Goal: Task Accomplishment & Management: Manage account settings

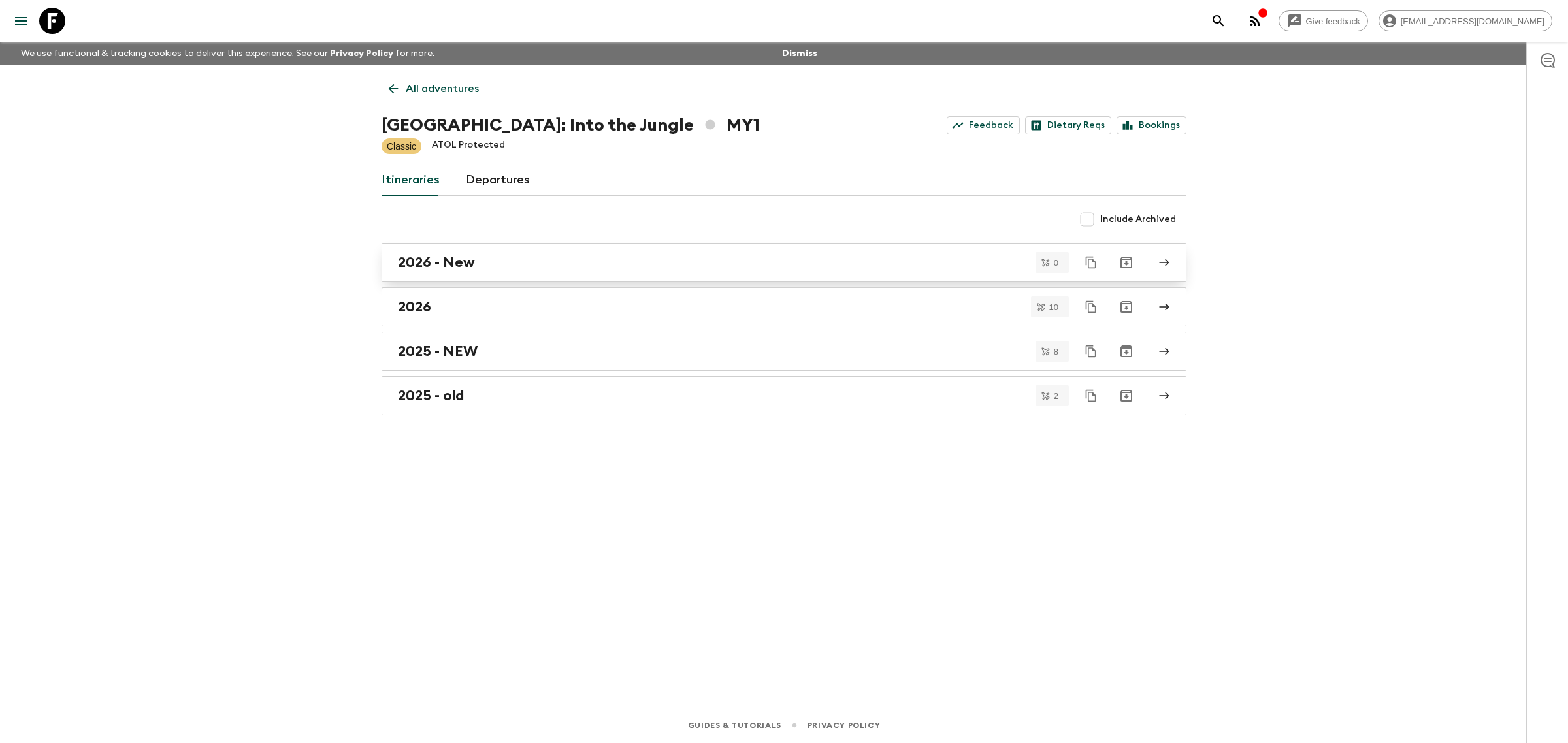
click at [456, 271] on h2 "2026 - New" at bounding box center [436, 262] width 77 height 17
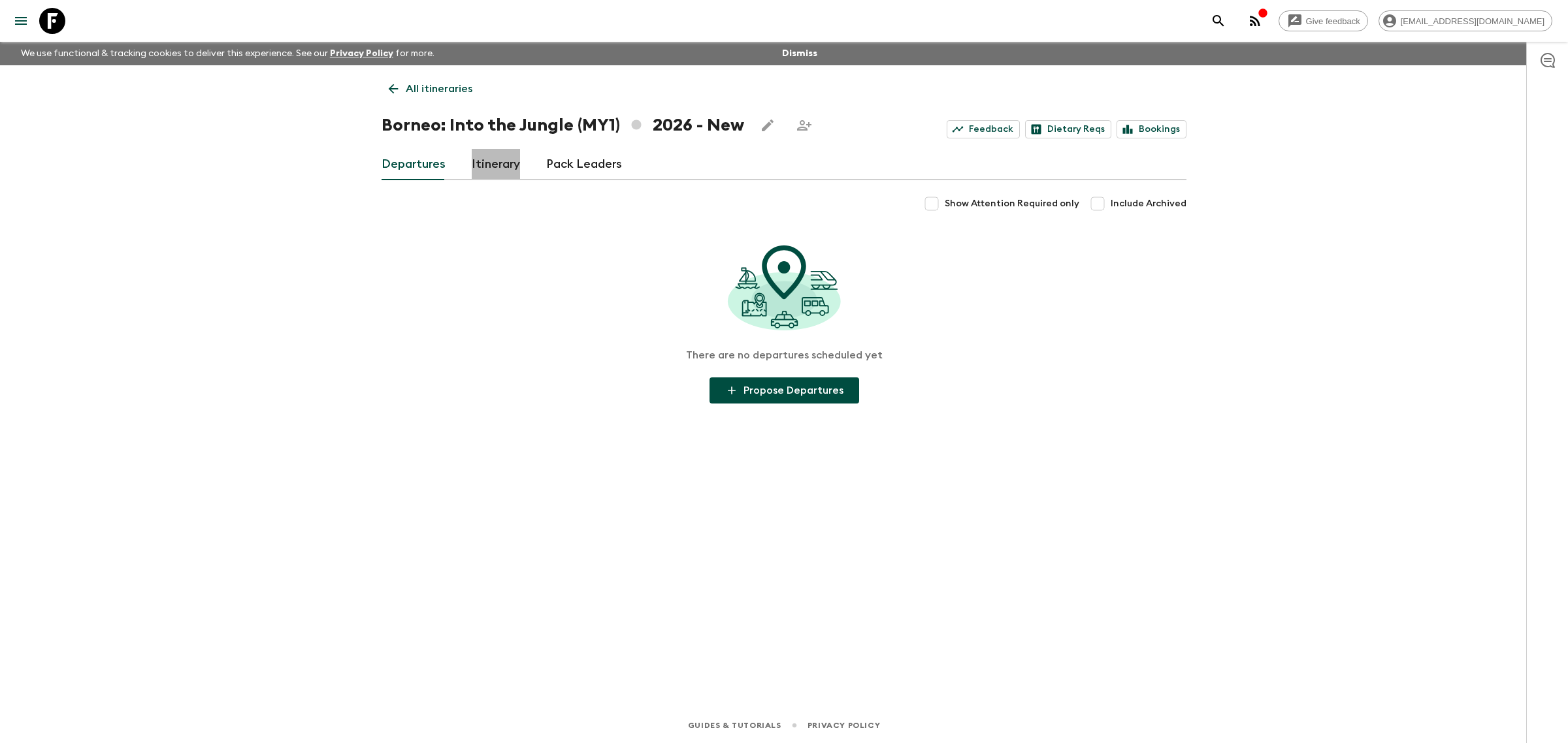
click at [506, 168] on link "Itinerary" at bounding box center [495, 165] width 48 height 31
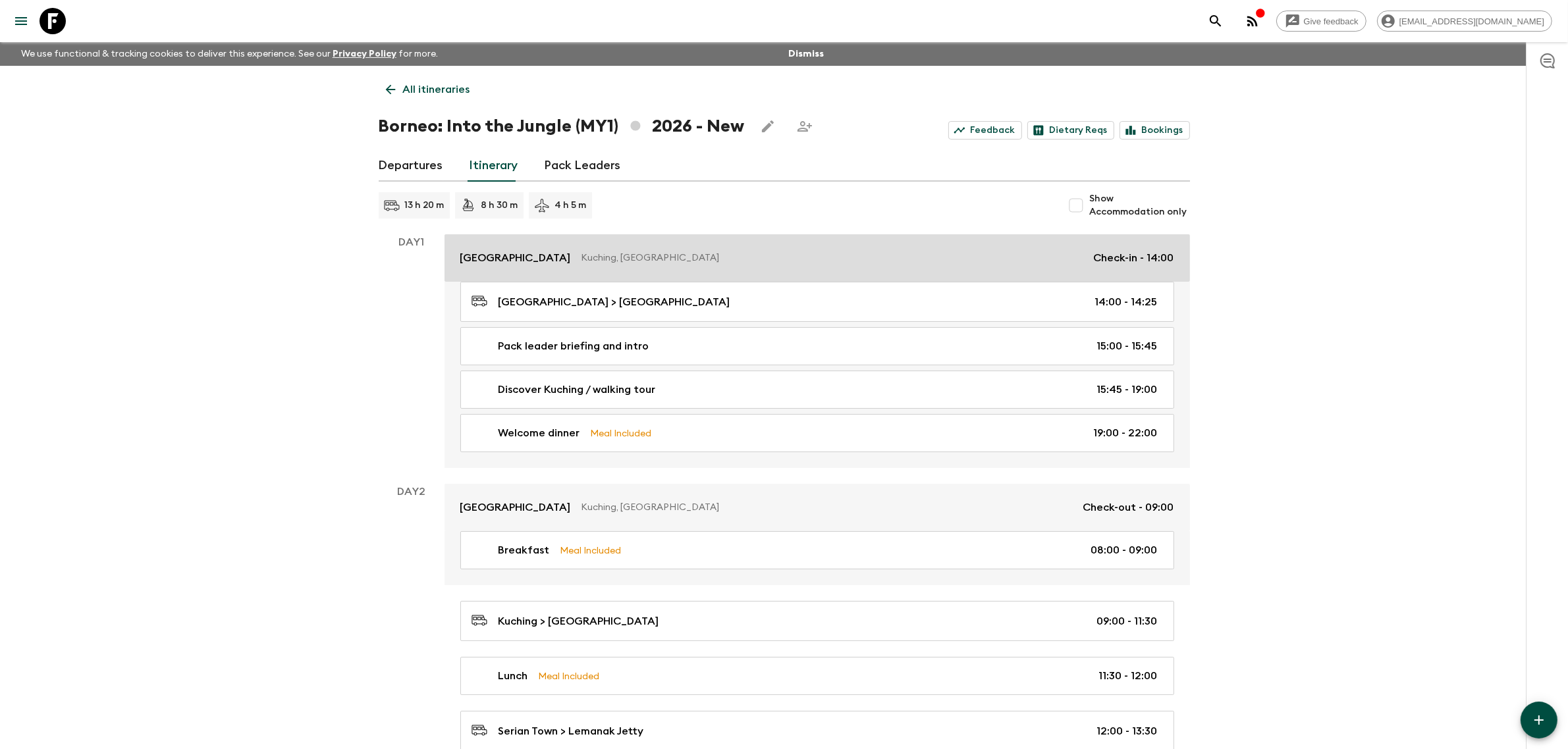
click at [518, 257] on p "[GEOGRAPHIC_DATA]" at bounding box center [516, 259] width 111 height 16
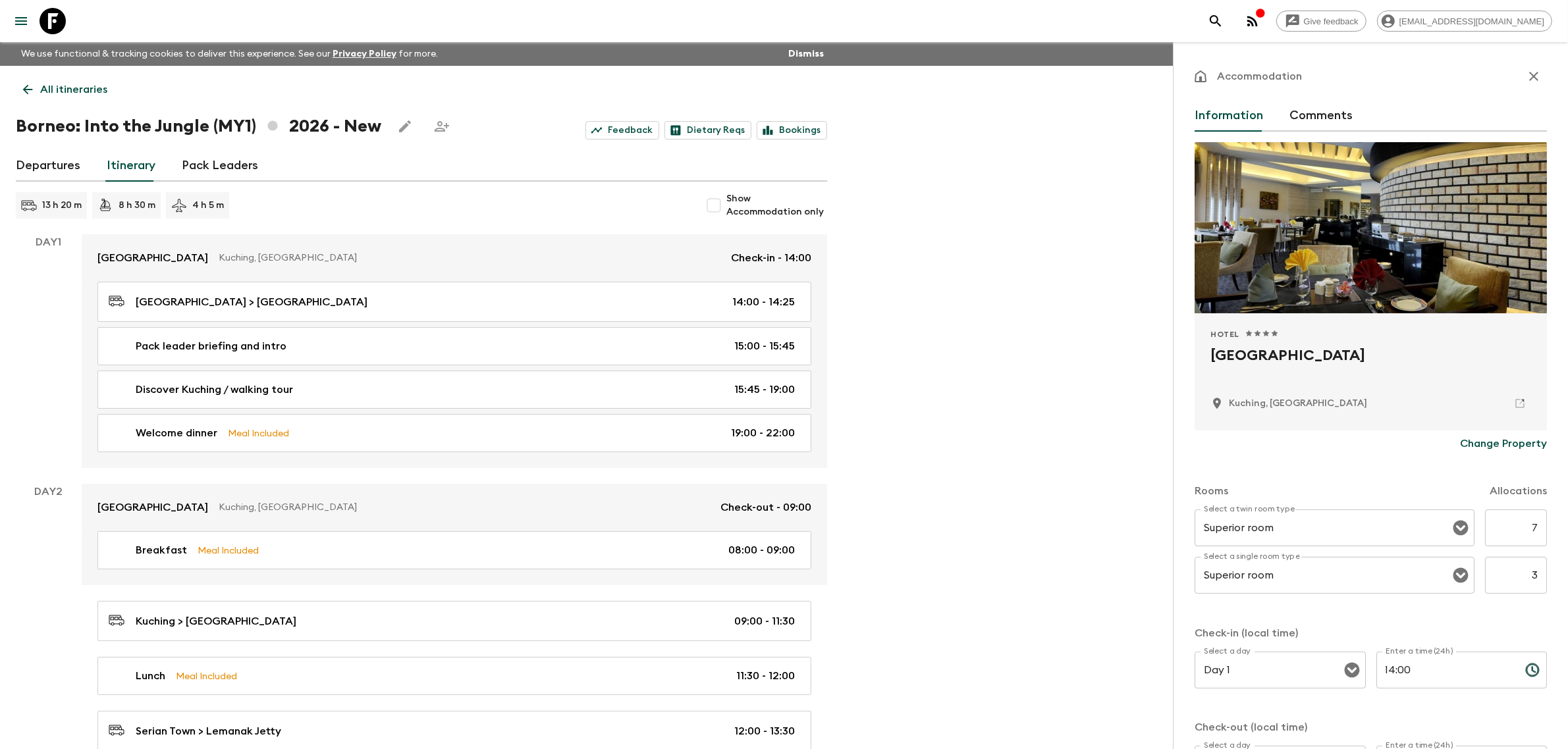
click at [1328, 406] on div "Kuching, [GEOGRAPHIC_DATA]" at bounding box center [1371, 403] width 321 height 23
click at [1354, 339] on div "Hotel 1 Star 2 Stars 3 Stars 4 Stars 5 Stars" at bounding box center [1371, 334] width 321 height 11
click at [1351, 349] on h2 "[GEOGRAPHIC_DATA]" at bounding box center [1371, 366] width 321 height 43
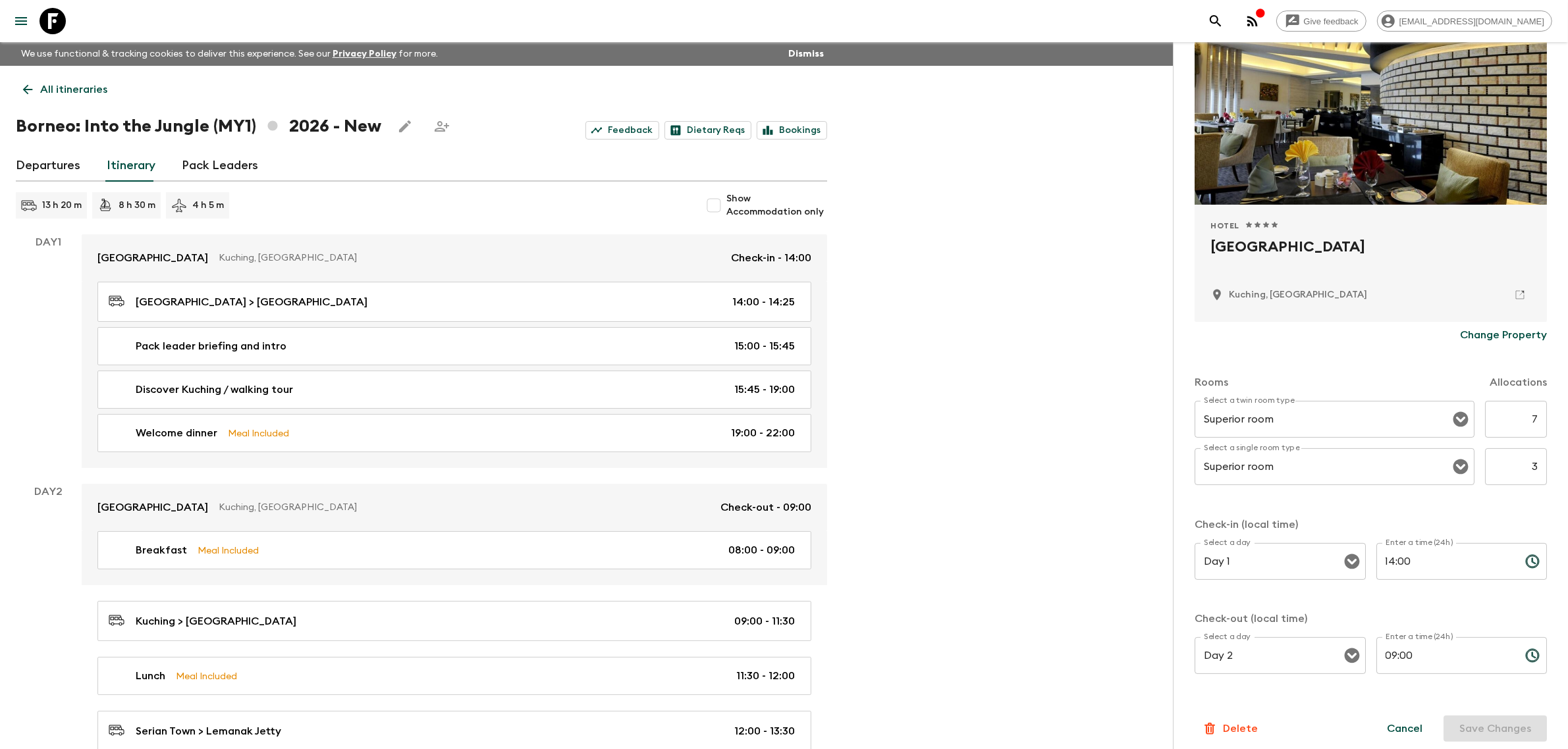
scroll to position [114, 0]
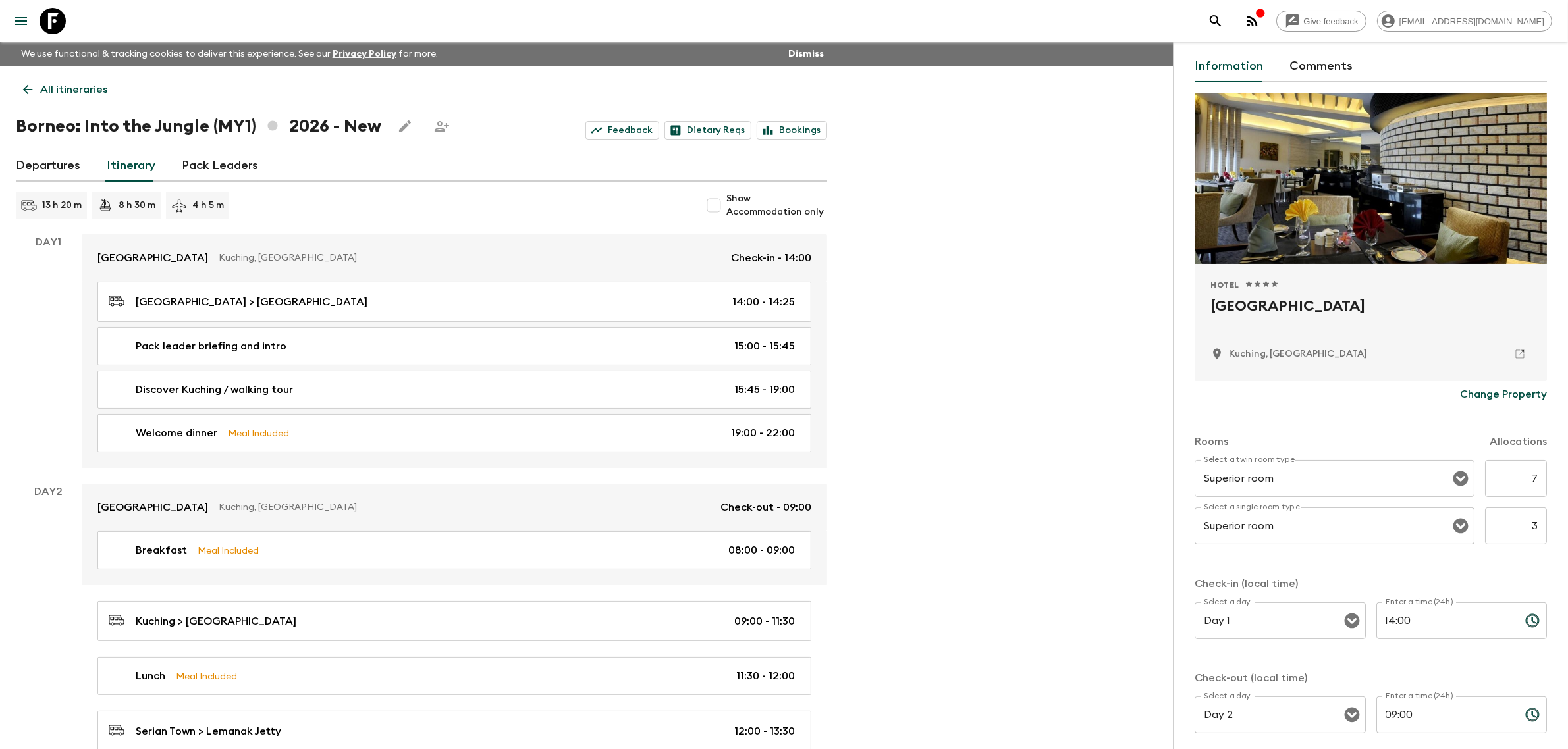
scroll to position [0, 0]
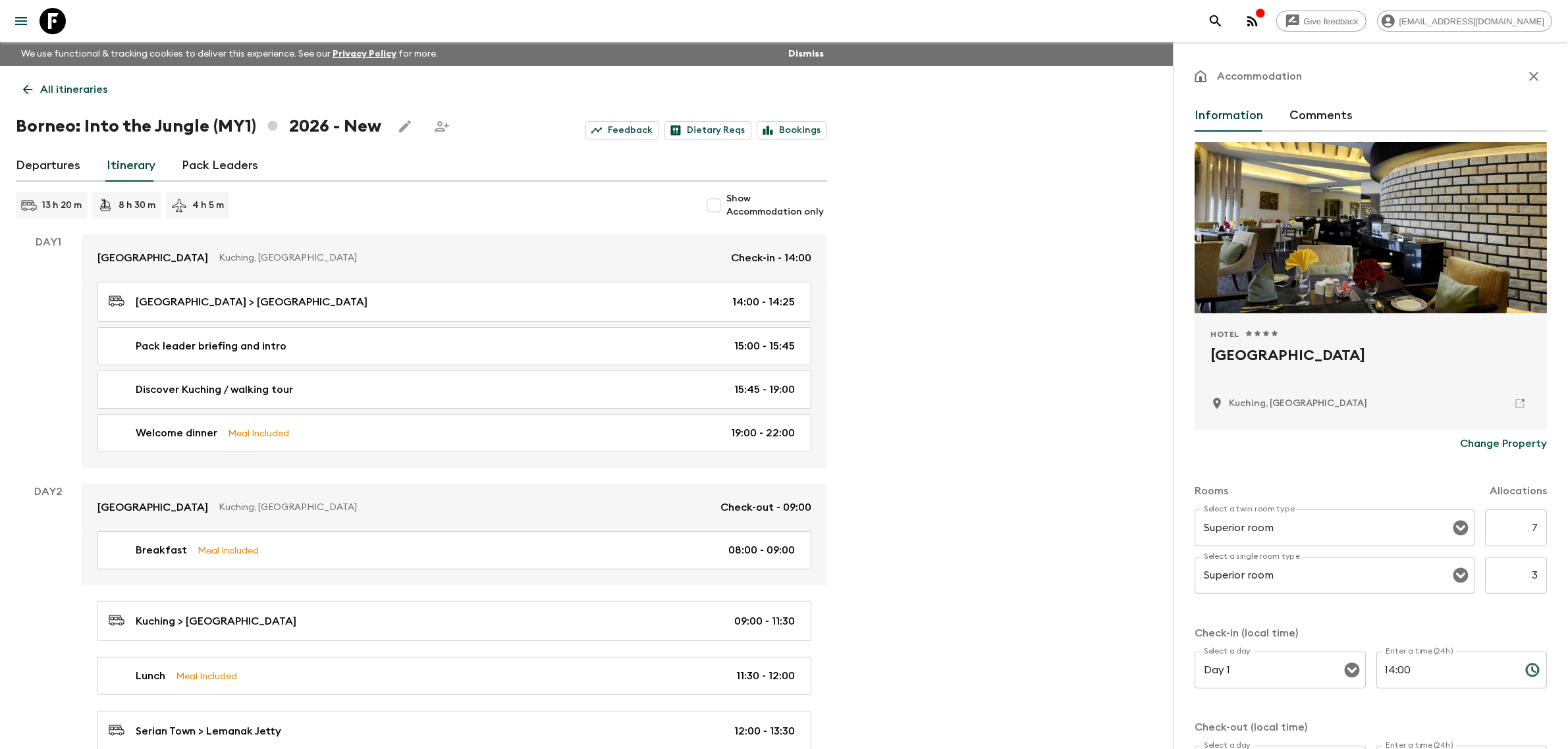
click at [1525, 69] on icon "button" at bounding box center [1533, 76] width 16 height 16
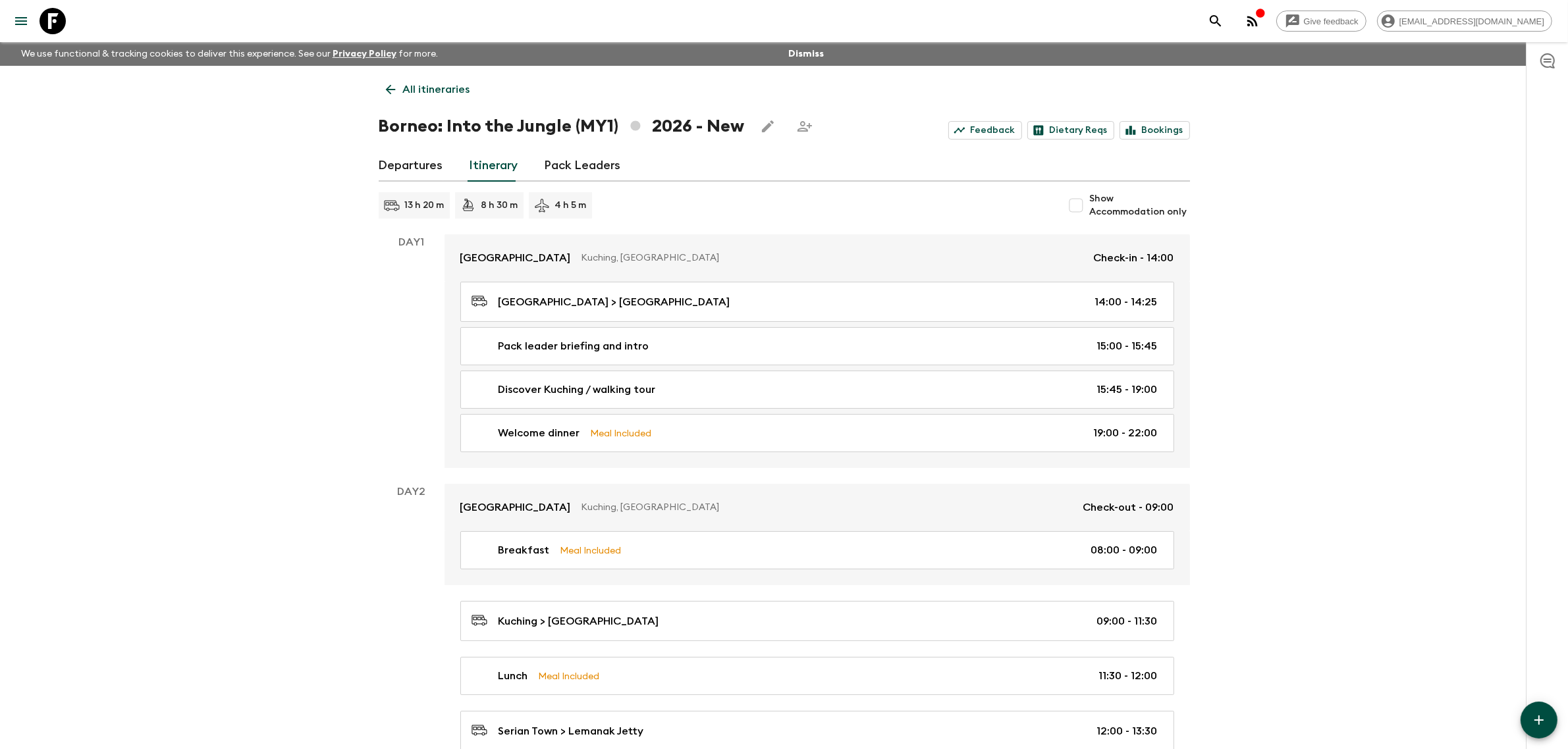
click at [1077, 211] on input "Show Accommodation only" at bounding box center [1076, 205] width 27 height 27
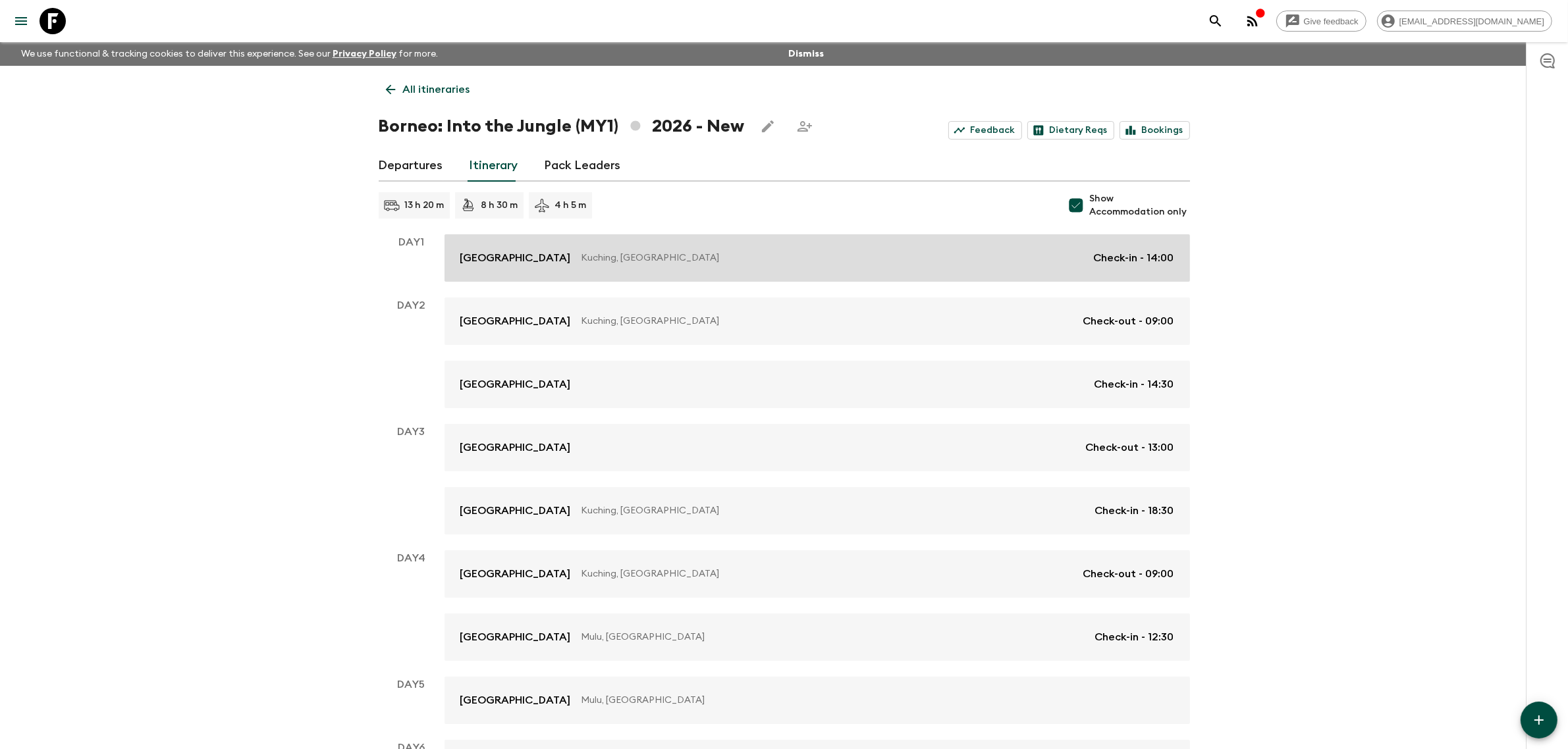
click at [570, 266] on p "[GEOGRAPHIC_DATA]" at bounding box center [516, 259] width 111 height 16
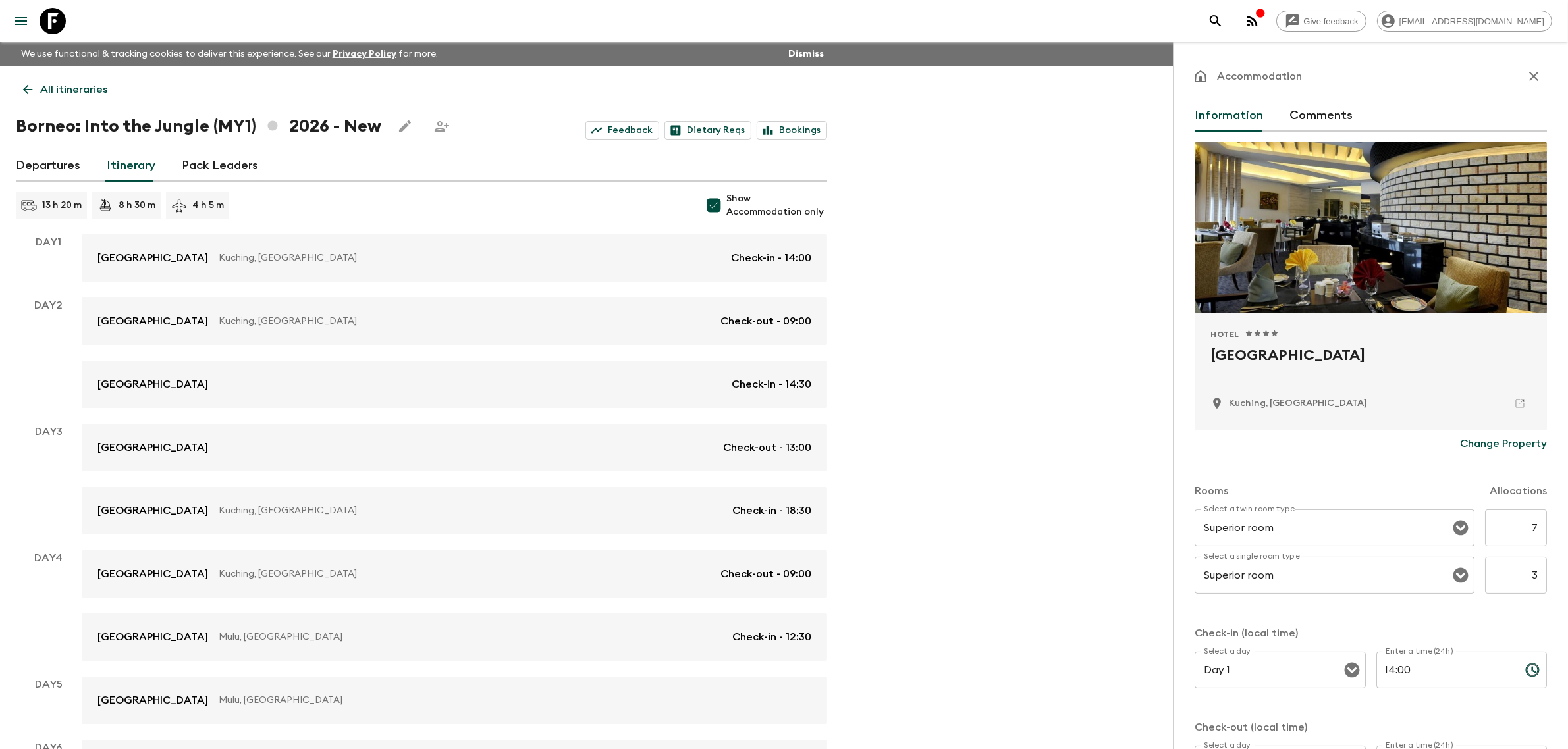
click at [1312, 113] on button "Comments" at bounding box center [1320, 116] width 63 height 32
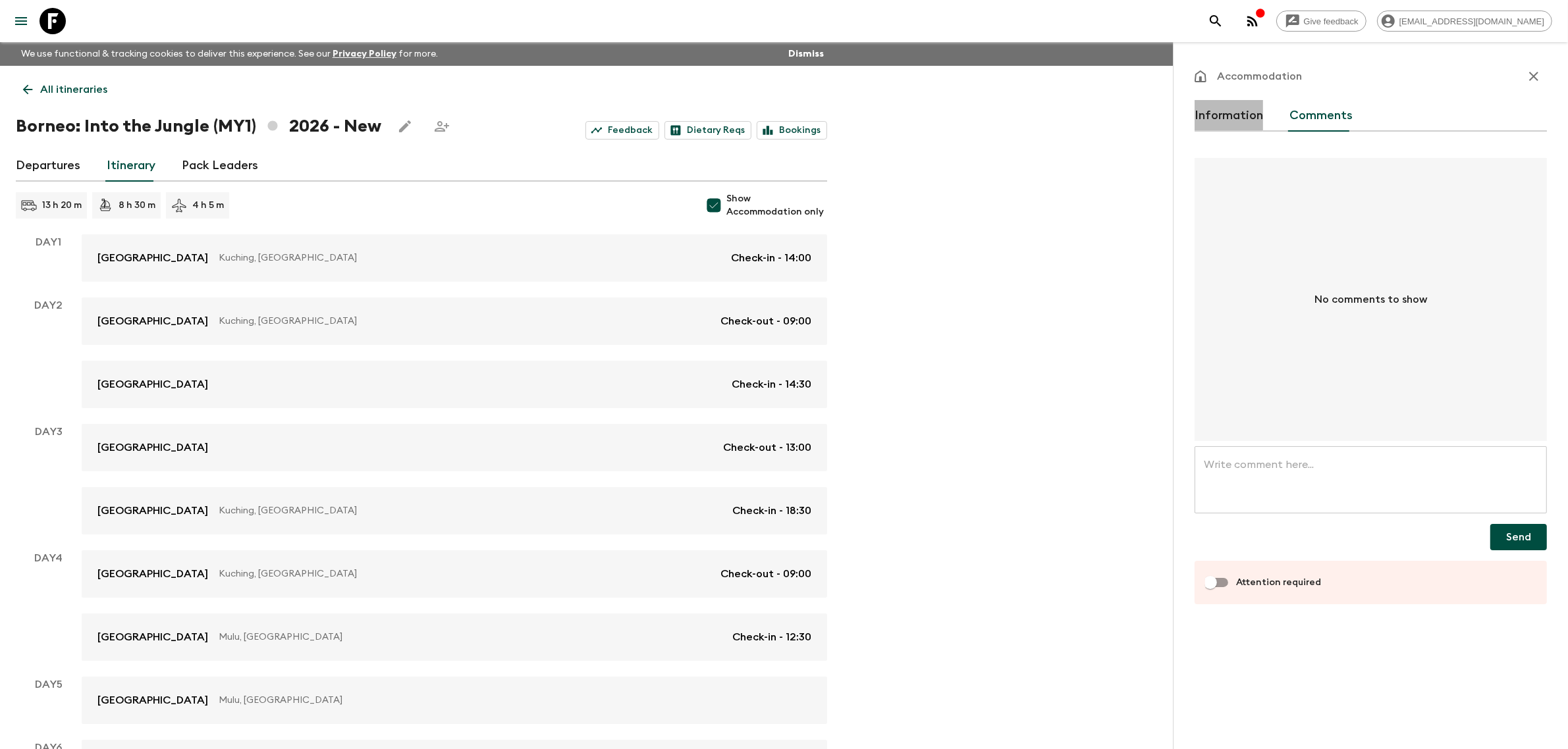
click at [1232, 122] on button "Information" at bounding box center [1228, 116] width 68 height 32
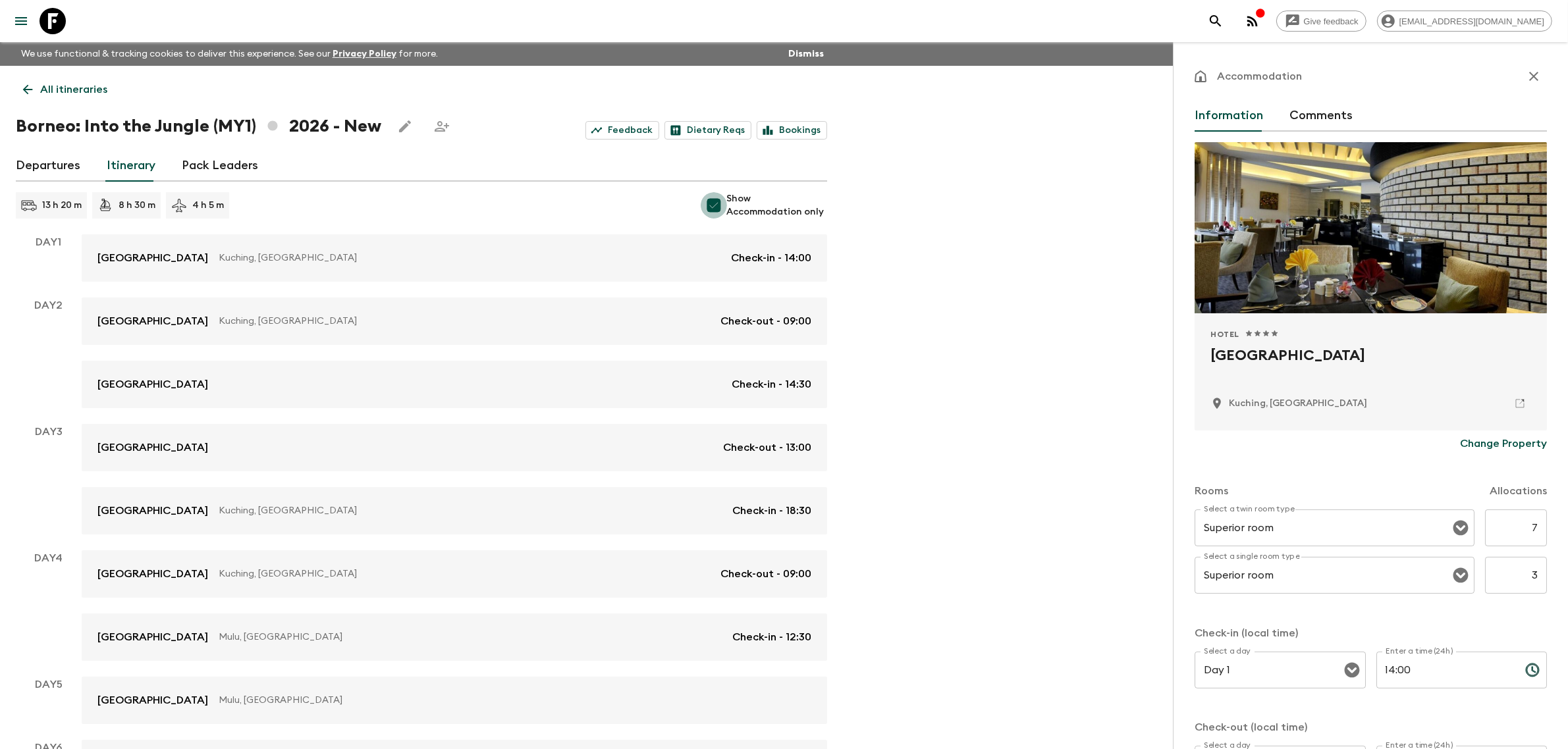
click at [719, 209] on input "Show Accommodation only" at bounding box center [713, 205] width 27 height 27
checkbox input "false"
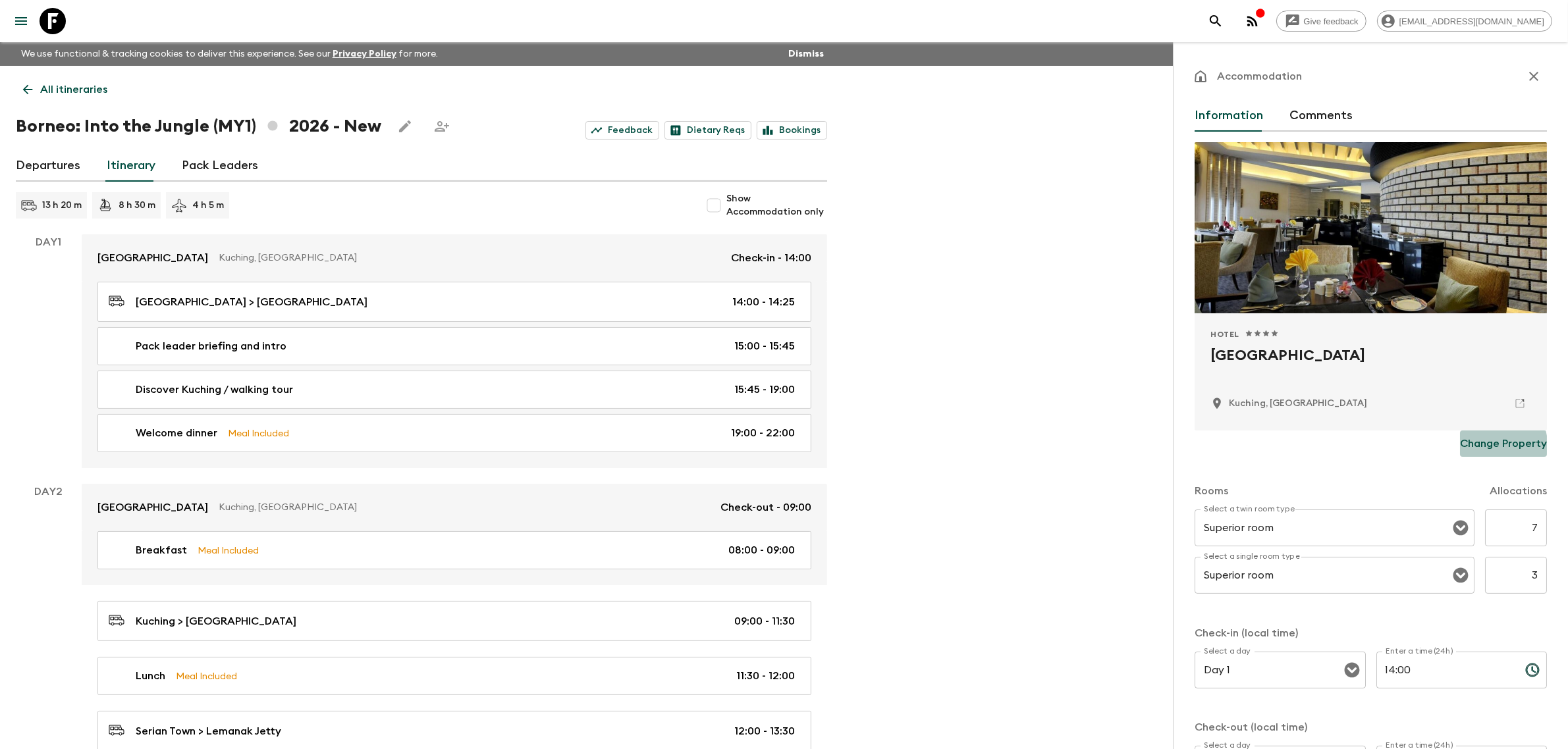
drag, startPoint x: 1463, startPoint y: 450, endPoint x: 1434, endPoint y: 427, distance: 37.0
click at [1464, 450] on p "Change Property" at bounding box center [1504, 444] width 87 height 16
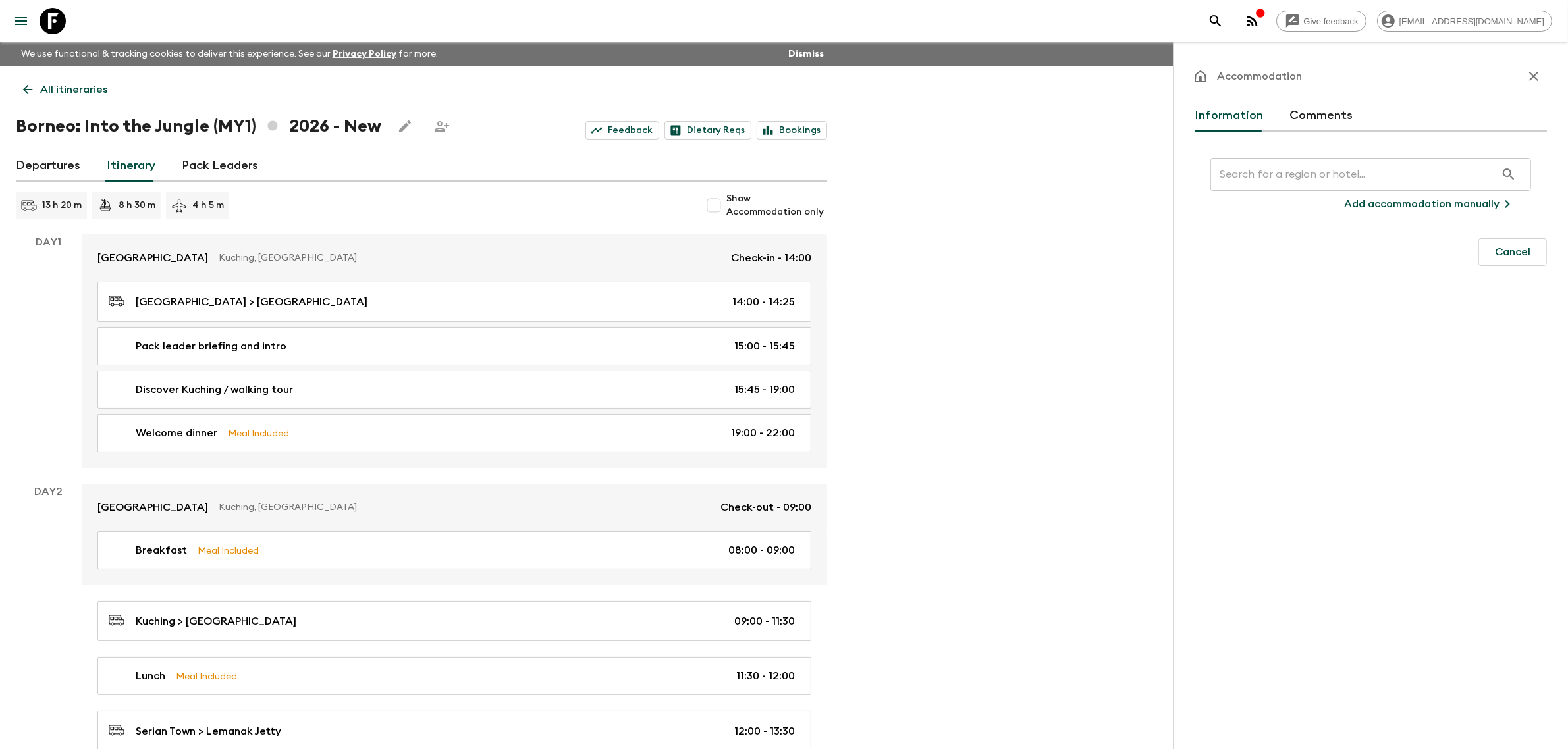
click at [1274, 181] on input "text" at bounding box center [1353, 174] width 285 height 37
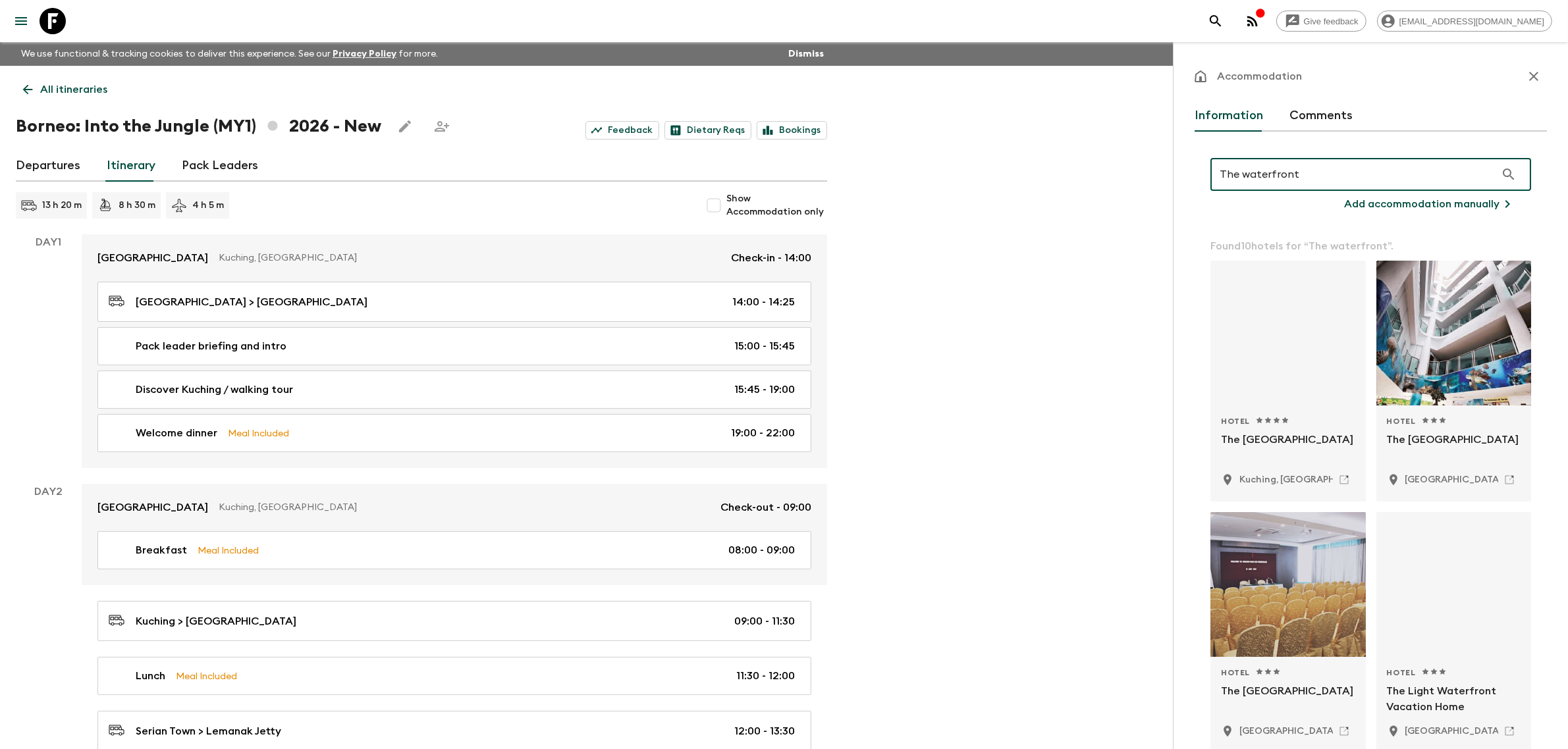
type input "The waterfront"
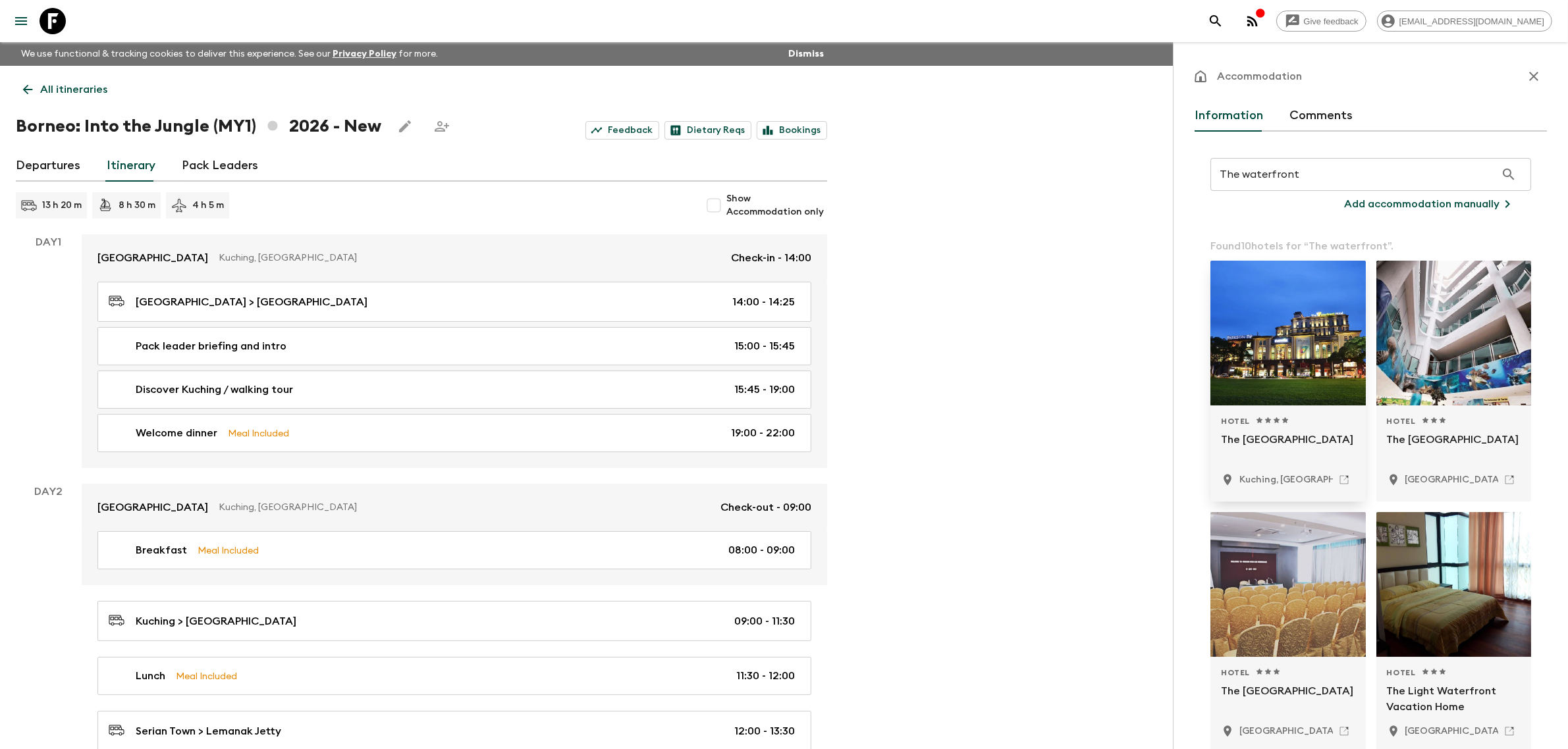
click at [1241, 387] on div at bounding box center [1288, 333] width 156 height 145
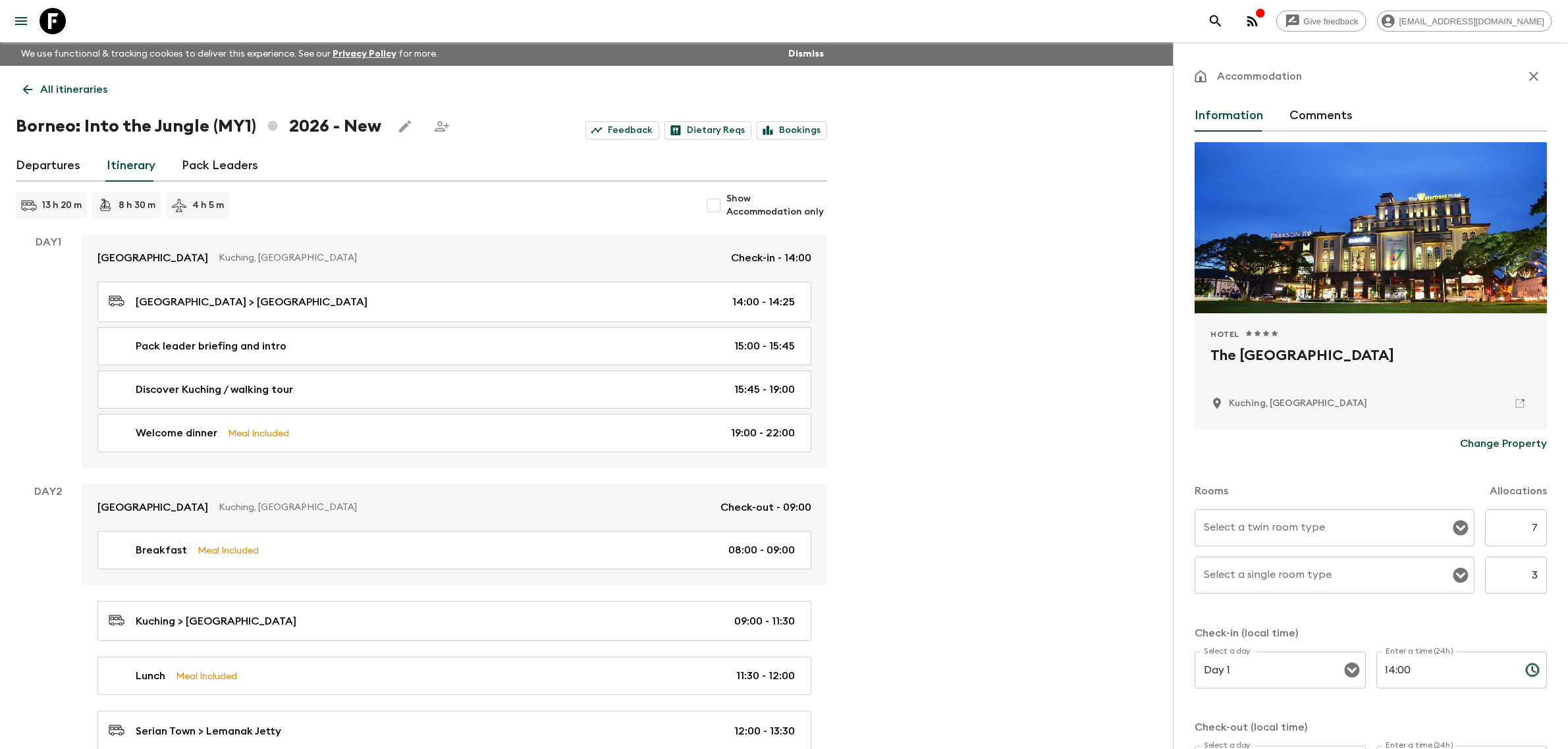
click at [1304, 537] on input "Select a twin room type" at bounding box center [1324, 527] width 249 height 25
type input "Premier Room"
click at [1316, 522] on input "Select a twin room type" at bounding box center [1324, 527] width 249 height 25
click at [1368, 557] on li "Premier room" at bounding box center [1328, 562] width 268 height 21
type input "Premier room"
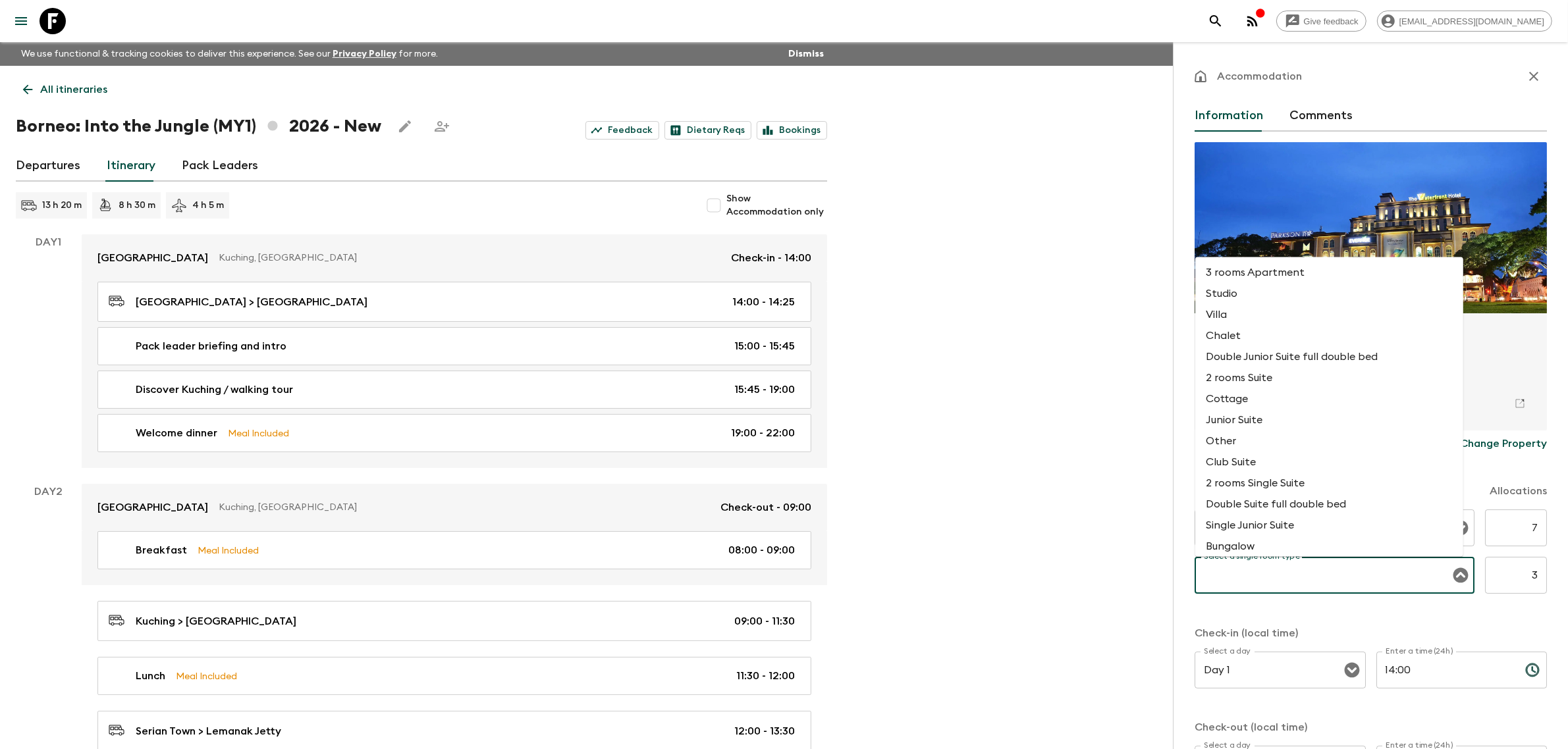
click at [1381, 584] on input "Select a single room type" at bounding box center [1324, 575] width 249 height 25
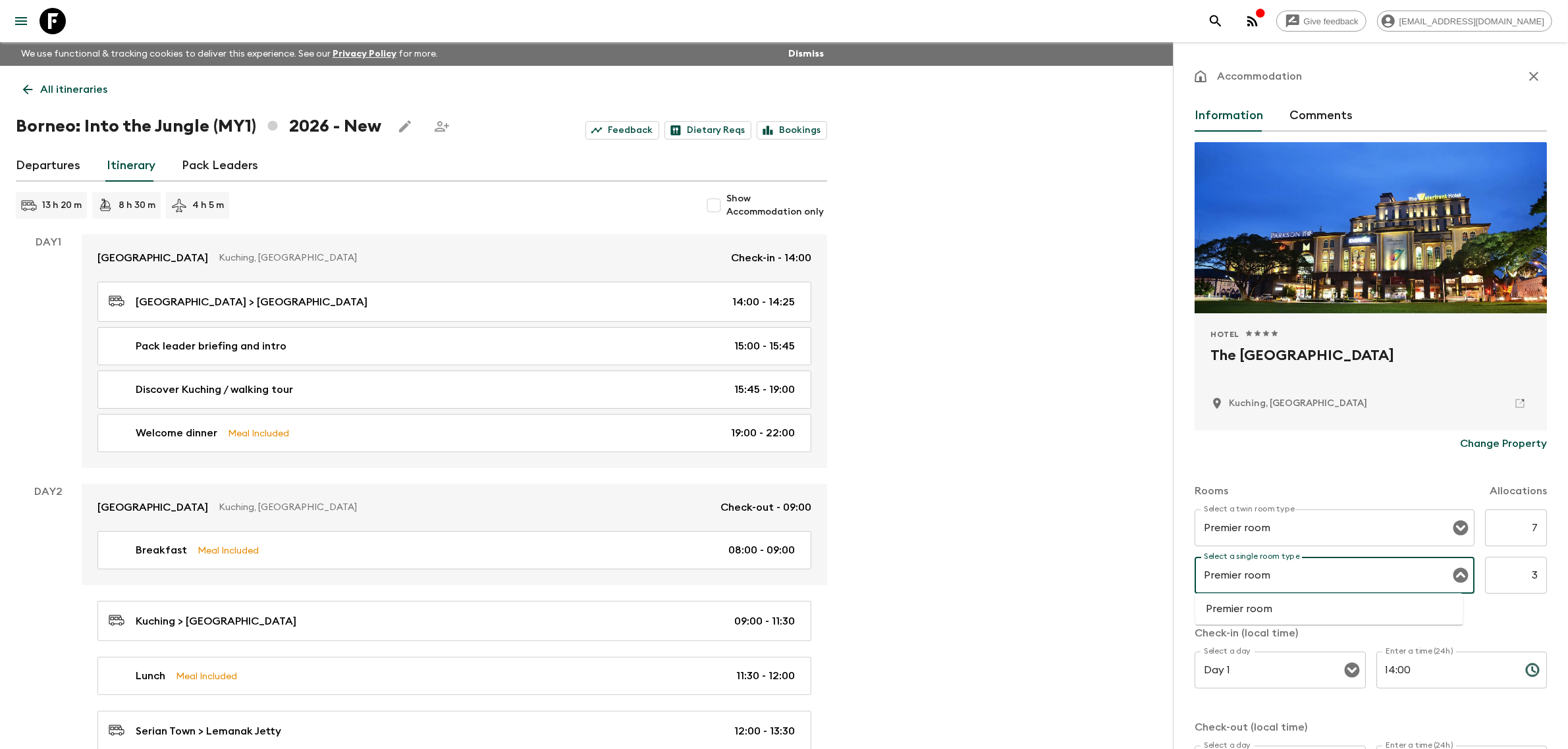
click at [1281, 602] on li "Premier room" at bounding box center [1328, 608] width 268 height 21
type input "Premier room"
click at [1179, 572] on div "Accommodation Information Comments Hotel 1 Star 2 Stars 3 Stars 4 Stars 5 Stars…" at bounding box center [1370, 417] width 395 height 749
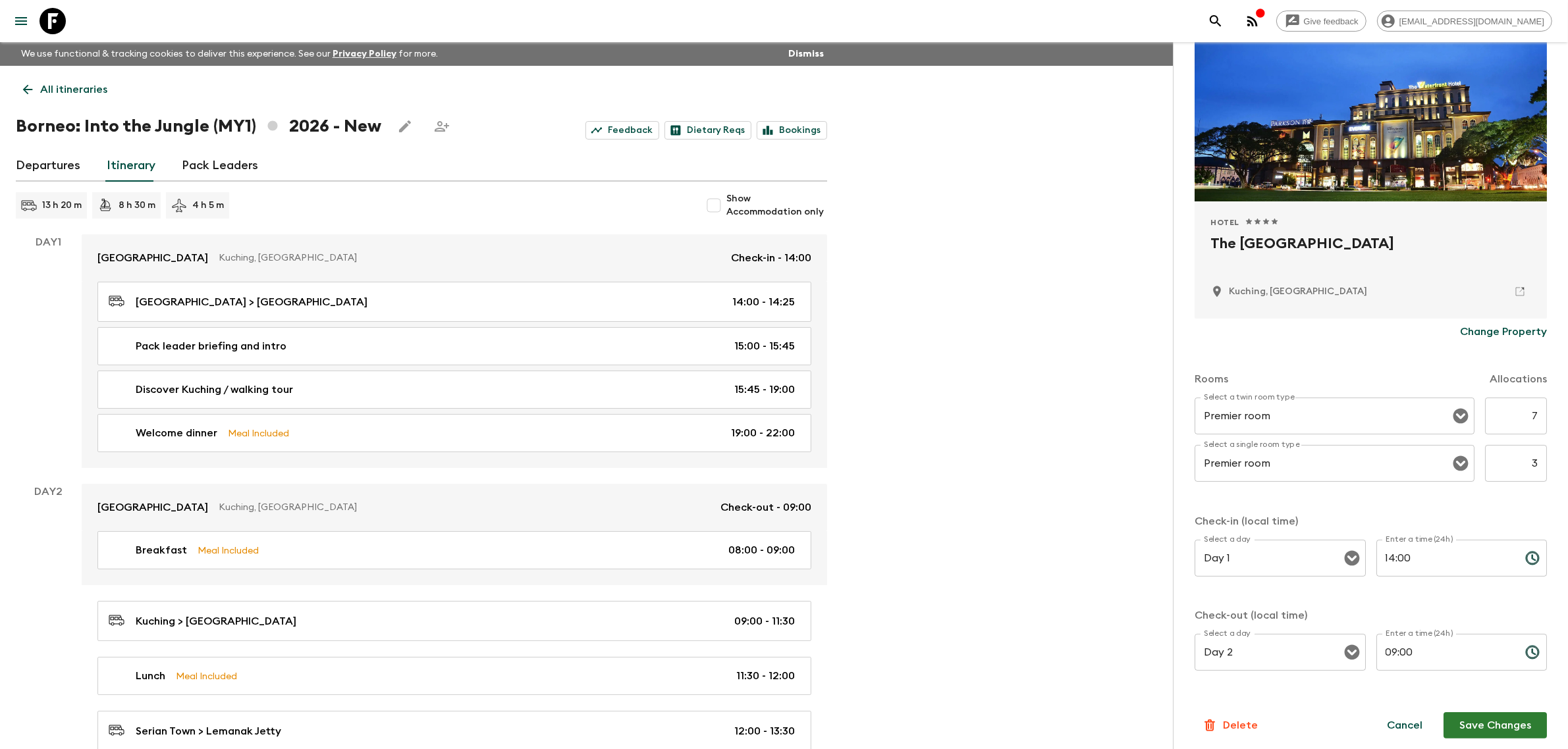
scroll to position [114, 0]
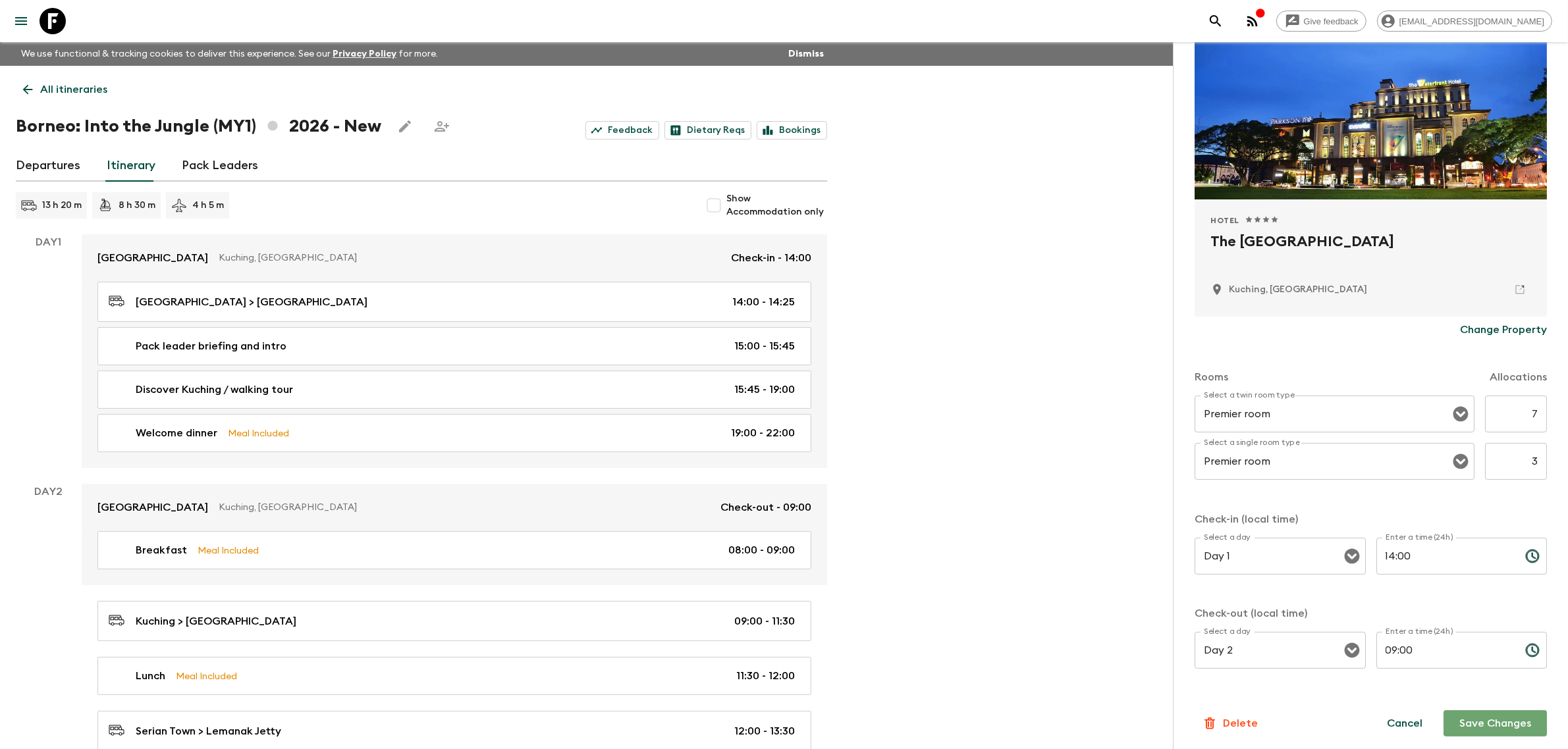
click at [1484, 716] on button "Save Changes" at bounding box center [1495, 723] width 103 height 27
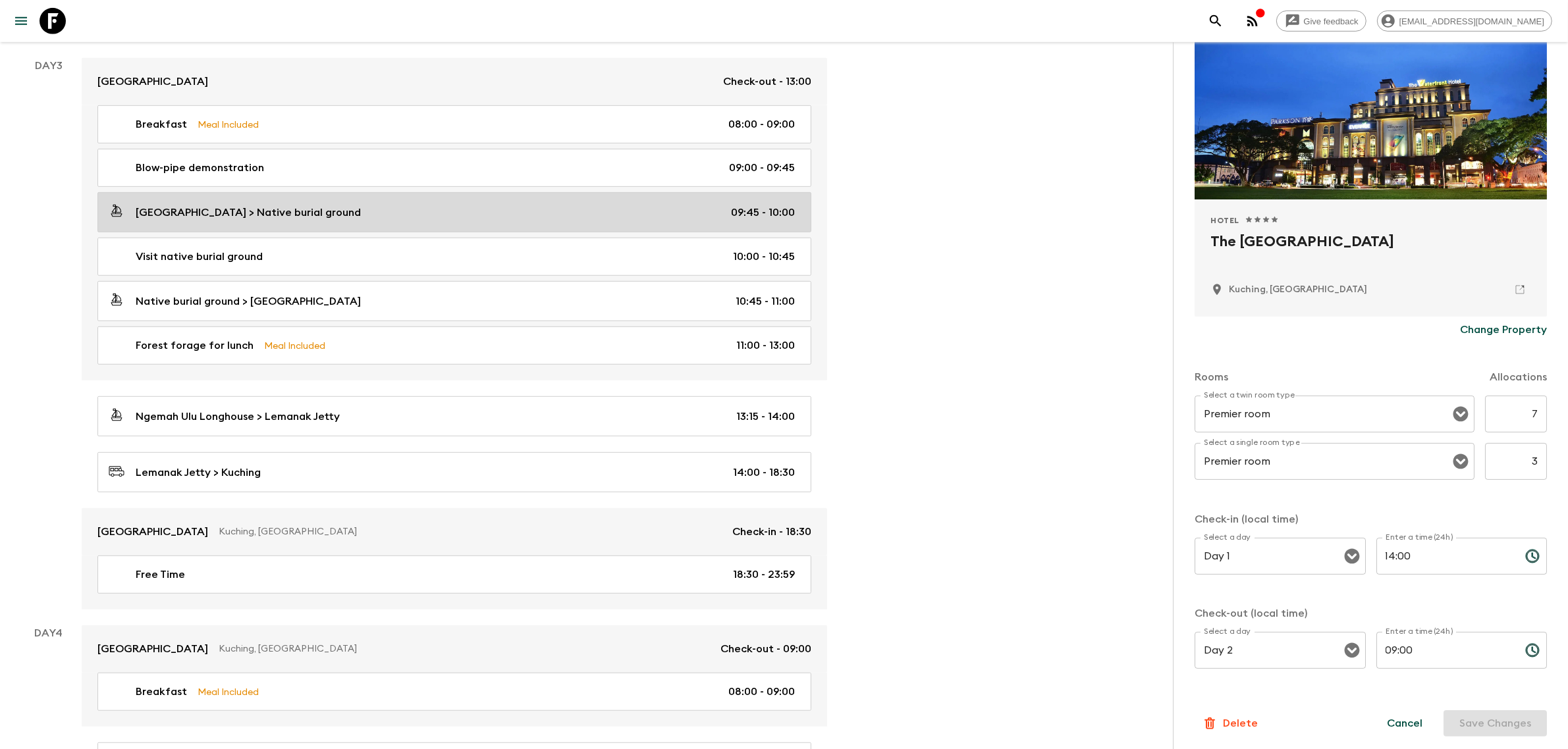
scroll to position [906, 0]
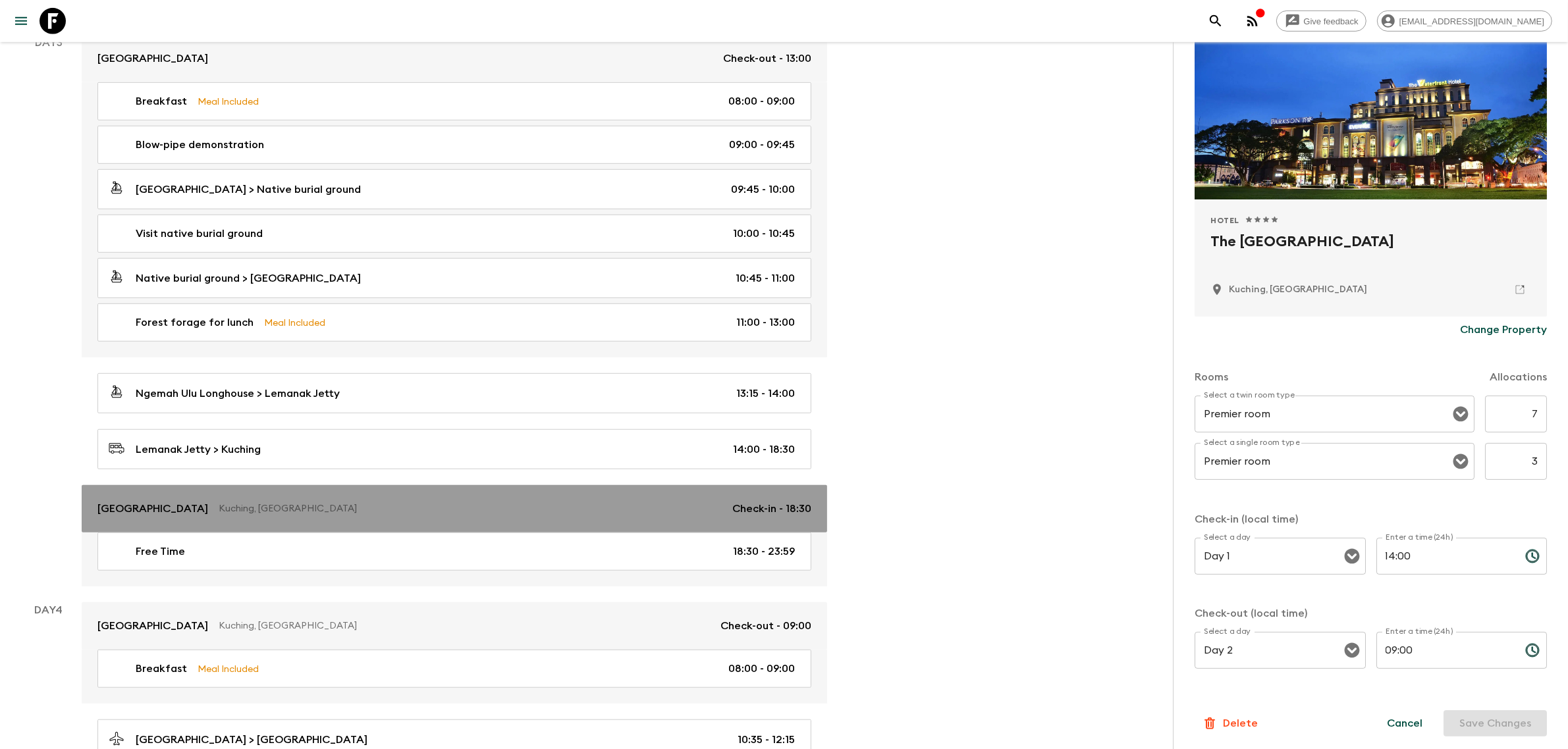
click at [527, 529] on link "[GEOGRAPHIC_DATA], [GEOGRAPHIC_DATA] Check-in - 18:30" at bounding box center [454, 509] width 745 height 48
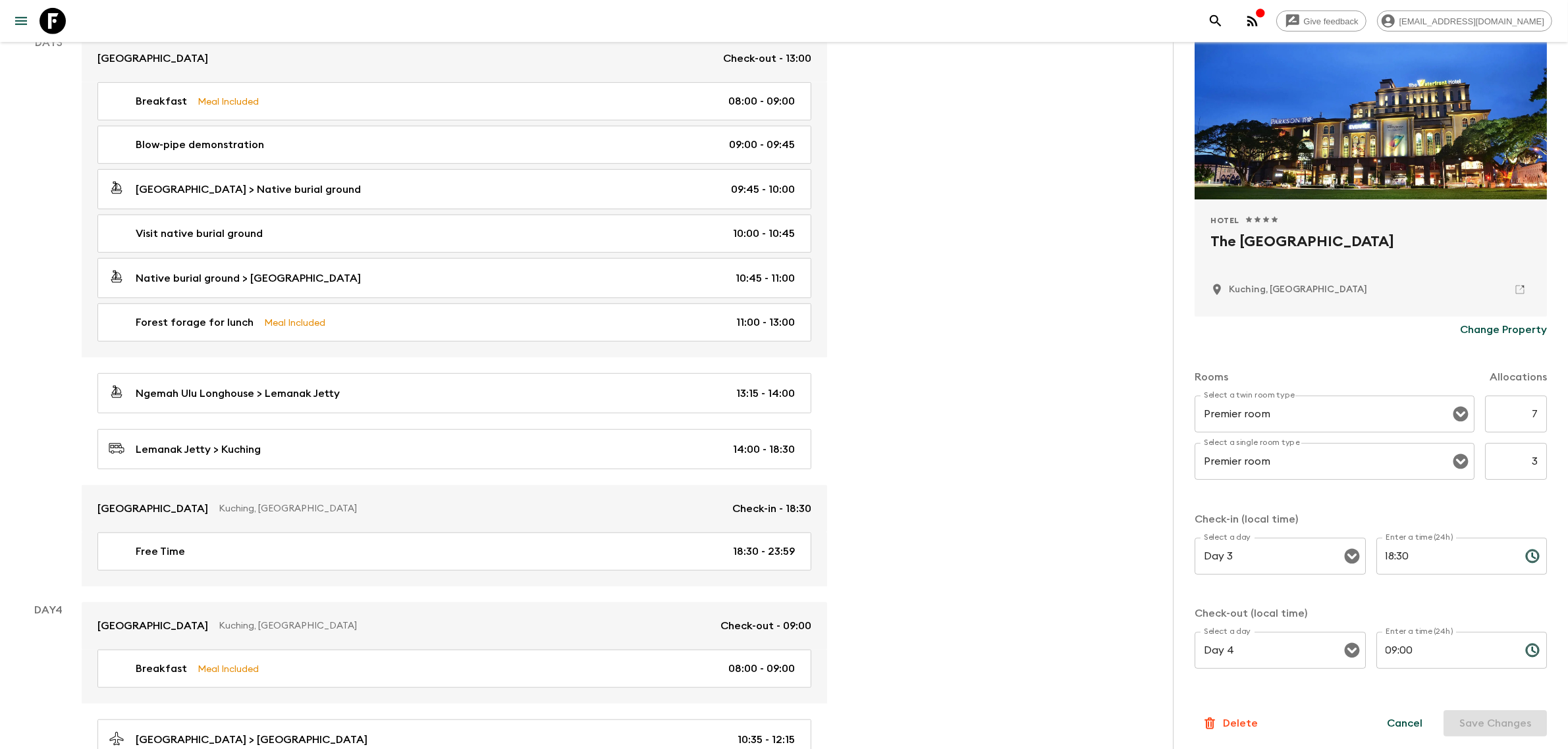
type input "Superior room"
type input "Day 3"
type input "18:30"
type input "Day 4"
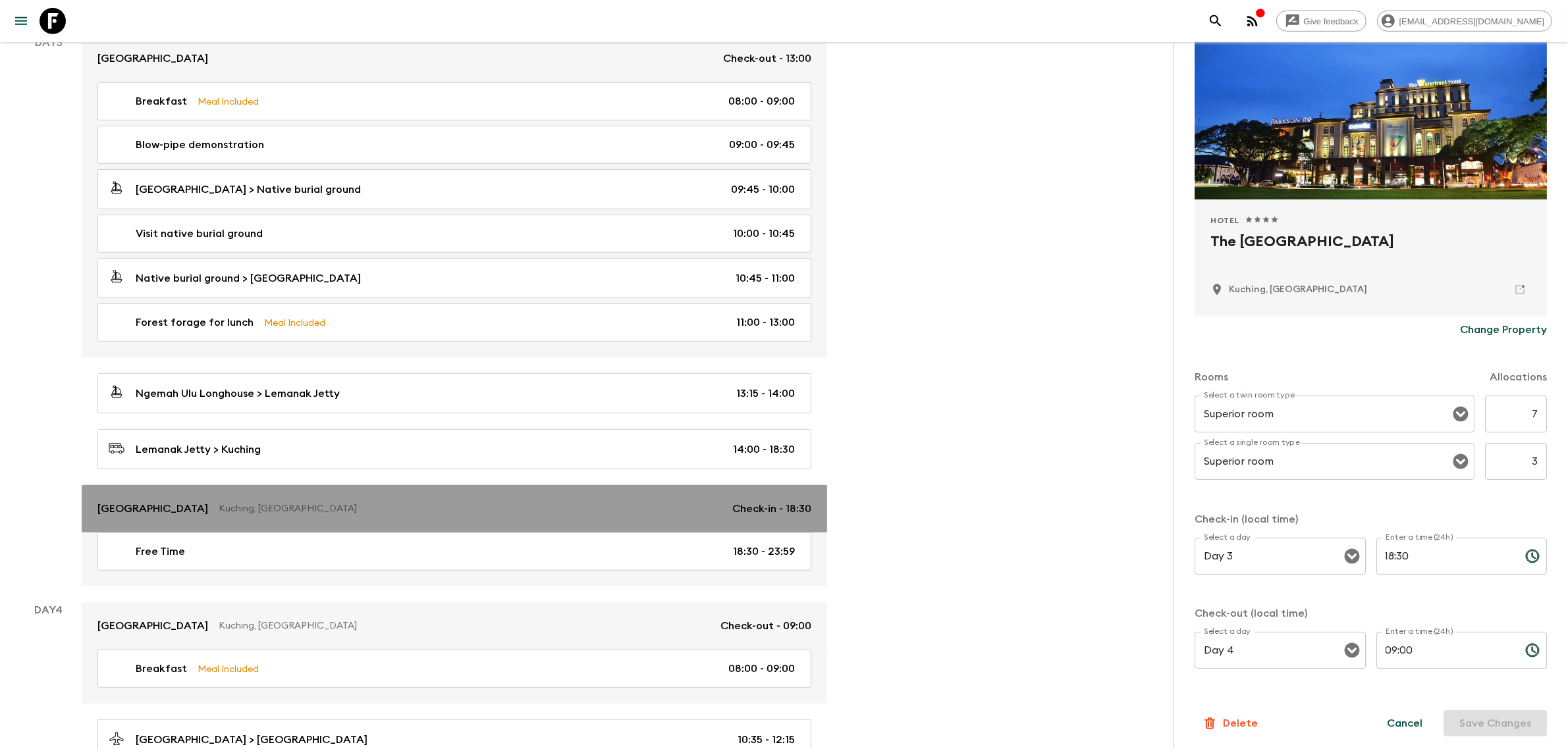
click at [186, 517] on p "[GEOGRAPHIC_DATA]" at bounding box center [153, 509] width 111 height 16
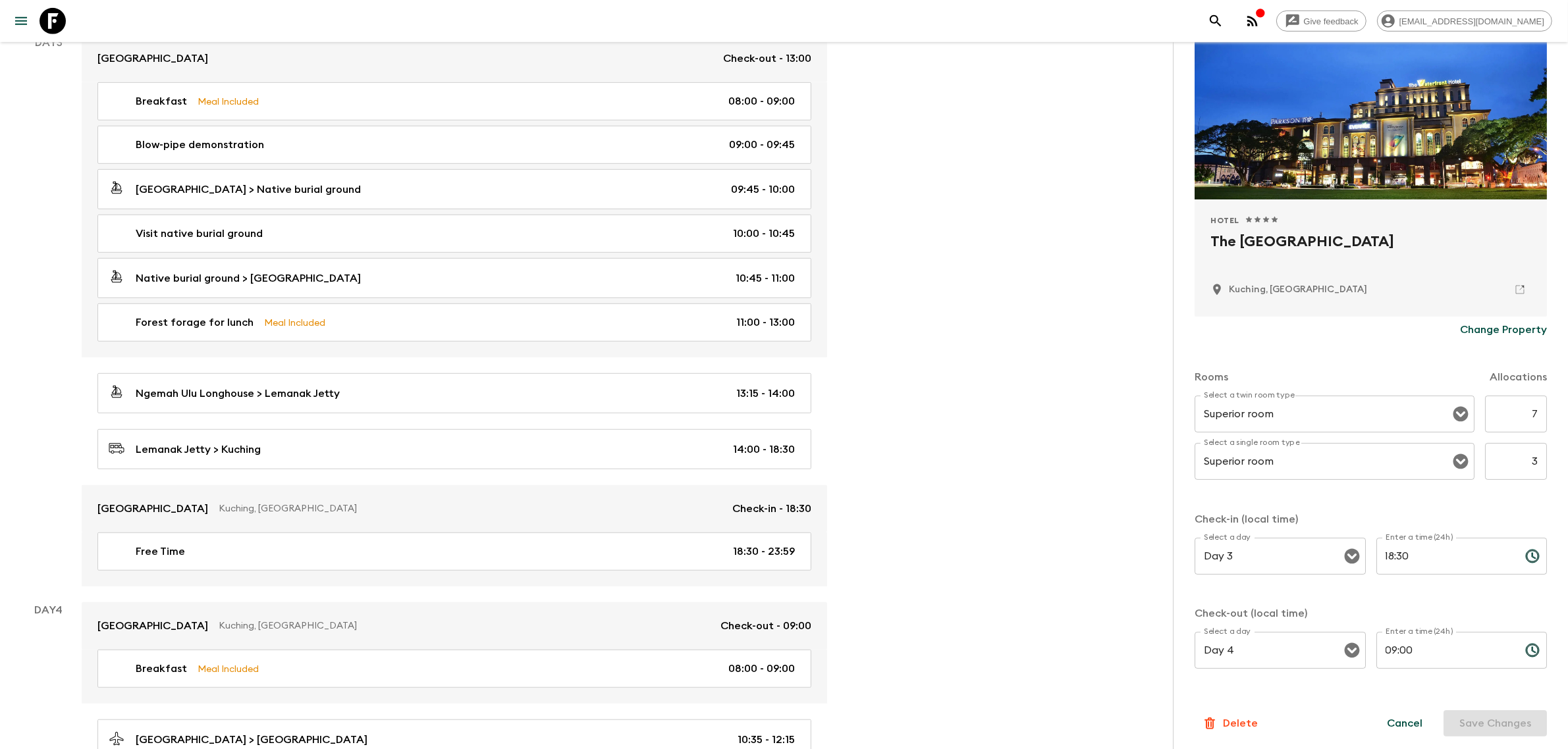
click at [1389, 337] on div "Change Property" at bounding box center [1371, 330] width 353 height 27
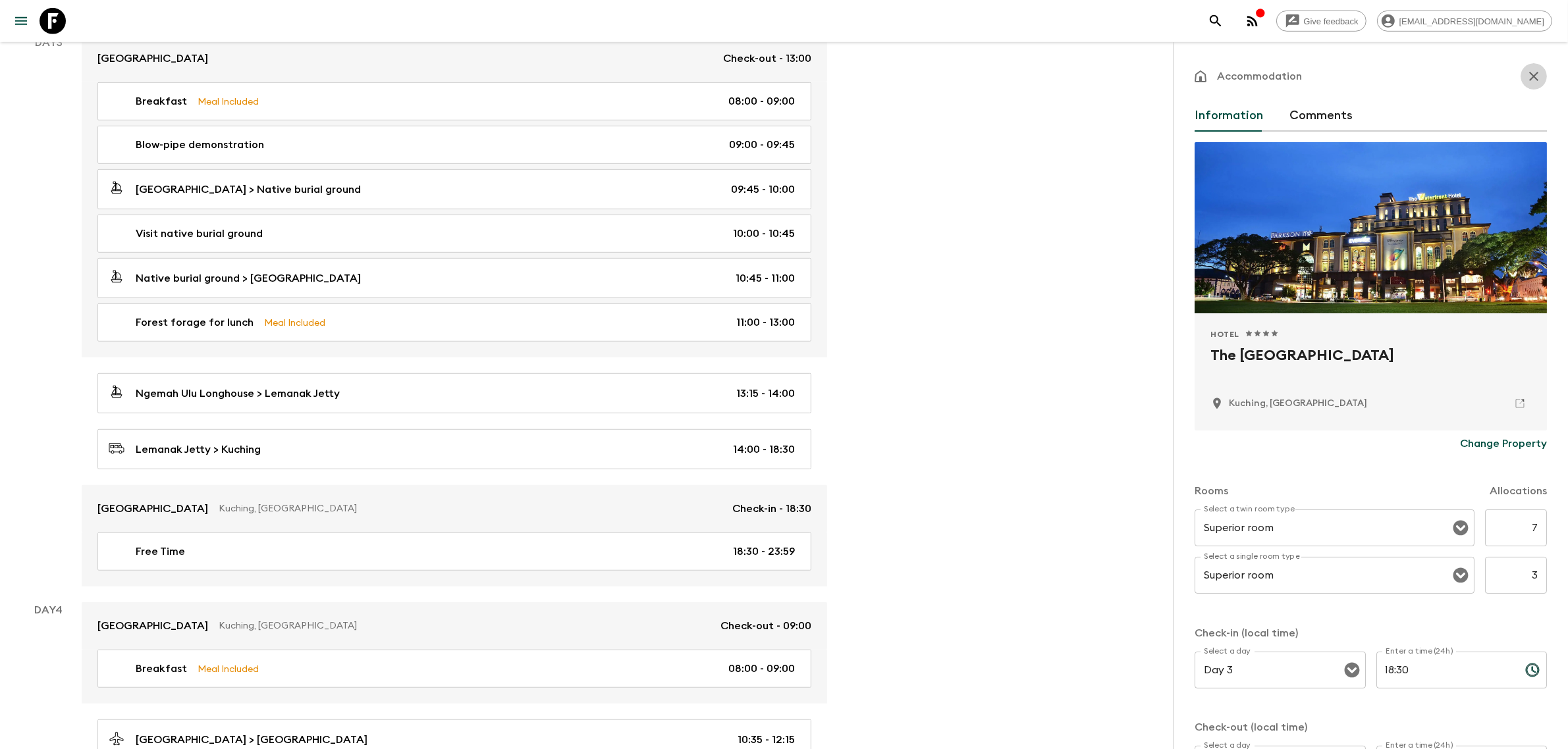
click at [1525, 76] on icon "button" at bounding box center [1533, 76] width 16 height 16
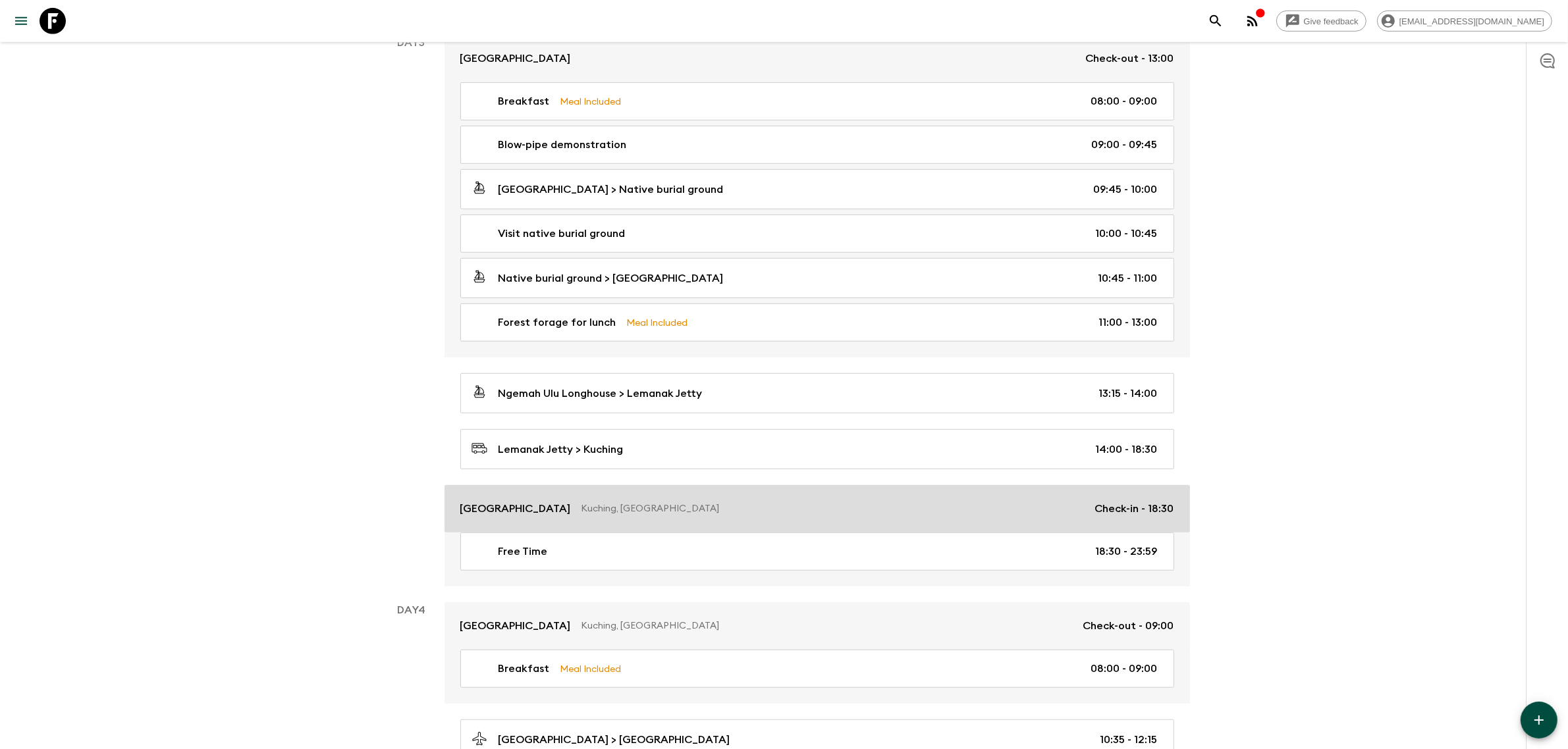
click at [627, 515] on p "Kuching, [GEOGRAPHIC_DATA]" at bounding box center [833, 508] width 503 height 13
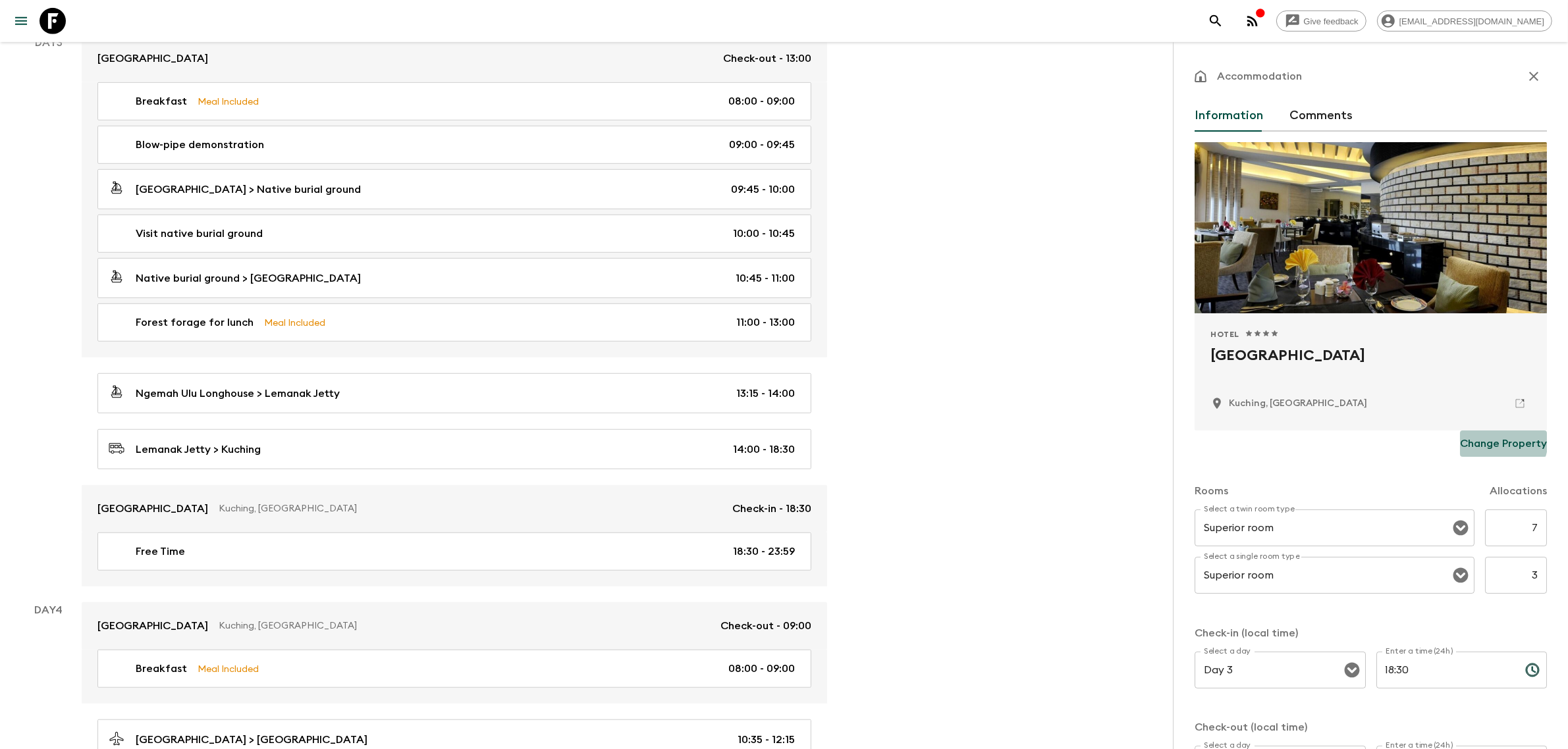
click at [1489, 441] on p "Change Property" at bounding box center [1504, 444] width 87 height 16
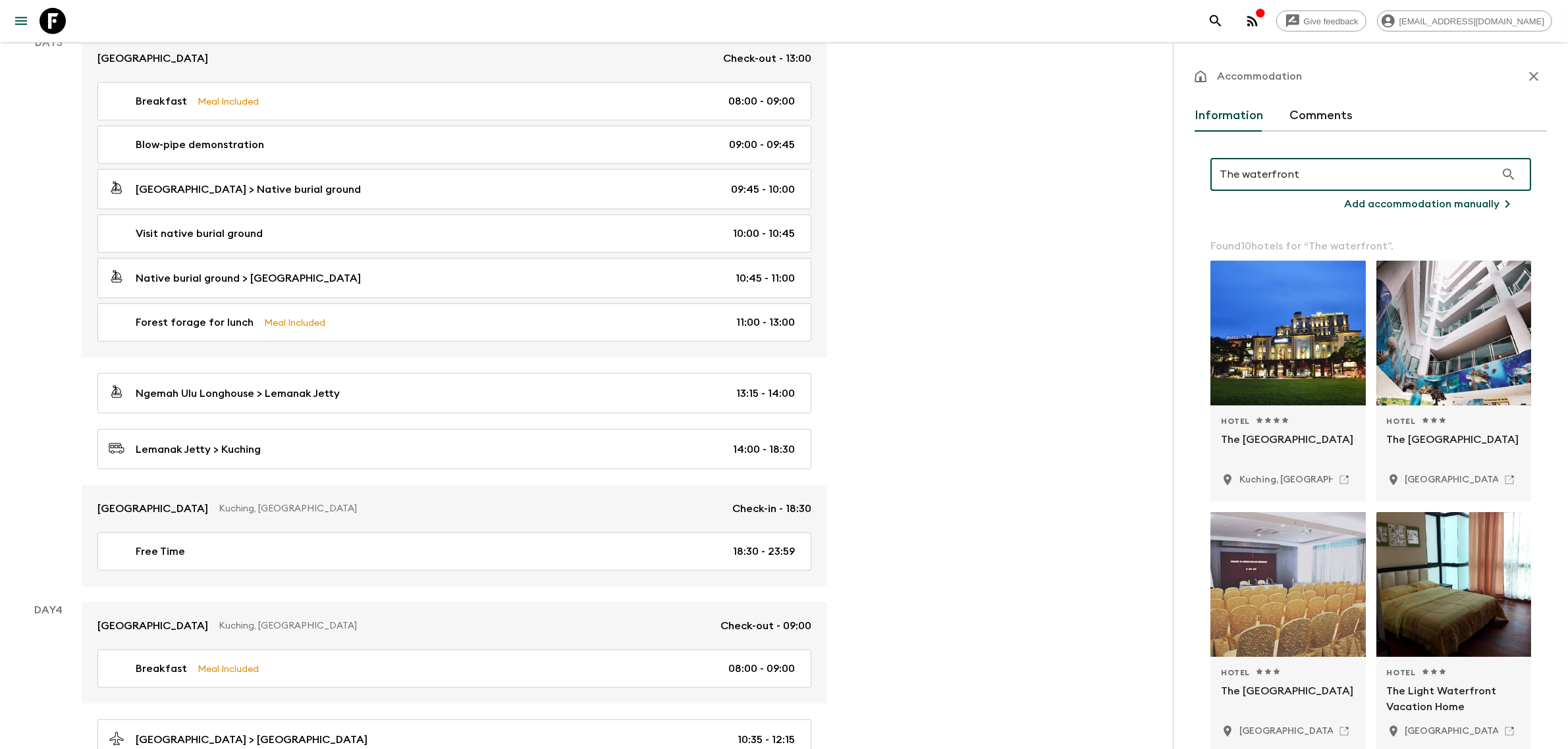
type input "The waterfront"
click at [1301, 379] on div at bounding box center [1288, 333] width 156 height 145
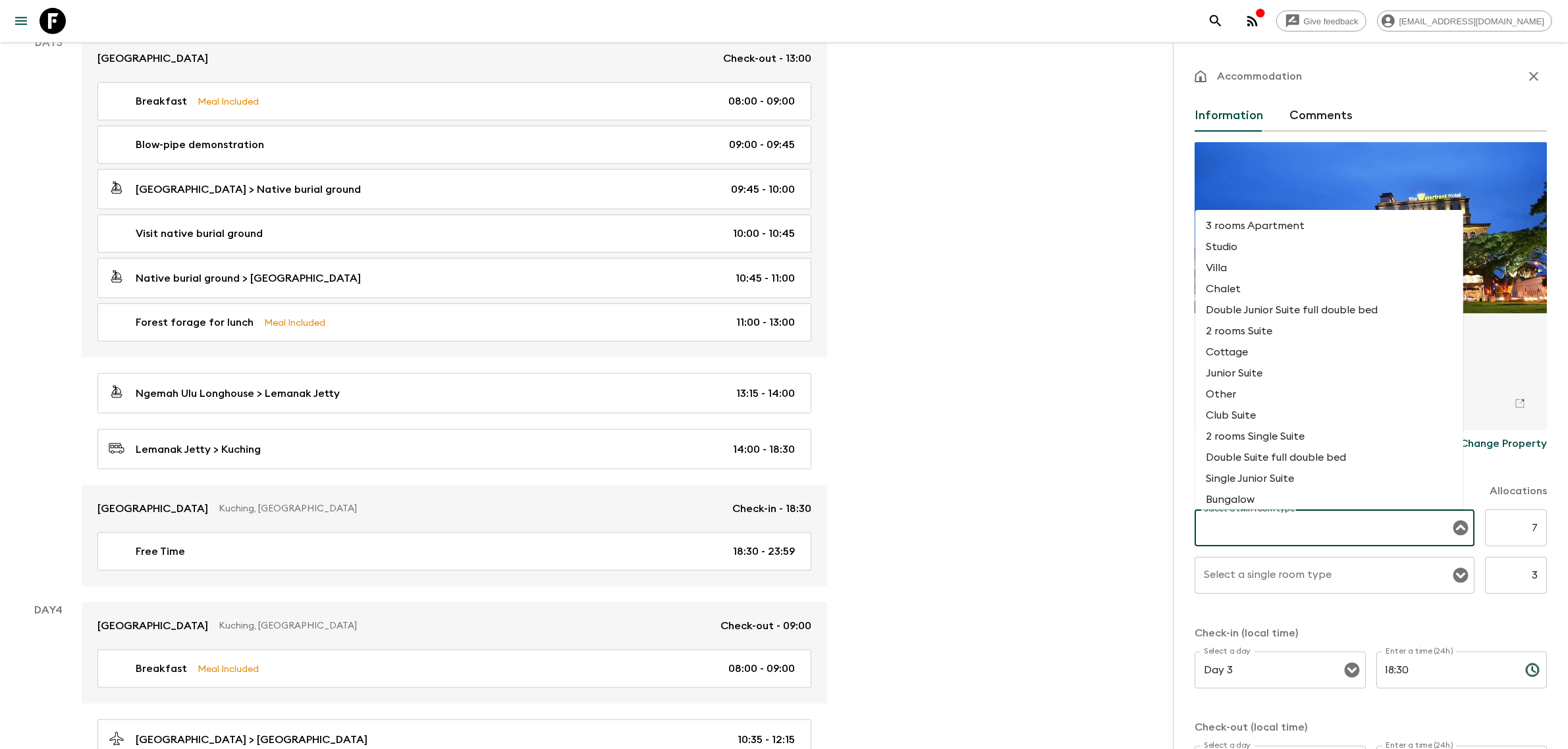
click at [1324, 530] on input "Select a twin room type" at bounding box center [1324, 527] width 249 height 25
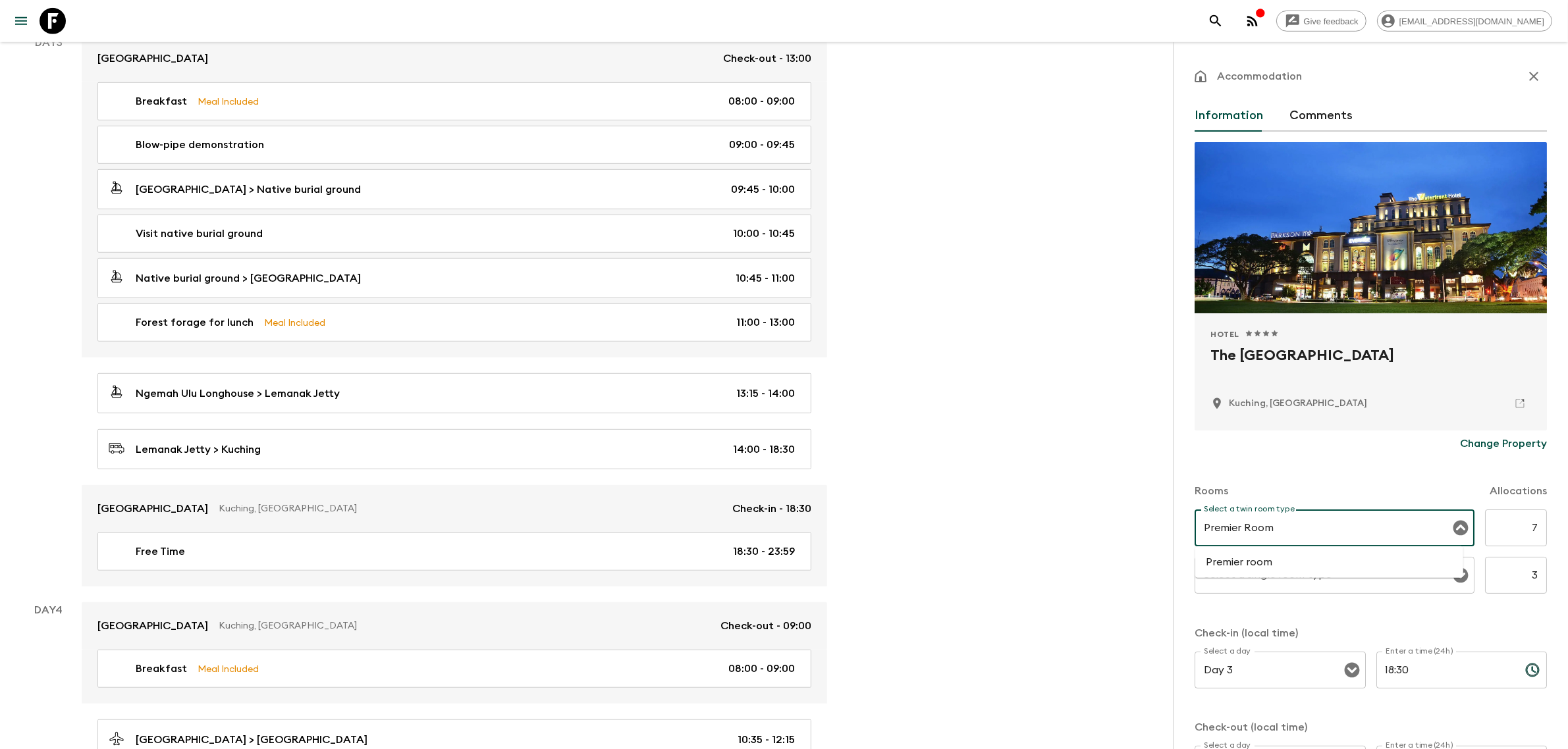
drag, startPoint x: 1154, startPoint y: 537, endPoint x: 1022, endPoint y: 519, distance: 133.2
click at [1234, 561] on li "Premier room" at bounding box center [1328, 562] width 268 height 21
type input "Premier room"
click at [1263, 575] on input "Select a single room type" at bounding box center [1324, 575] width 249 height 25
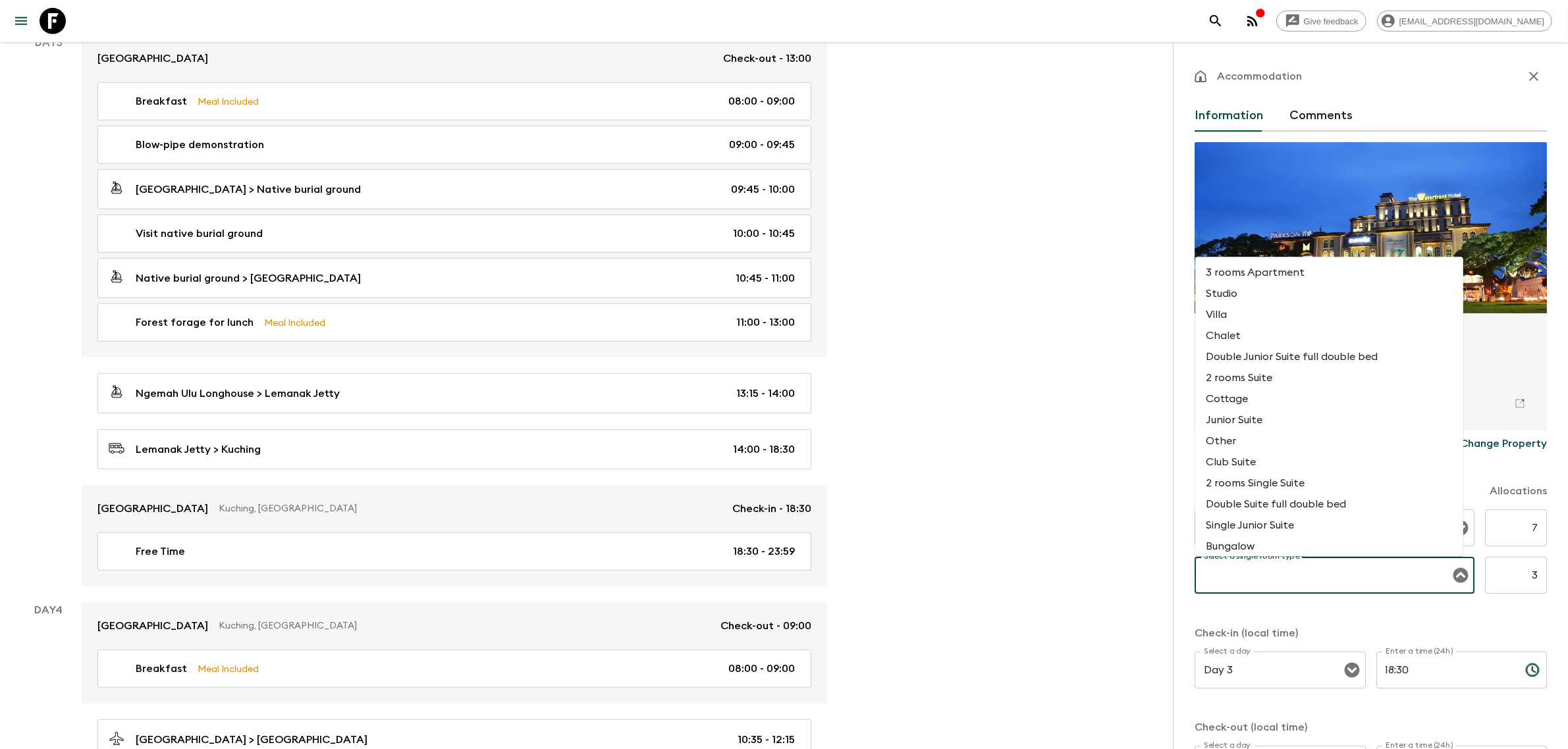
paste input "Premier Room"
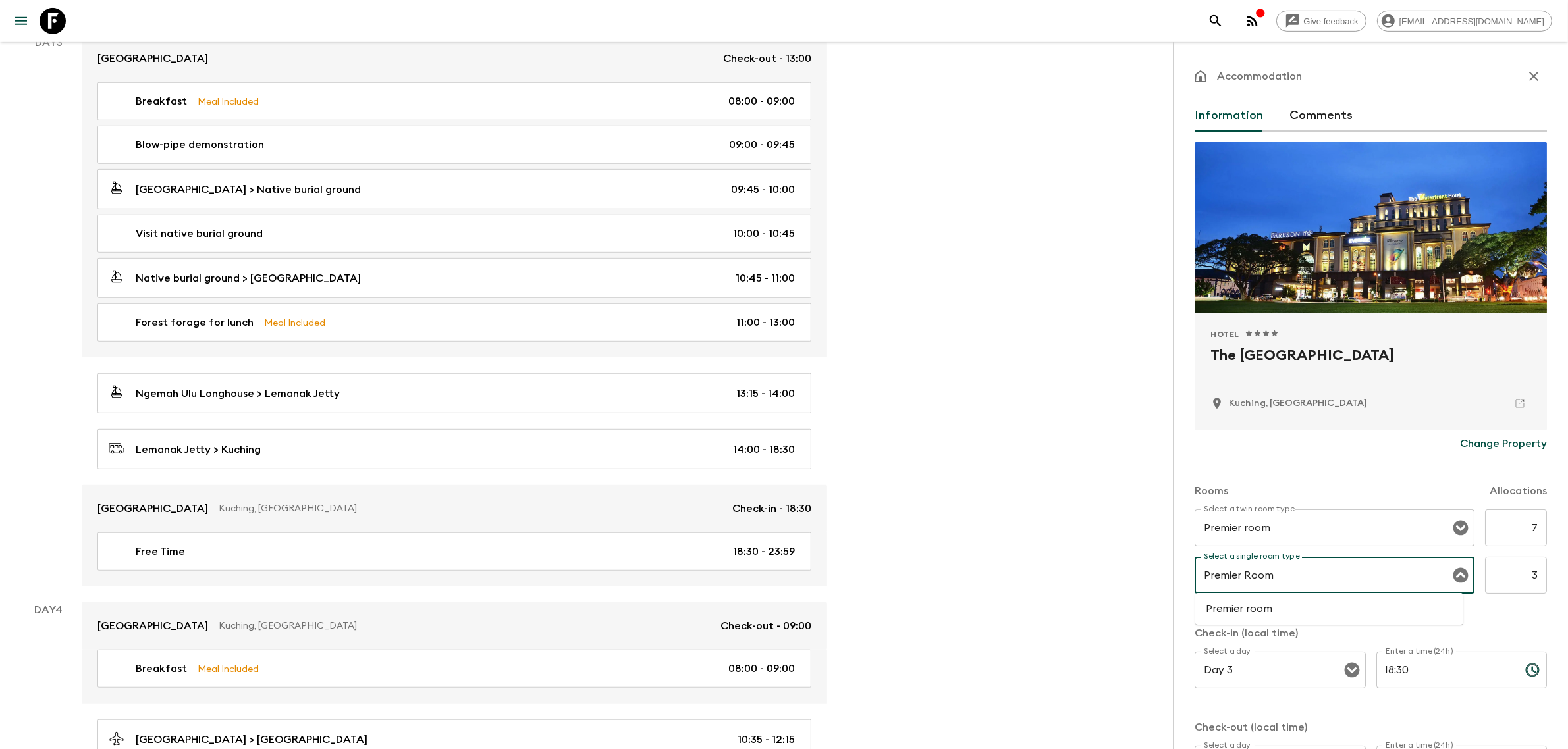
click at [1276, 606] on li "Premier room" at bounding box center [1328, 608] width 268 height 21
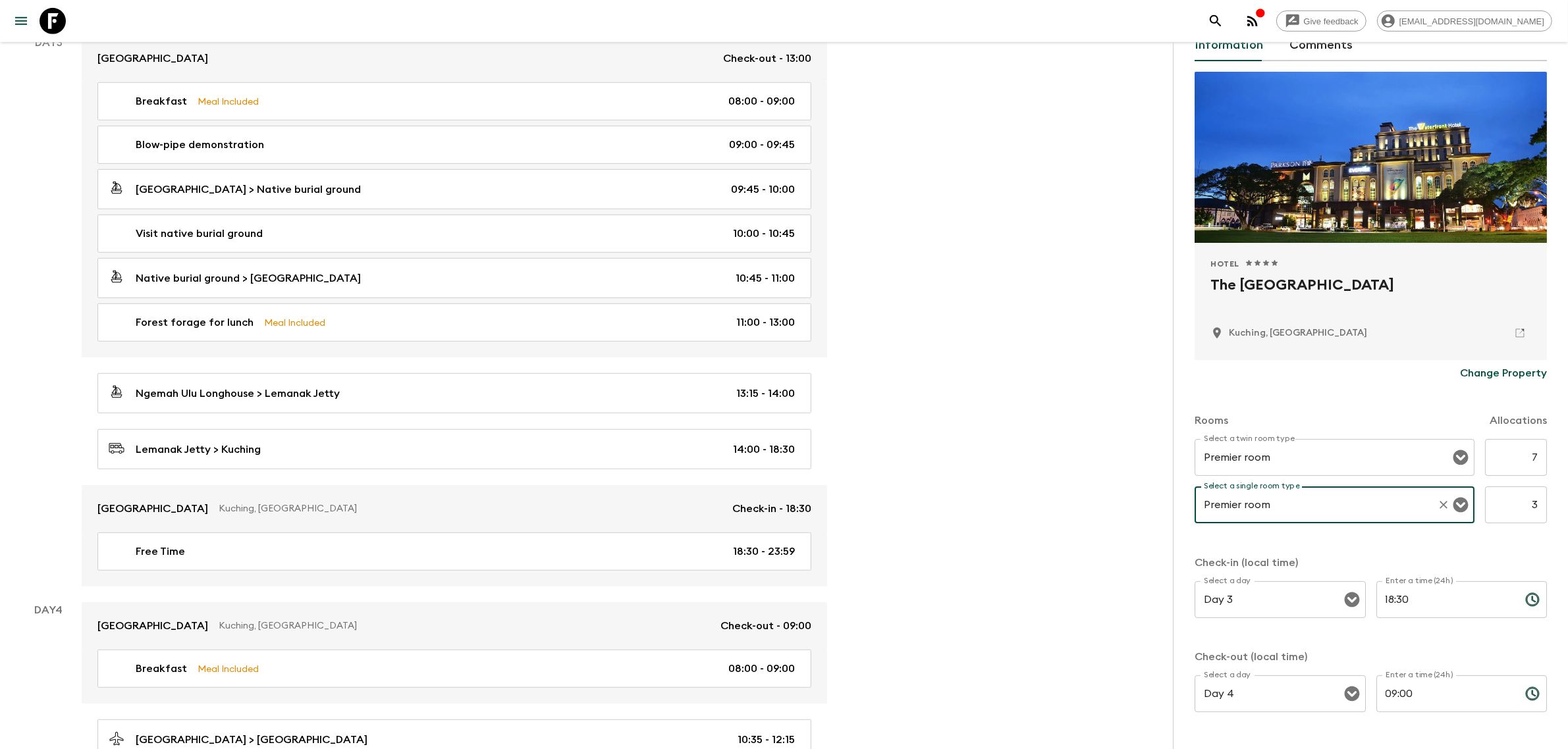
scroll to position [114, 0]
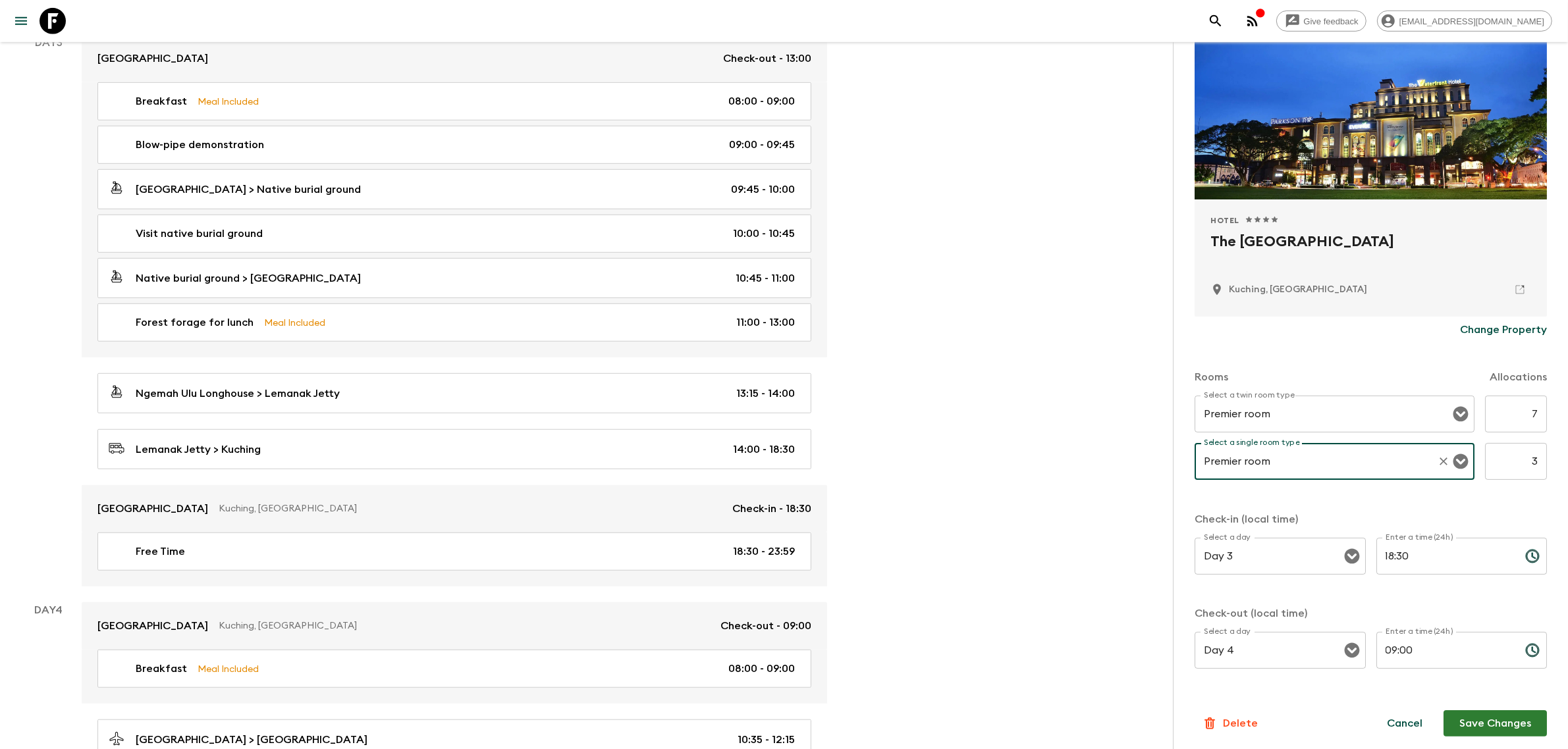
type input "Premier room"
click at [1452, 713] on button "Save Changes" at bounding box center [1495, 723] width 103 height 27
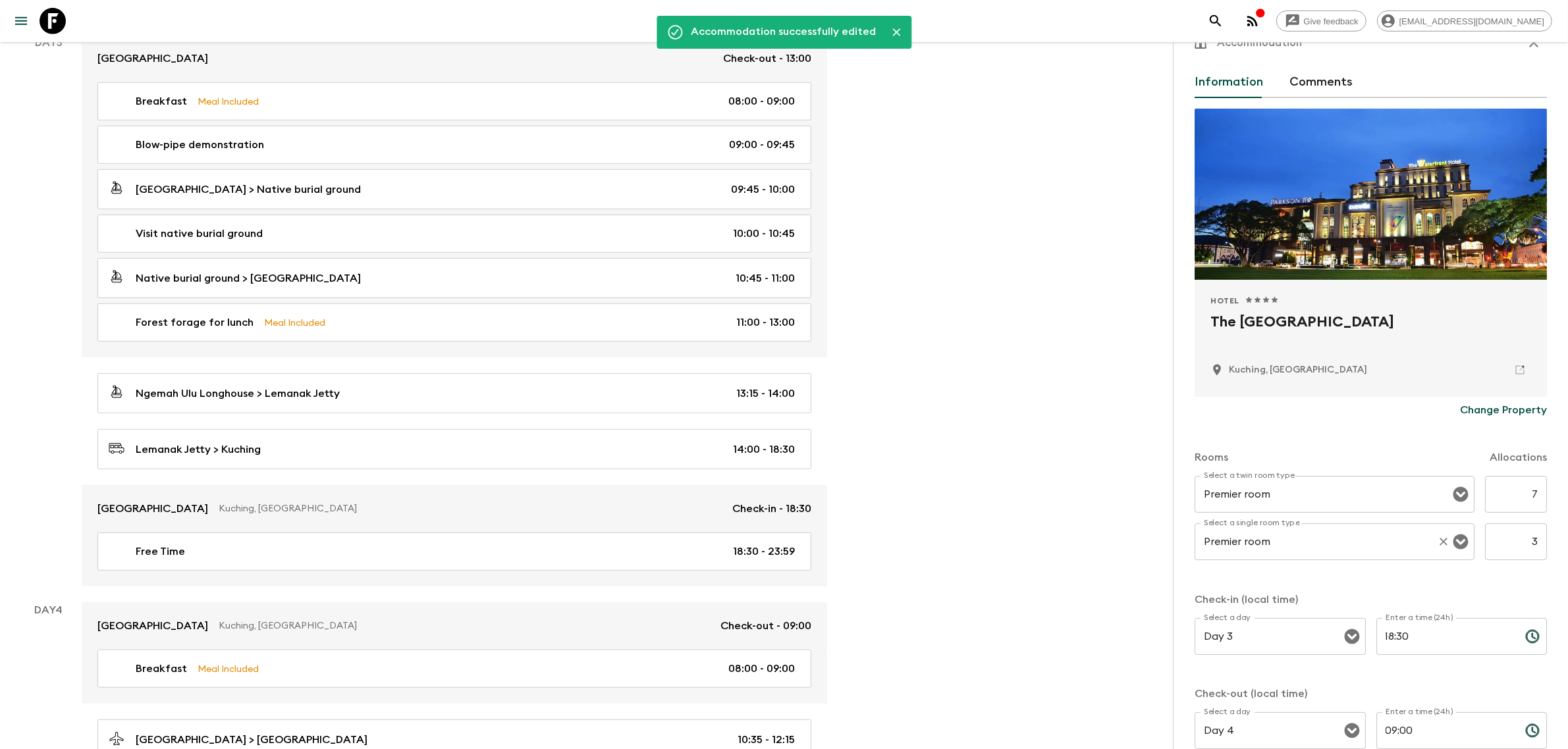
scroll to position [0, 0]
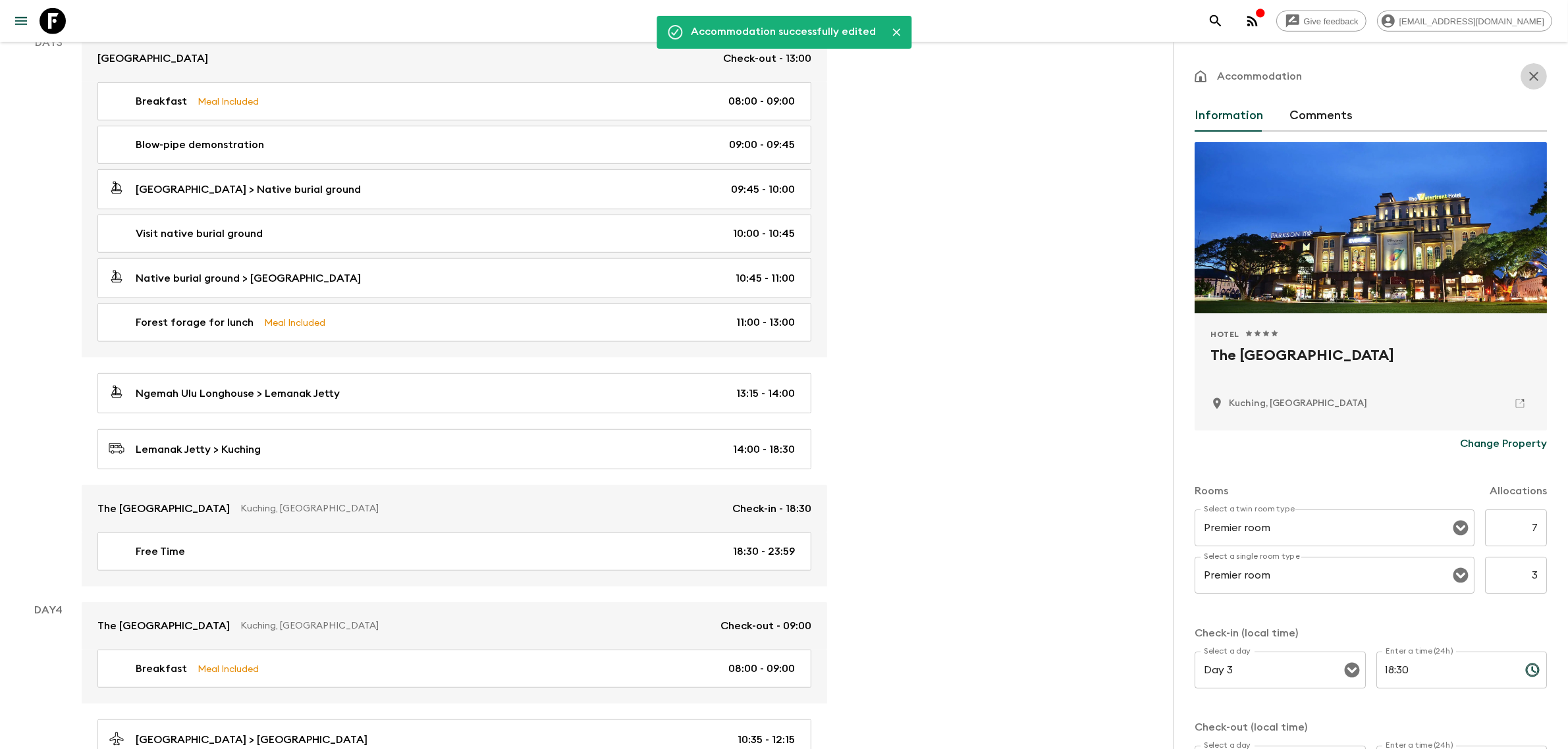
click at [1525, 73] on icon "button" at bounding box center [1533, 76] width 16 height 16
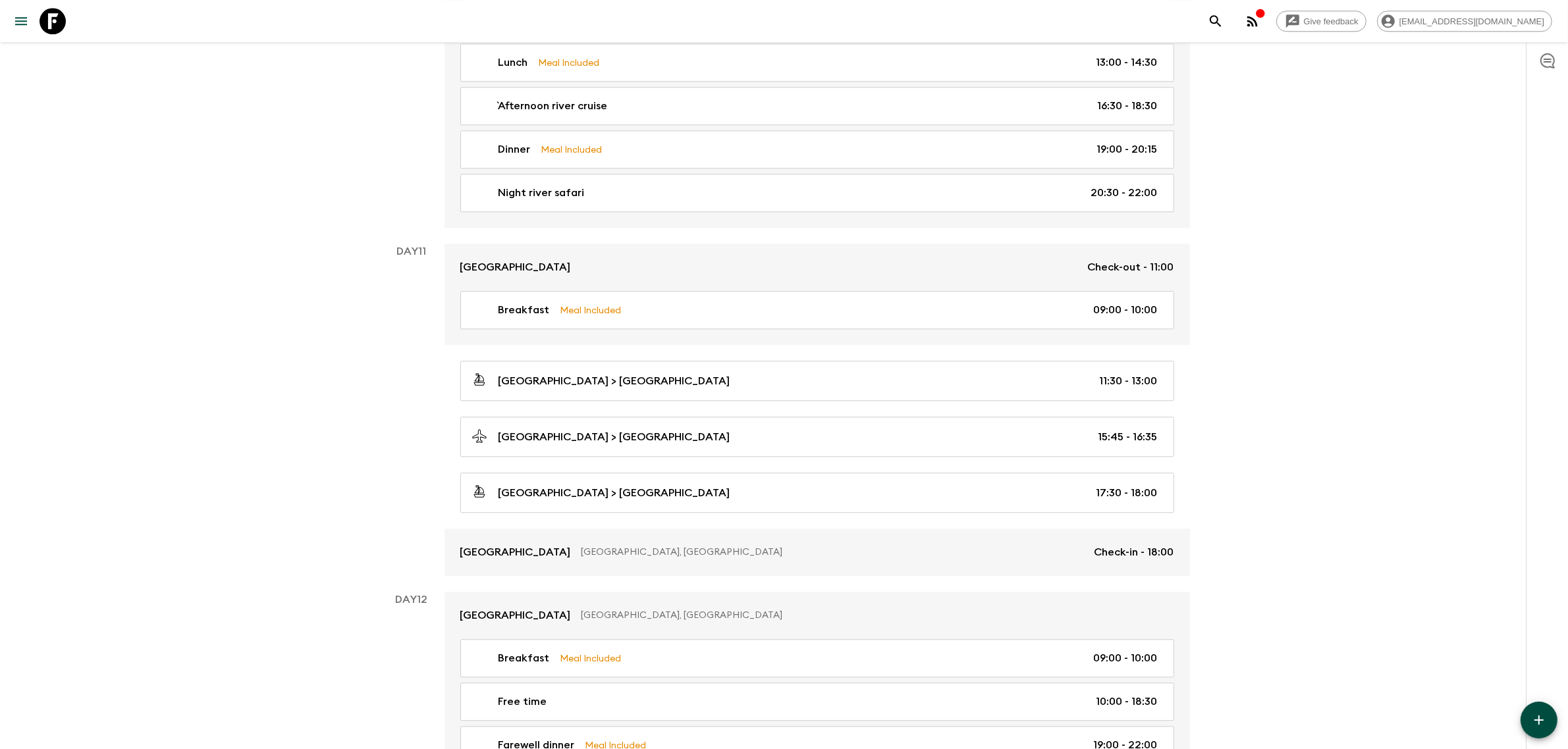
scroll to position [4170, 0]
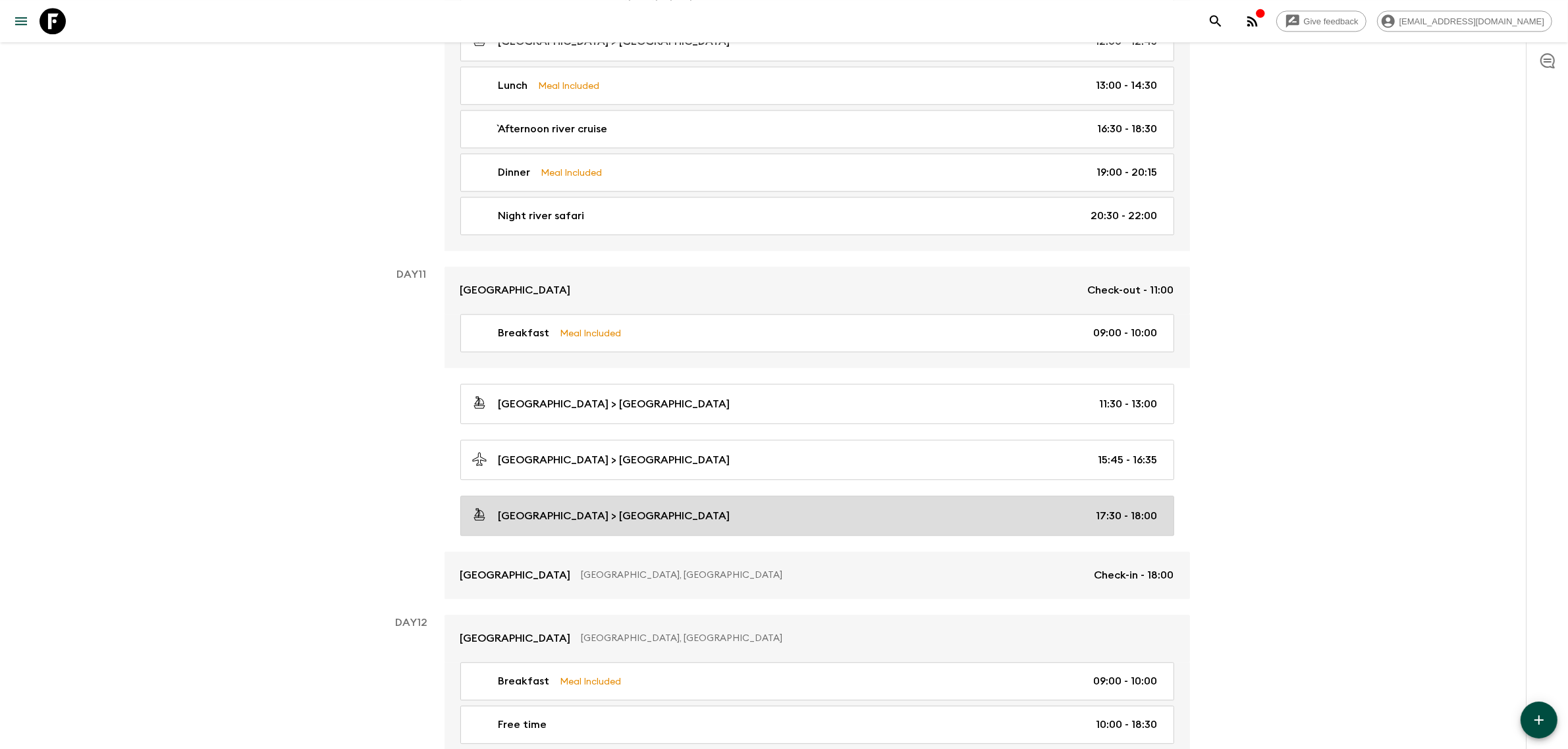
click at [706, 525] on div "[GEOGRAPHIC_DATA] > [GEOGRAPHIC_DATA] 17:30 - 18:00" at bounding box center [814, 516] width 686 height 18
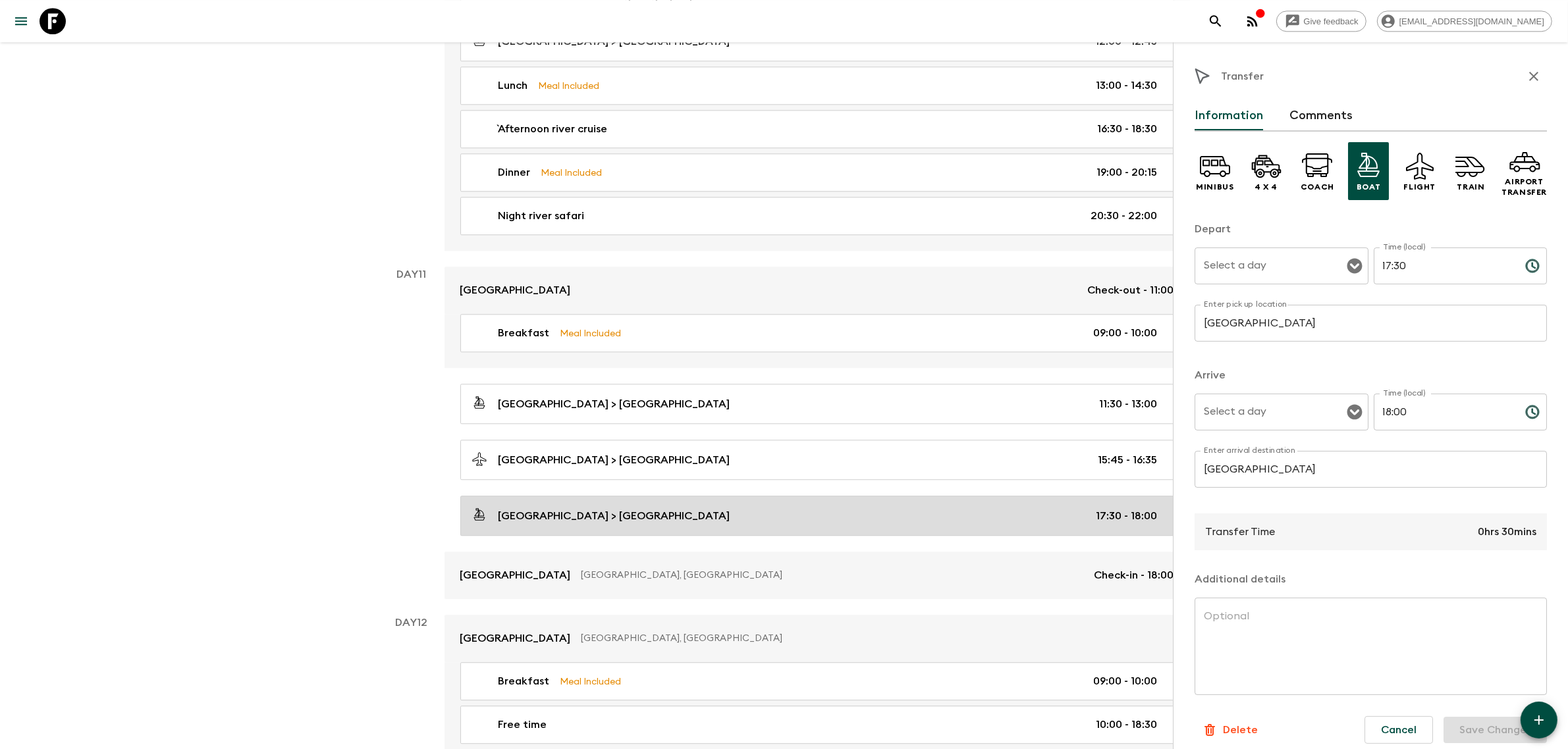
type input "Day 11"
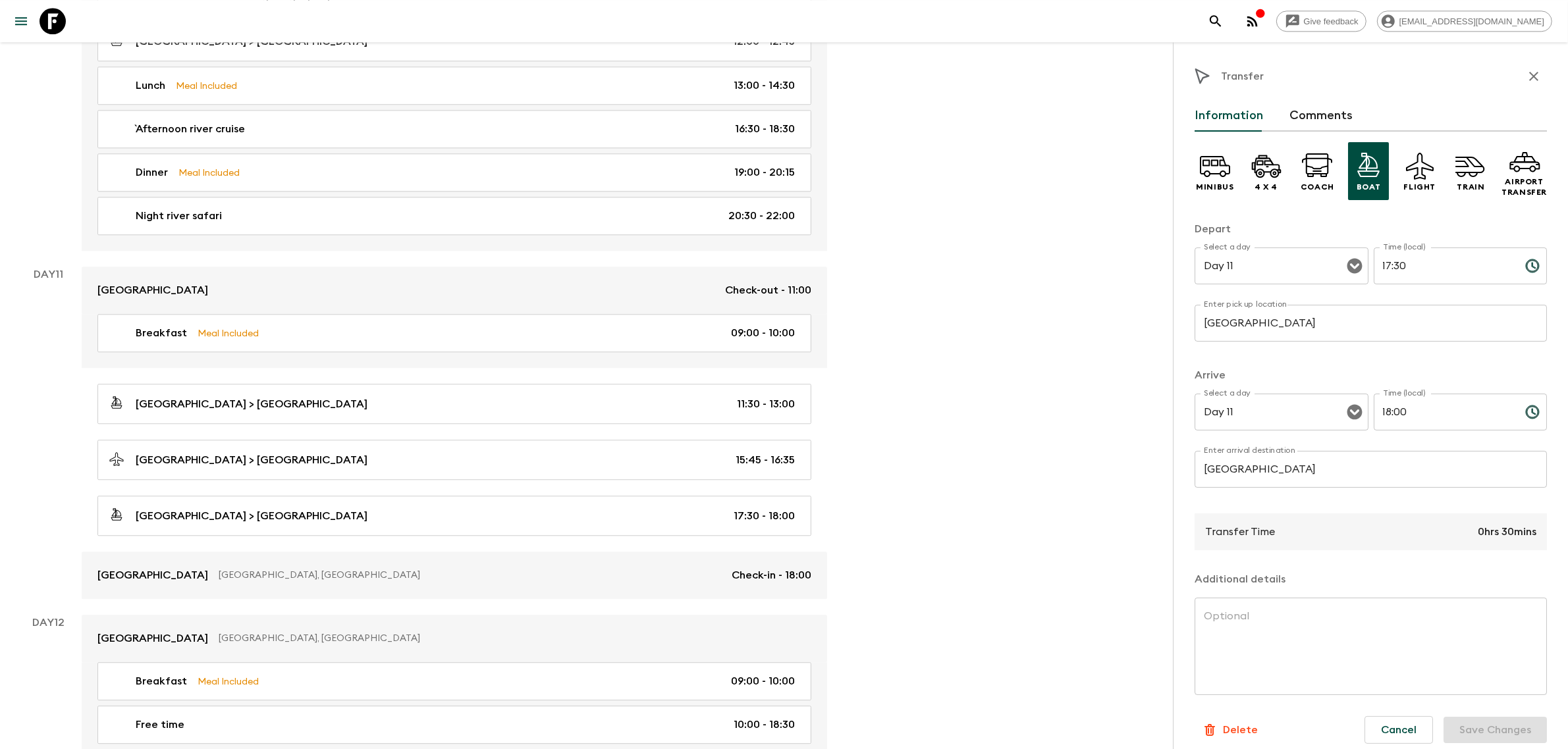
click at [1525, 74] on icon "button" at bounding box center [1533, 76] width 16 height 16
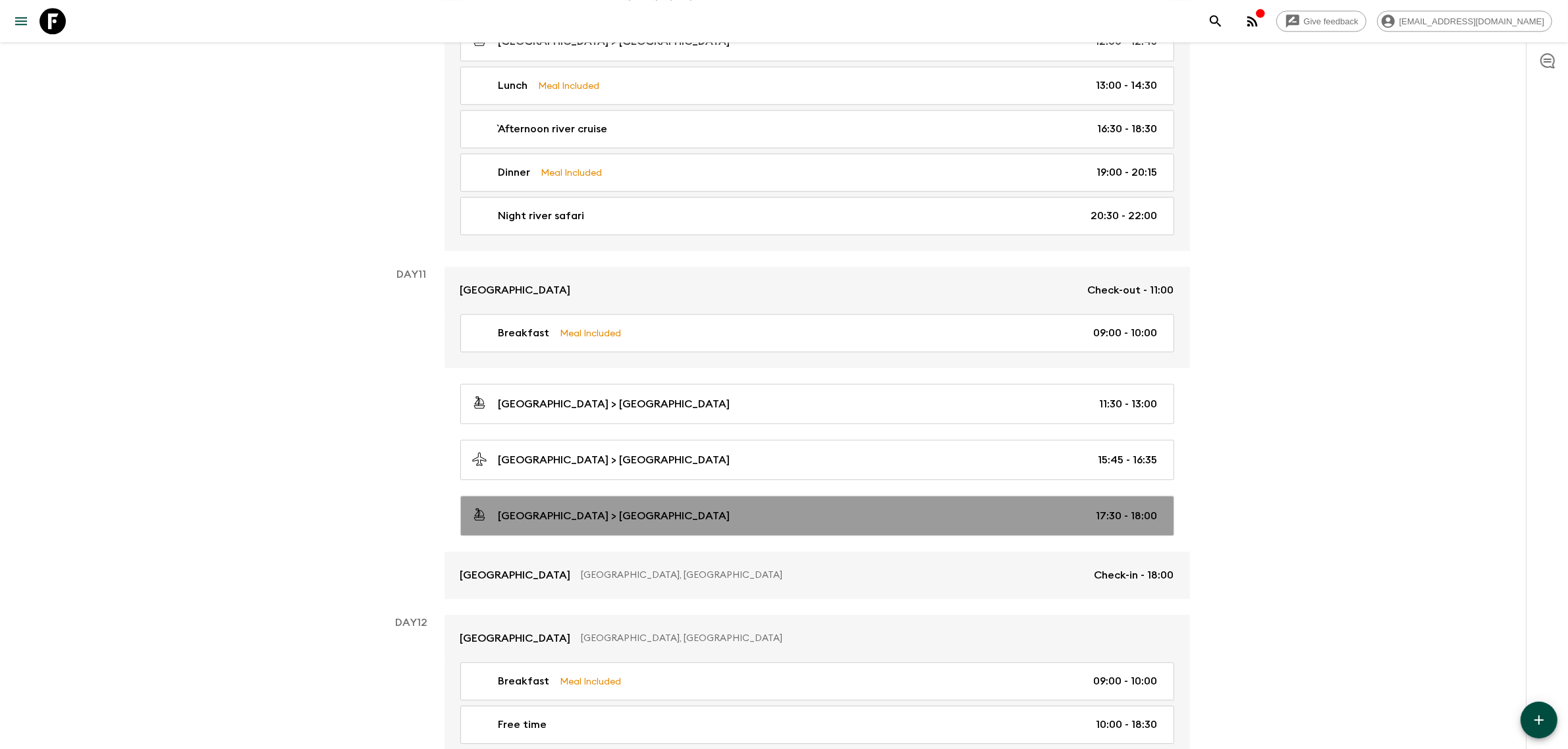
click at [725, 525] on div "[GEOGRAPHIC_DATA] > [GEOGRAPHIC_DATA] 17:30 - 18:00" at bounding box center [814, 516] width 686 height 18
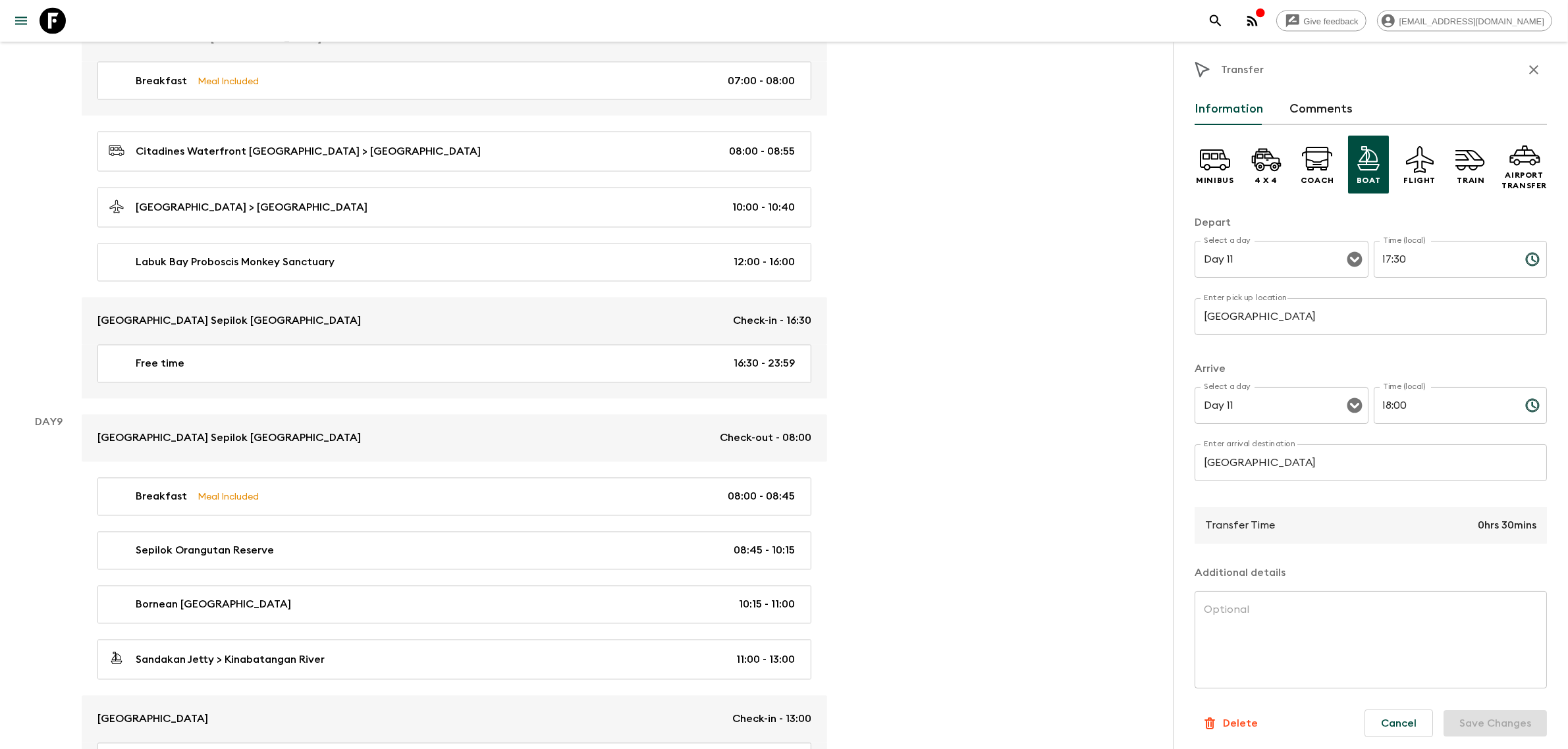
scroll to position [3018, 0]
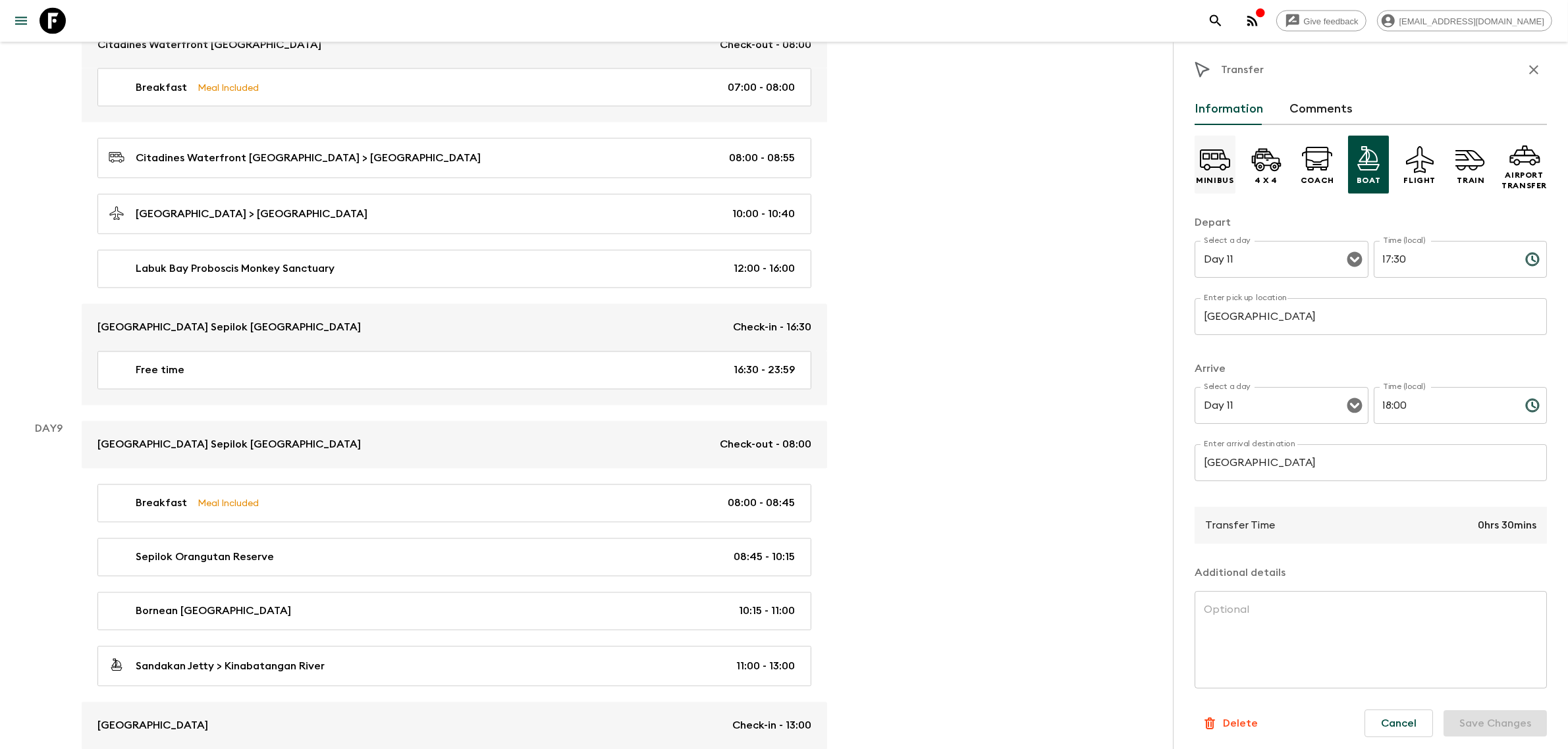
click at [1220, 175] on p "Minibus" at bounding box center [1214, 180] width 38 height 11
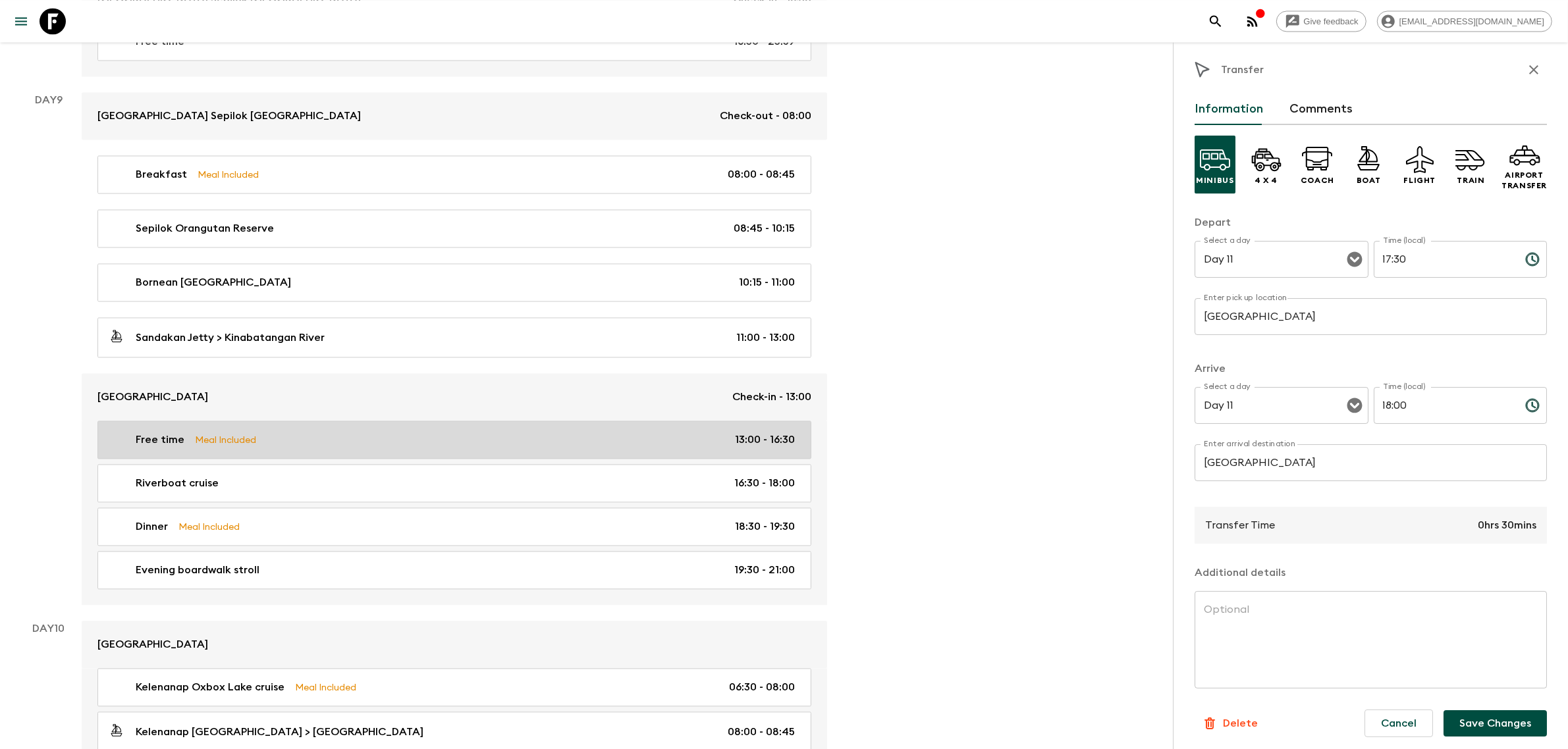
scroll to position [3430, 0]
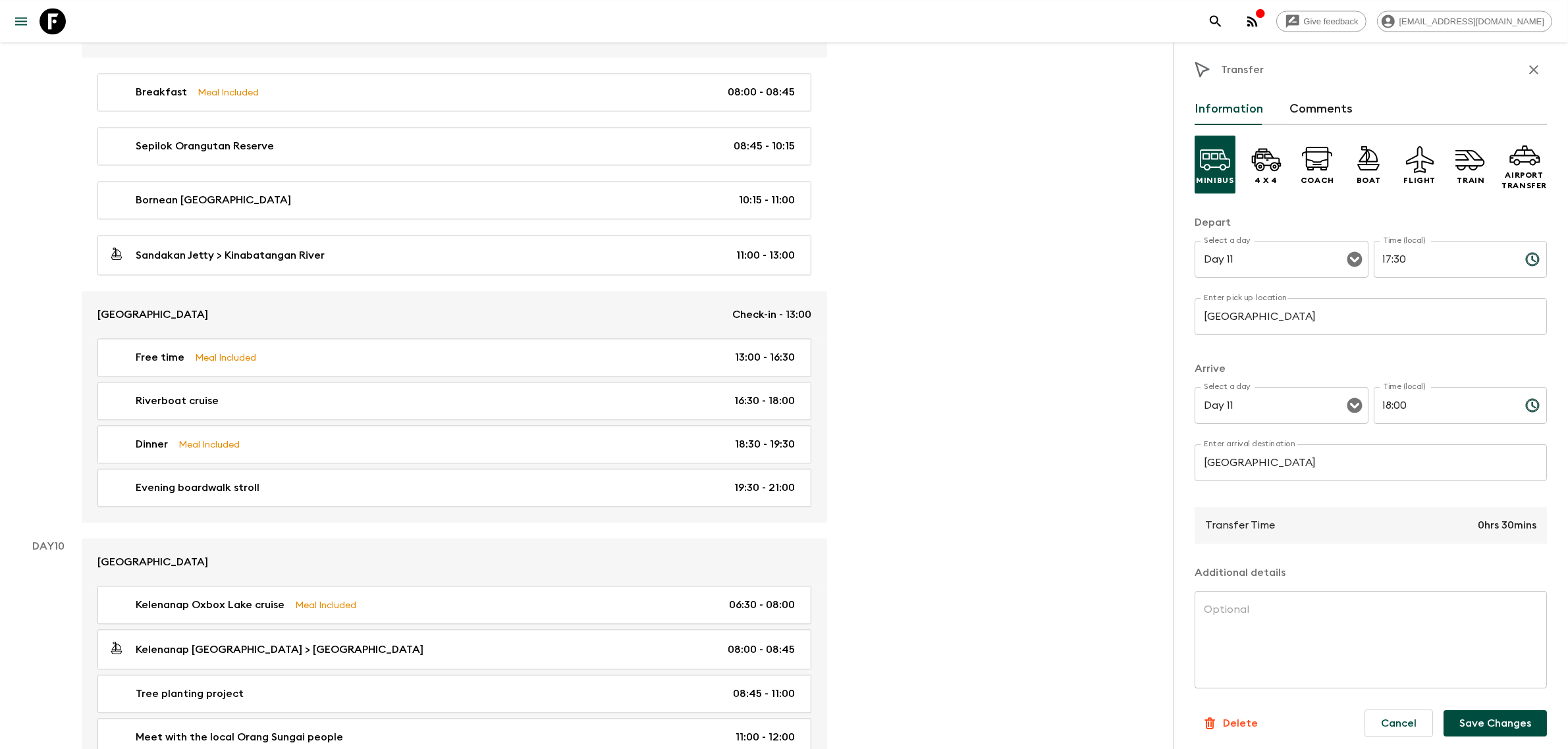
click at [1281, 320] on input "[GEOGRAPHIC_DATA]" at bounding box center [1371, 316] width 353 height 37
drag, startPoint x: 1010, startPoint y: 355, endPoint x: 1044, endPoint y: 356, distance: 34.0
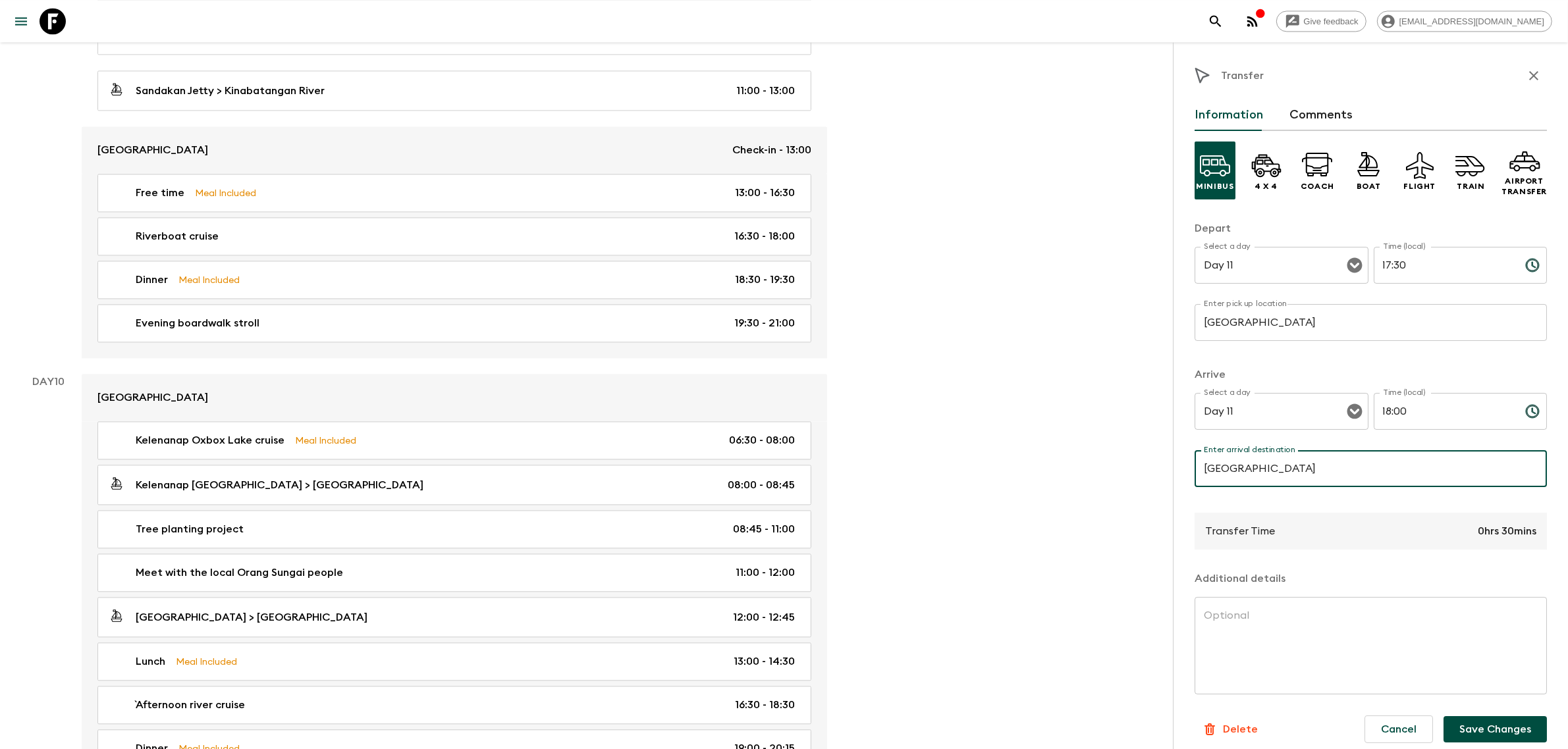
scroll to position [0, 0]
type input "[GEOGRAPHIC_DATA]"
click at [1409, 409] on input "18:00" at bounding box center [1444, 411] width 141 height 37
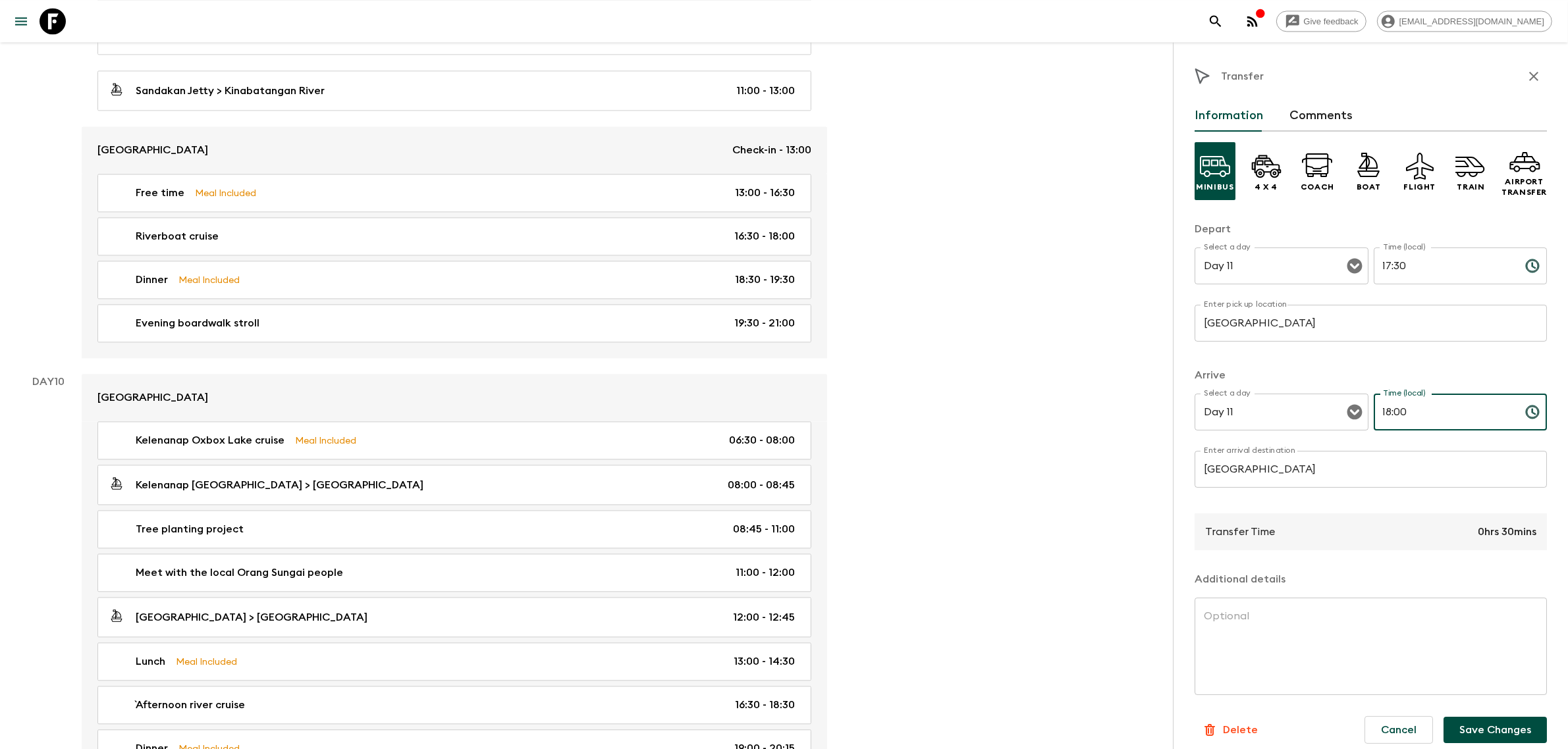
click at [1501, 524] on p "0hrs 30mins" at bounding box center [1507, 532] width 58 height 16
click at [1490, 535] on p "0hrs 30mins" at bounding box center [1507, 532] width 58 height 16
click at [1493, 524] on p "0hrs 30mins" at bounding box center [1507, 532] width 58 height 16
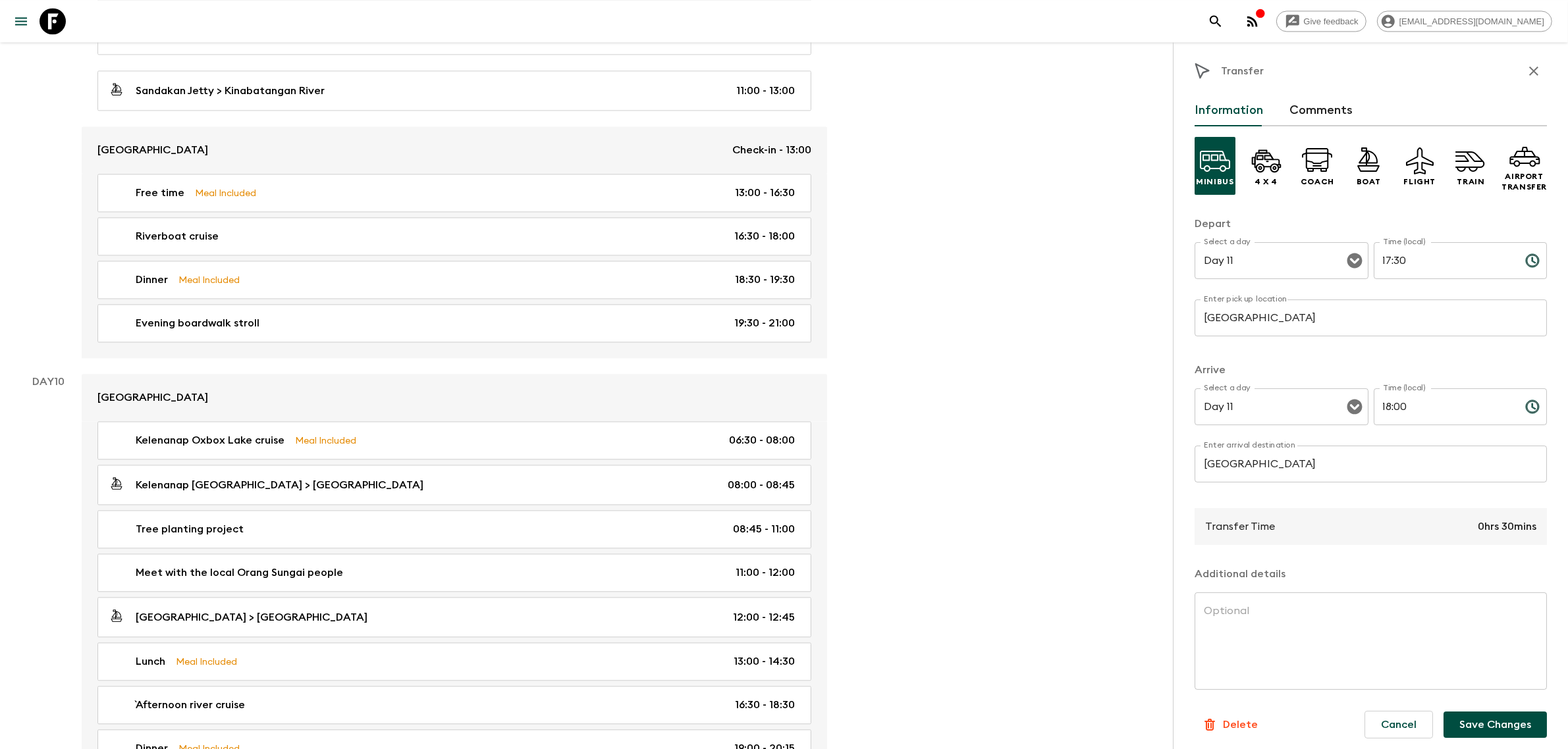
scroll to position [7, 0]
click at [1416, 403] on input "18:00" at bounding box center [1444, 405] width 141 height 37
type input "18:15"
click at [1430, 341] on p "​" at bounding box center [1370, 343] width 334 height 13
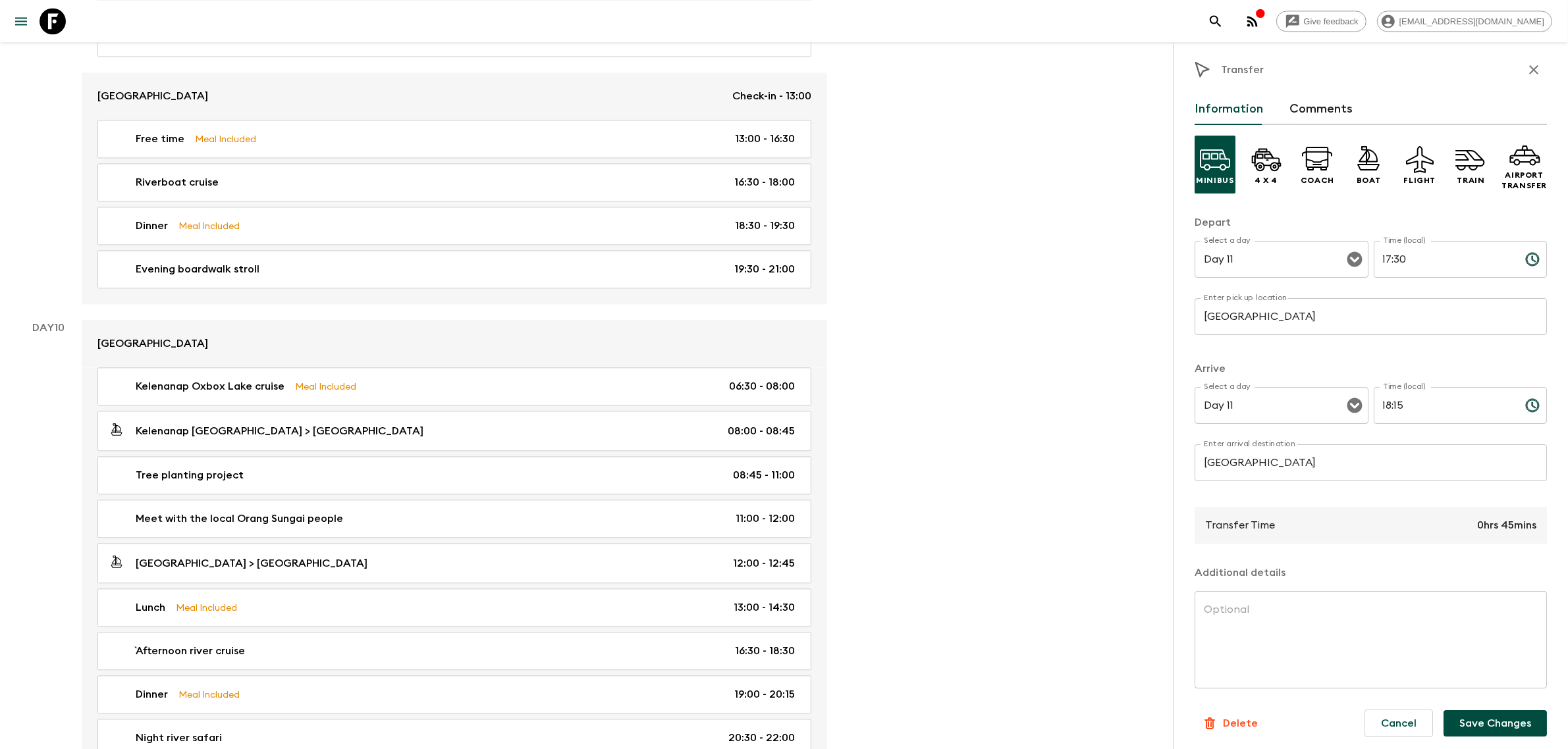
scroll to position [3677, 0]
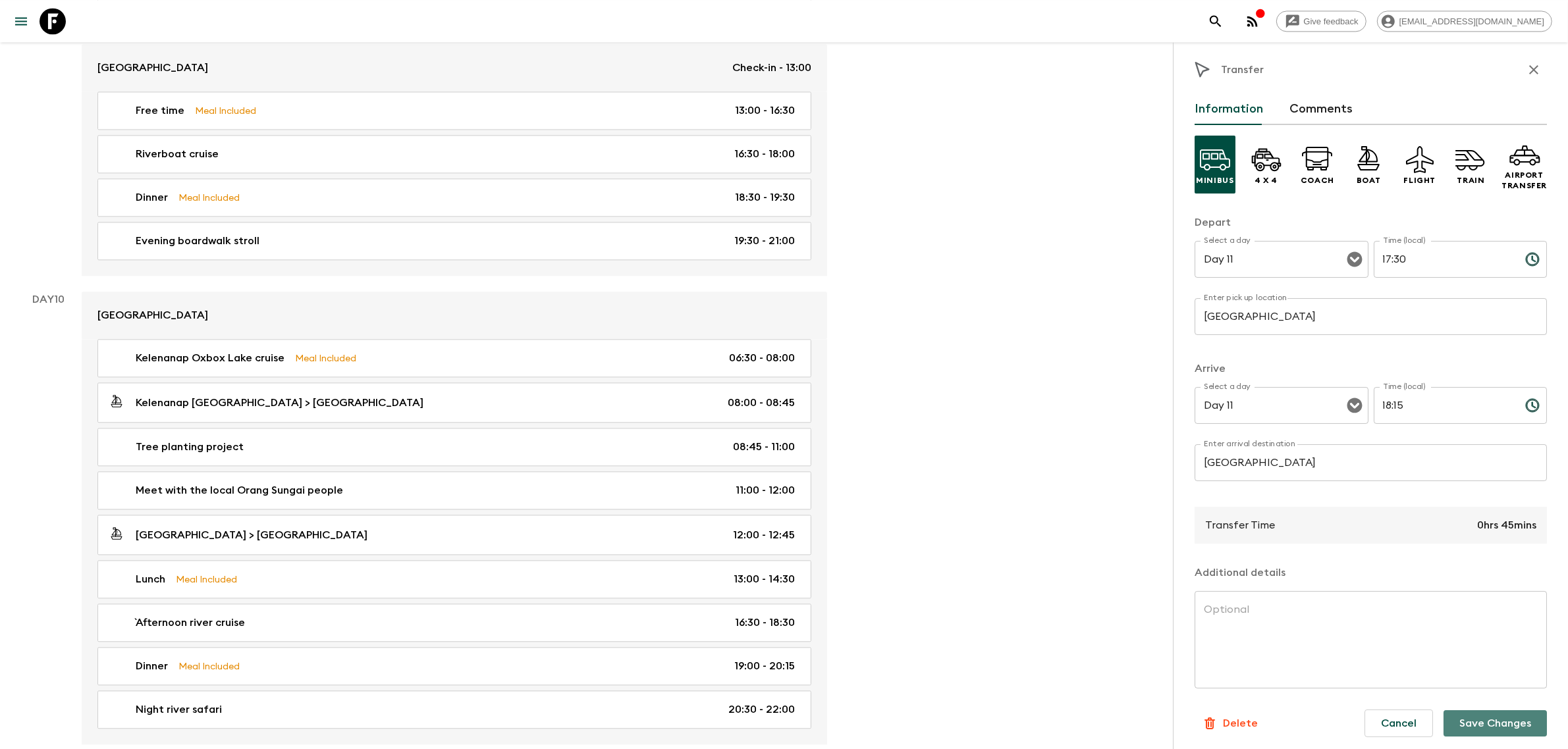
click at [1511, 728] on button "Save Changes" at bounding box center [1495, 723] width 103 height 27
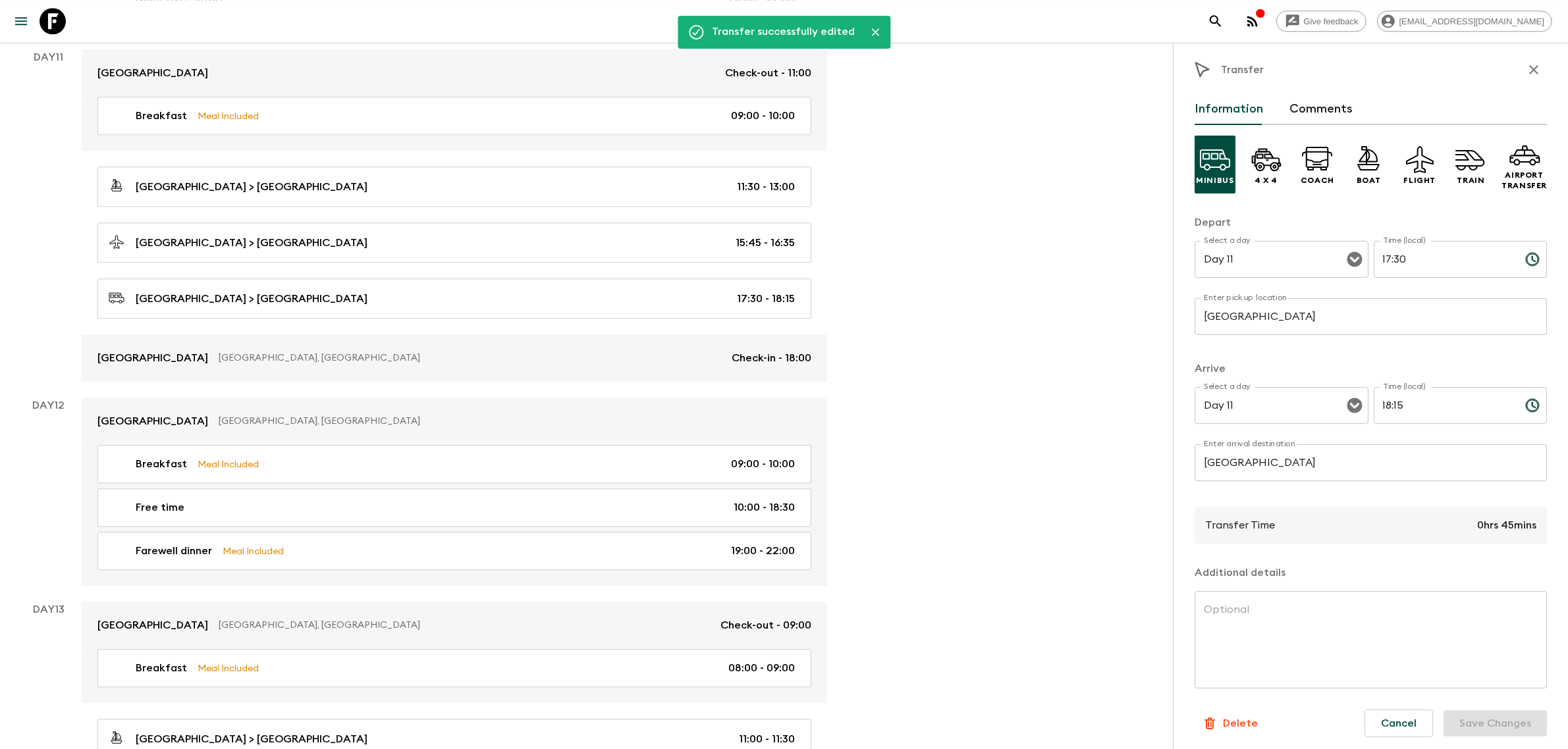
scroll to position [4500, 0]
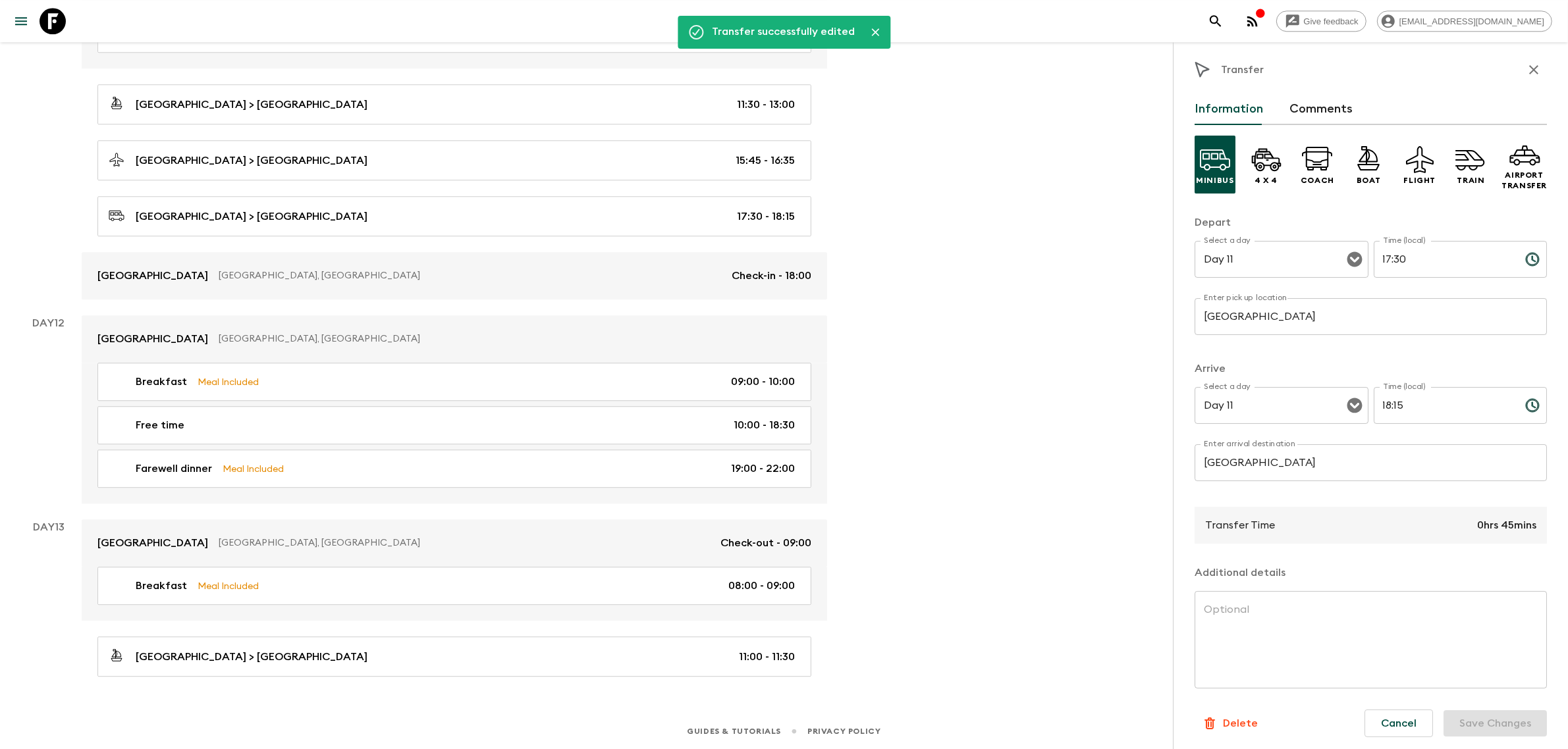
click at [1525, 72] on icon "button" at bounding box center [1533, 69] width 16 height 16
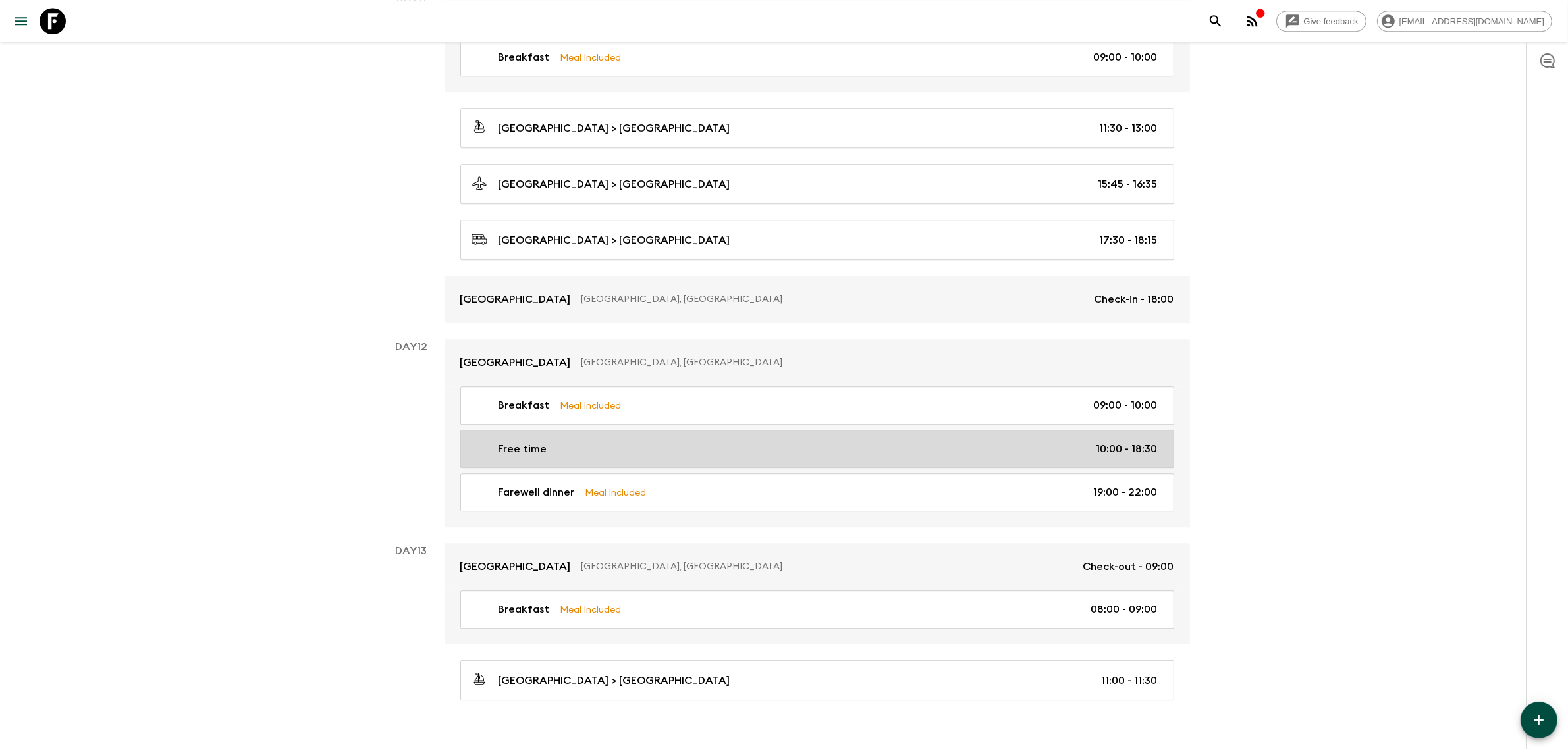
scroll to position [4418, 0]
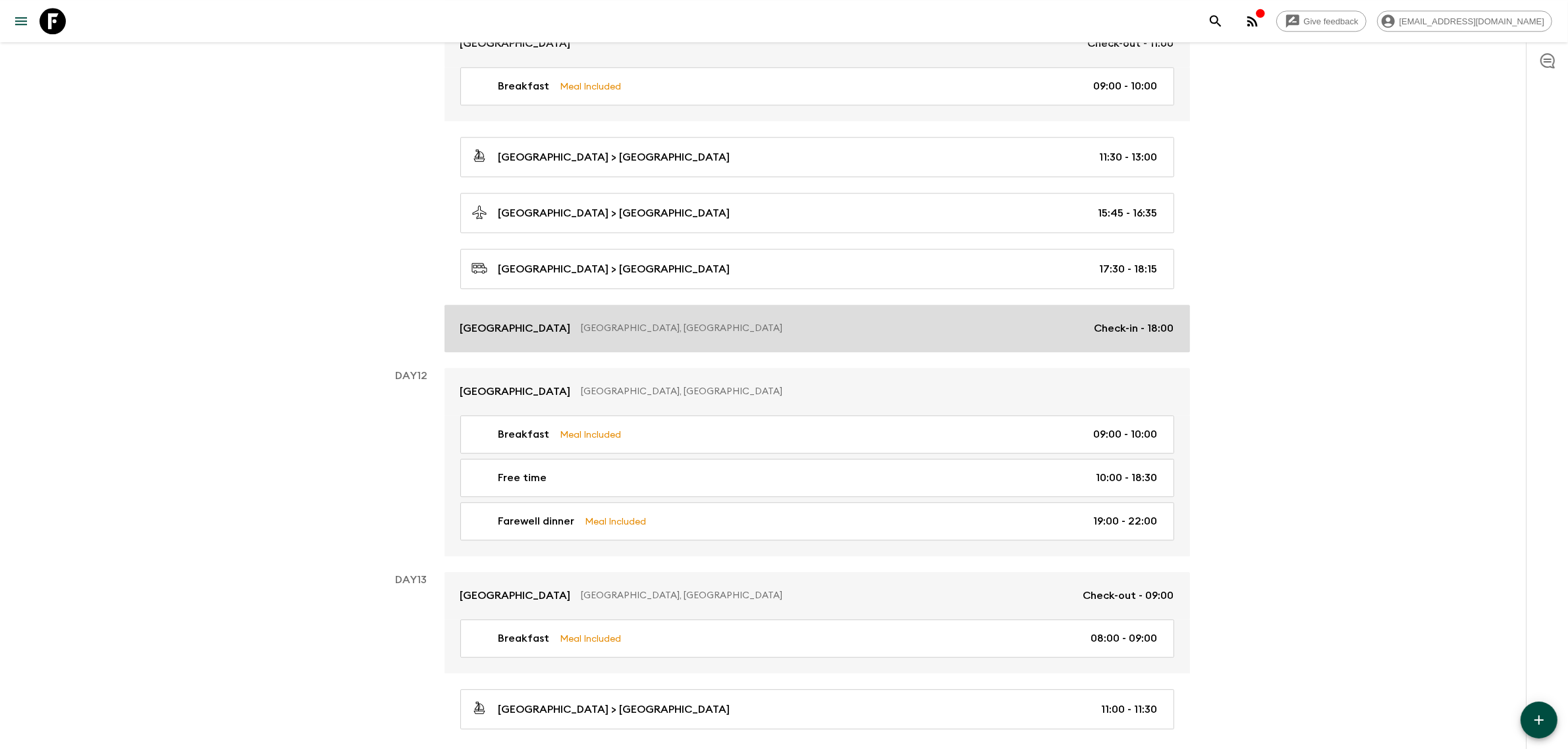
click at [1103, 337] on p "Check-in - 18:00" at bounding box center [1134, 329] width 79 height 16
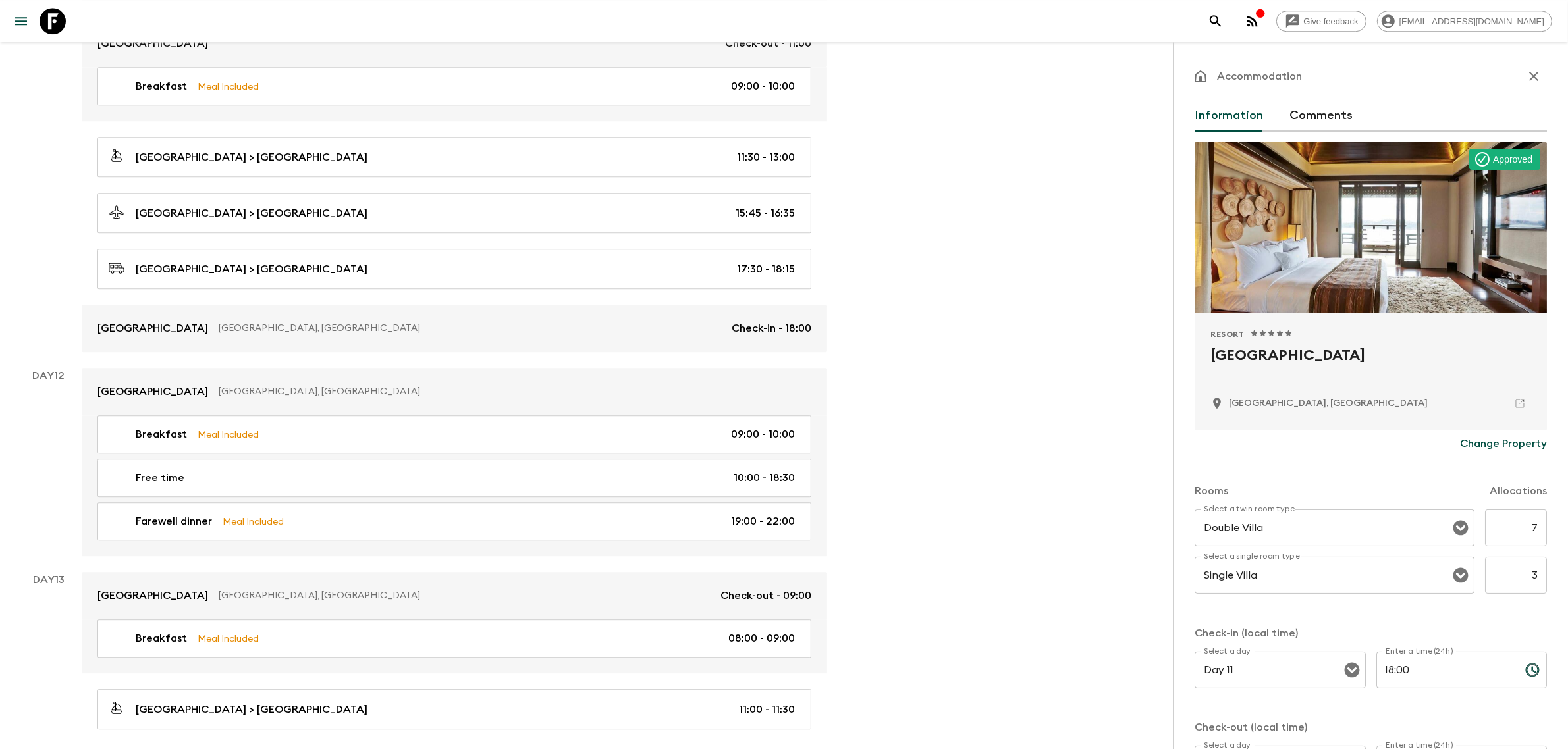
scroll to position [82, 0]
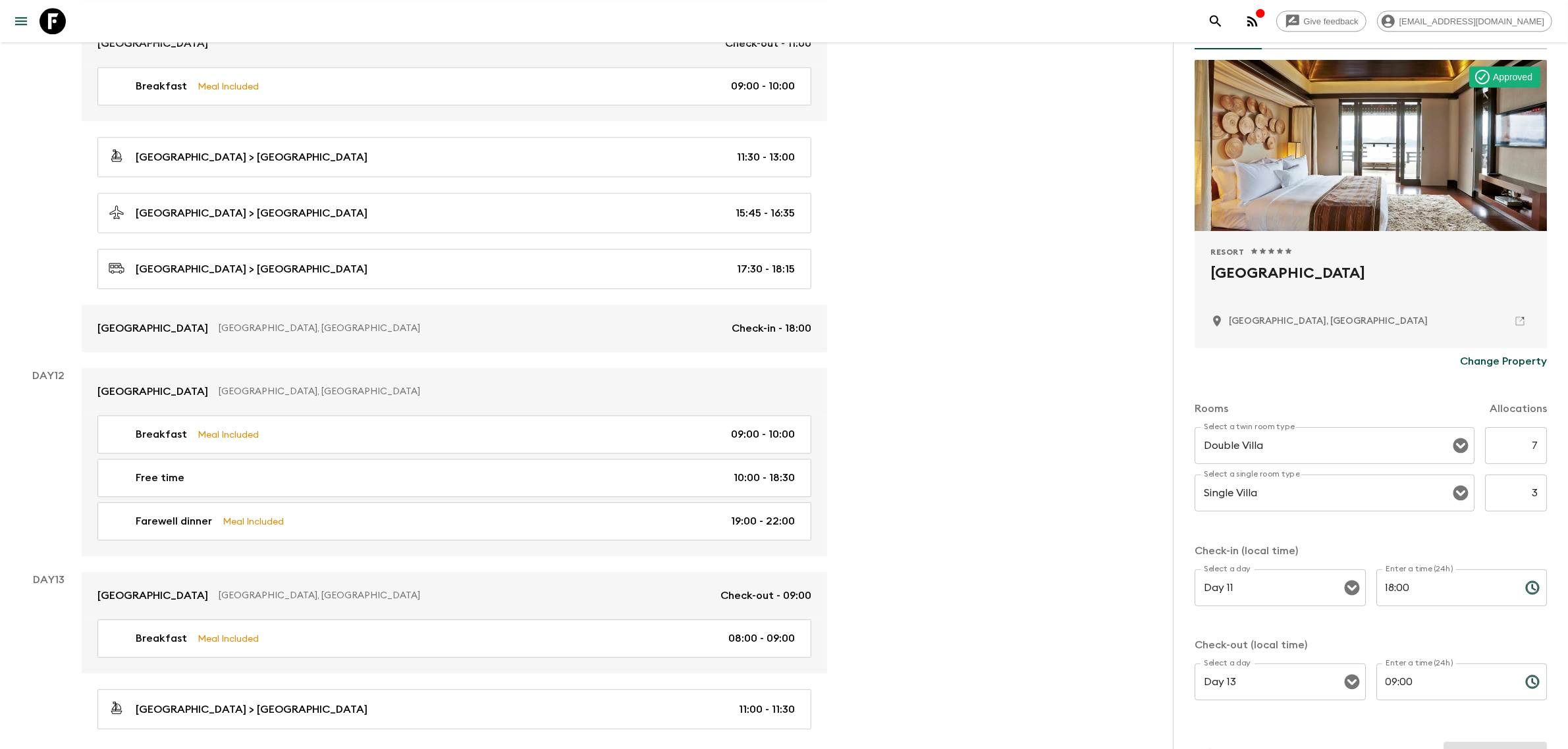
click at [1416, 584] on input "18:00" at bounding box center [1445, 588] width 139 height 37
type input "18:15"
click at [1344, 449] on input "Double Villa" at bounding box center [1315, 445] width 231 height 25
drag, startPoint x: 1407, startPoint y: 448, endPoint x: 1001, endPoint y: 426, distance: 406.6
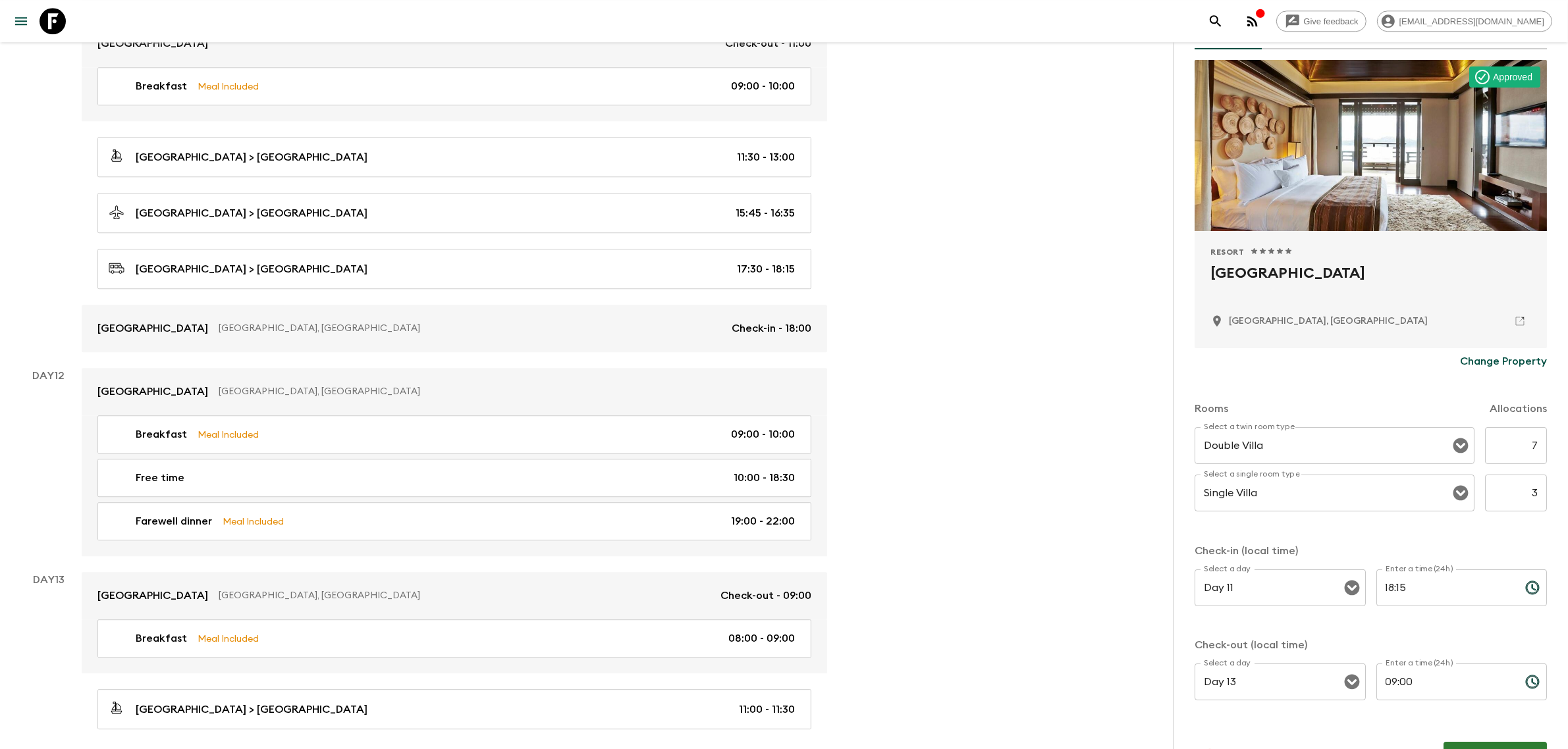
click at [1403, 377] on div "Rooms Allocations" at bounding box center [1371, 400] width 353 height 53
click at [1354, 438] on input "Double Villa" at bounding box center [1315, 445] width 231 height 25
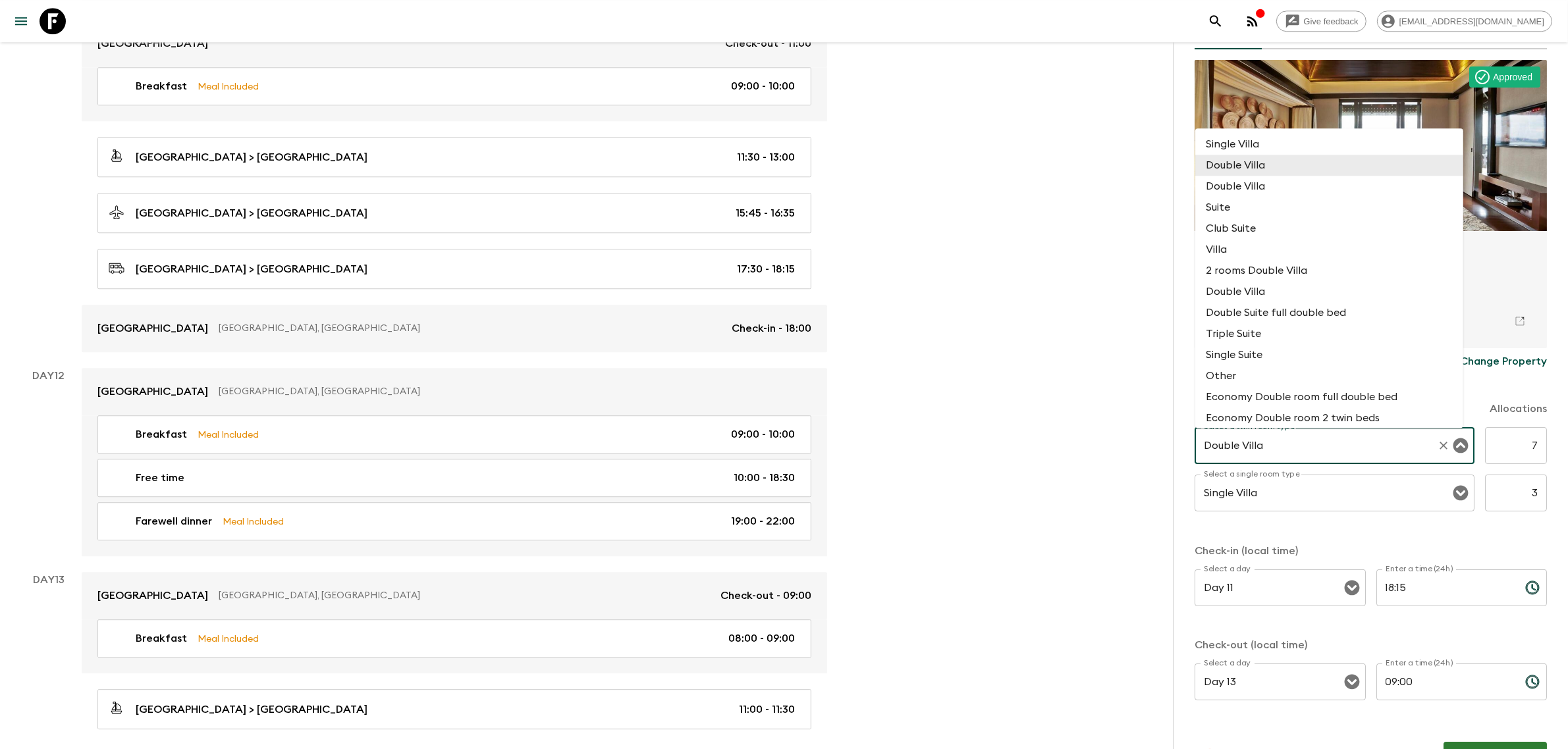
paste input "Garden Wing Deluxe Seaview Room"
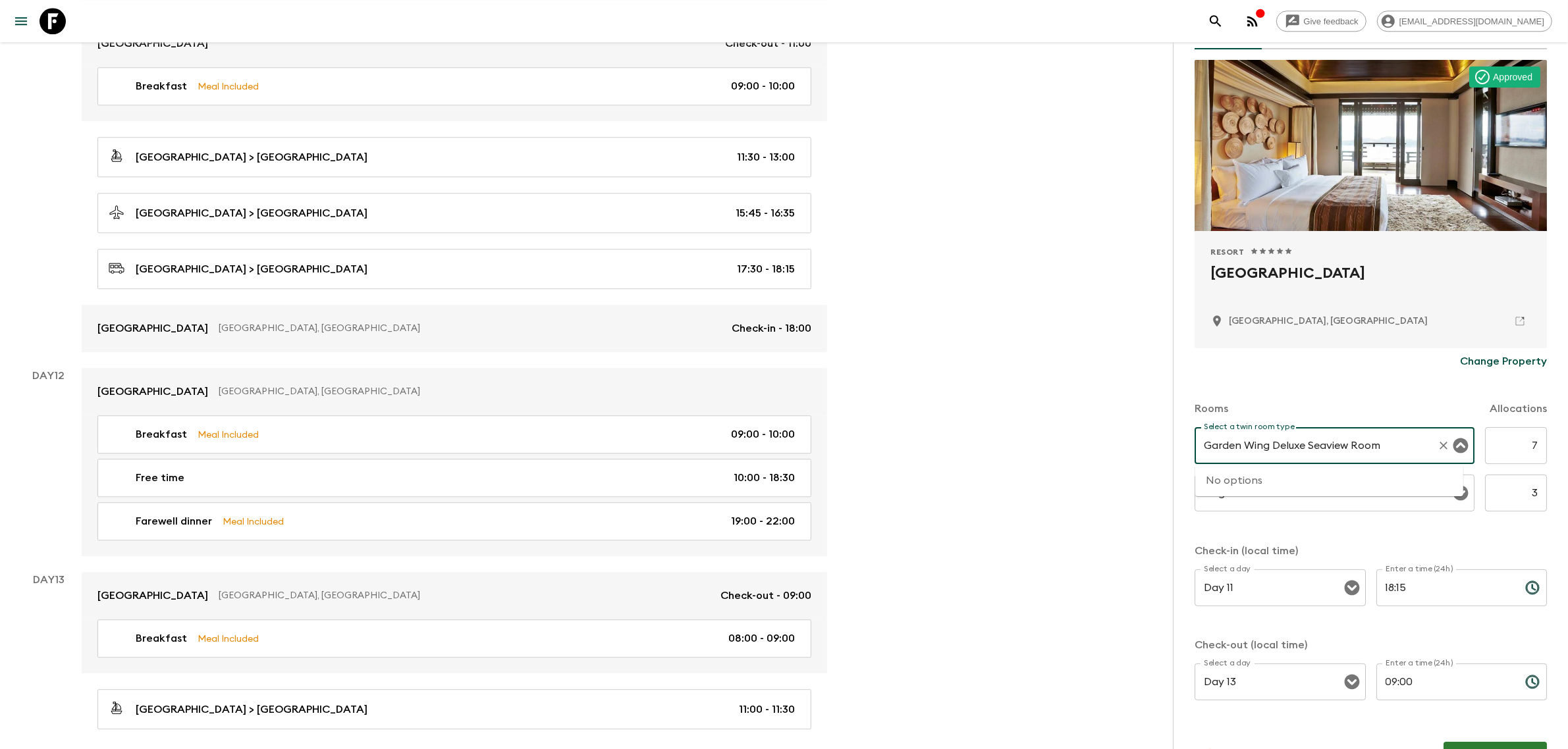
click at [1330, 487] on div "No options" at bounding box center [1328, 481] width 268 height 32
type input "Double Villa"
click at [1354, 374] on div "Change Property" at bounding box center [1371, 362] width 353 height 27
click at [1465, 365] on p "Change Property" at bounding box center [1504, 362] width 87 height 16
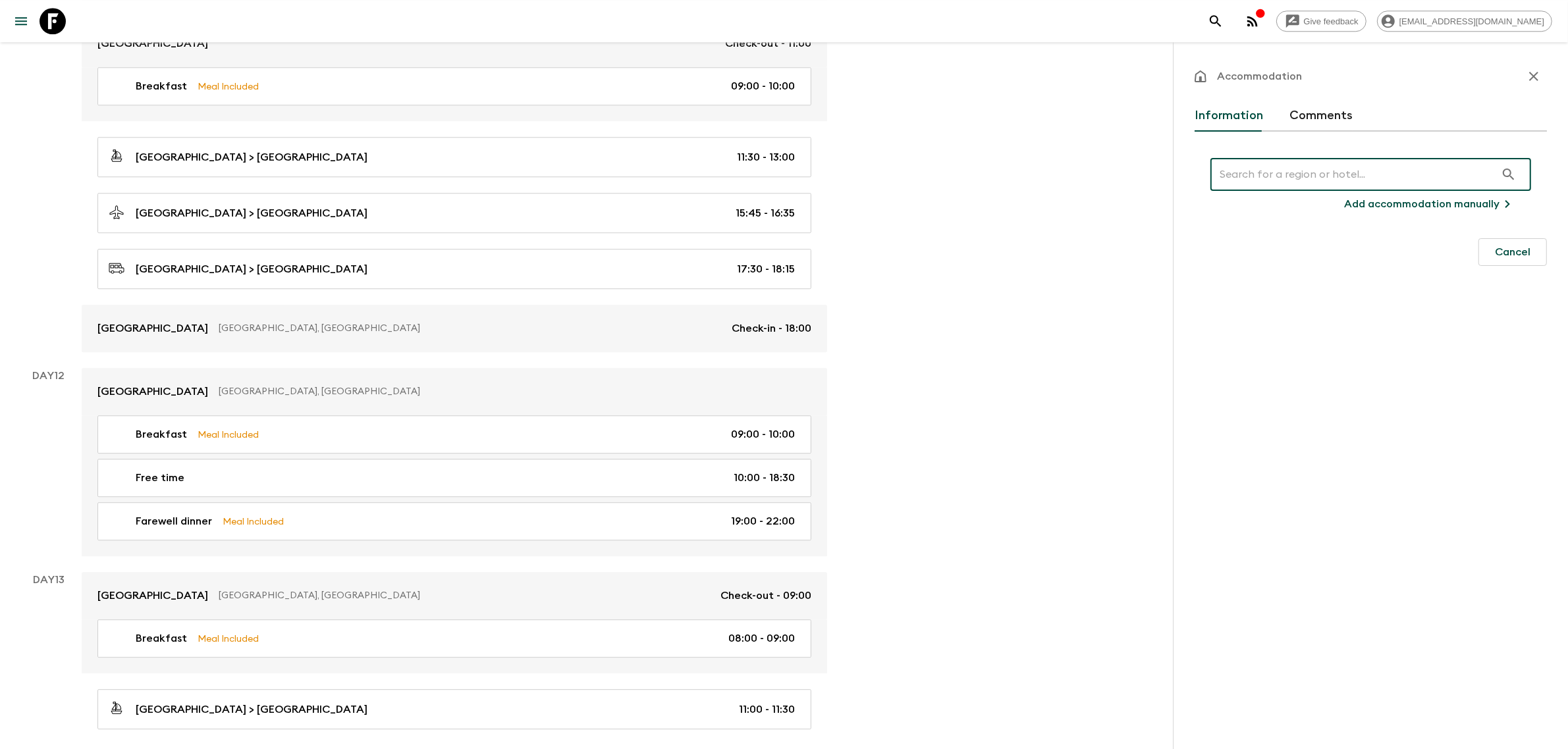
scroll to position [0, 0]
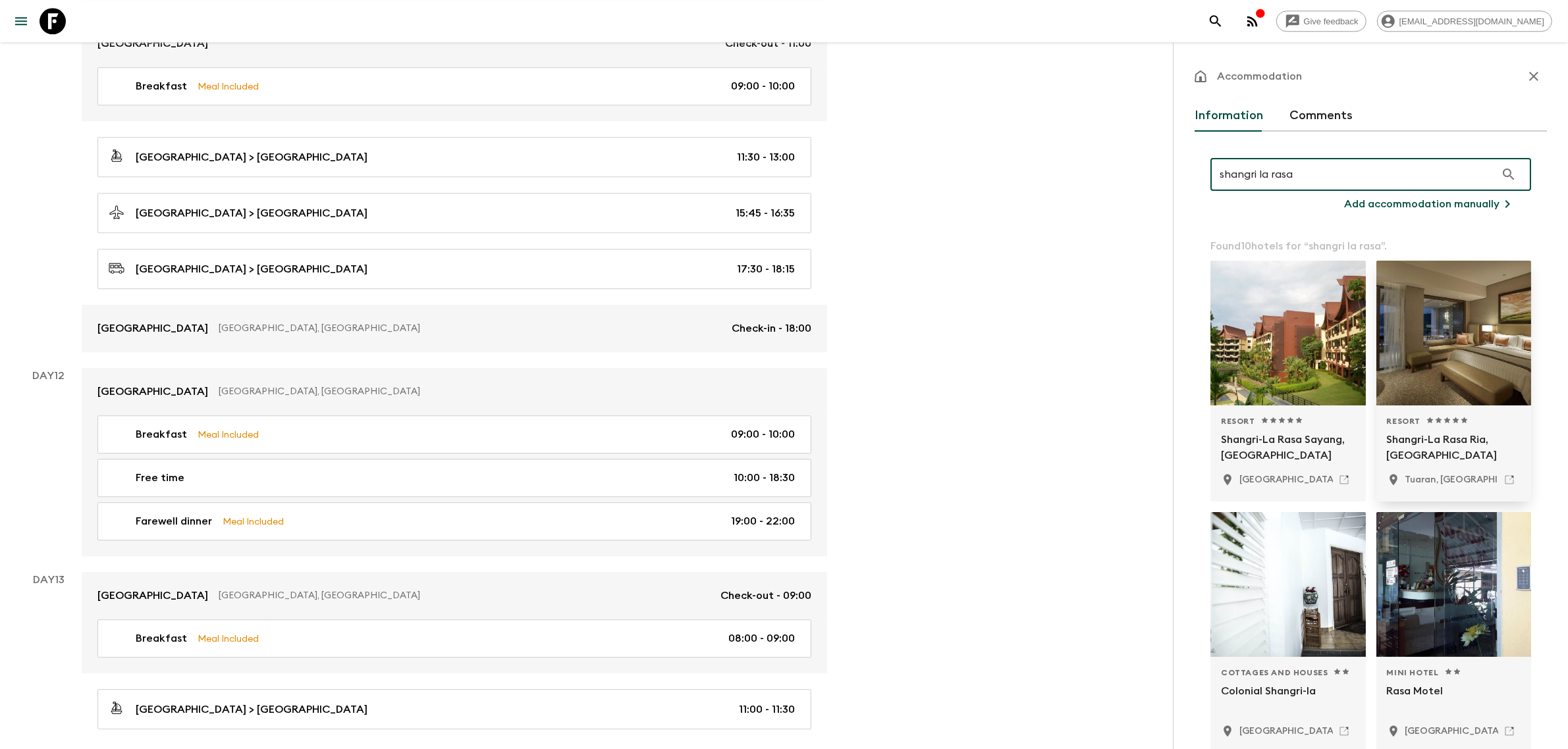
type input "shangri la rasa"
click at [1460, 373] on div at bounding box center [1453, 333] width 156 height 145
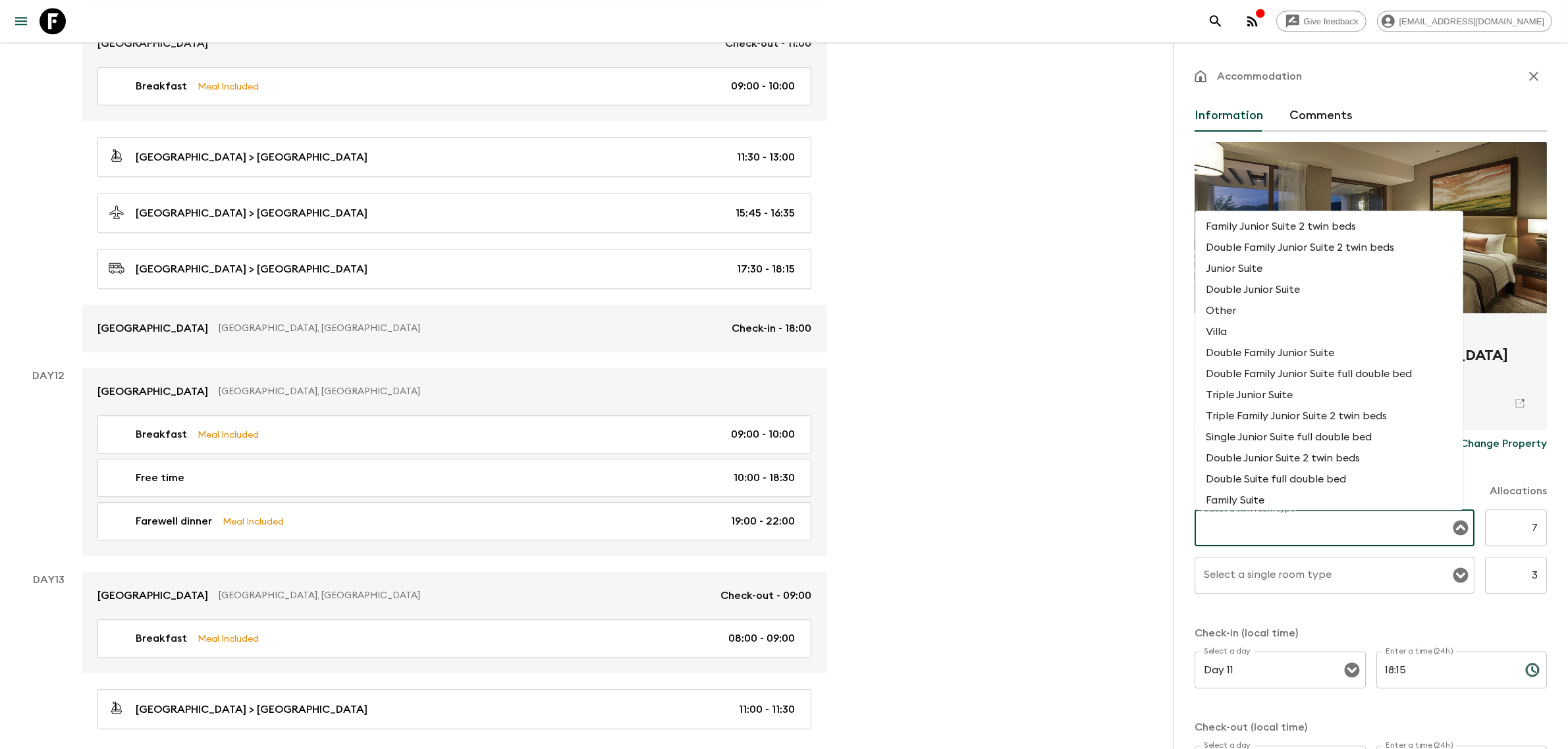
click at [1318, 535] on input "Select a twin room type" at bounding box center [1324, 527] width 249 height 25
paste input "Garden Wing Deluxe Seaview Room"
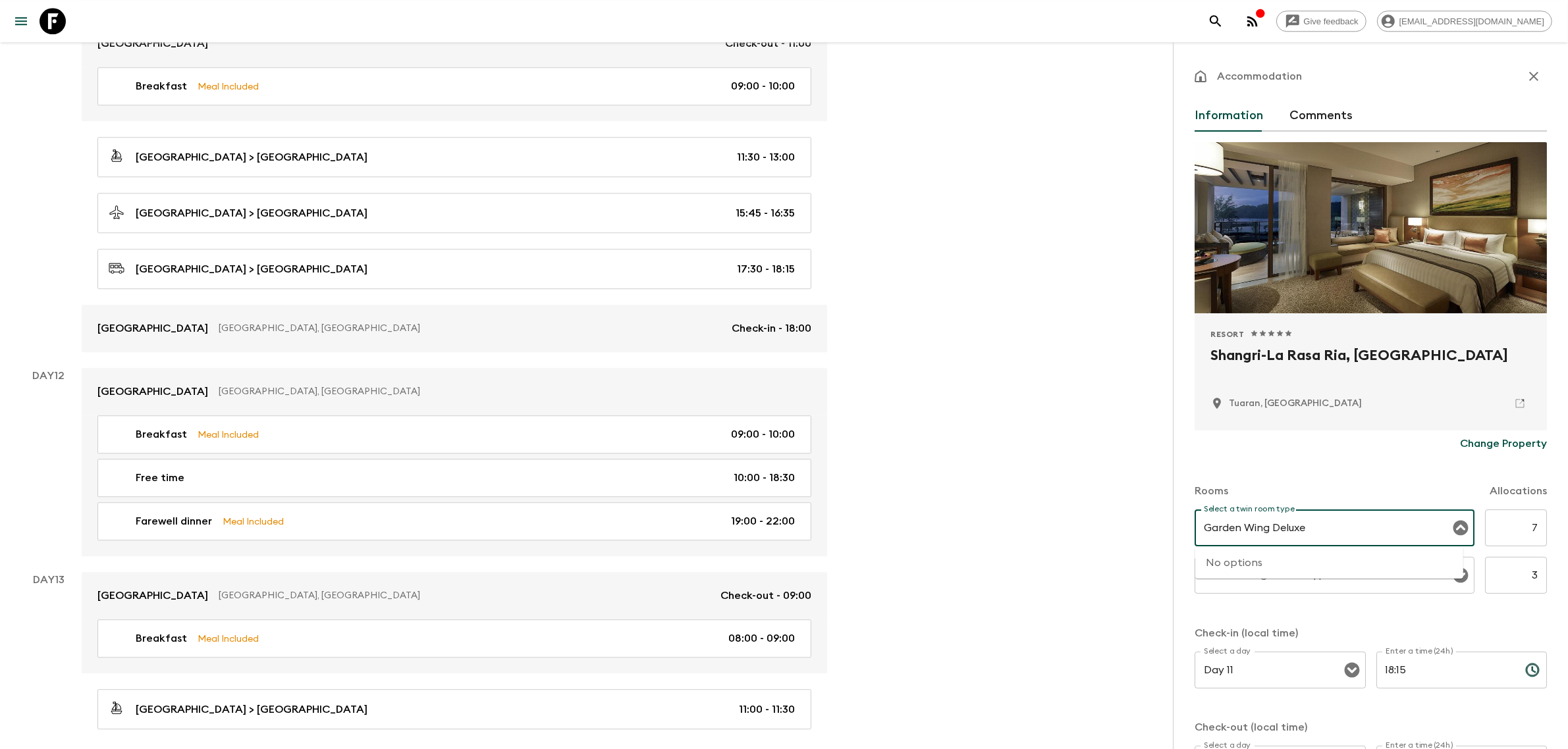
click at [1318, 528] on input "Garden Wing Deluxe" at bounding box center [1324, 527] width 249 height 25
type input "Garden Wing Deluxe"
click at [1340, 448] on div "Change Property" at bounding box center [1371, 444] width 353 height 27
click at [1324, 535] on input "Select a twin room type" at bounding box center [1324, 527] width 249 height 25
type input "g"
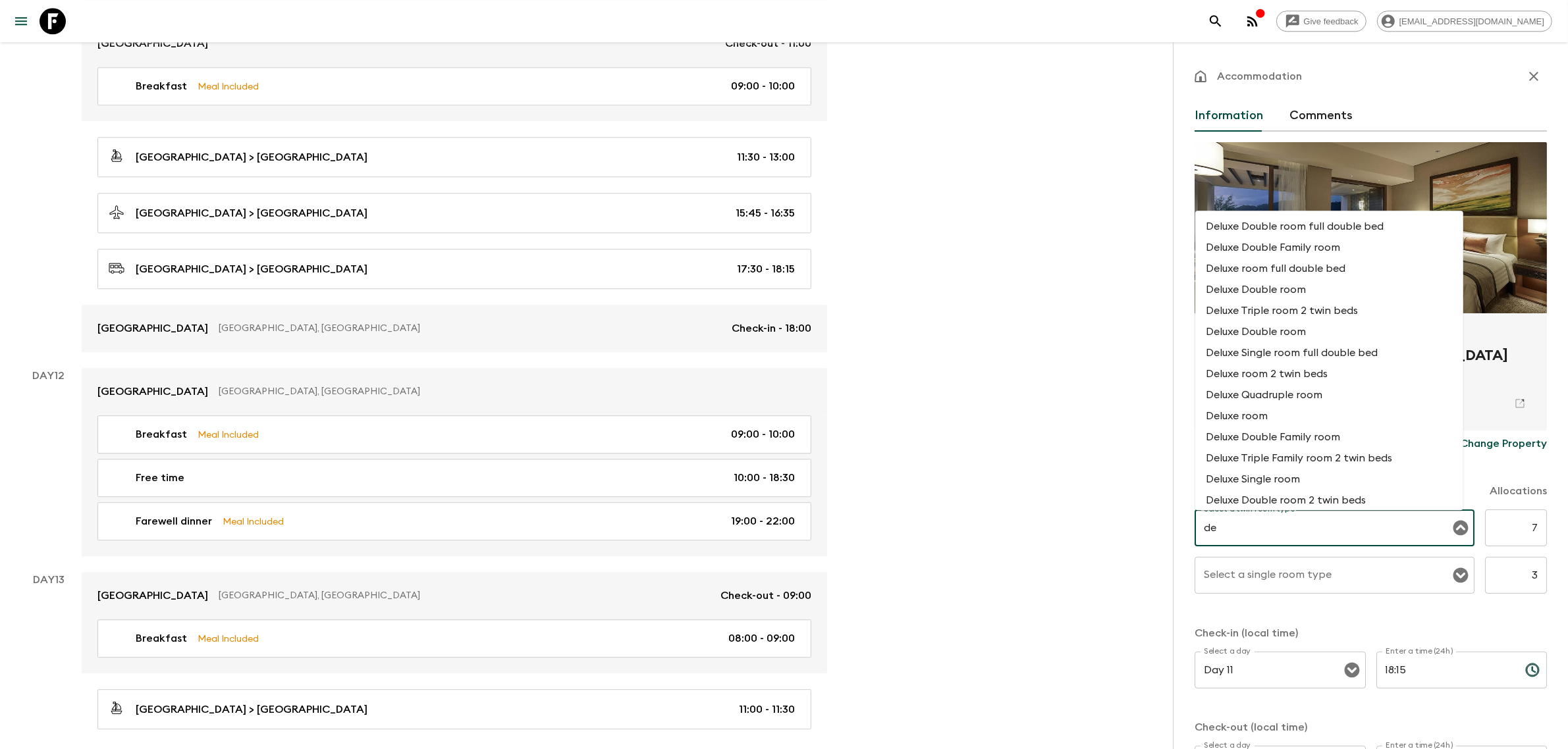
type input "d"
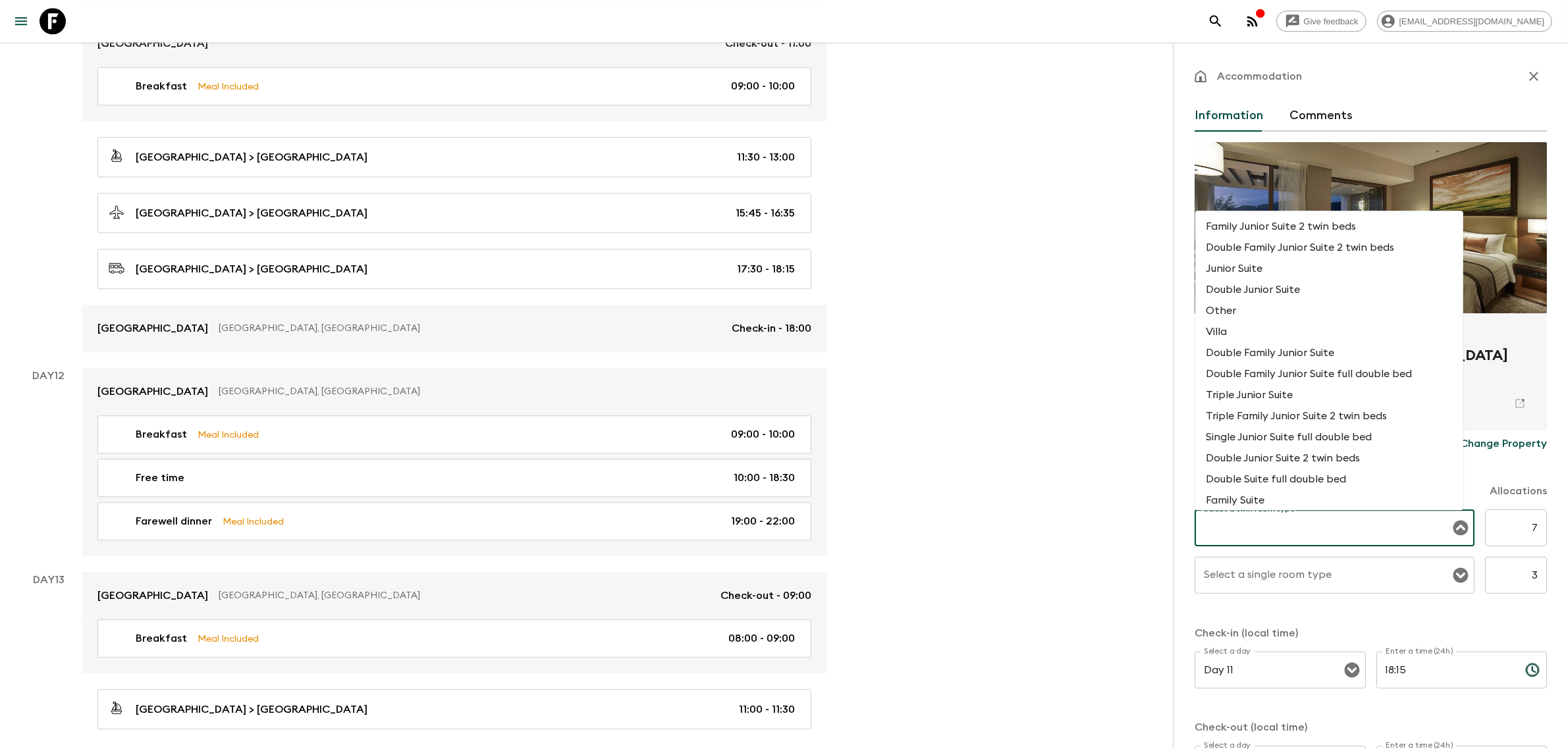
paste input "Garden Wing Deluxe Seaview Room"
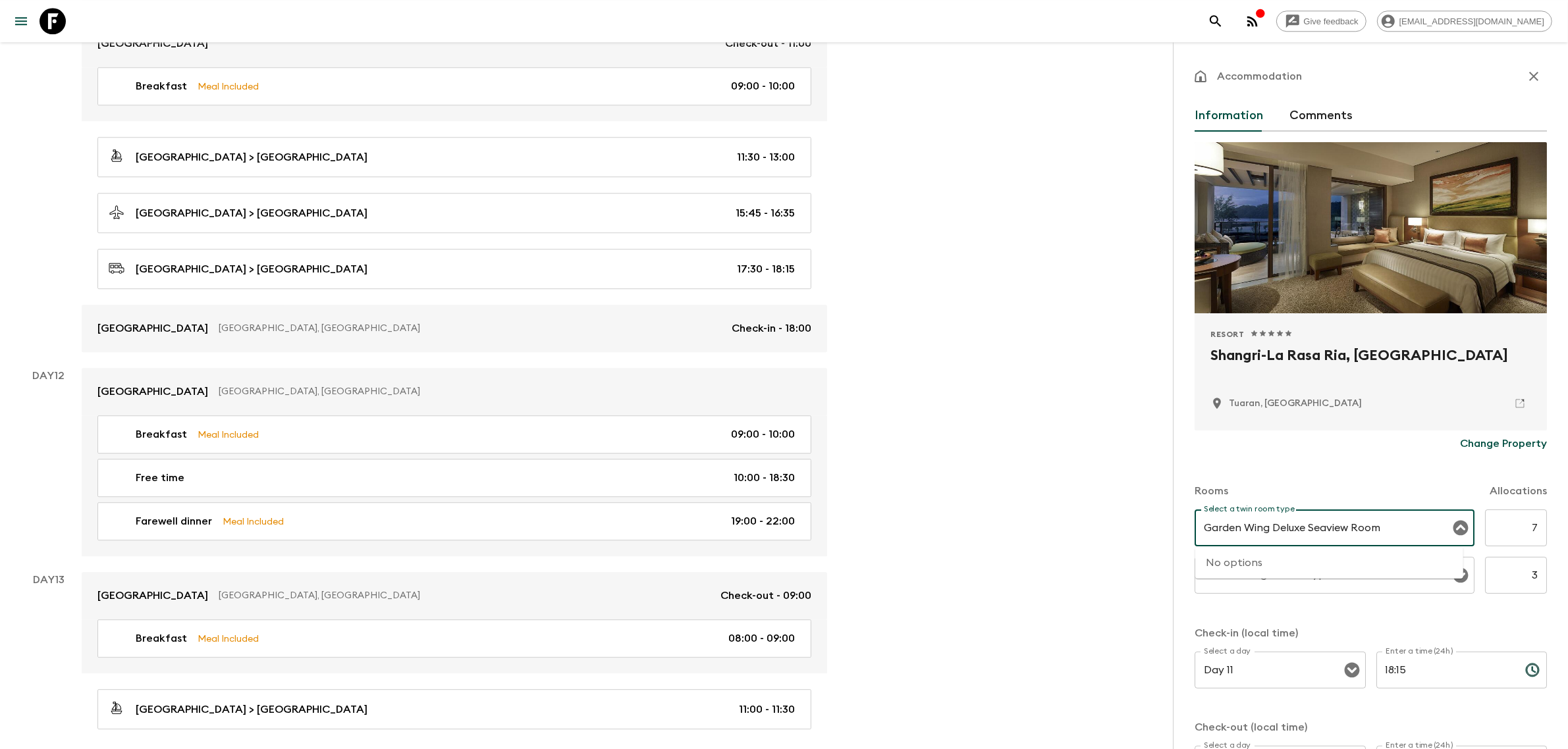
click at [1456, 528] on icon "Close" at bounding box center [1460, 528] width 15 height 15
type input "Garden Wing Deluxe Seaview Room"
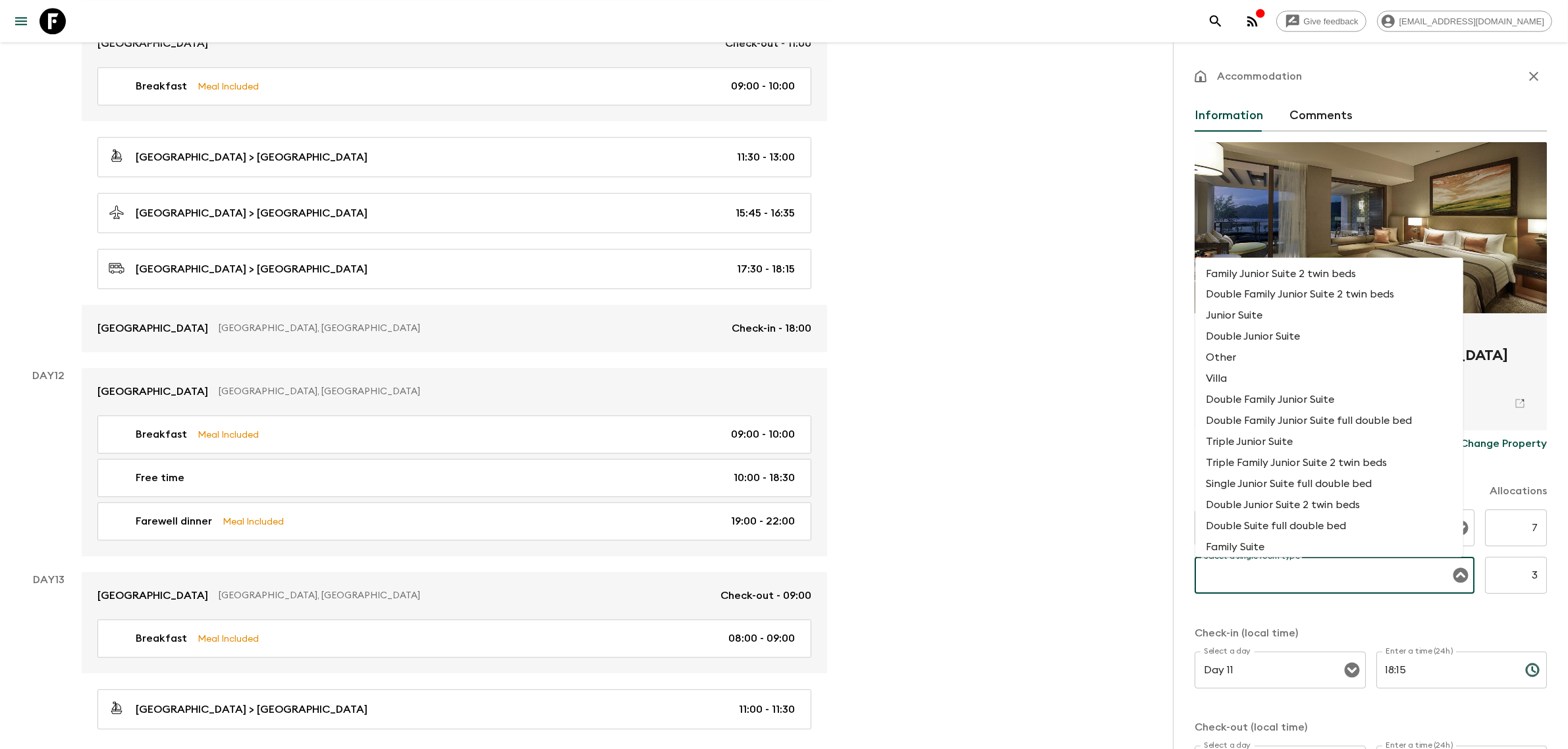
click at [1357, 574] on input "Select a single room type" at bounding box center [1324, 575] width 249 height 25
paste input "Garden Wing Deluxe Seaview Room"
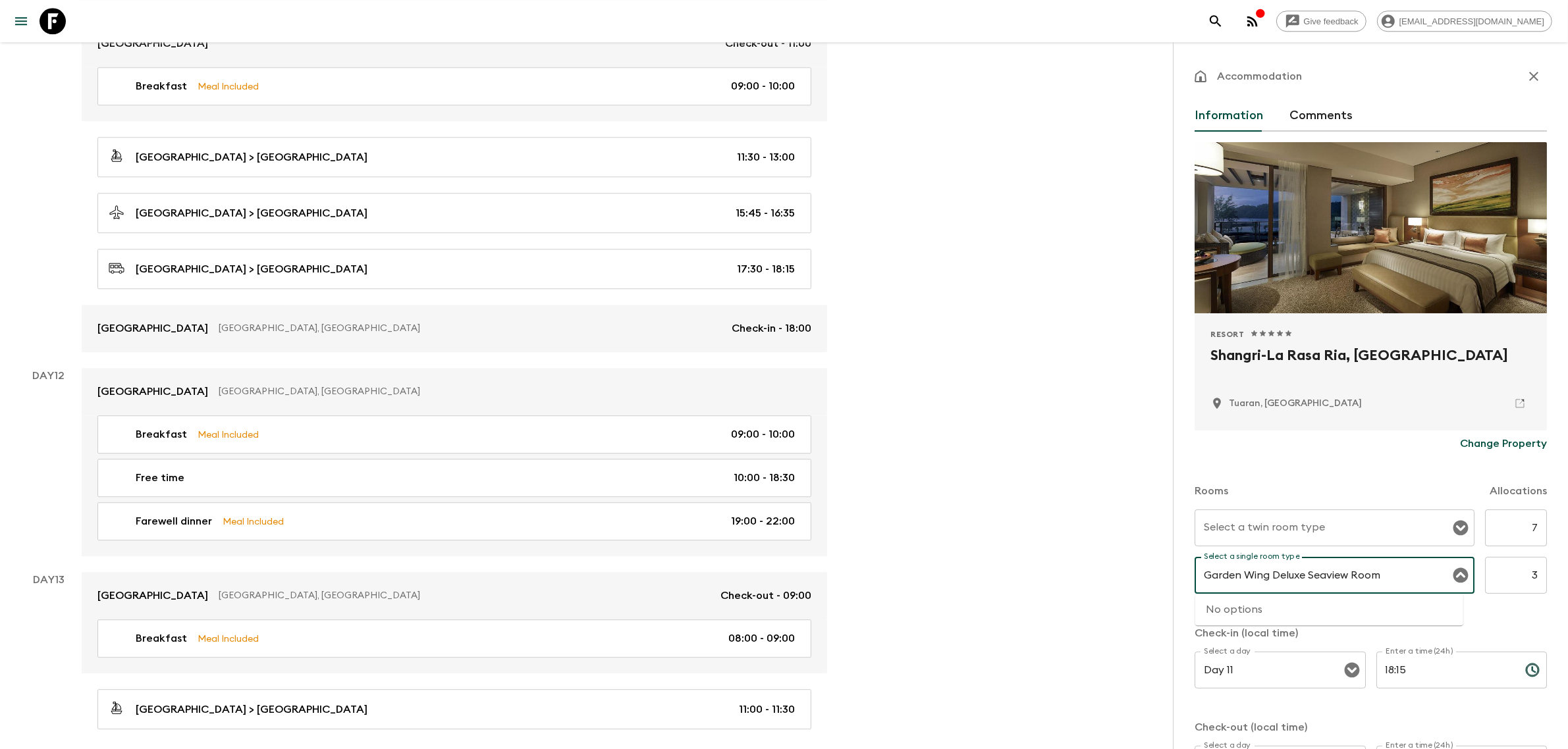
click at [1453, 581] on icon "Close" at bounding box center [1460, 576] width 15 height 15
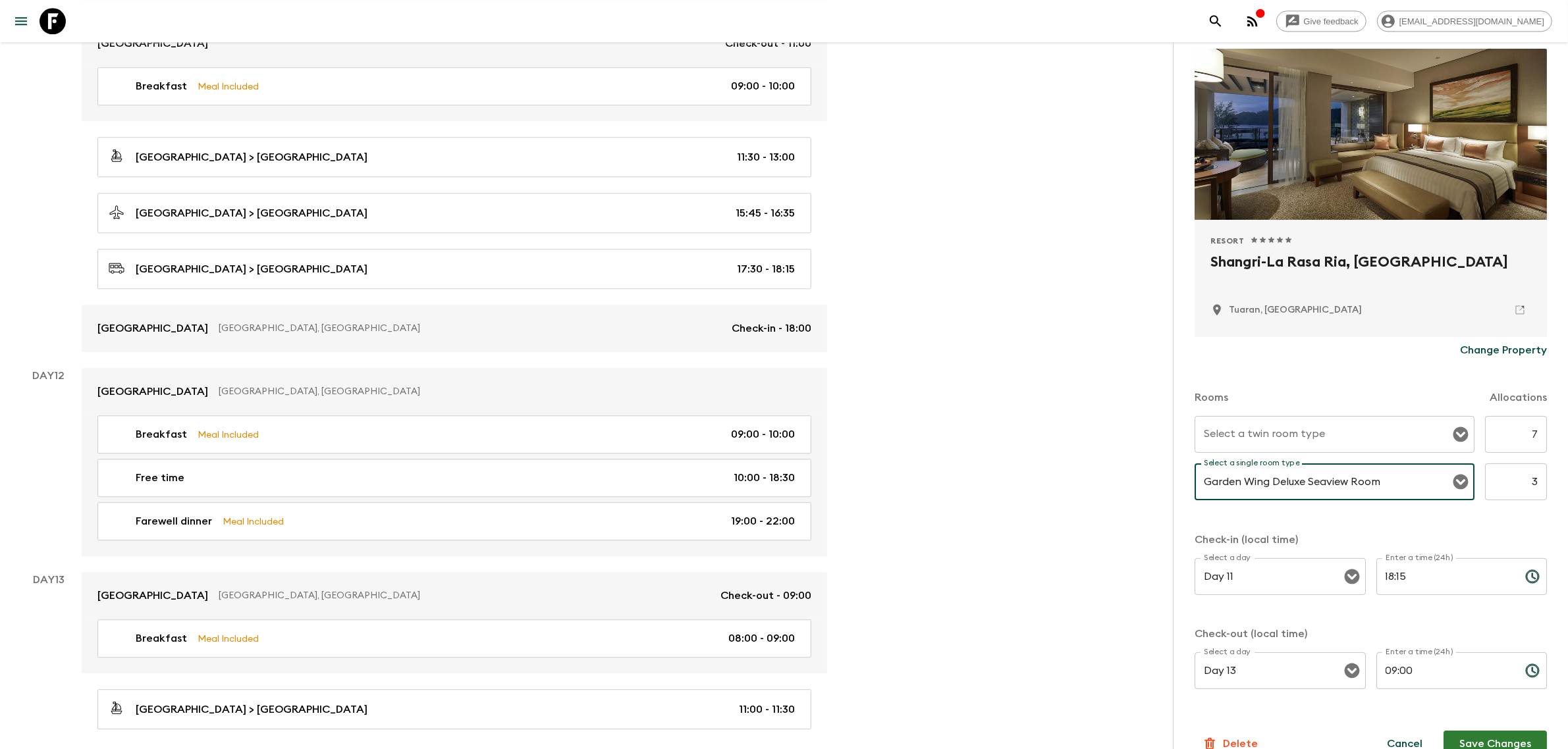
scroll to position [114, 0]
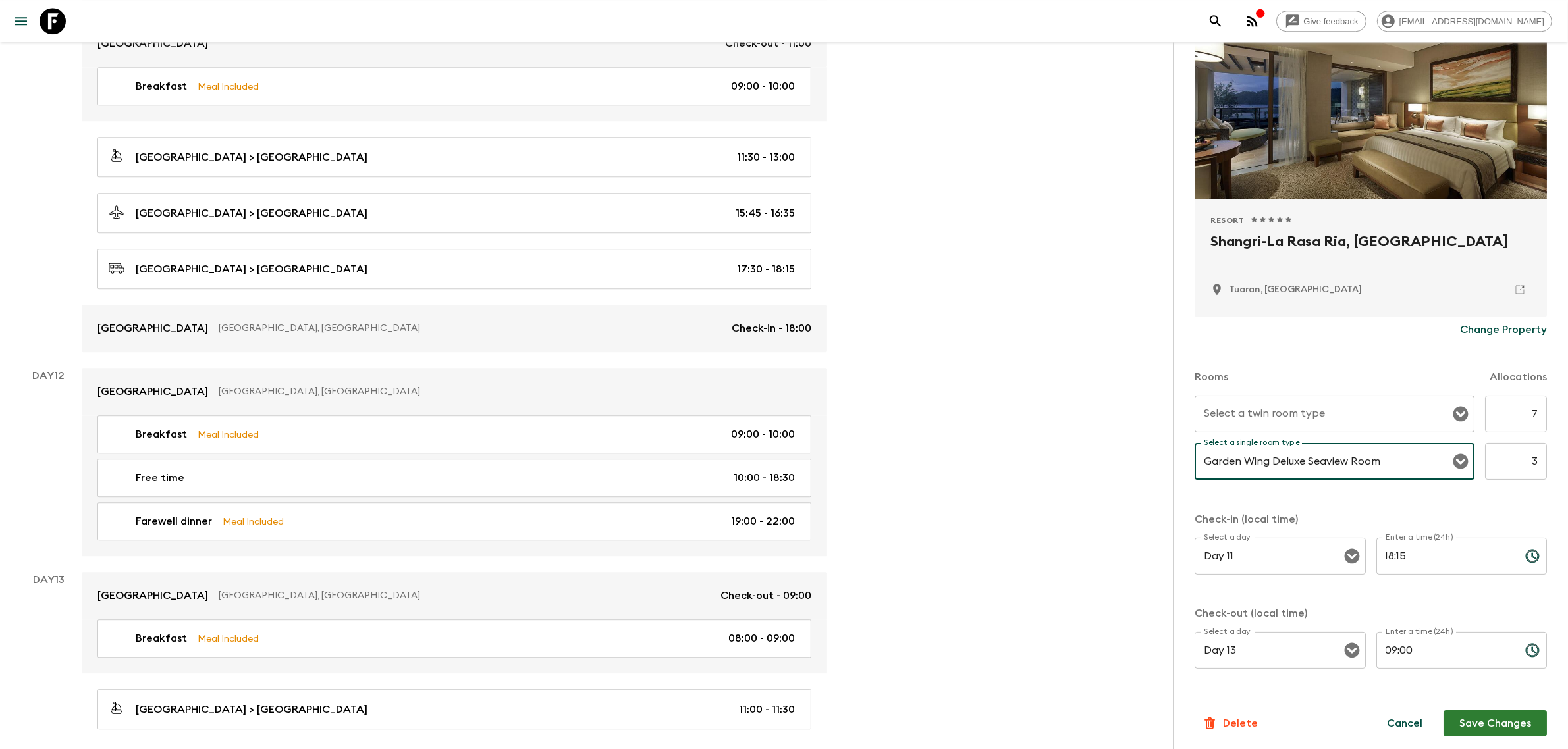
type input "Garden Wing Deluxe Seaview Room"
click at [1413, 505] on div "Rooms Allocations Select a twin room type Select a twin room type 7 ​ Select a …" at bounding box center [1371, 513] width 353 height 341
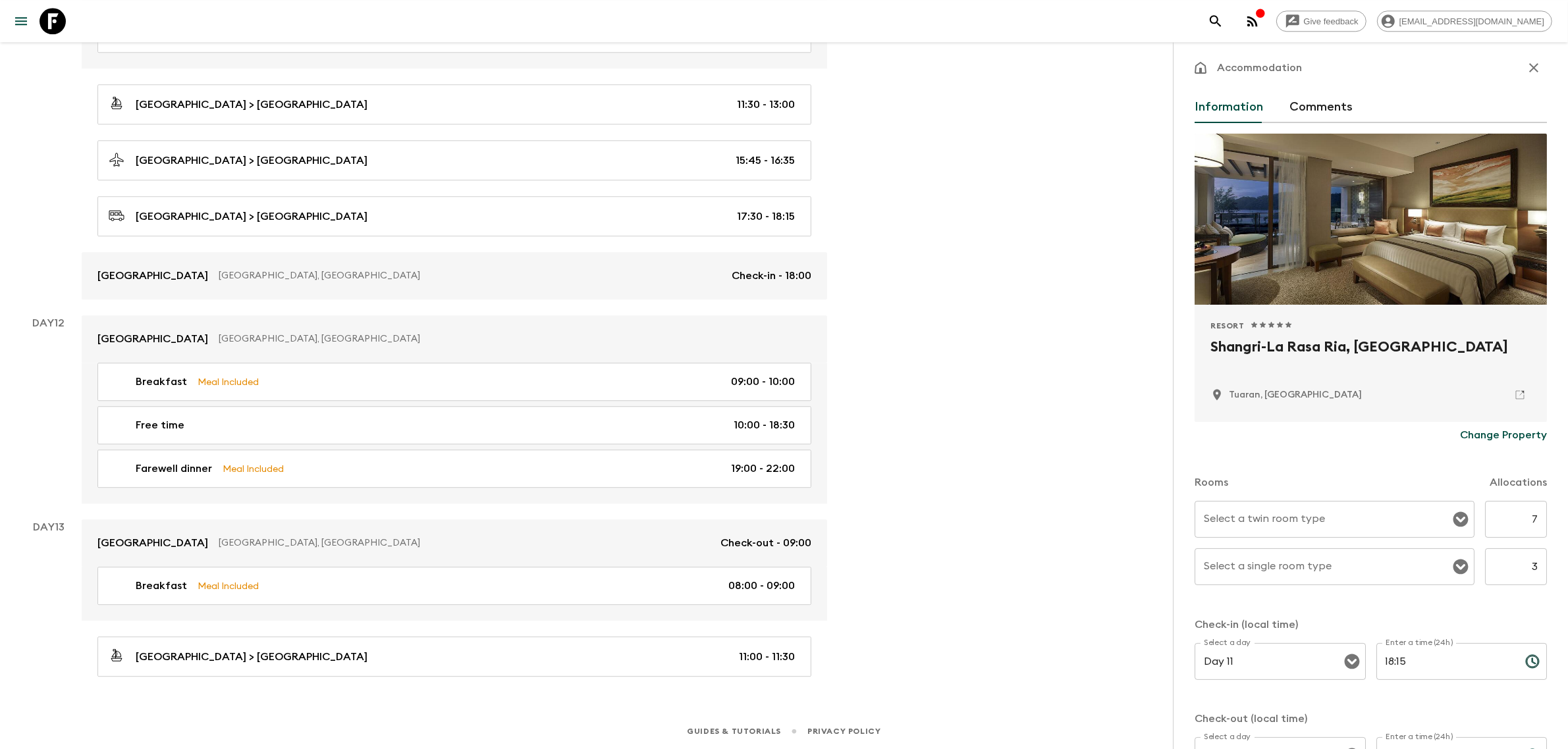
scroll to position [0, 0]
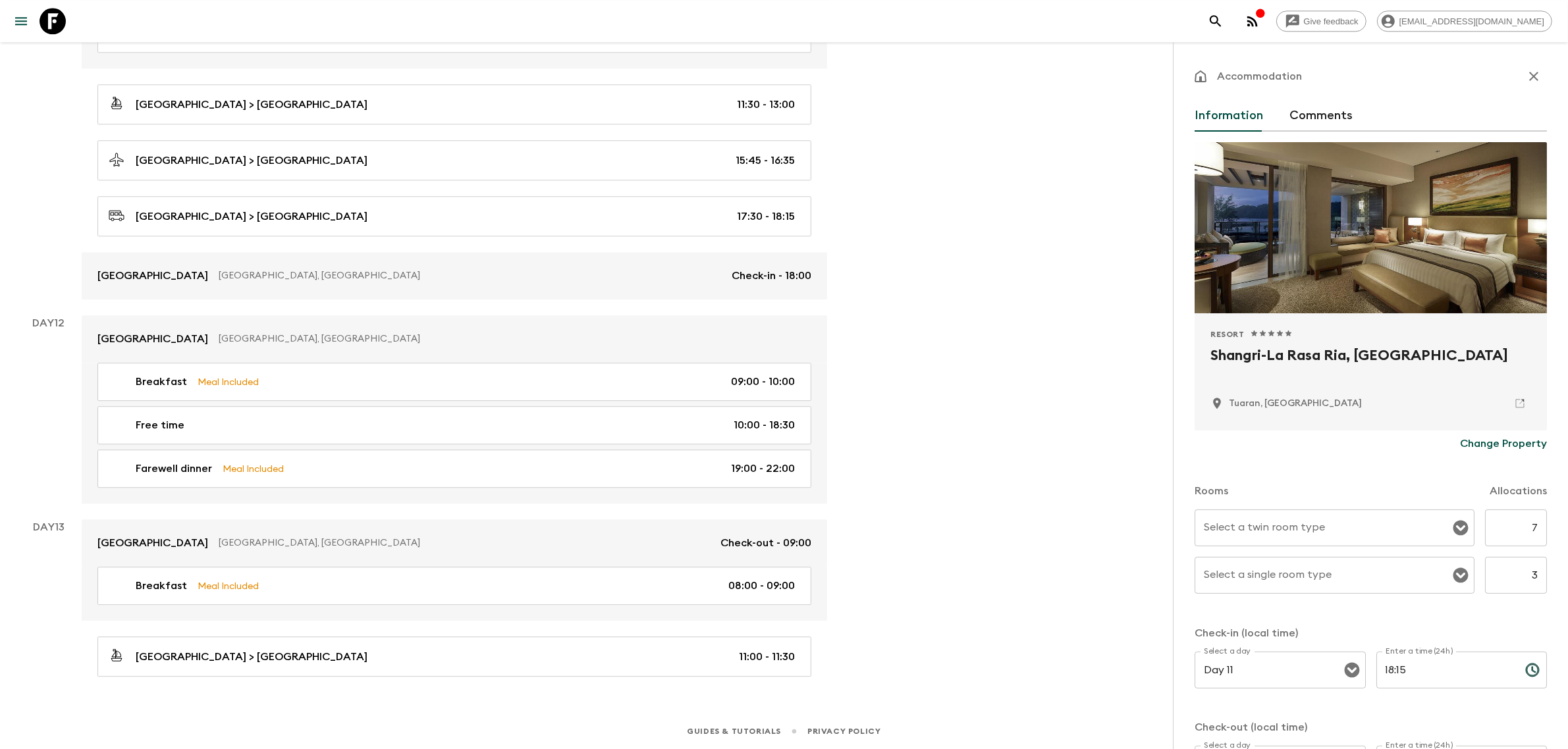
click at [1391, 530] on input "Select a twin room type" at bounding box center [1324, 527] width 249 height 25
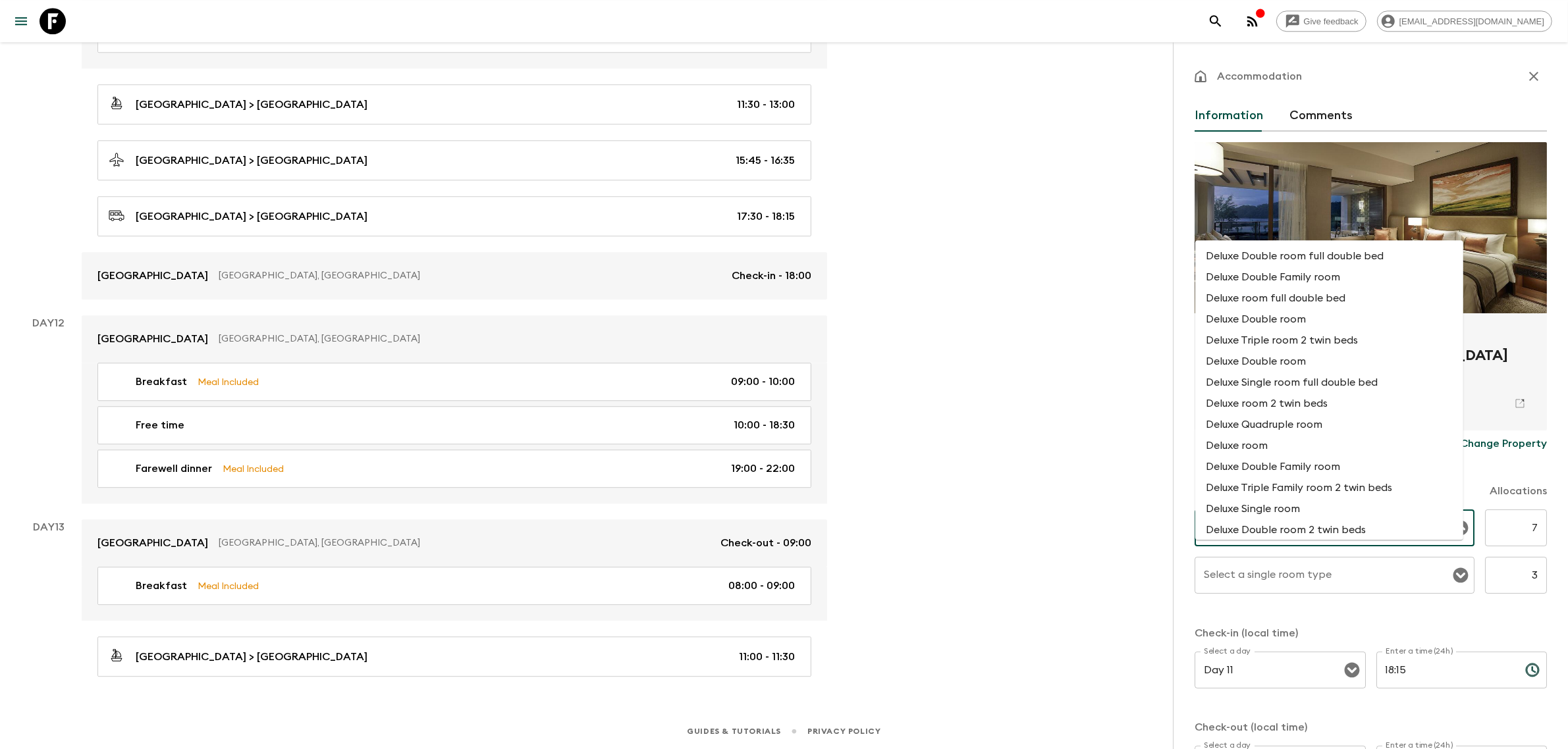
type input "deluxe"
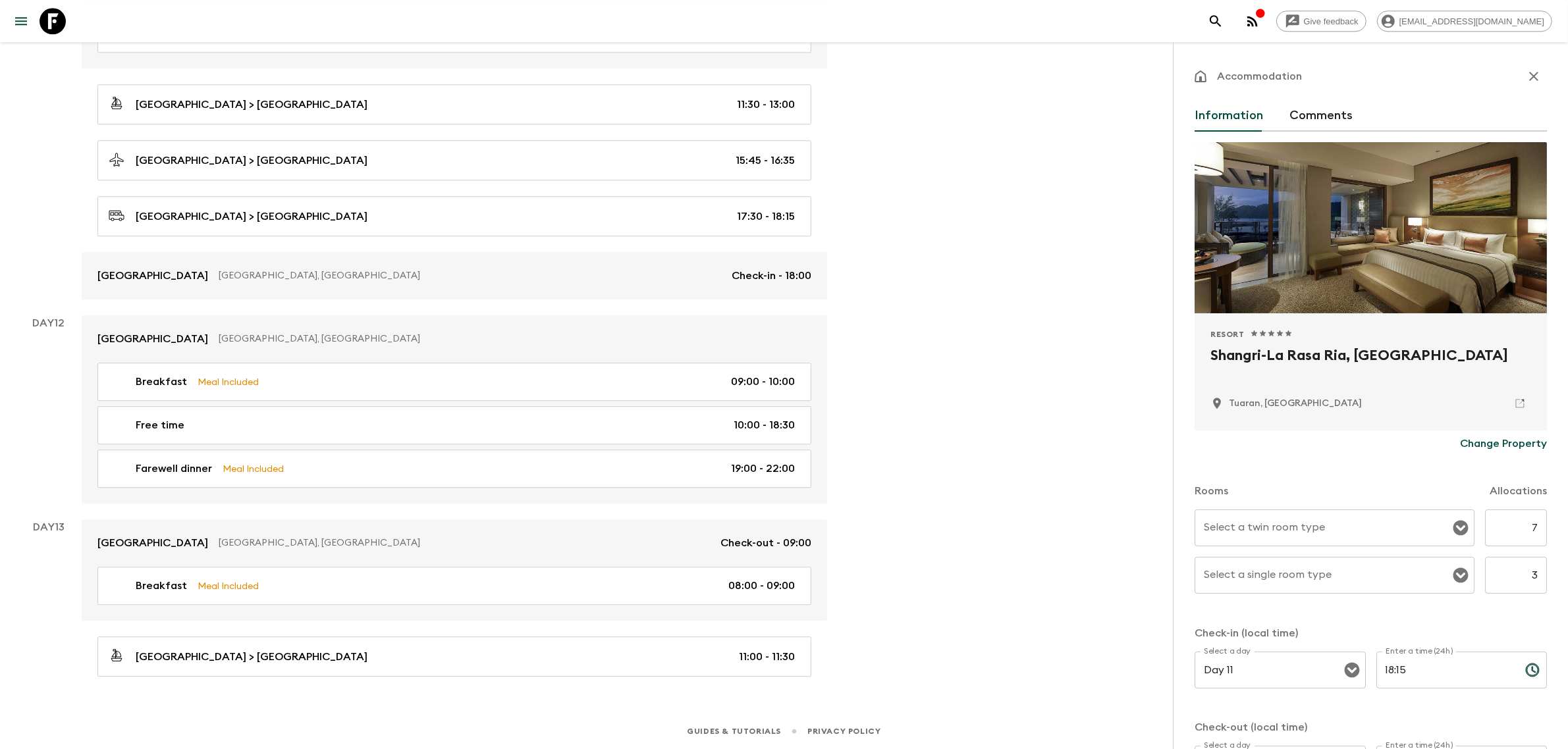
click at [1495, 465] on div "Rooms Allocations" at bounding box center [1371, 482] width 353 height 53
click at [1453, 527] on icon "Open" at bounding box center [1460, 528] width 15 height 15
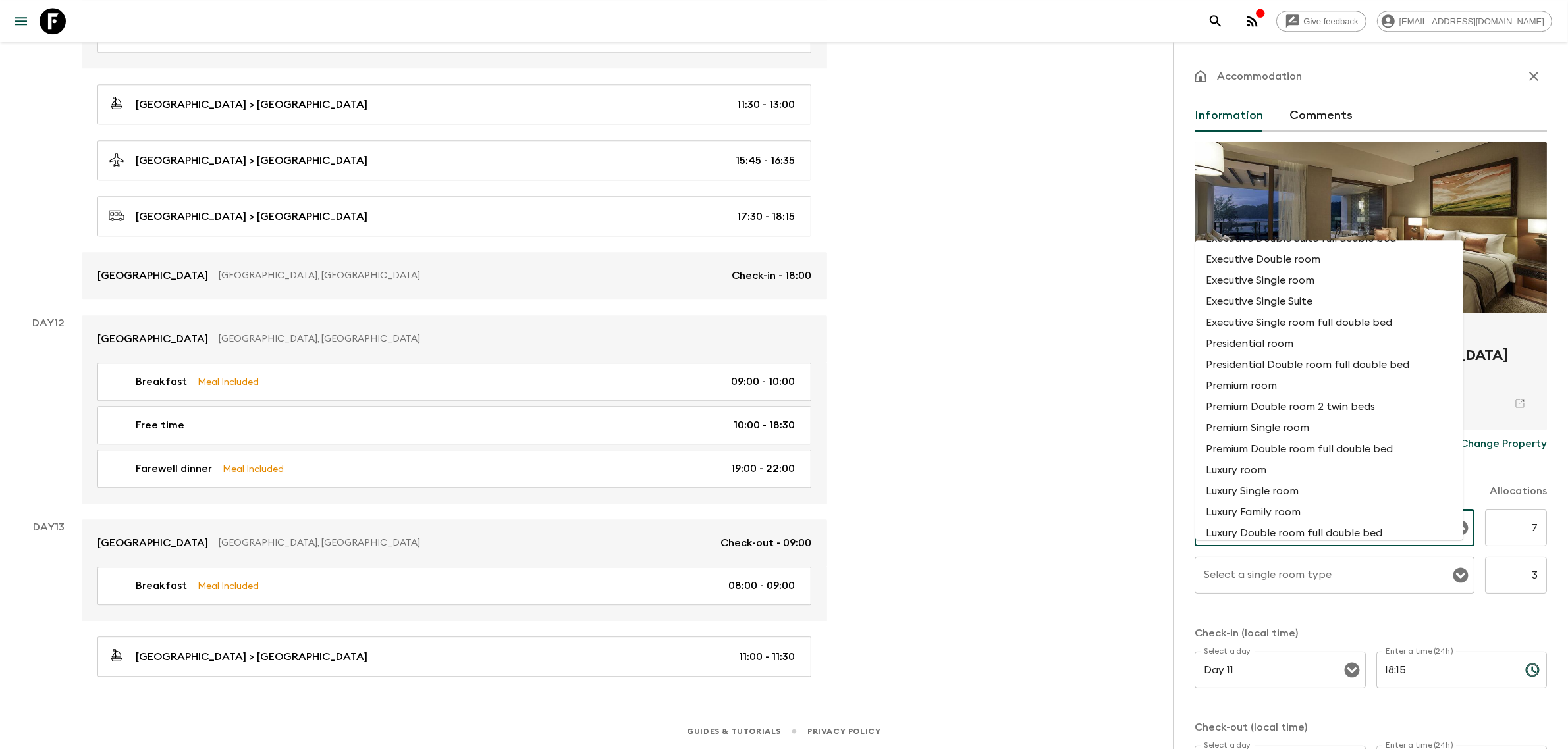
scroll to position [2018, 0]
click at [1433, 96] on div "Accommodation Information Comments Resort 1 Star 2 Stars 3 Stars 4 Stars 5 Star…" at bounding box center [1371, 476] width 353 height 824
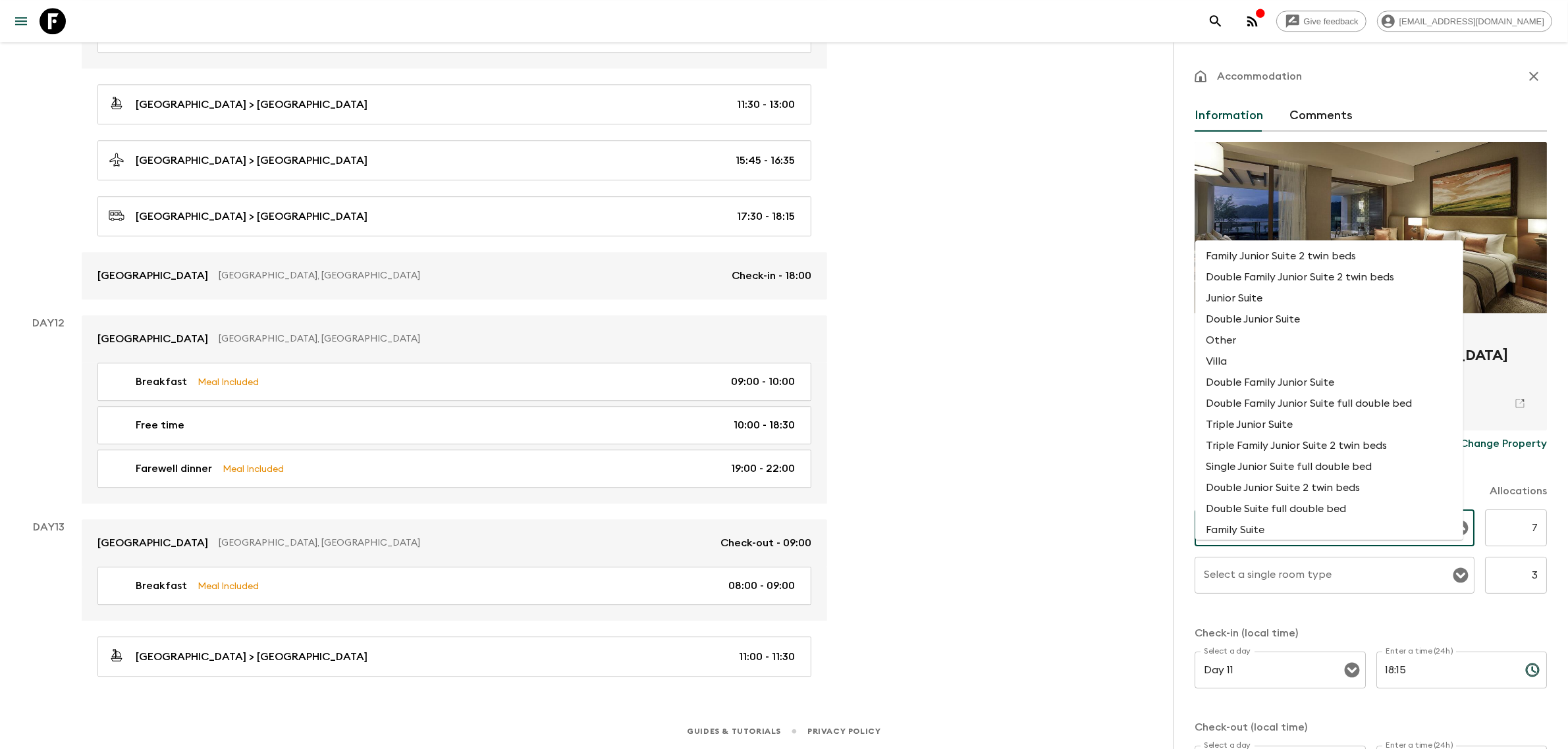
click at [1332, 529] on input "Select a twin room type" at bounding box center [1324, 527] width 249 height 25
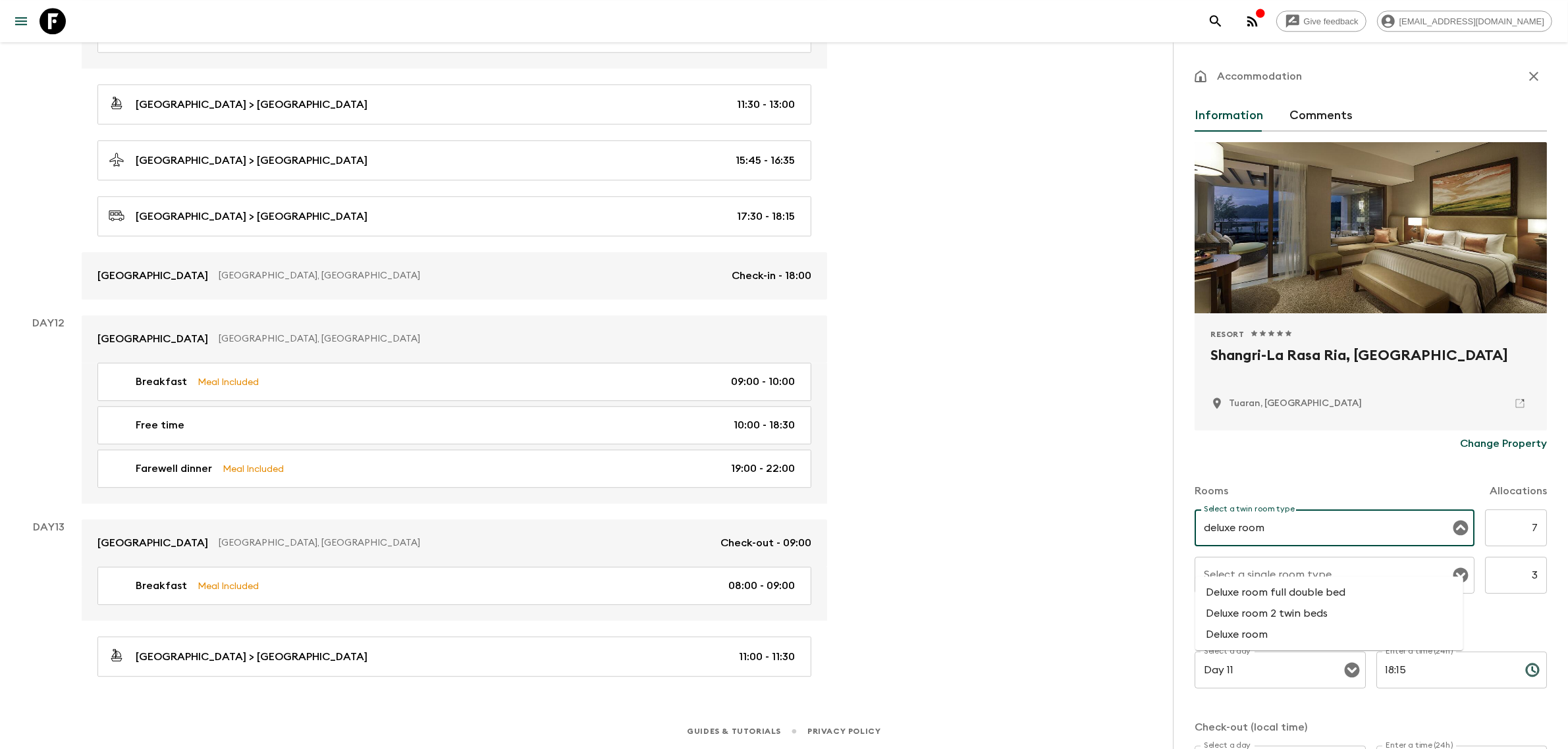
click at [1276, 624] on li "Deluxe room" at bounding box center [1328, 634] width 268 height 21
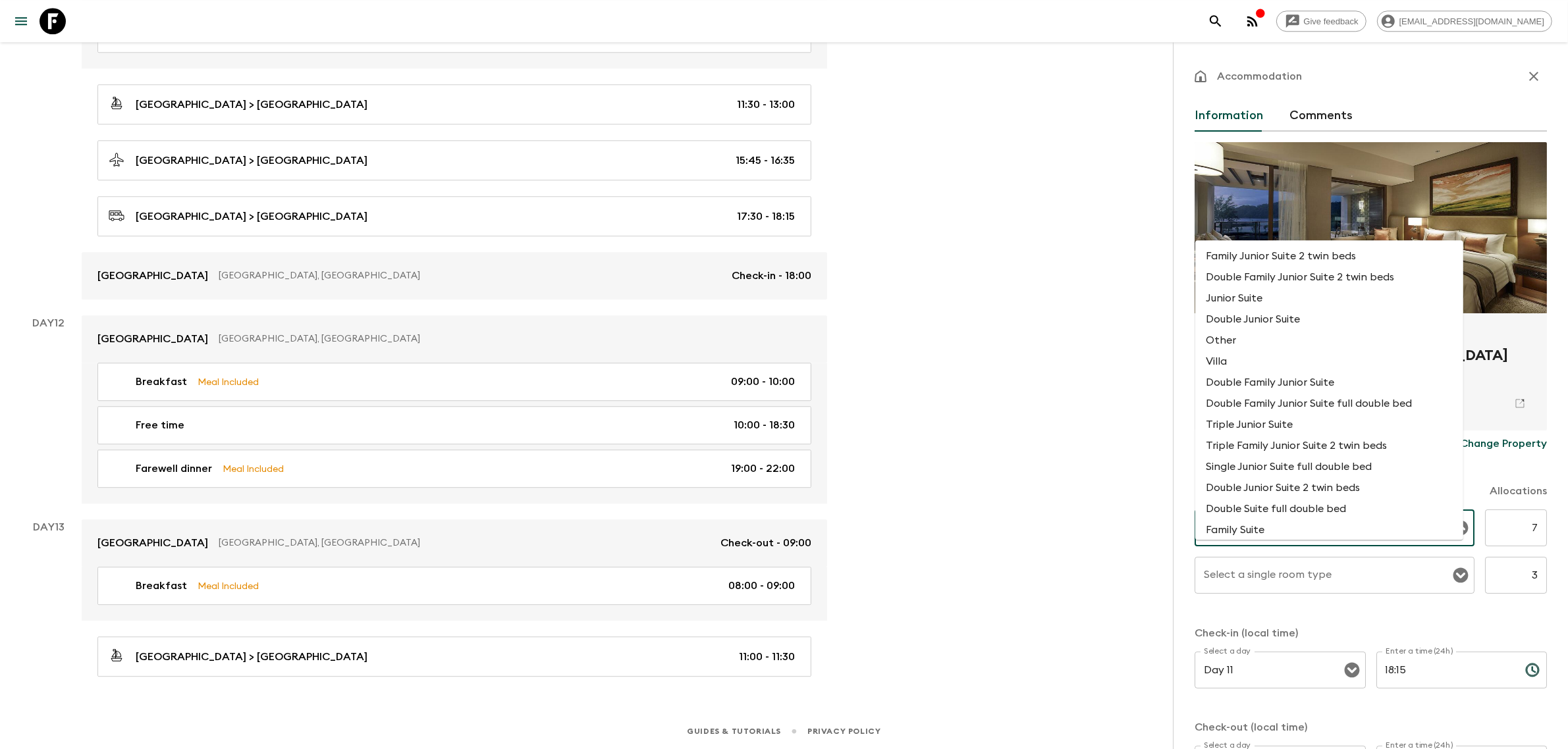
scroll to position [1042, 0]
drag, startPoint x: 1292, startPoint y: 537, endPoint x: 1134, endPoint y: 551, distance: 158.6
type input "Deluxe room"
click at [1308, 585] on input "Select a single room type" at bounding box center [1324, 575] width 249 height 25
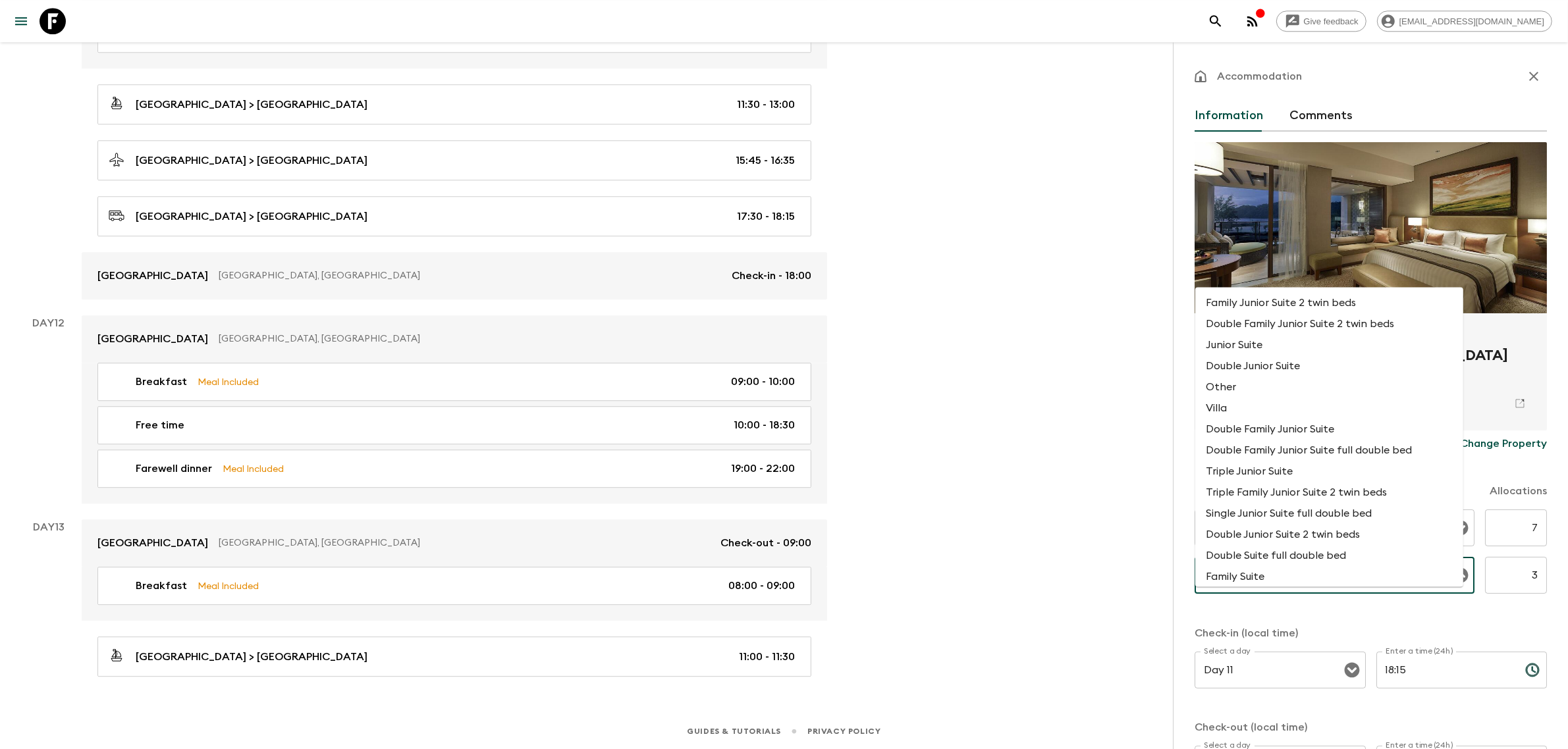
paste input "Deluxe room"
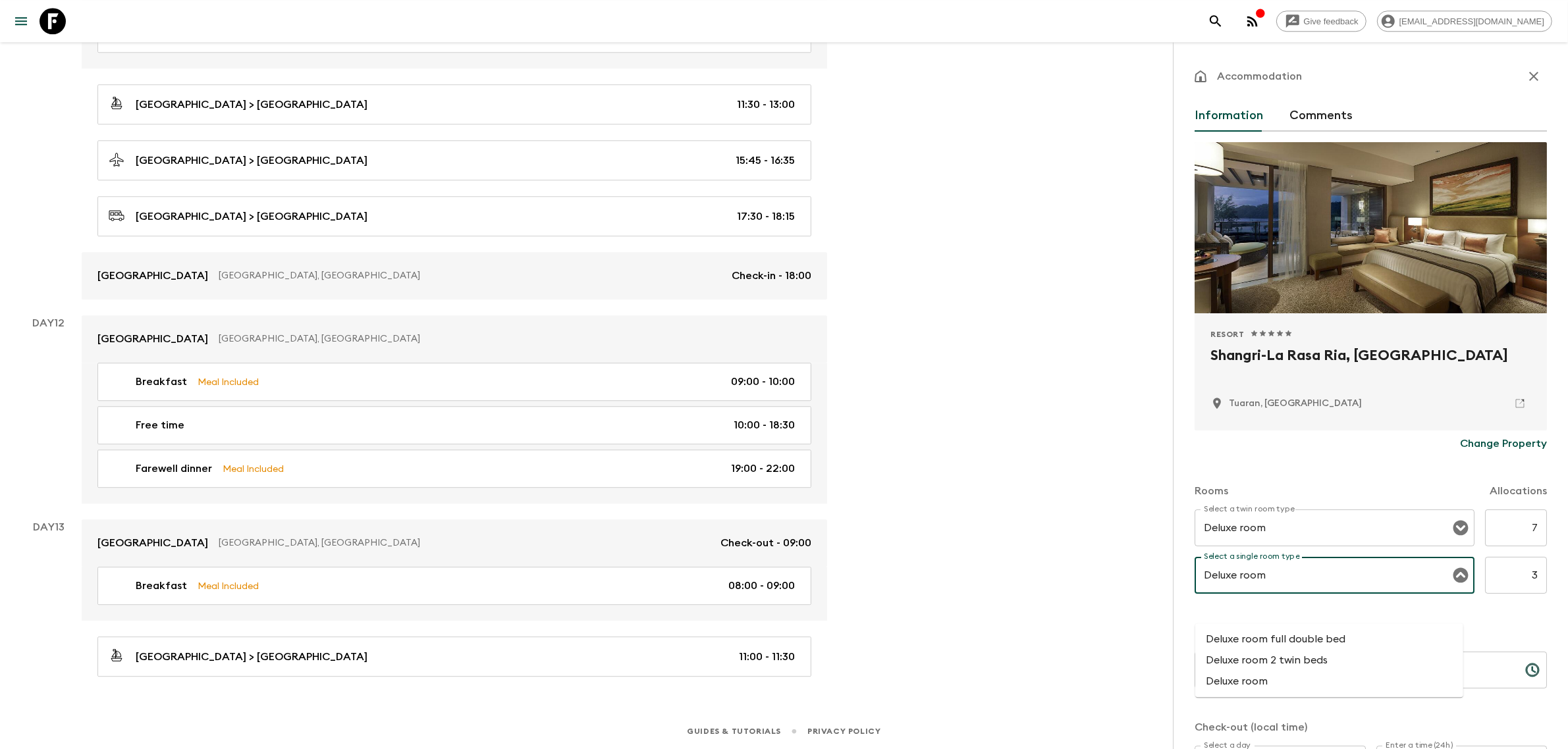
type input "Deluxe room"
click at [1370, 431] on div "Change Property" at bounding box center [1371, 444] width 353 height 27
click at [1314, 574] on input "Select a single room type" at bounding box center [1324, 575] width 249 height 25
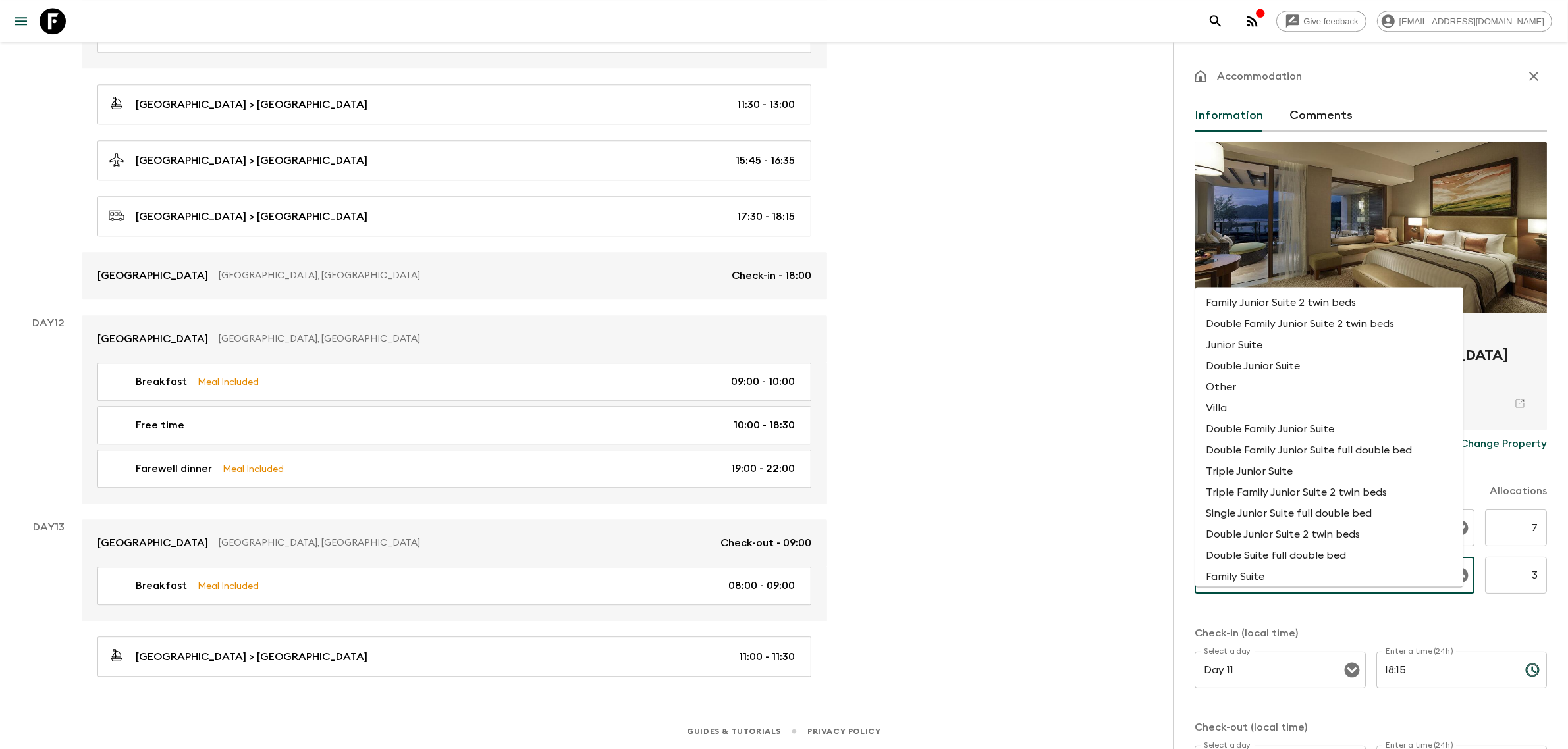
paste input "Deluxe room"
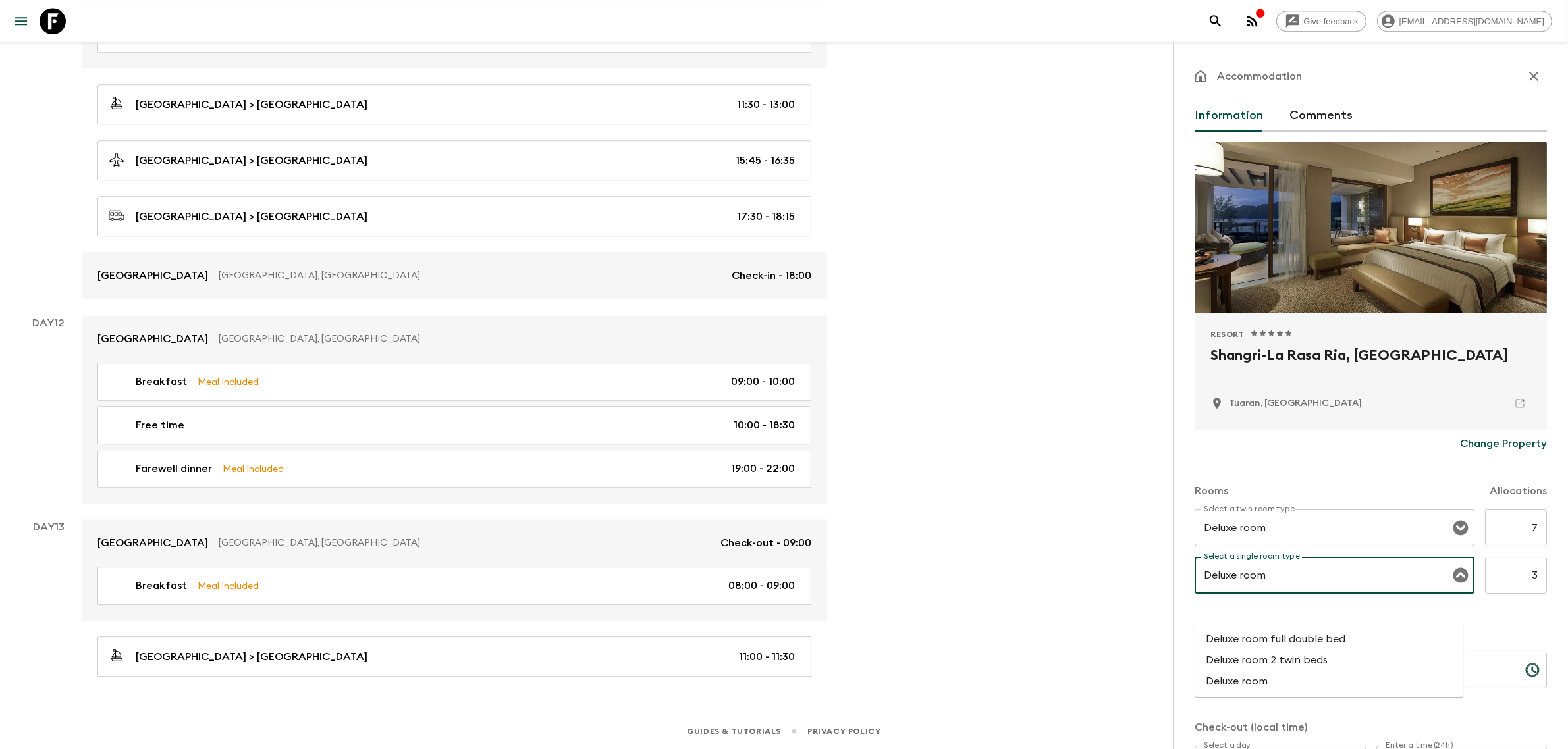
click at [1263, 671] on li "Deluxe room" at bounding box center [1328, 681] width 268 height 21
type input "Deluxe room"
click at [1351, 463] on div "Rooms Allocations" at bounding box center [1371, 482] width 353 height 53
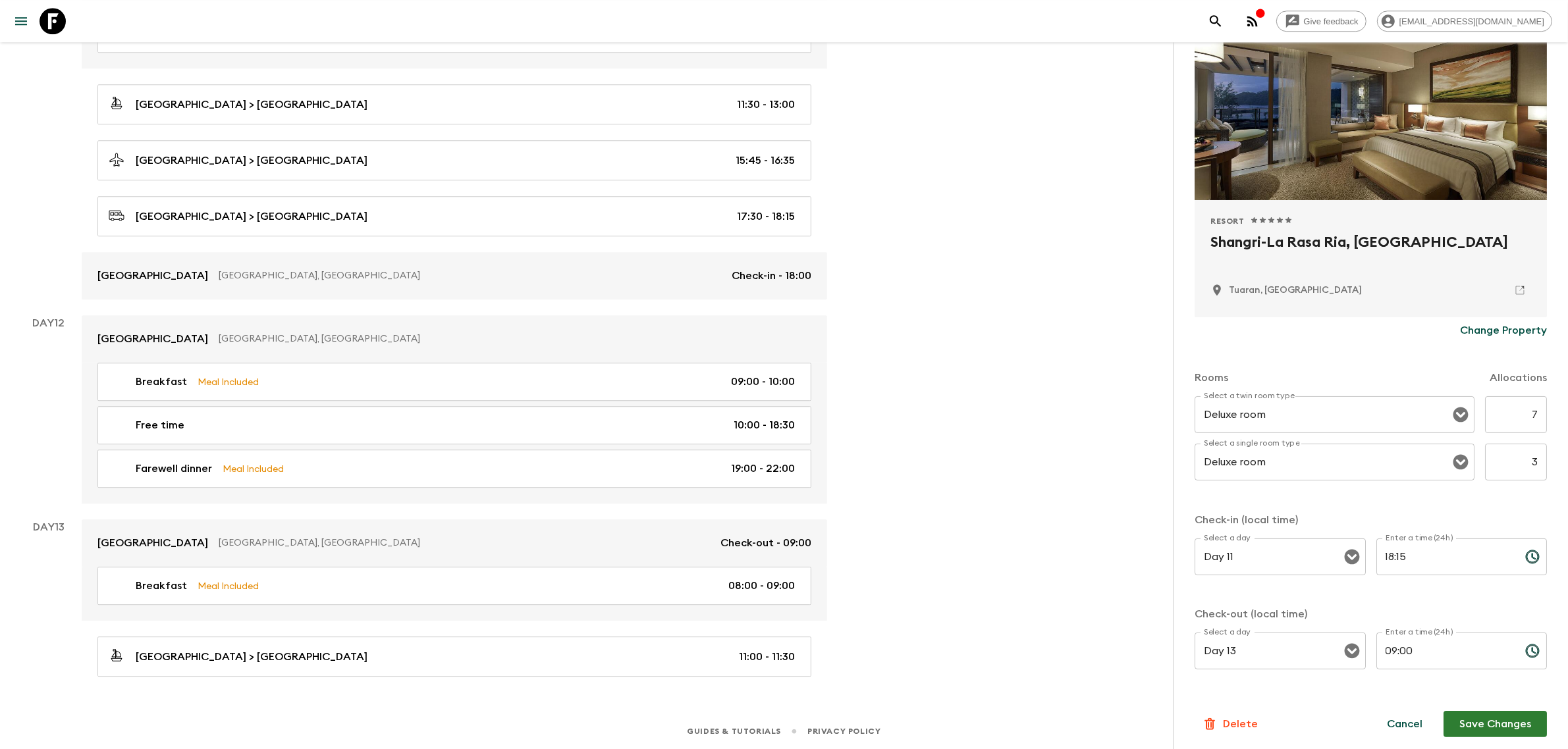
scroll to position [114, 0]
click at [1490, 716] on button "Save Changes" at bounding box center [1495, 723] width 103 height 27
click at [1486, 331] on p "Change Property" at bounding box center [1504, 330] width 87 height 16
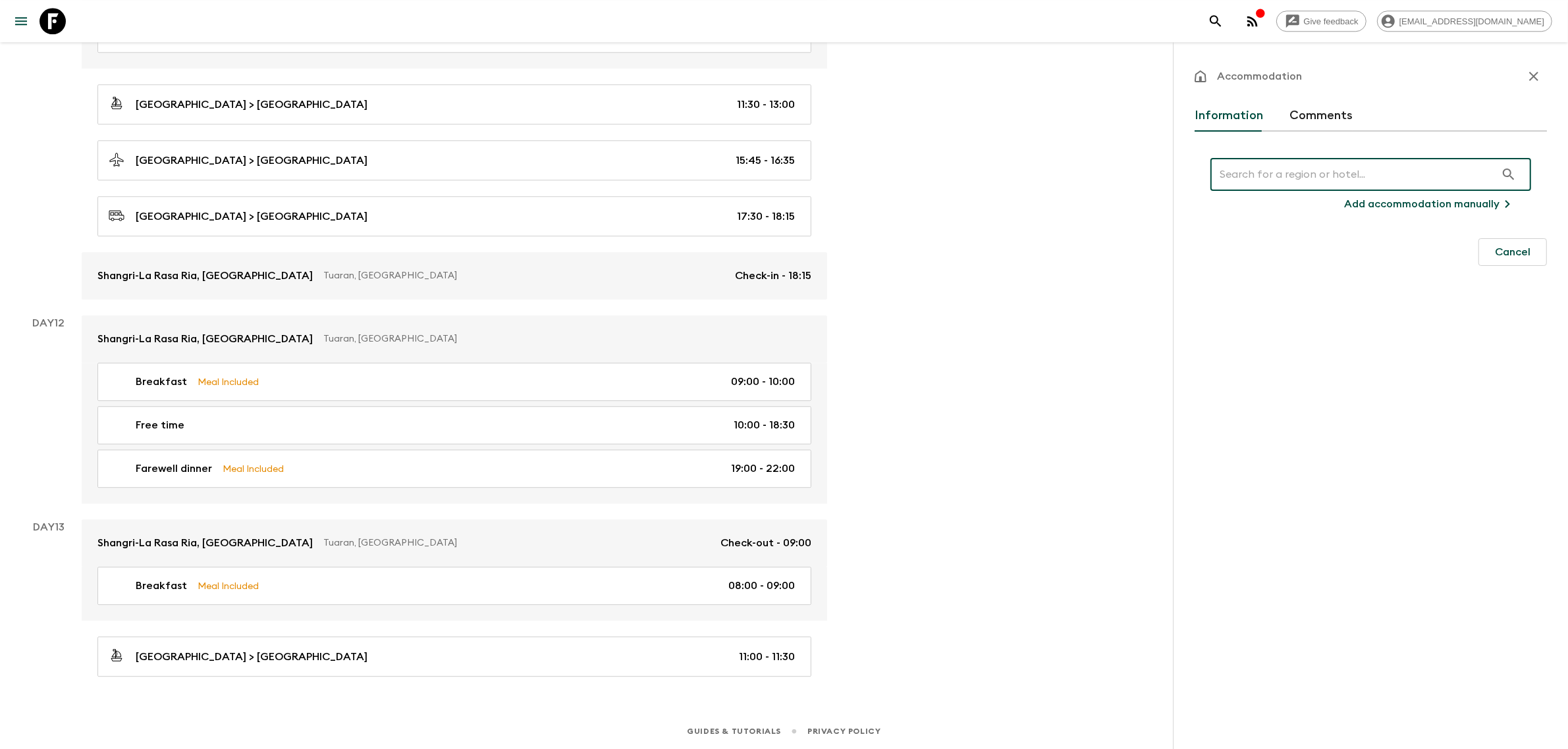
scroll to position [0, 0]
click at [1528, 79] on icon "button" at bounding box center [1533, 76] width 16 height 16
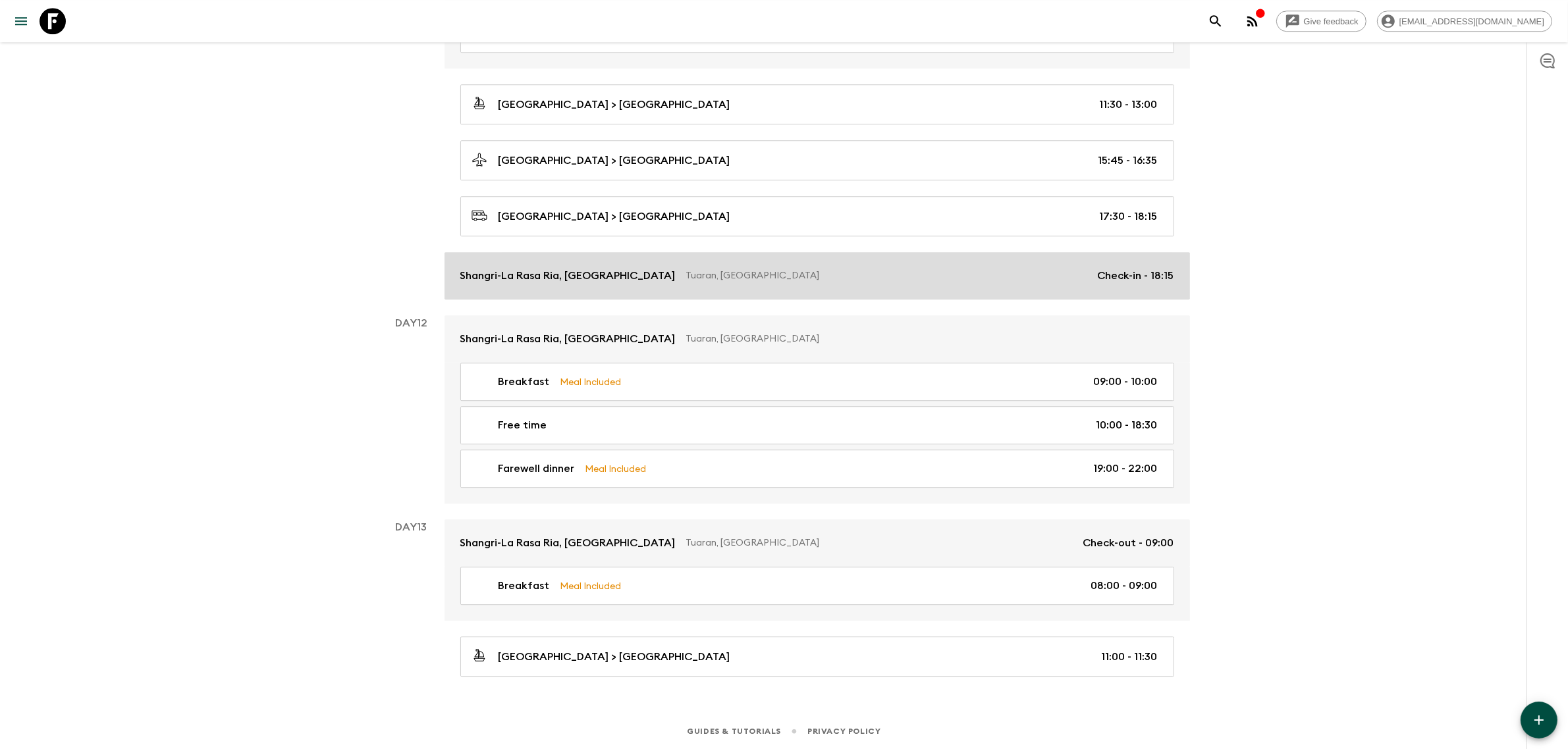
click at [1113, 281] on link "Shangri-La Rasa Ria, [GEOGRAPHIC_DATA], [GEOGRAPHIC_DATA] Check-in - 18:15" at bounding box center [817, 276] width 745 height 48
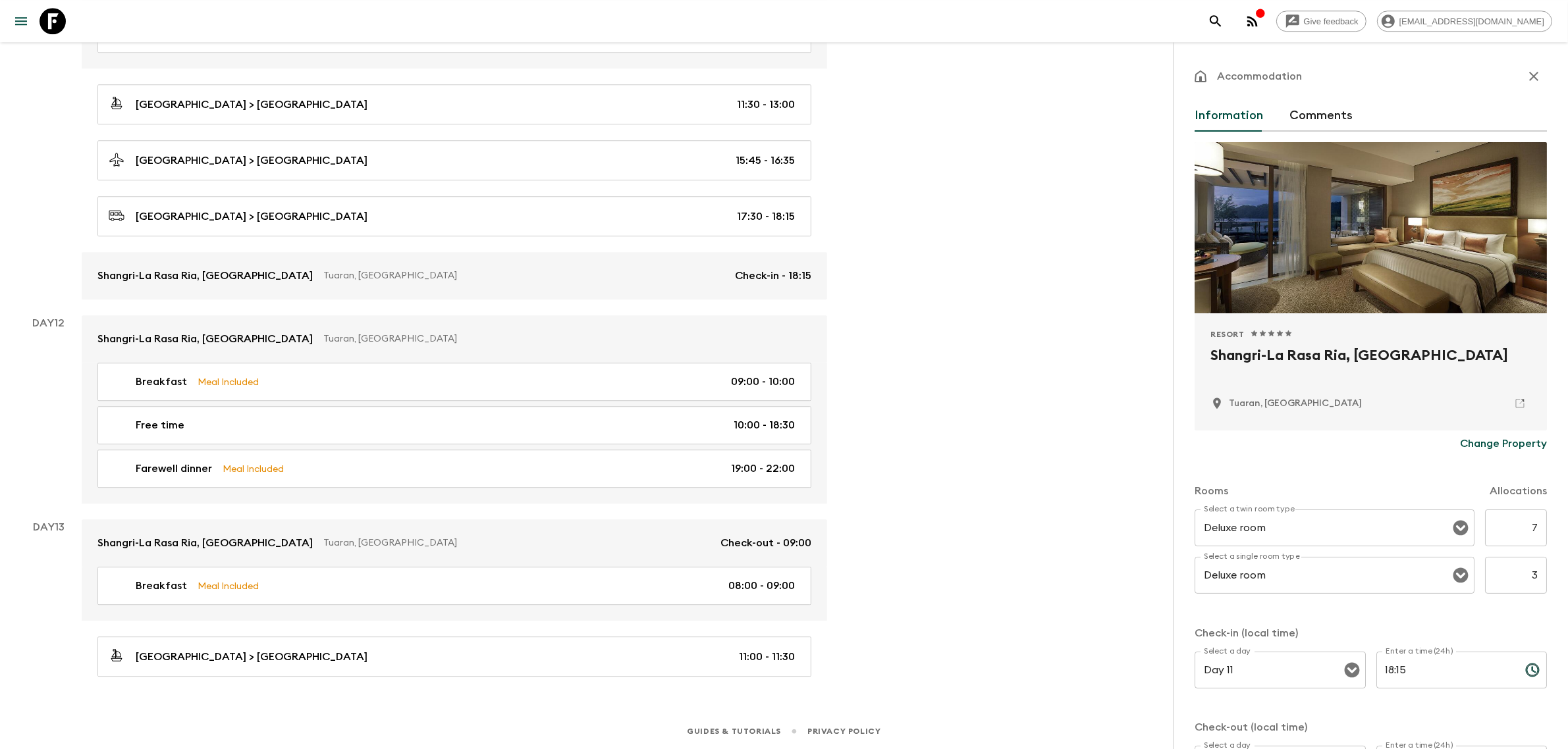
drag, startPoint x: 1310, startPoint y: 90, endPoint x: 1301, endPoint y: 101, distance: 14.2
click at [1307, 93] on div "Accommodation Information Comments Resort 1 Star 2 Stars 3 Stars 4 Stars 5 Star…" at bounding box center [1371, 476] width 353 height 824
click at [1298, 115] on button "Comments" at bounding box center [1320, 116] width 63 height 32
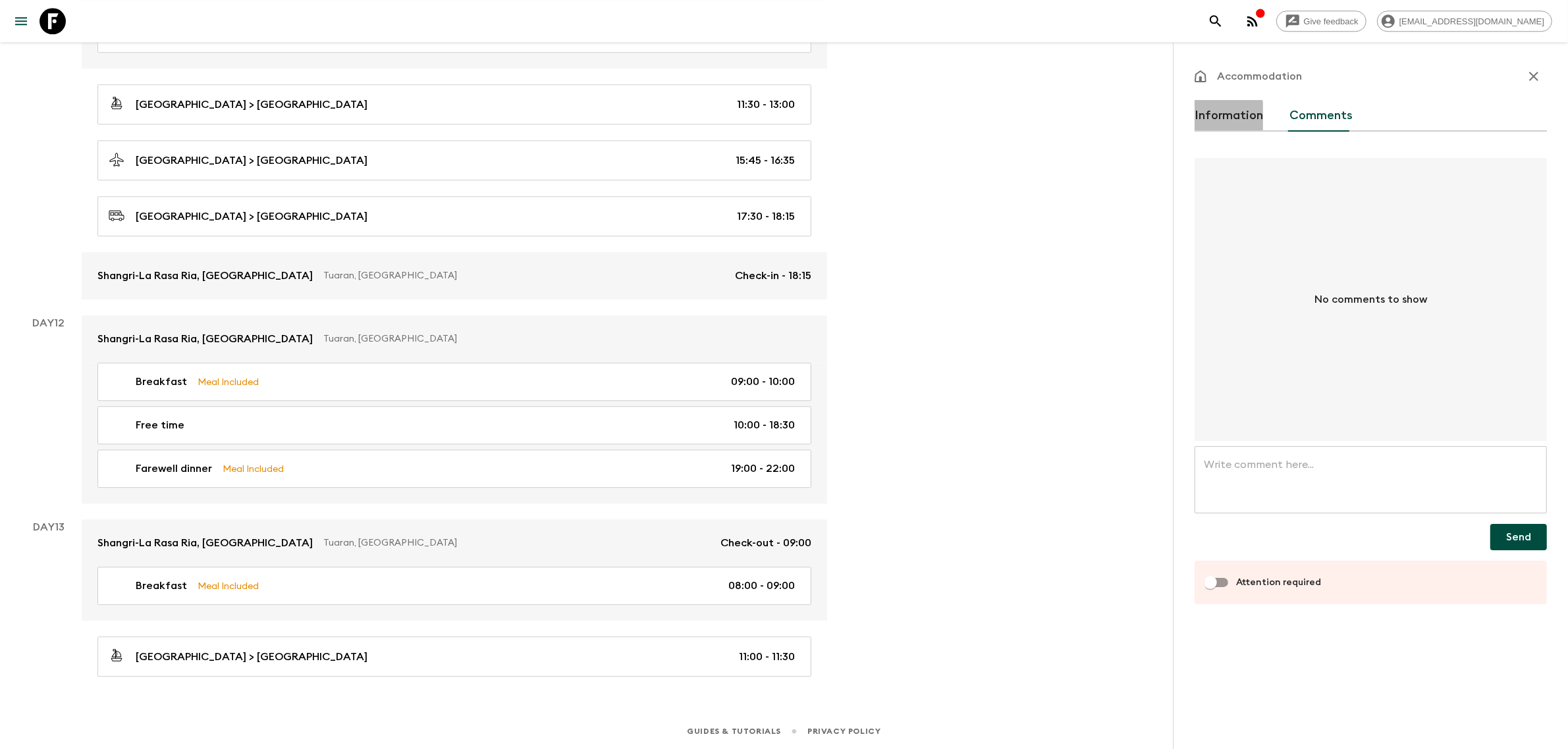
click at [1206, 119] on button "Information" at bounding box center [1228, 116] width 68 height 32
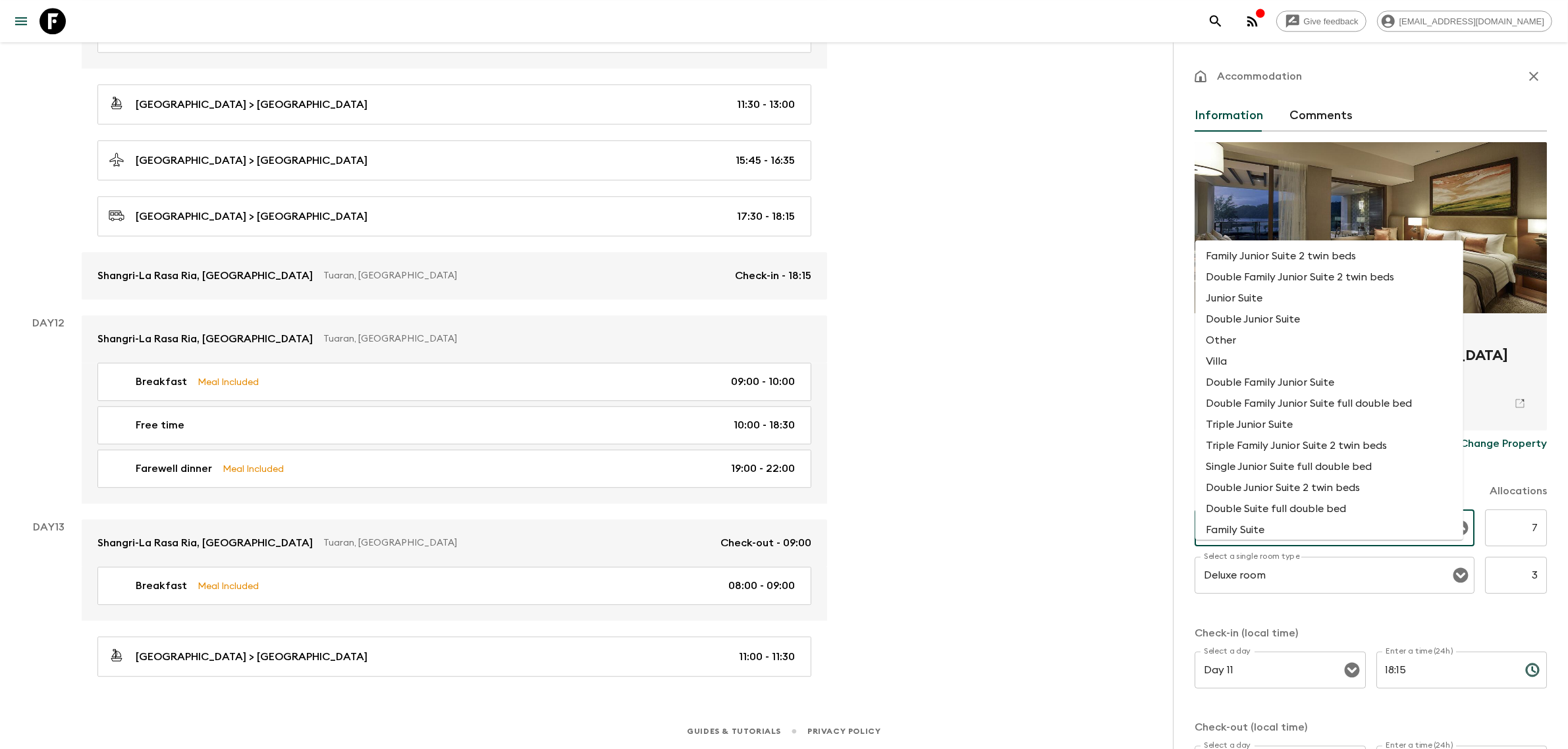
click at [1306, 520] on input "Deluxe room" at bounding box center [1315, 527] width 231 height 25
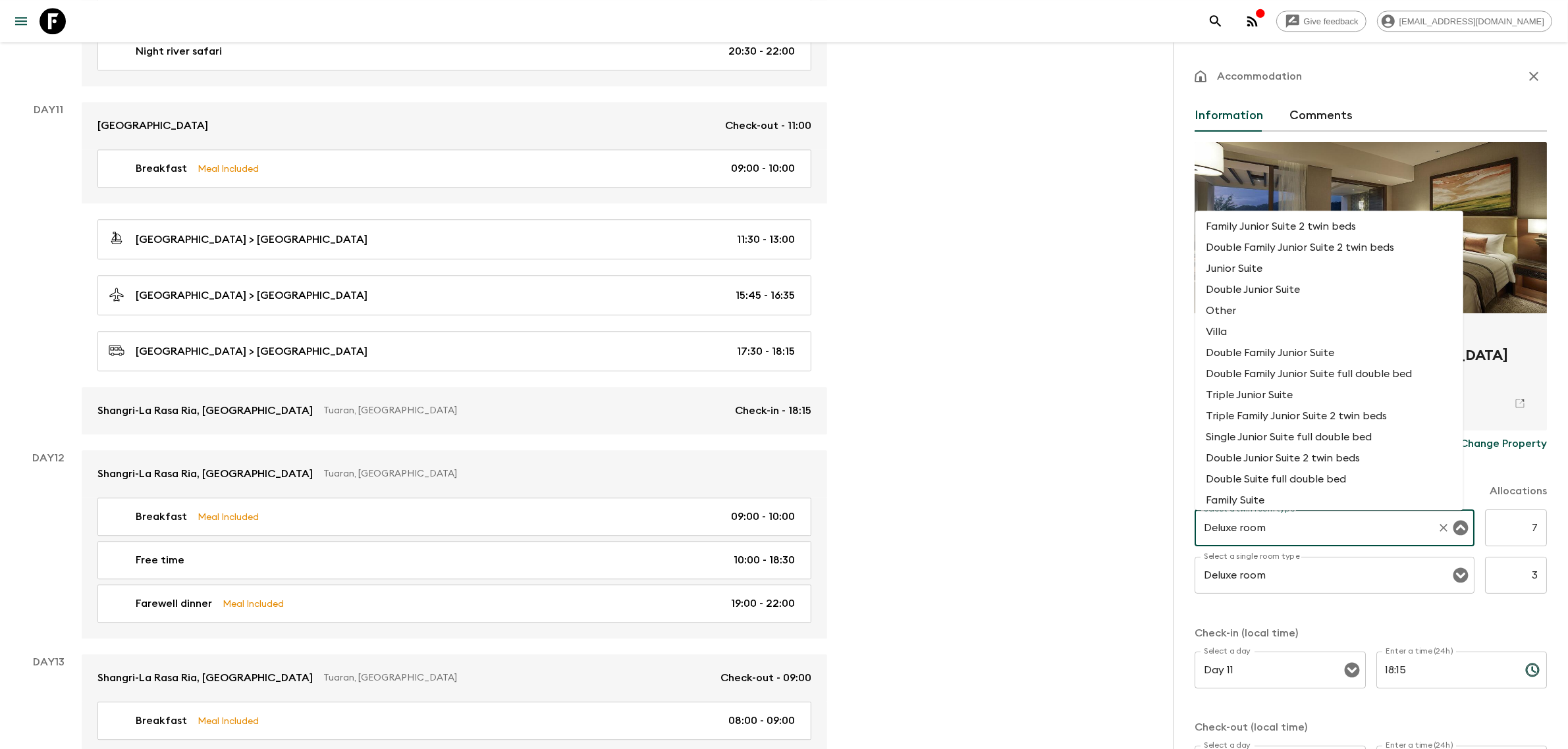
scroll to position [82, 0]
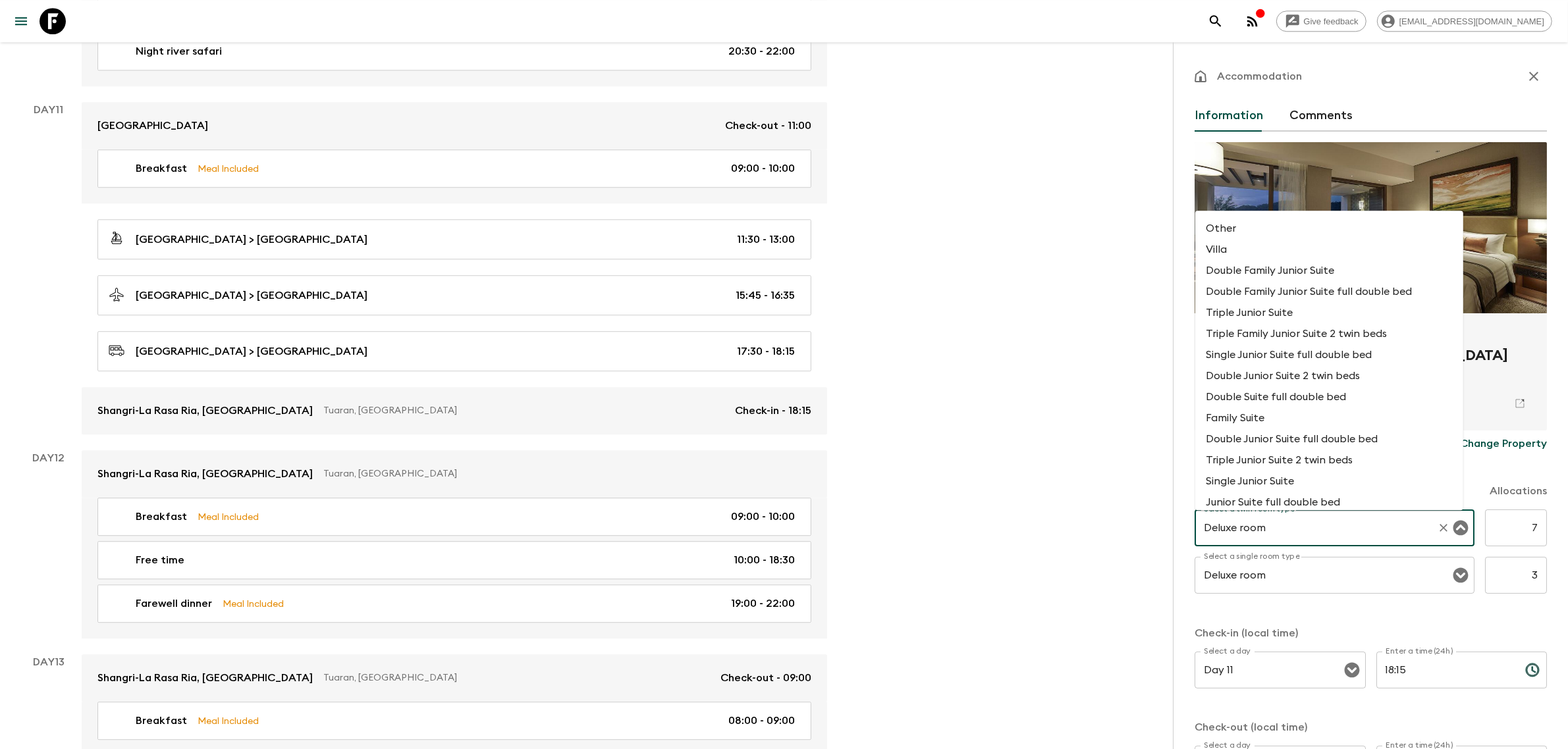
click at [1516, 348] on h2 "Shangri-La Rasa Ria, [GEOGRAPHIC_DATA]" at bounding box center [1371, 366] width 321 height 43
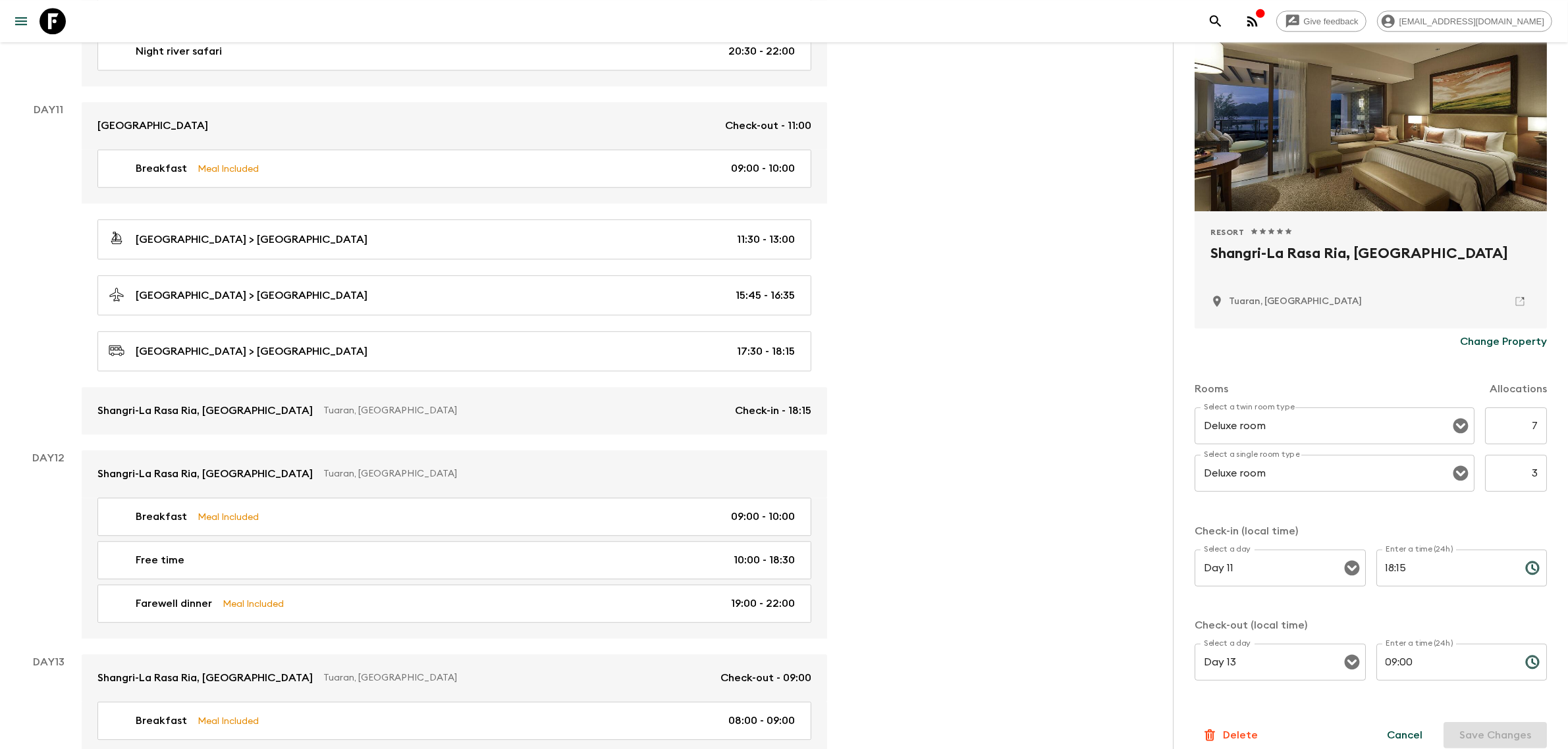
scroll to position [114, 0]
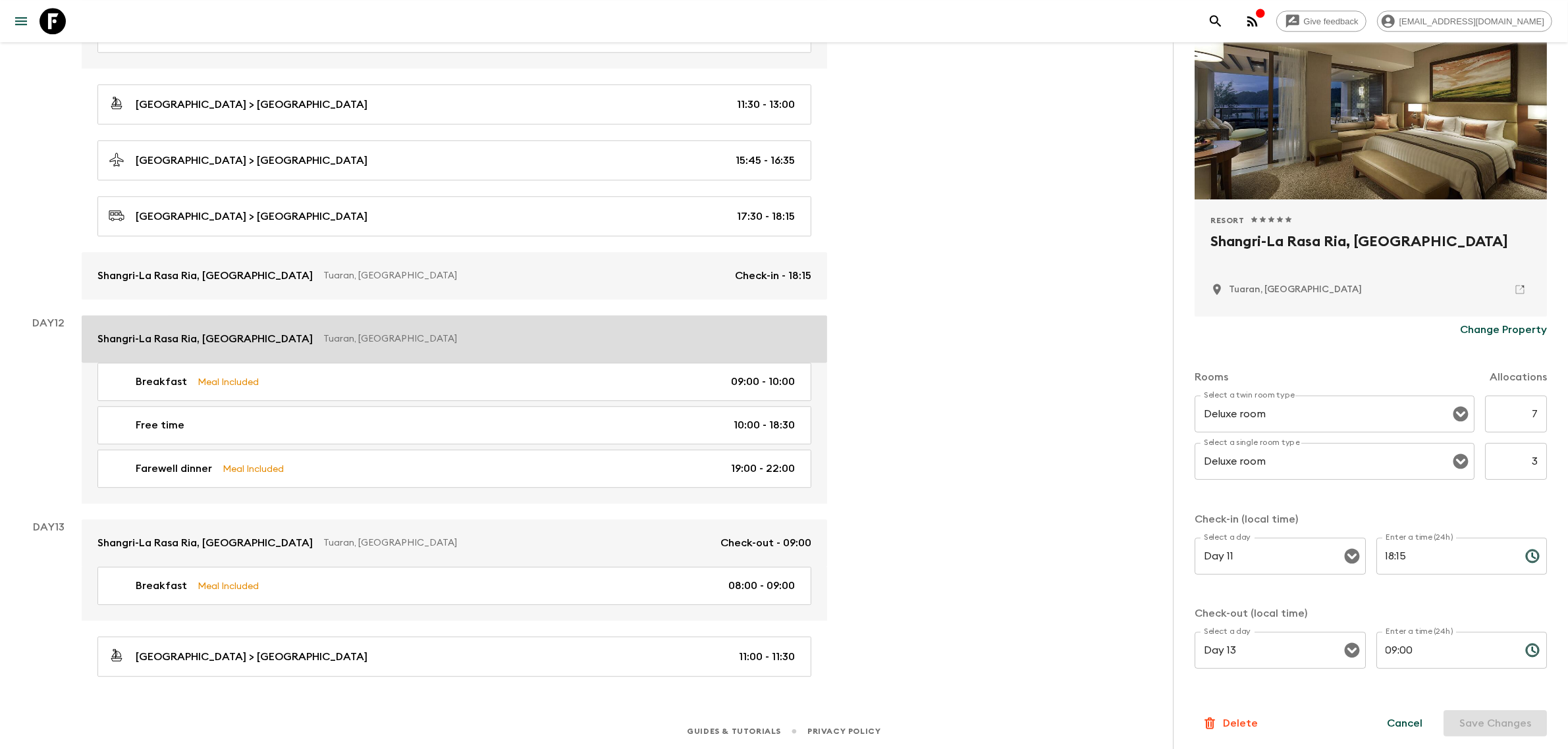
scroll to position [4500, 0]
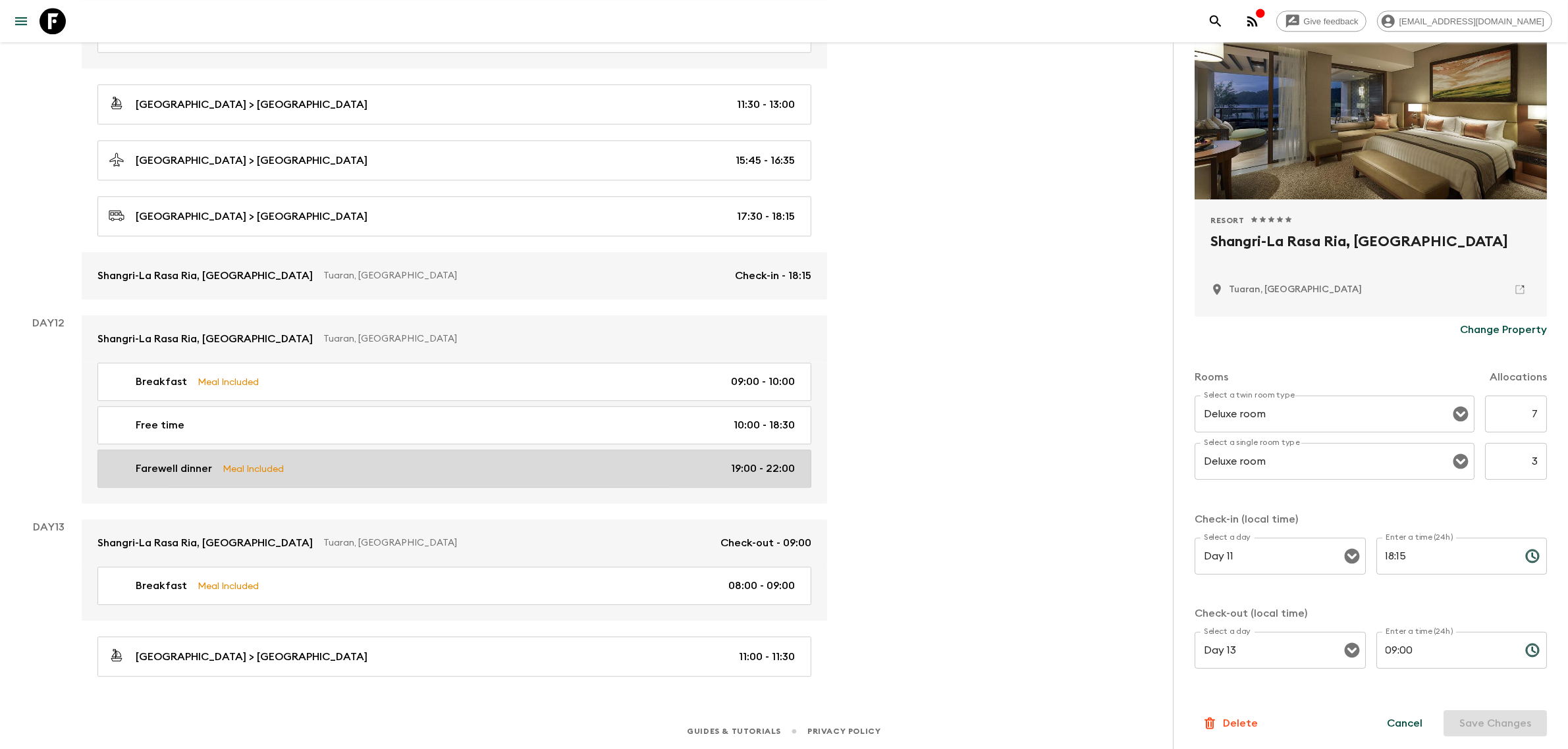
click at [232, 471] on p "Meal Included" at bounding box center [254, 469] width 61 height 15
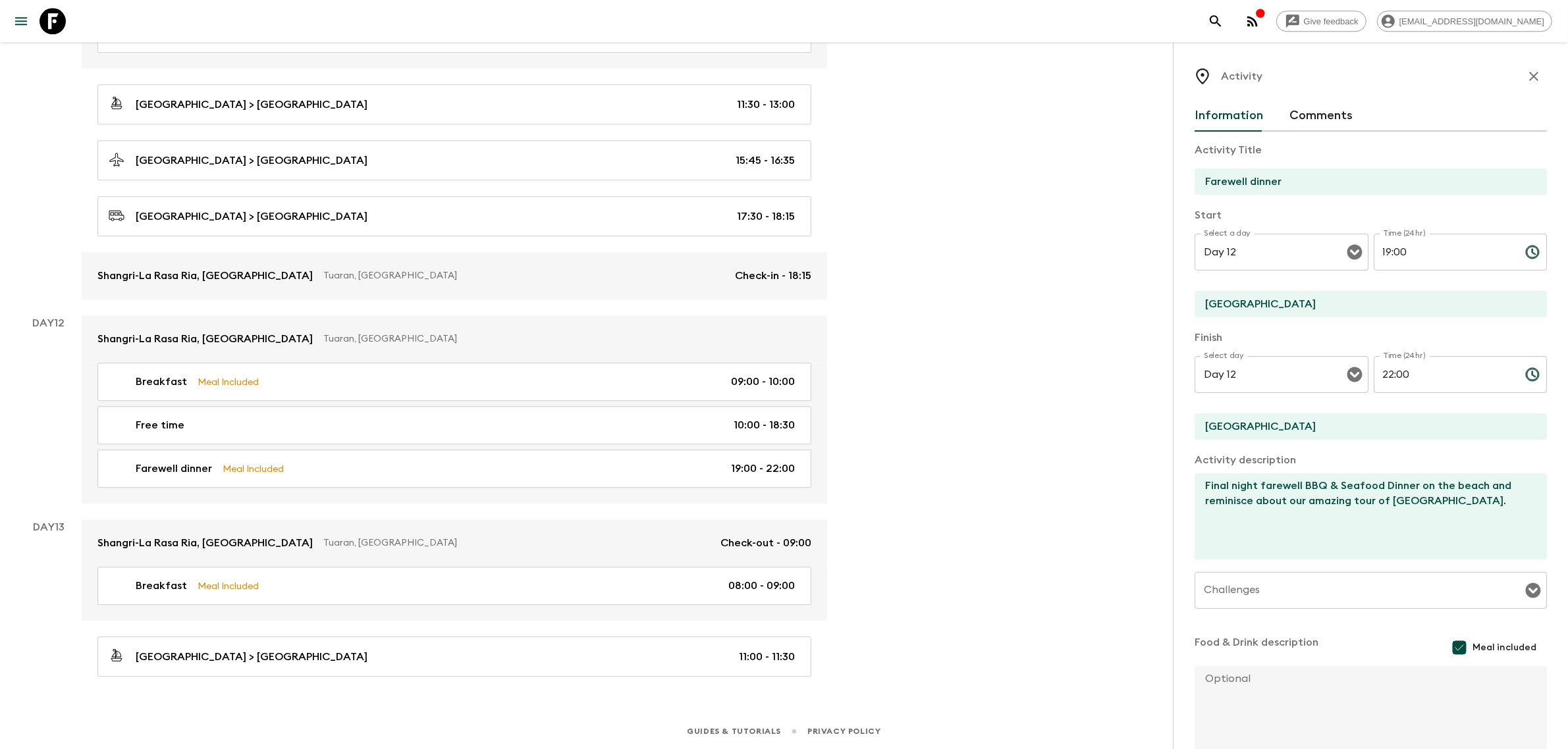
click at [1419, 497] on textarea "Final night farewell BBQ & Seafood Dinner on the beach and reminisce about our …" at bounding box center [1365, 516] width 342 height 86
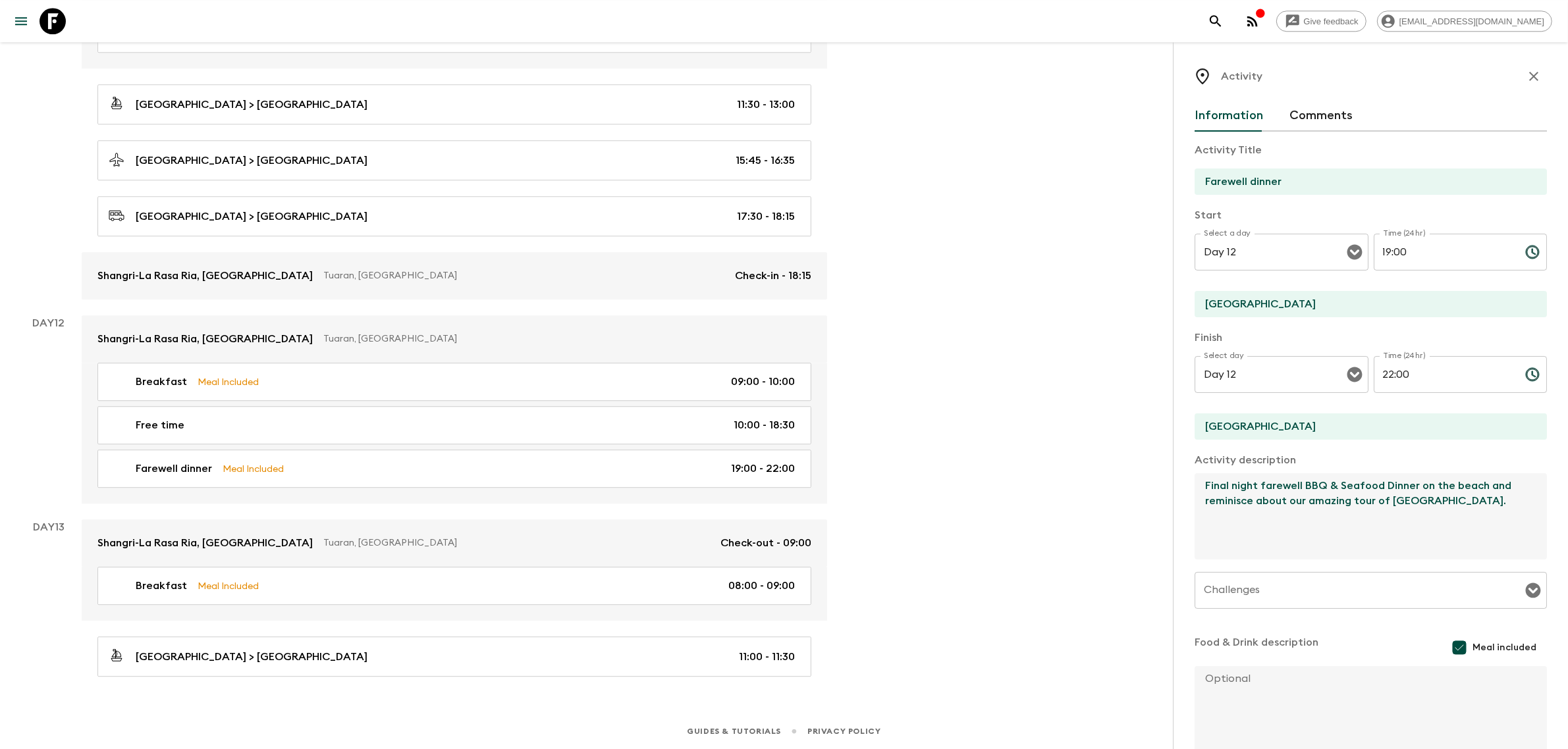
drag, startPoint x: 1482, startPoint y: 487, endPoint x: 1304, endPoint y: 487, distance: 178.0
click at [1304, 487] on textarea "Final night farewell BBQ & Seafood Dinner on the beach and reminisce about our …" at bounding box center [1365, 516] width 342 height 86
click at [1314, 518] on textarea "Final night farewell and reminisce about our amazing tour of [GEOGRAPHIC_DATA]." at bounding box center [1365, 516] width 342 height 86
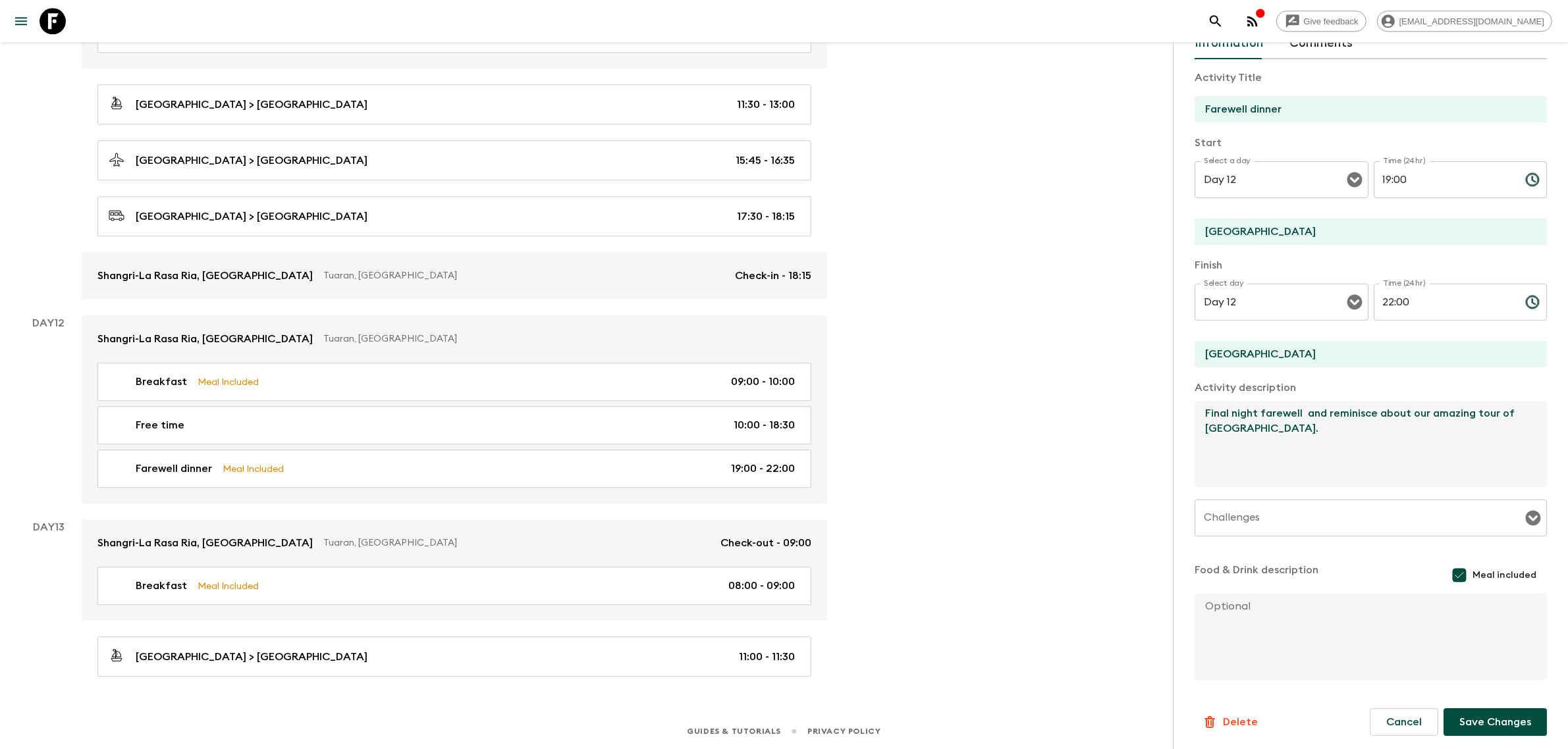
type textarea "Final night farewell and reminisce about our amazing tour of [GEOGRAPHIC_DATA]."
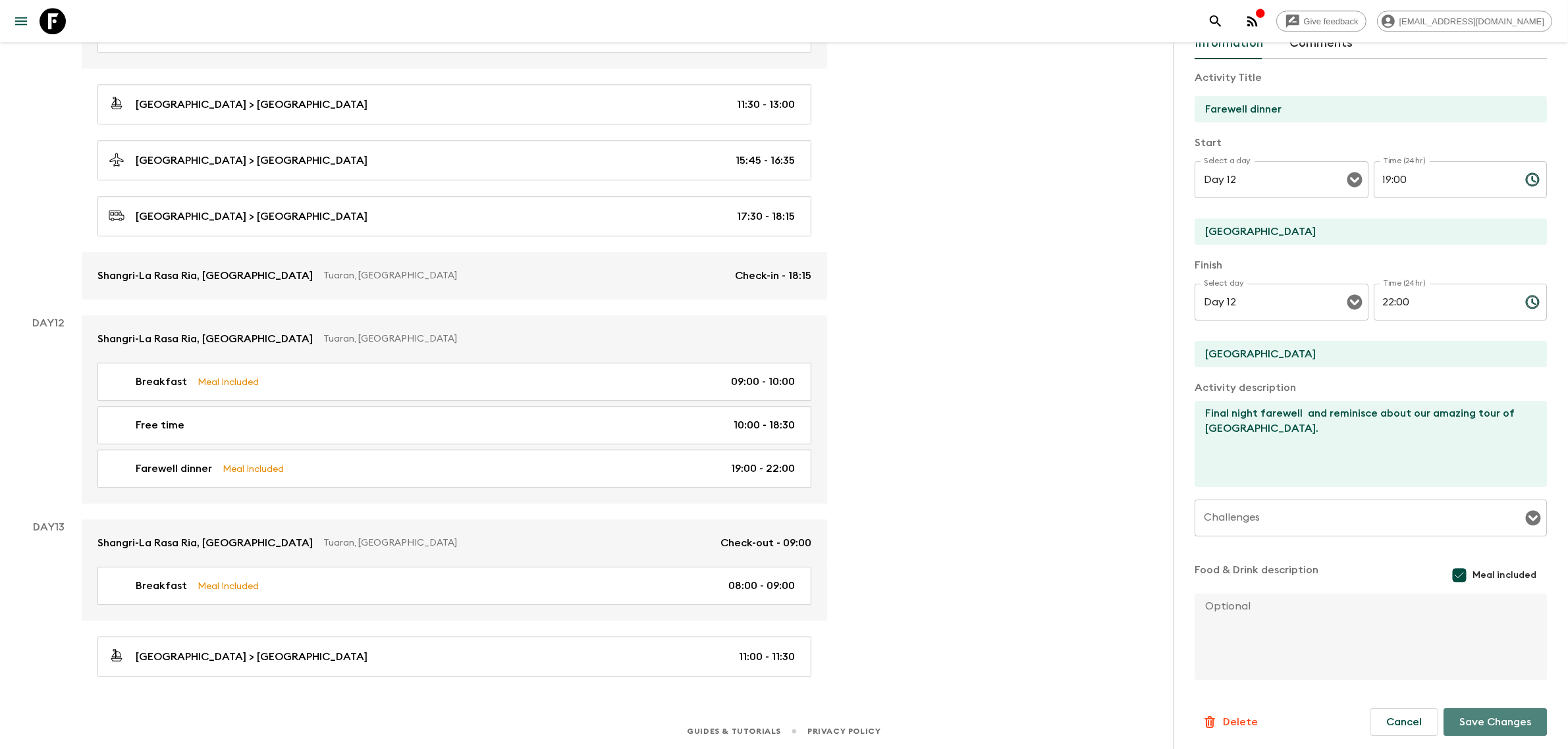
click at [1452, 712] on button "Save Changes" at bounding box center [1495, 722] width 103 height 28
click at [1409, 429] on textarea "Final night farewell and reminisce about our amazing tour of [GEOGRAPHIC_DATA]." at bounding box center [1365, 444] width 342 height 86
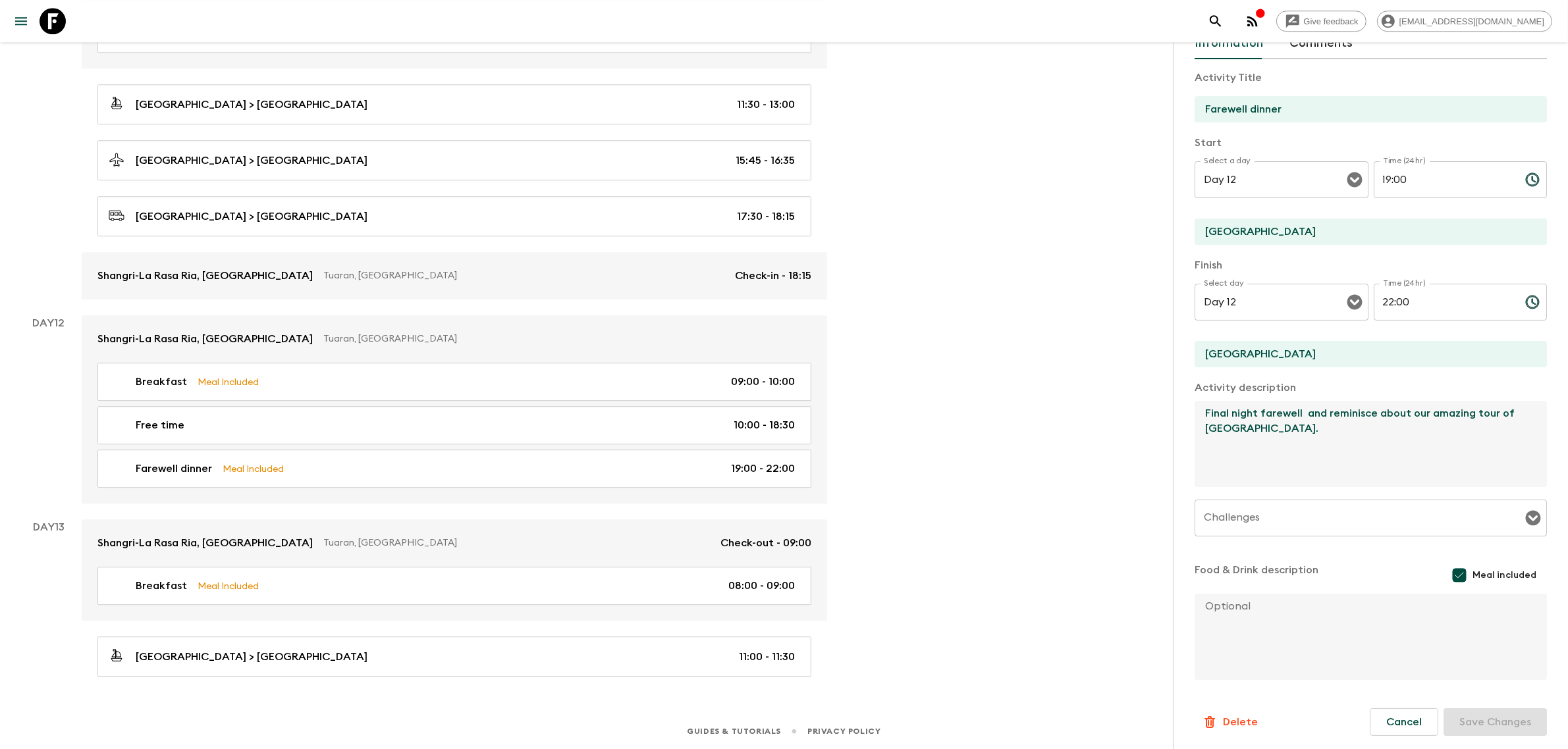
click at [1301, 407] on textarea "Final night farewell and reminisce about our amazing tour of [GEOGRAPHIC_DATA]." at bounding box center [1365, 444] width 342 height 86
click at [1401, 719] on button "Cancel" at bounding box center [1404, 722] width 68 height 28
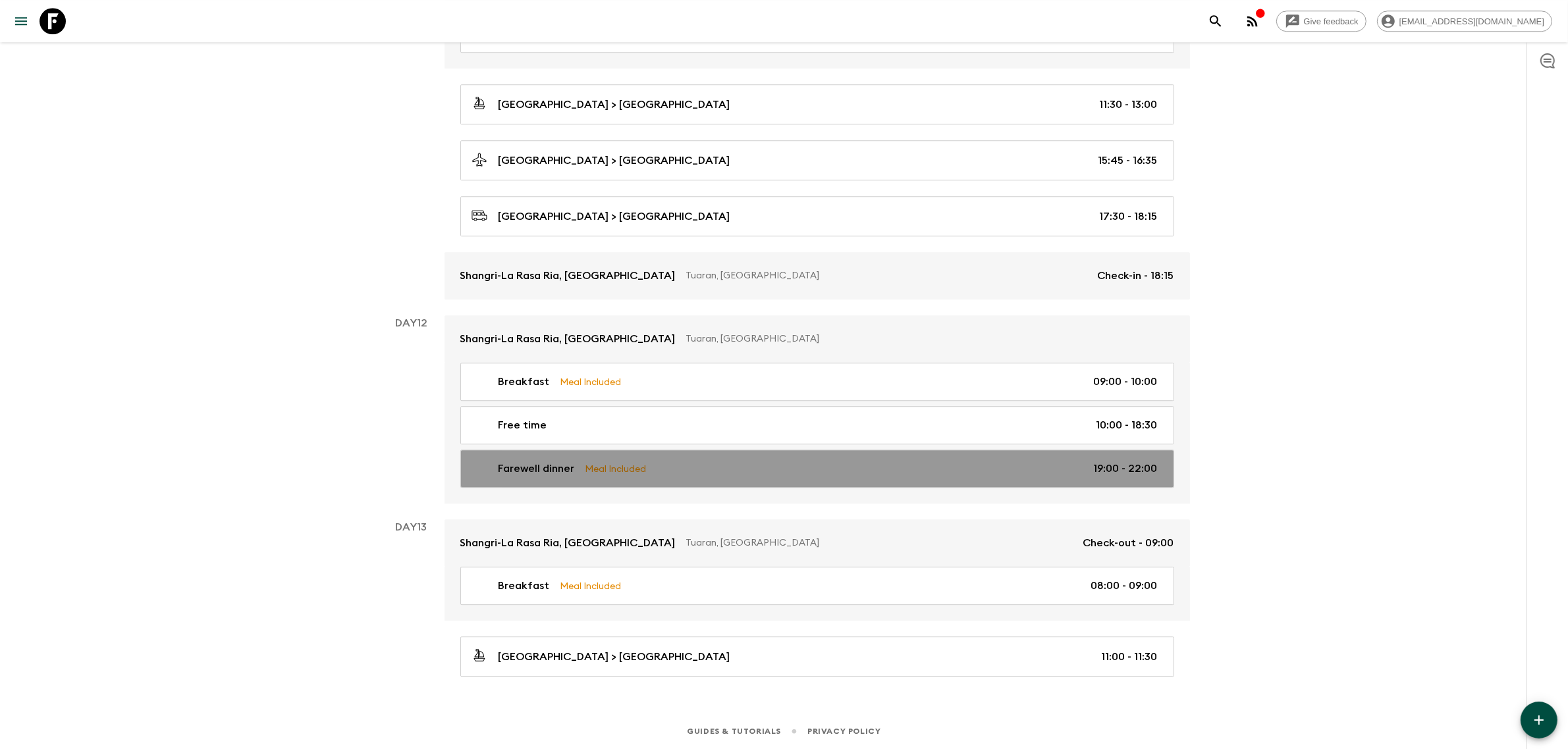
click at [637, 458] on link "Farewell dinner Meal Included 19:00 - 22:00" at bounding box center [817, 469] width 714 height 39
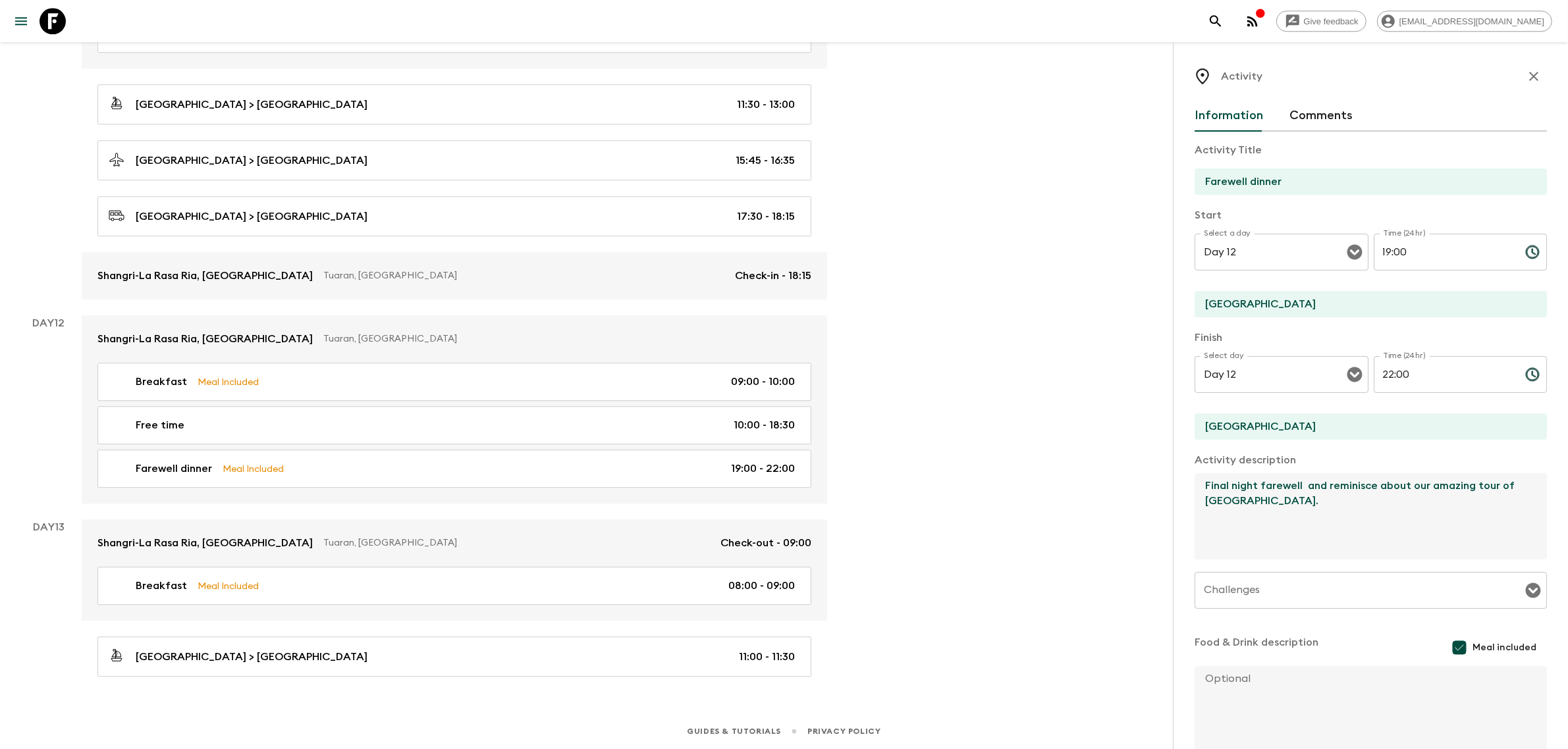
click at [1302, 495] on textarea "Final night farewell and reminisce about our amazing tour of [GEOGRAPHIC_DATA]." at bounding box center [1365, 516] width 342 height 86
click at [1303, 484] on textarea "Final night farewell and reminisce about our amazing tour of [GEOGRAPHIC_DATA]." at bounding box center [1365, 516] width 342 height 86
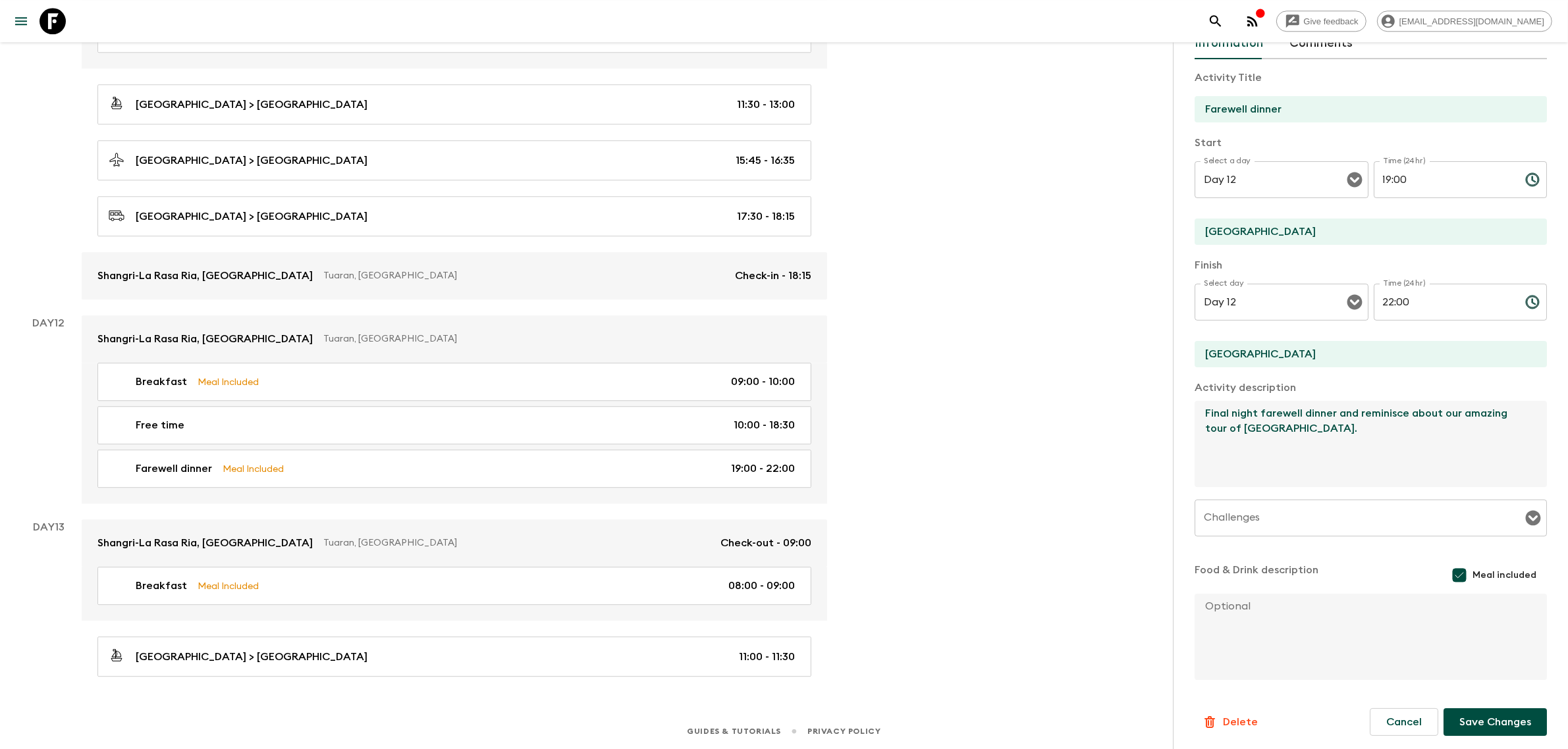
type textarea "Final night farewell dinner and reminisce about our amazing tour of [GEOGRAPHIC…"
click at [1459, 719] on button "Save Changes" at bounding box center [1495, 722] width 103 height 28
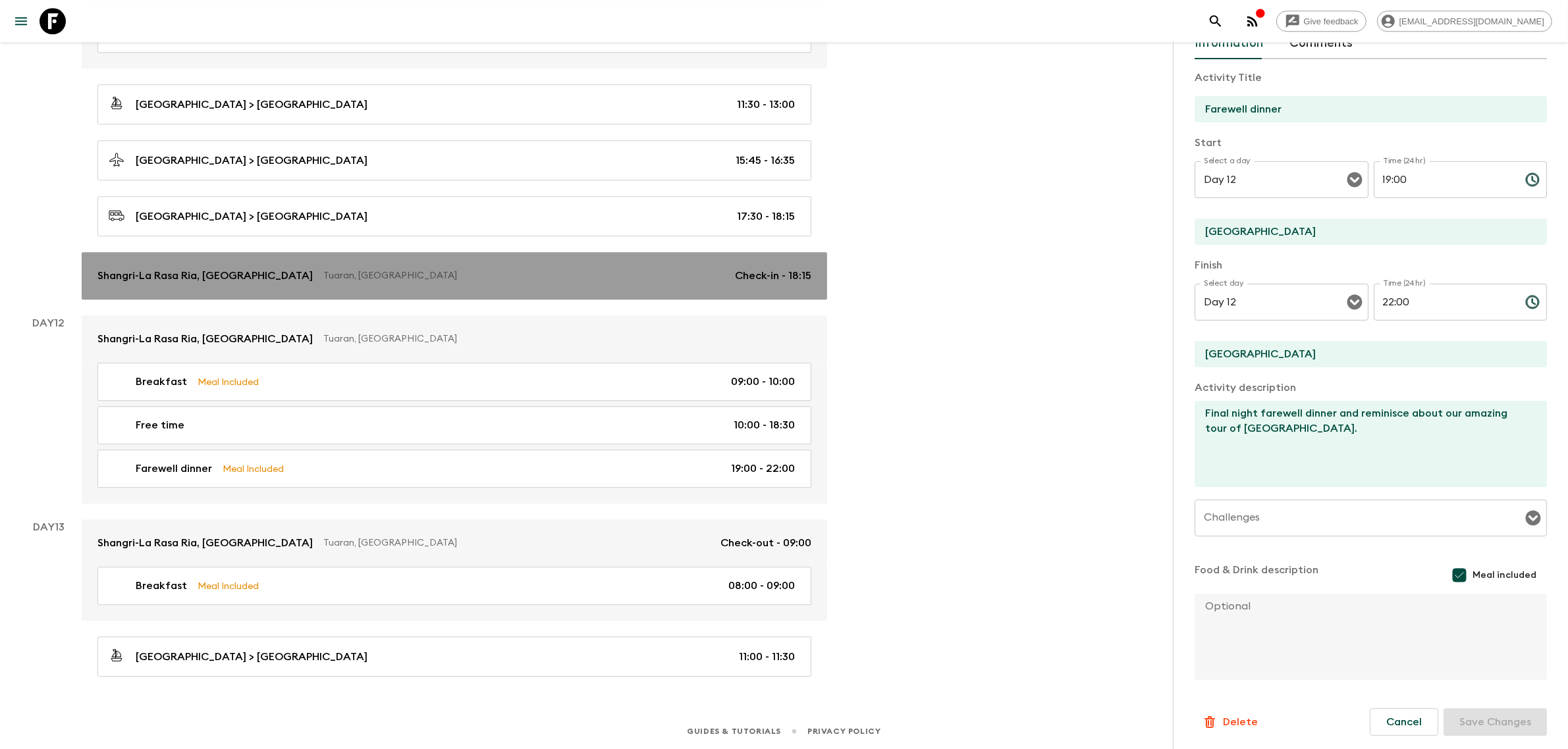
click at [772, 279] on p "Check-in - 18:15" at bounding box center [773, 276] width 76 height 16
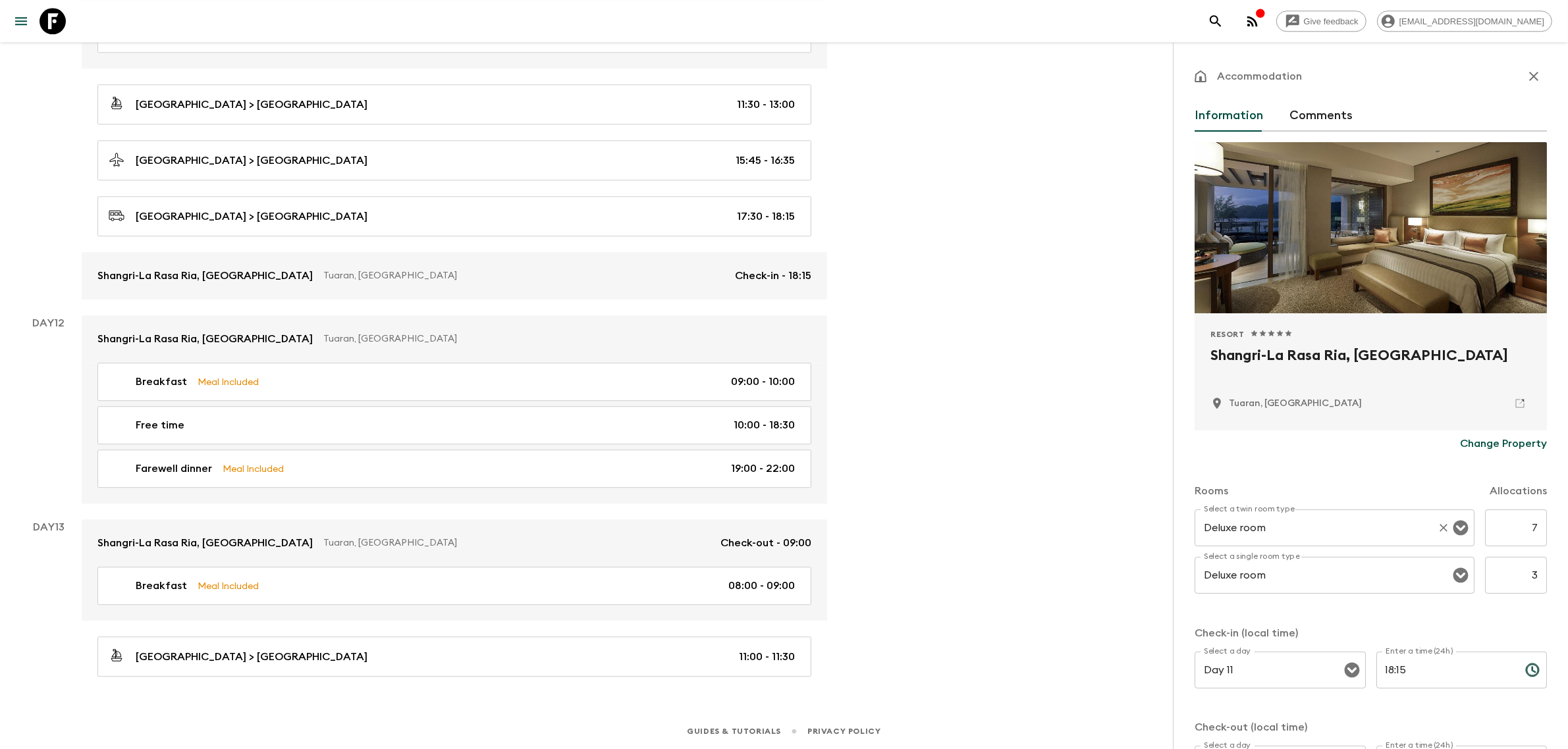
scroll to position [114, 0]
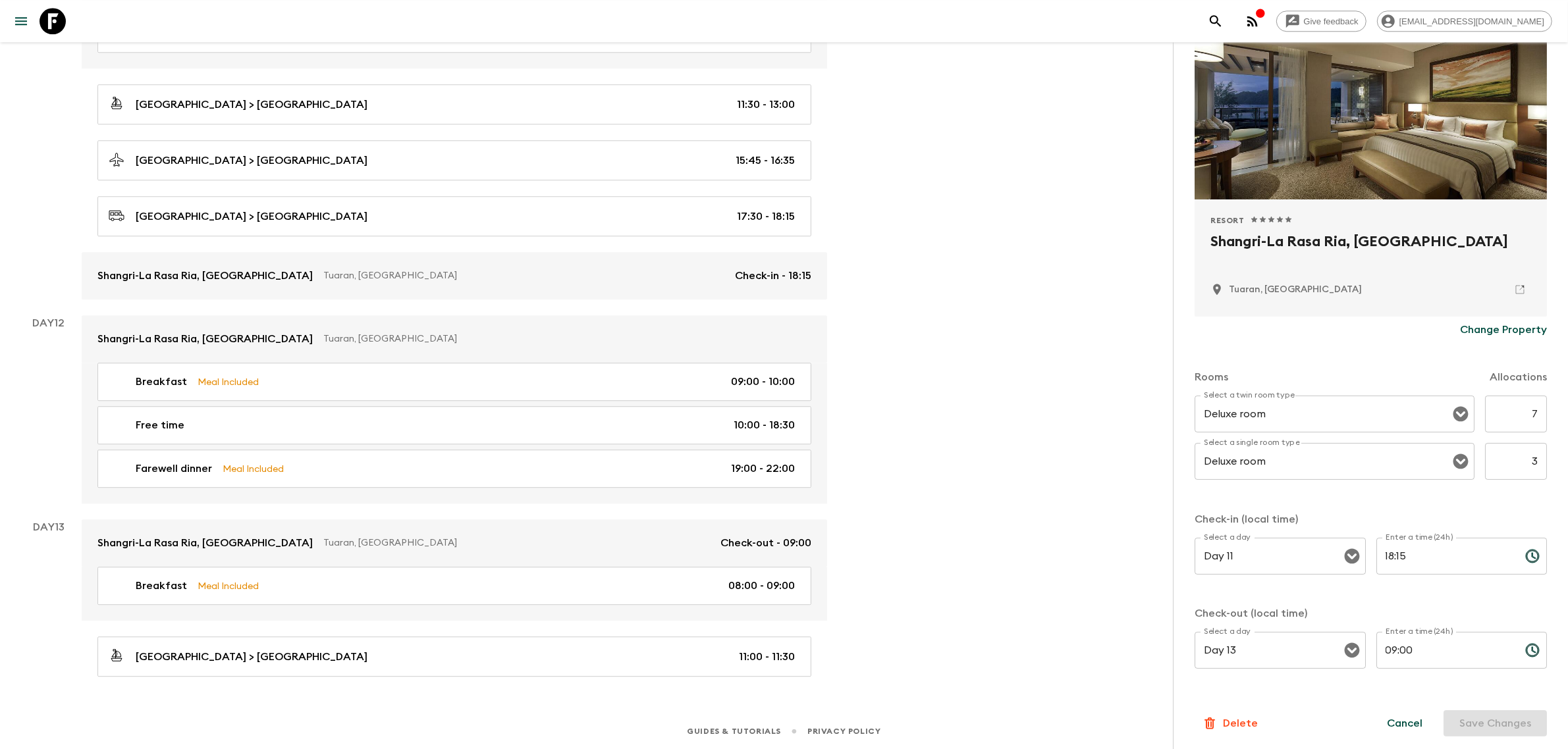
click at [1387, 649] on input "09:00" at bounding box center [1445, 650] width 139 height 37
click at [1479, 718] on button "Save Changes" at bounding box center [1495, 723] width 103 height 27
click at [1387, 646] on input "11:00" at bounding box center [1445, 650] width 139 height 37
type input "12:00"
click at [1455, 715] on button "Save Changes" at bounding box center [1495, 723] width 103 height 27
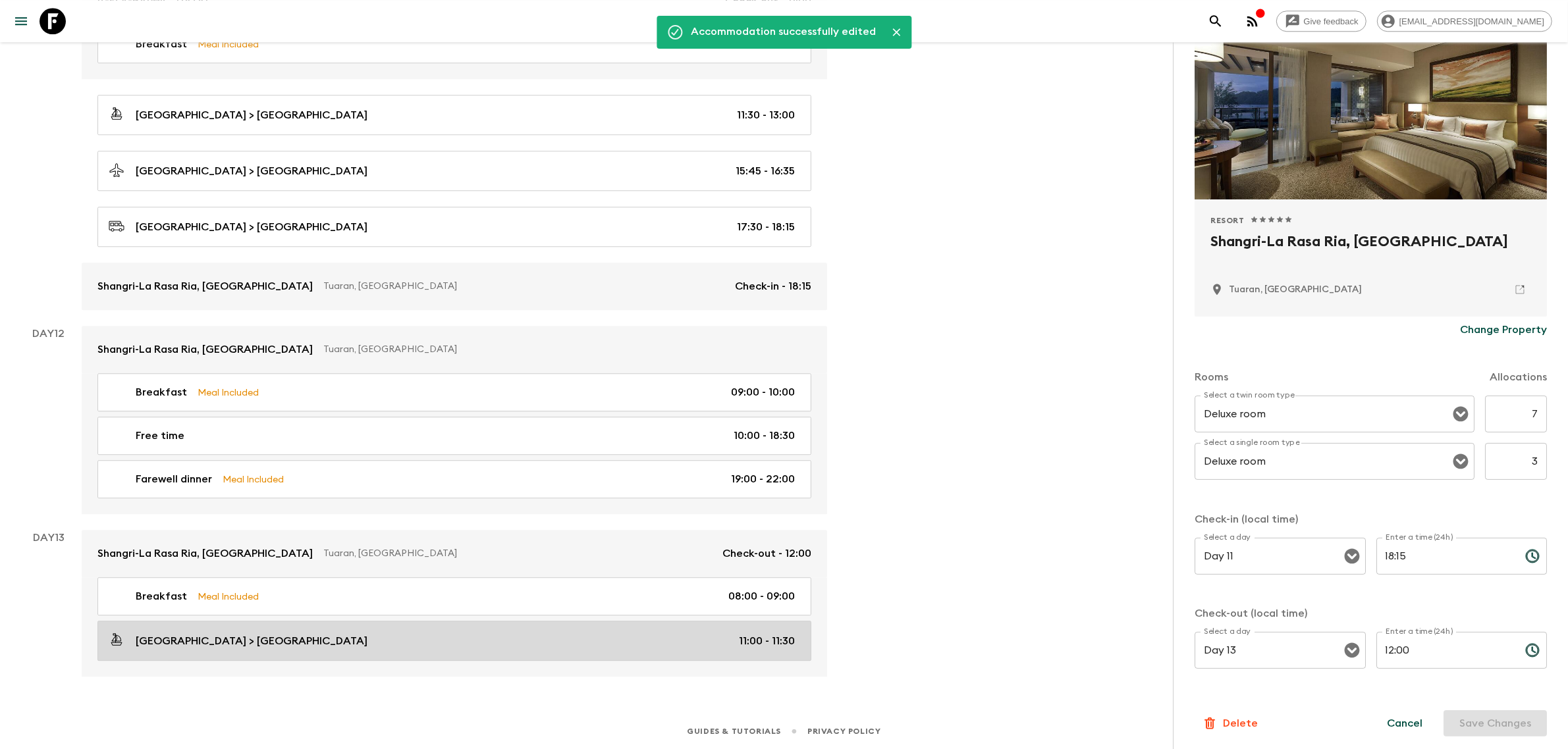
scroll to position [4489, 0]
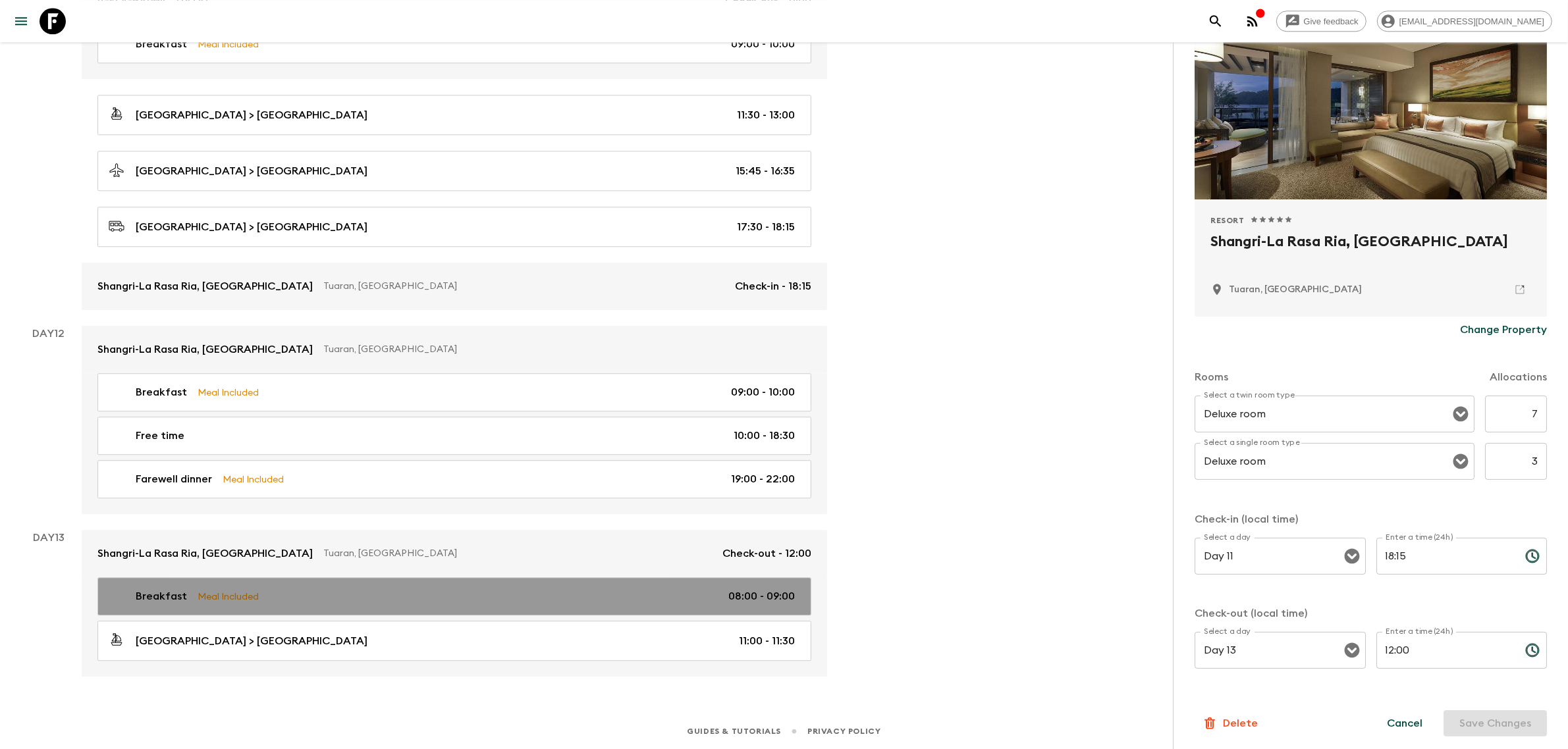
click at [590, 594] on div "Breakfast Meal Included 08:00 - 09:00" at bounding box center [452, 596] width 686 height 16
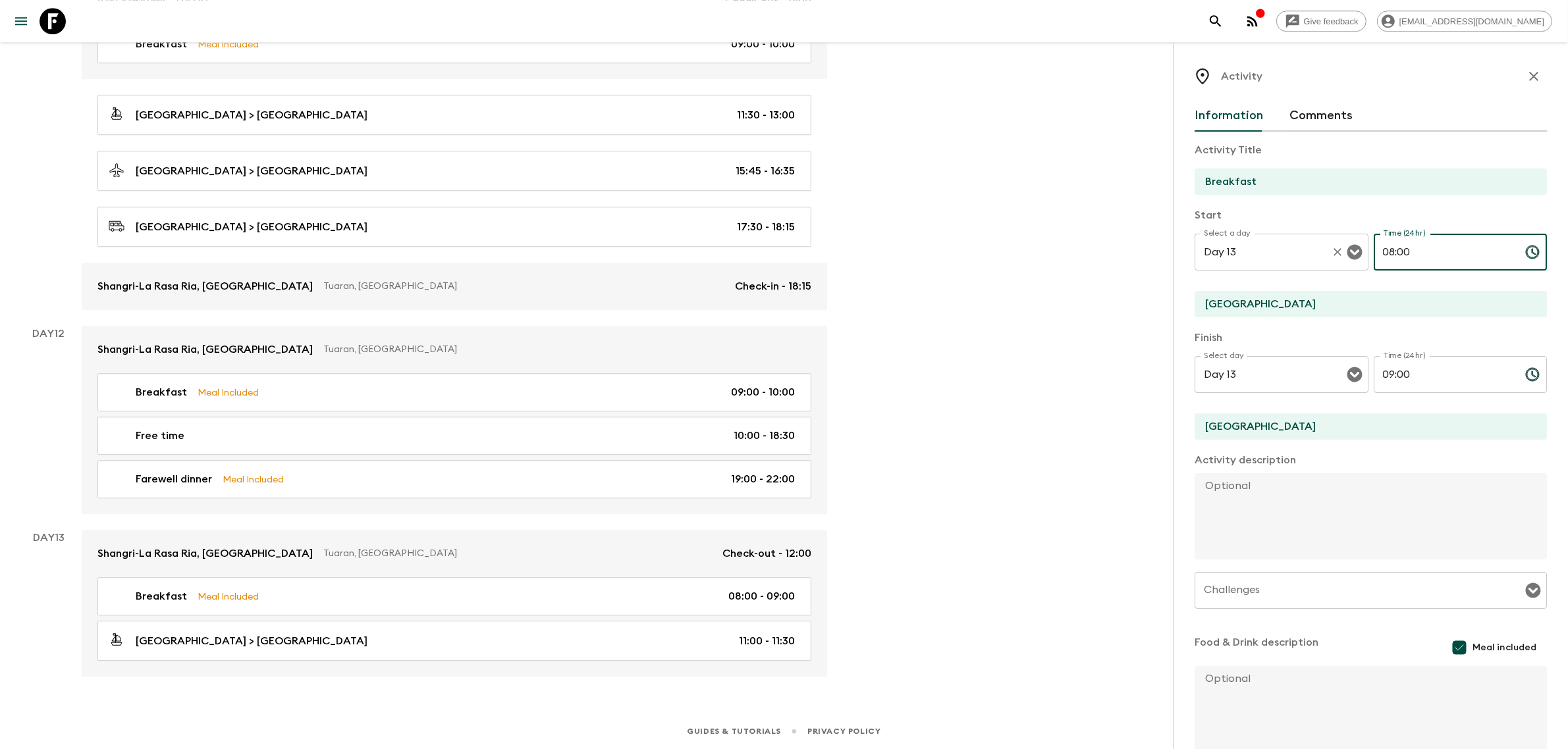
drag, startPoint x: 1406, startPoint y: 251, endPoint x: 1348, endPoint y: 249, distance: 58.0
click at [1348, 249] on div "Select a day Day 13 Select a day ​ Time (24hr) 08:00 Time (24hr) ​" at bounding box center [1371, 260] width 353 height 53
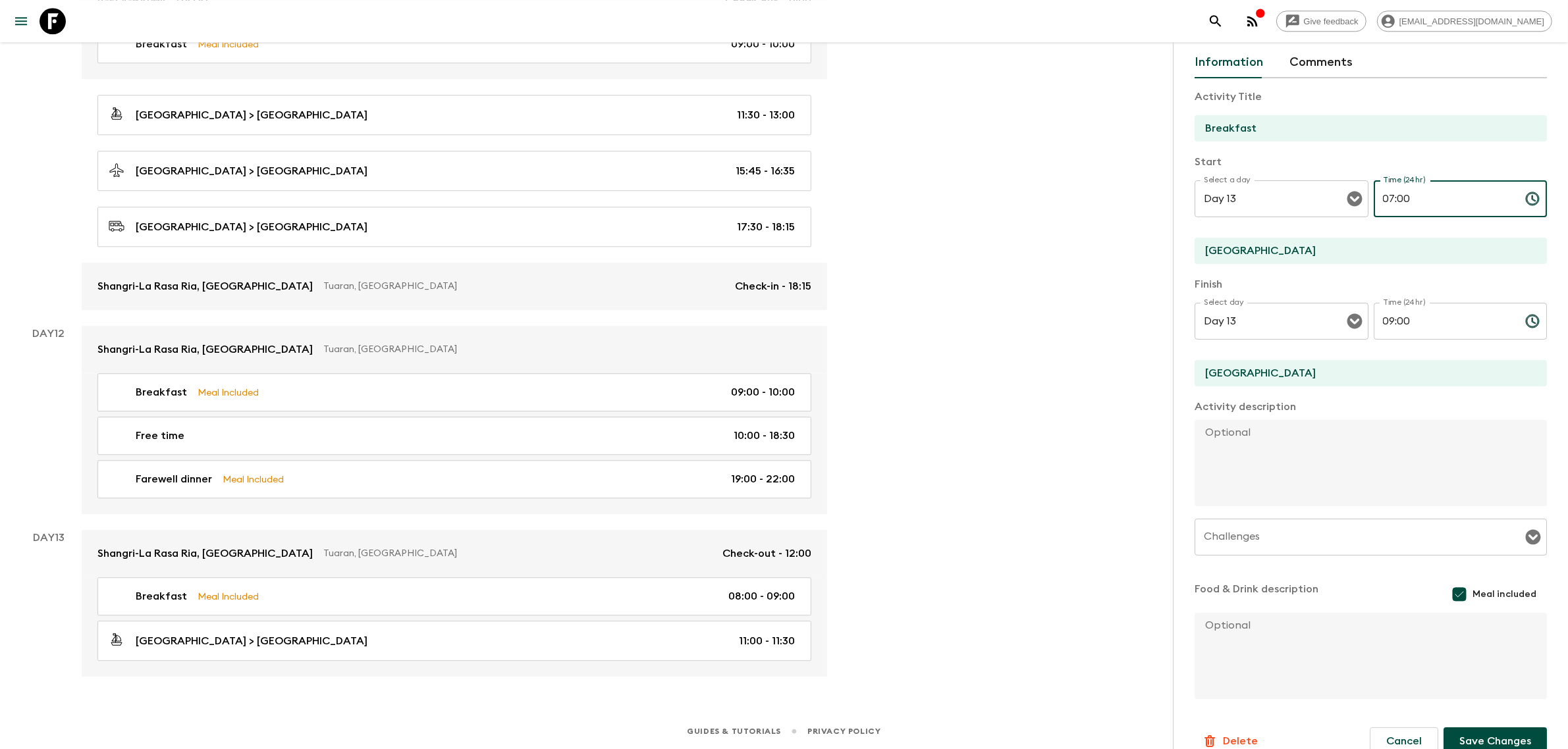
scroll to position [72, 0]
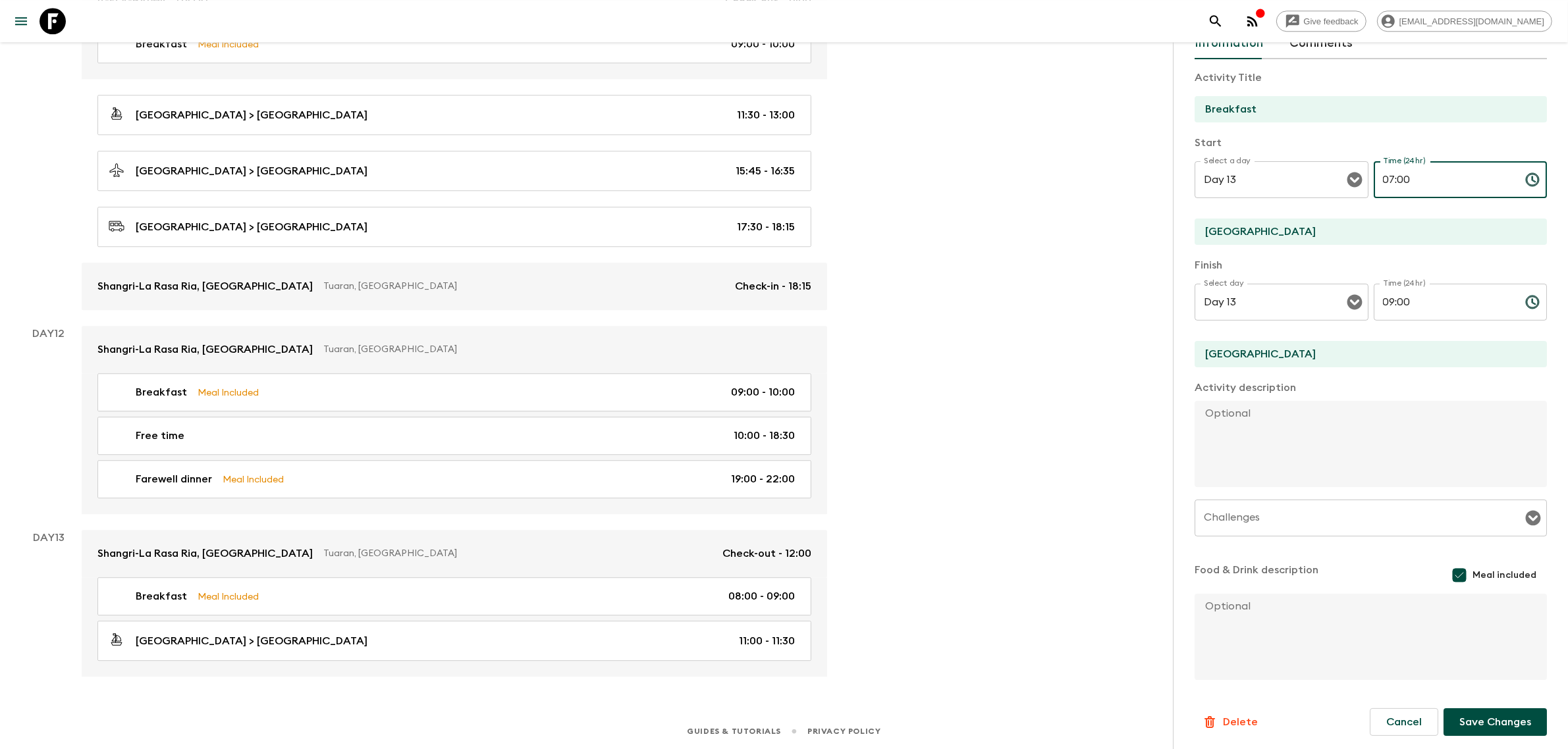
type input "07:00"
drag, startPoint x: 1492, startPoint y: 713, endPoint x: 1477, endPoint y: 681, distance: 35.3
click at [1491, 712] on button "Save Changes" at bounding box center [1495, 722] width 103 height 28
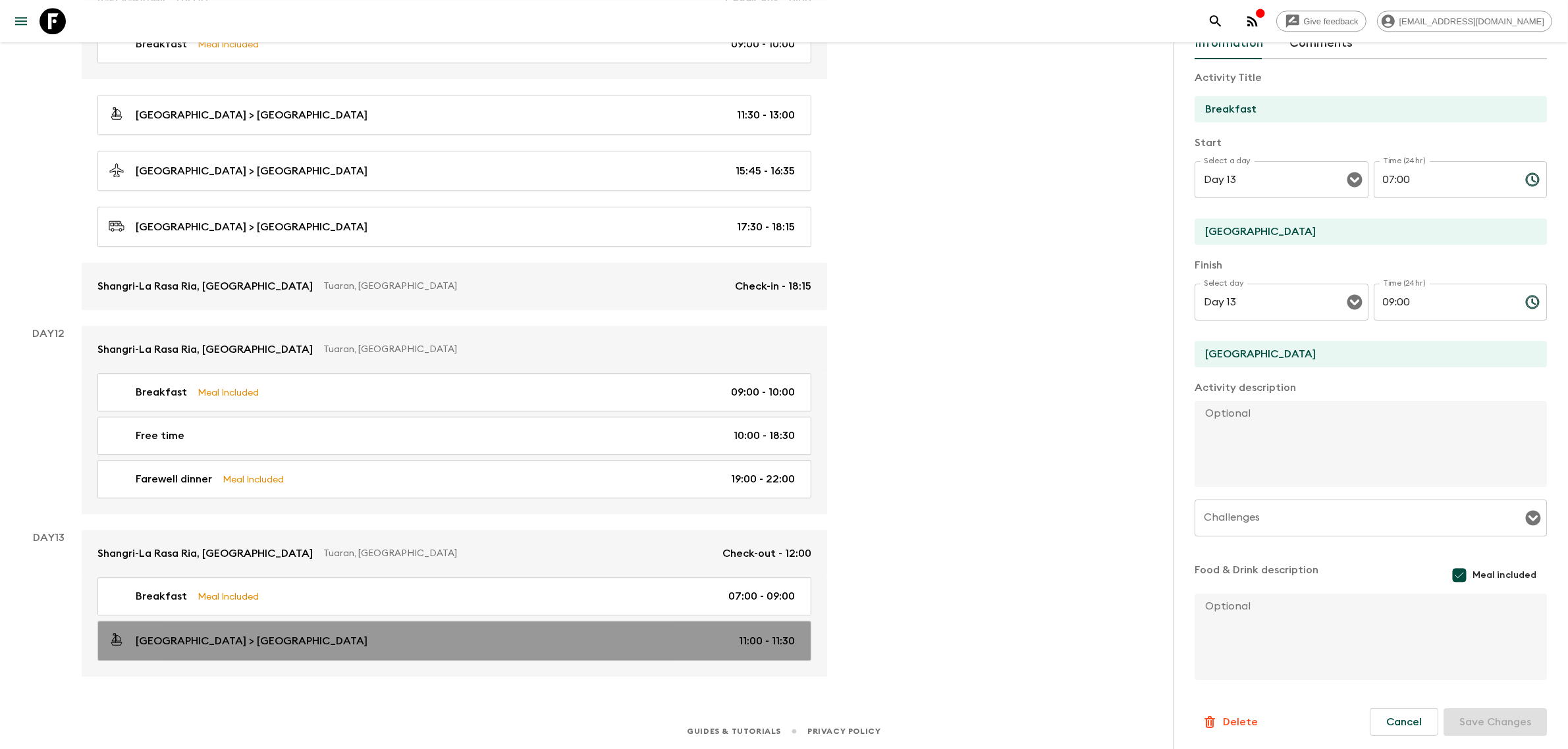
click at [643, 639] on div "[GEOGRAPHIC_DATA] > [GEOGRAPHIC_DATA] 11:00 - 11:30" at bounding box center [452, 641] width 686 height 18
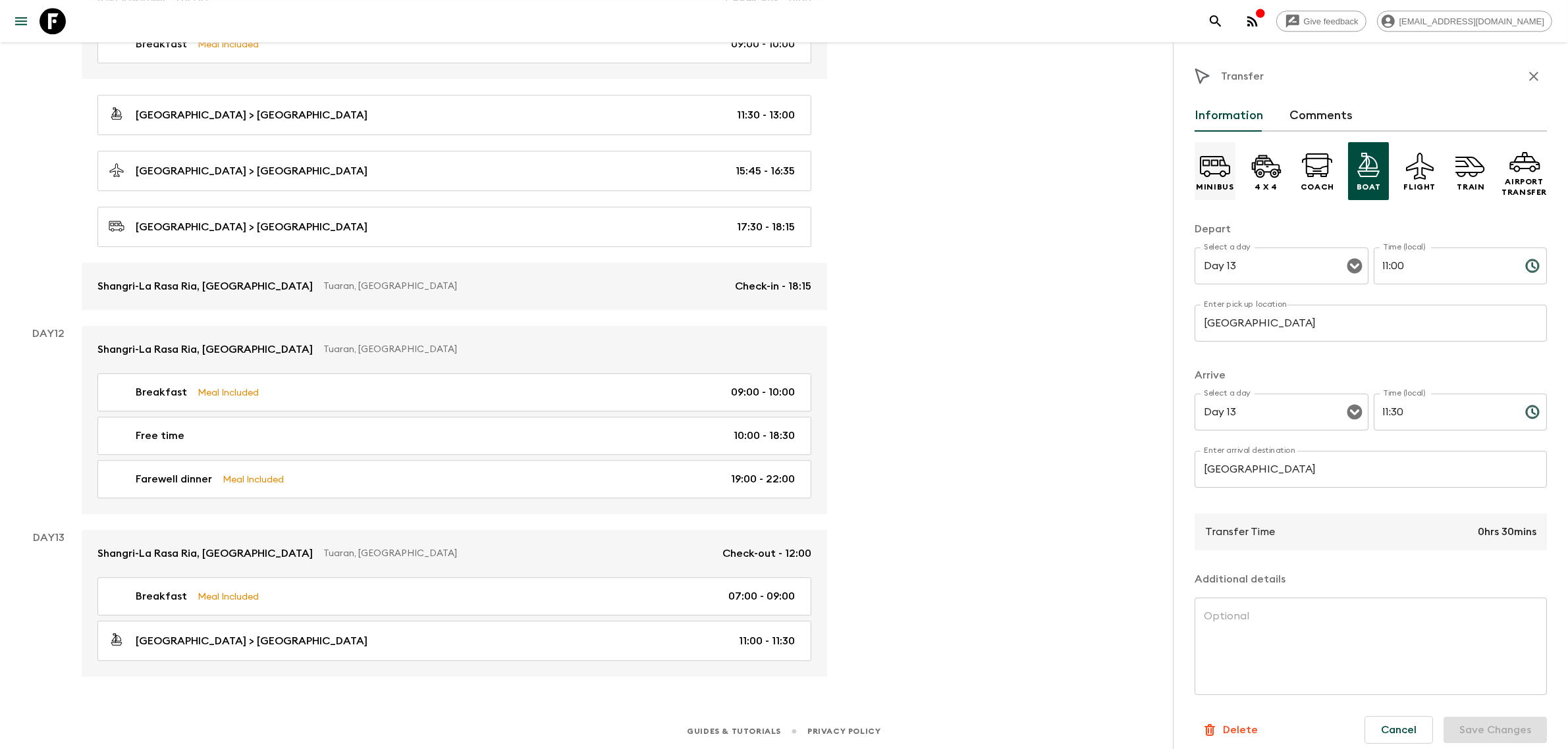
click at [1219, 179] on icon at bounding box center [1214, 166] width 32 height 32
click at [1381, 264] on input "11:00" at bounding box center [1444, 266] width 141 height 37
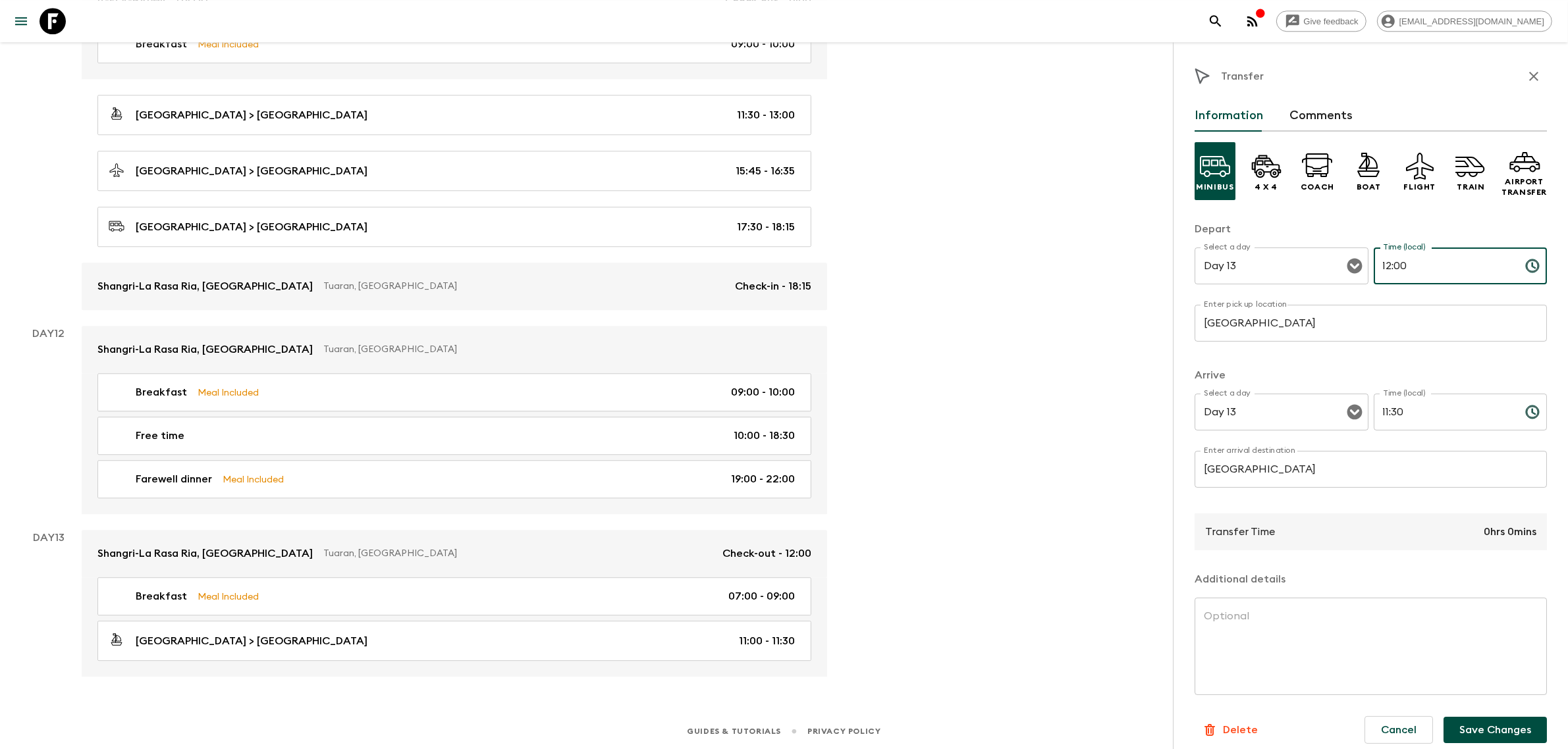
type input "12:00"
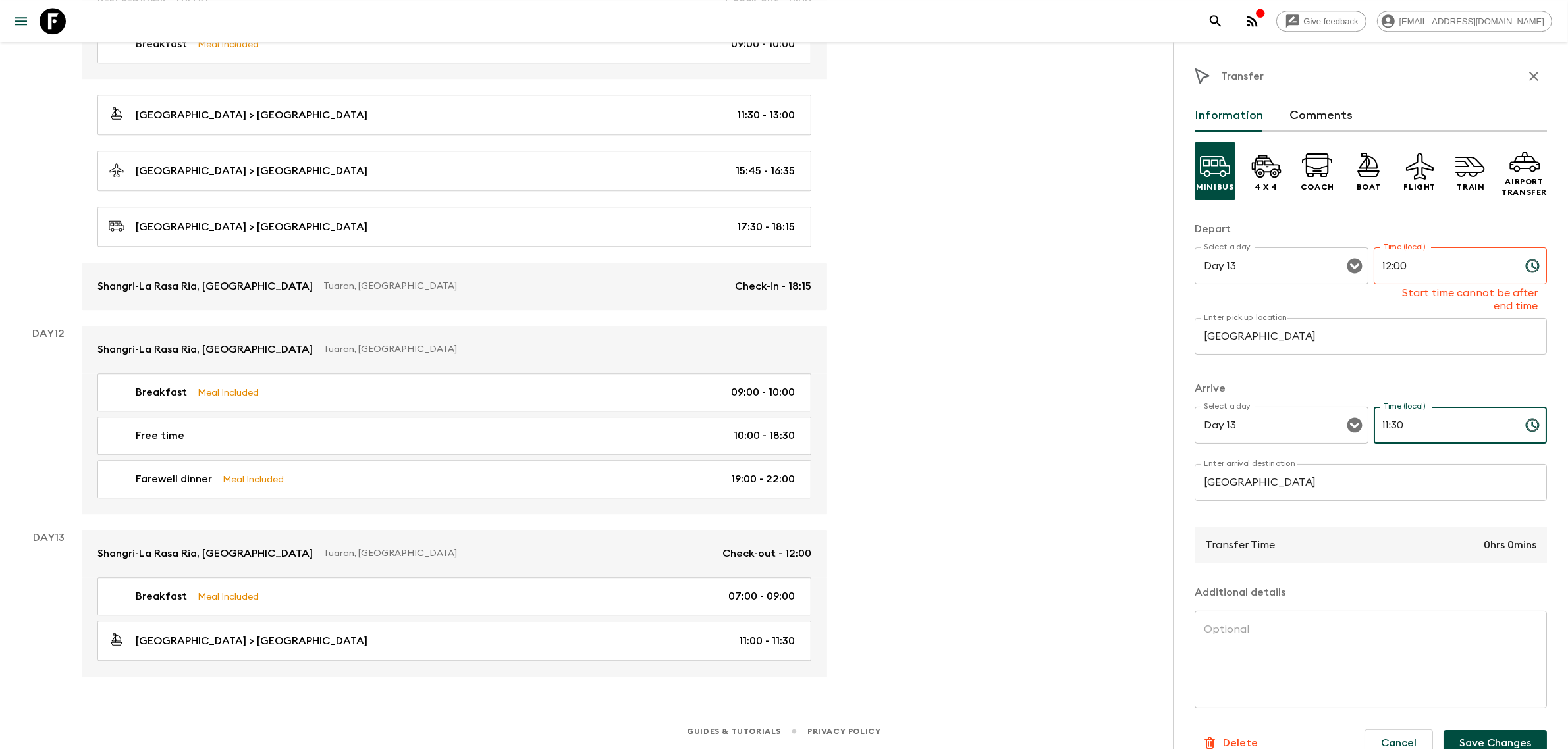
click at [1381, 422] on input "11:30" at bounding box center [1444, 425] width 141 height 37
drag, startPoint x: 1412, startPoint y: 425, endPoint x: 1332, endPoint y: 425, distance: 80.0
click at [1332, 425] on div "Select a day Day 13 Select a day ​ Time (local) 11:30 Time (local) ​" at bounding box center [1371, 433] width 353 height 53
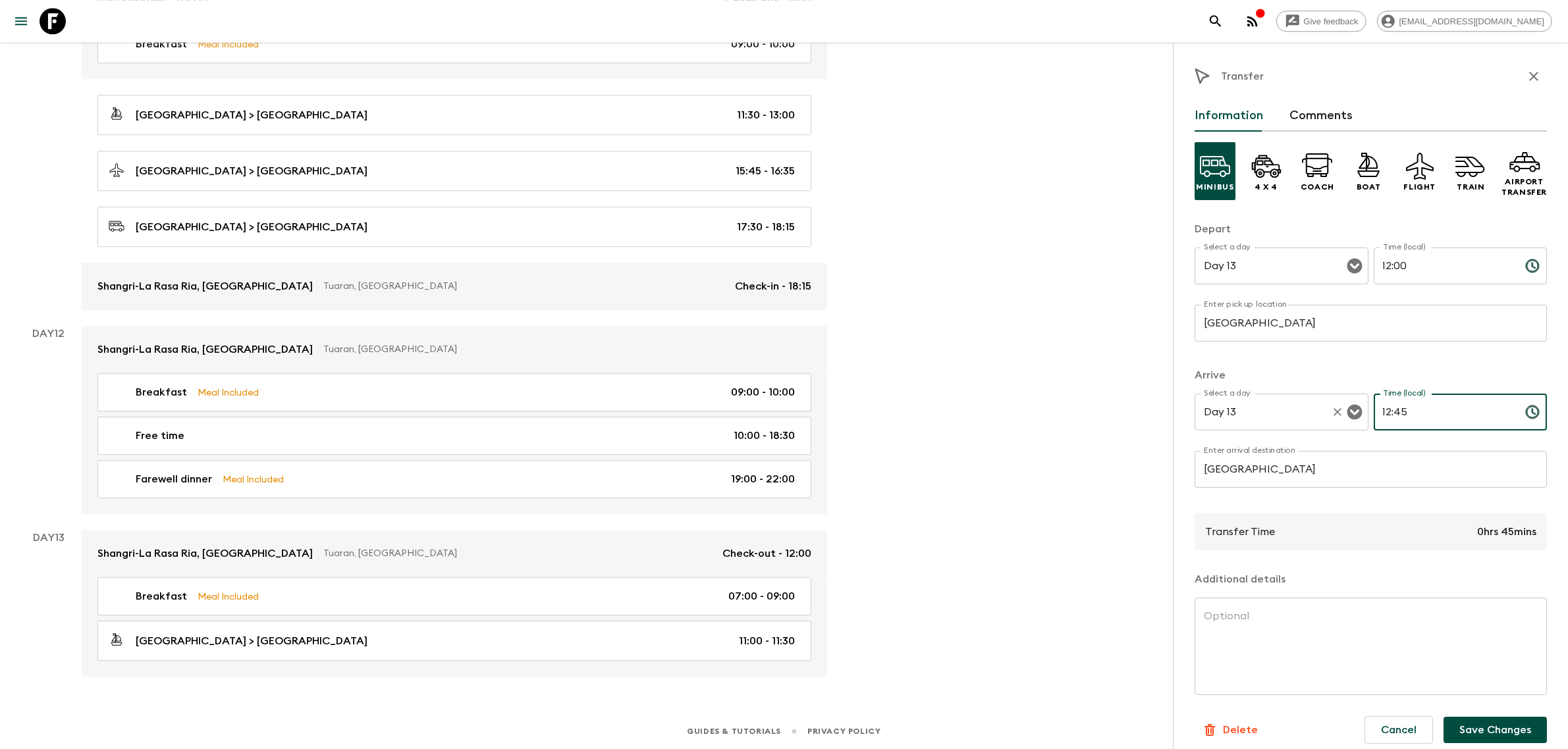
drag, startPoint x: 1411, startPoint y: 412, endPoint x: 1338, endPoint y: 408, distance: 73.1
click at [1338, 408] on div "Select a day Day 13 Select a day ​ Time (local) 12:45 Time (local) ​" at bounding box center [1371, 419] width 353 height 53
type input "13:00"
drag, startPoint x: 1472, startPoint y: 724, endPoint x: 1472, endPoint y: 657, distance: 67.0
click at [1470, 722] on button "Save Changes" at bounding box center [1495, 730] width 103 height 27
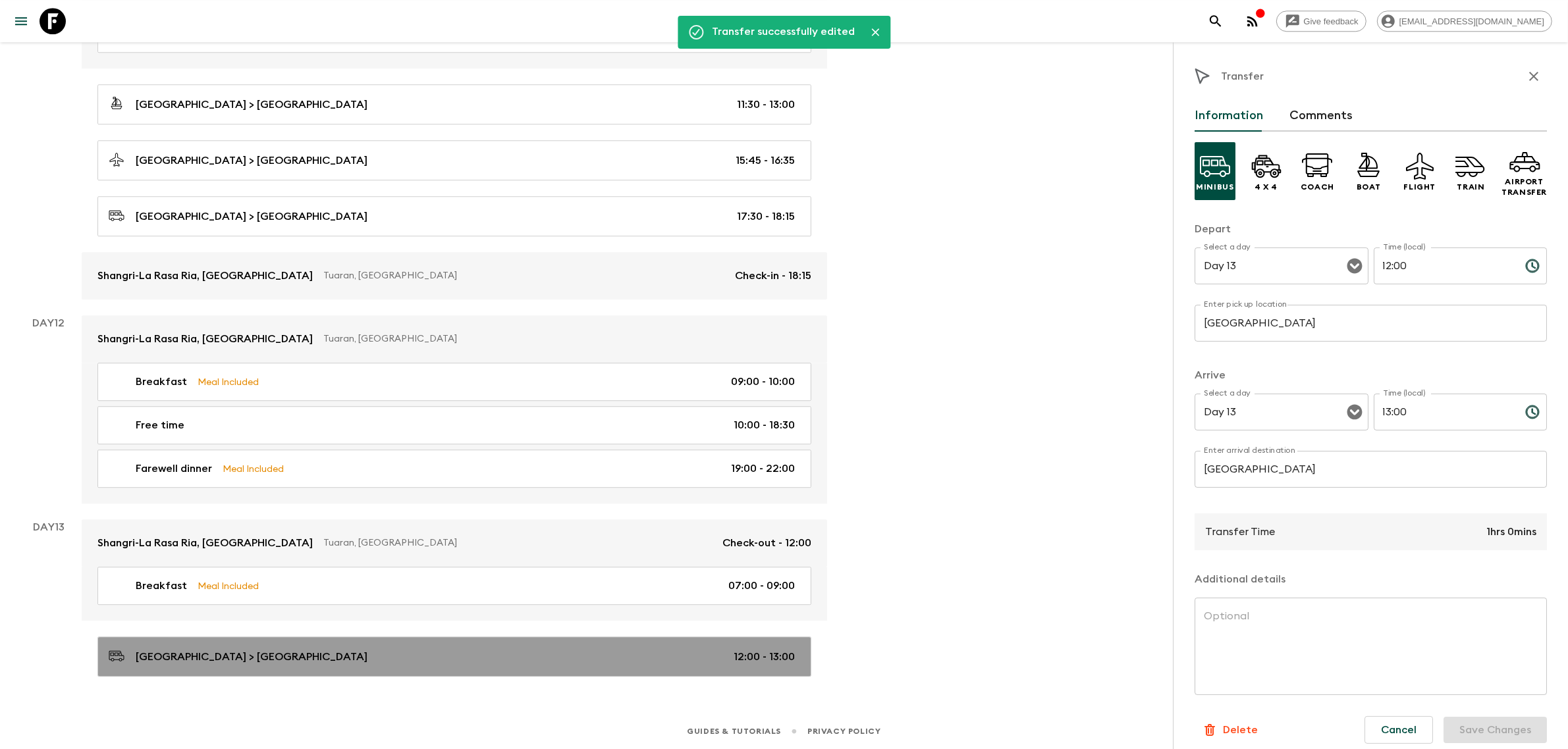
click at [567, 665] on div "[GEOGRAPHIC_DATA] > [GEOGRAPHIC_DATA] 12:00 - 13:00" at bounding box center [452, 657] width 686 height 18
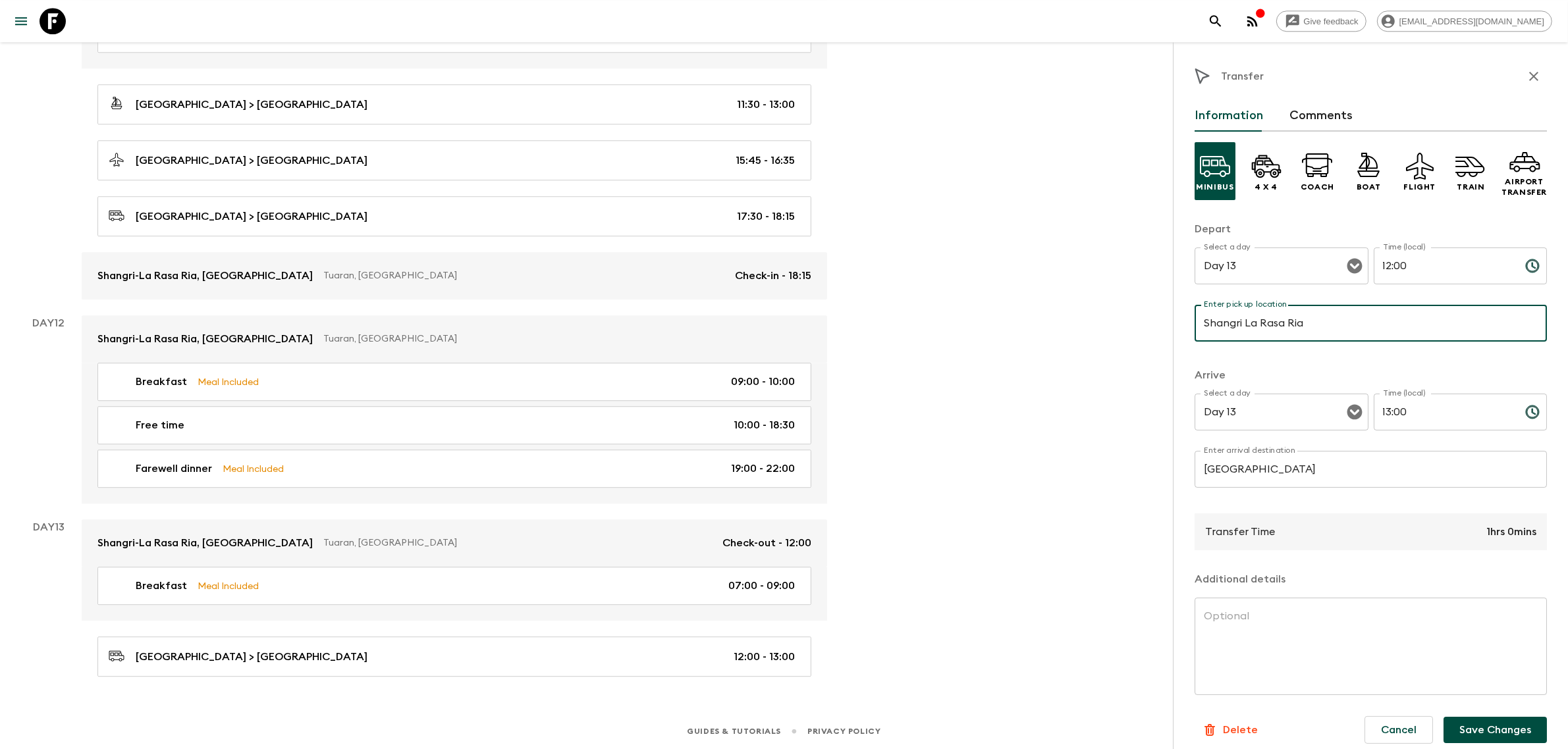
click at [1244, 323] on input "Shangri La Rasa Ria" at bounding box center [1371, 323] width 353 height 37
click at [1356, 313] on input "Shangri-La Rasa Ria" at bounding box center [1371, 323] width 353 height 37
click at [1493, 718] on button "Save Changes" at bounding box center [1495, 730] width 103 height 27
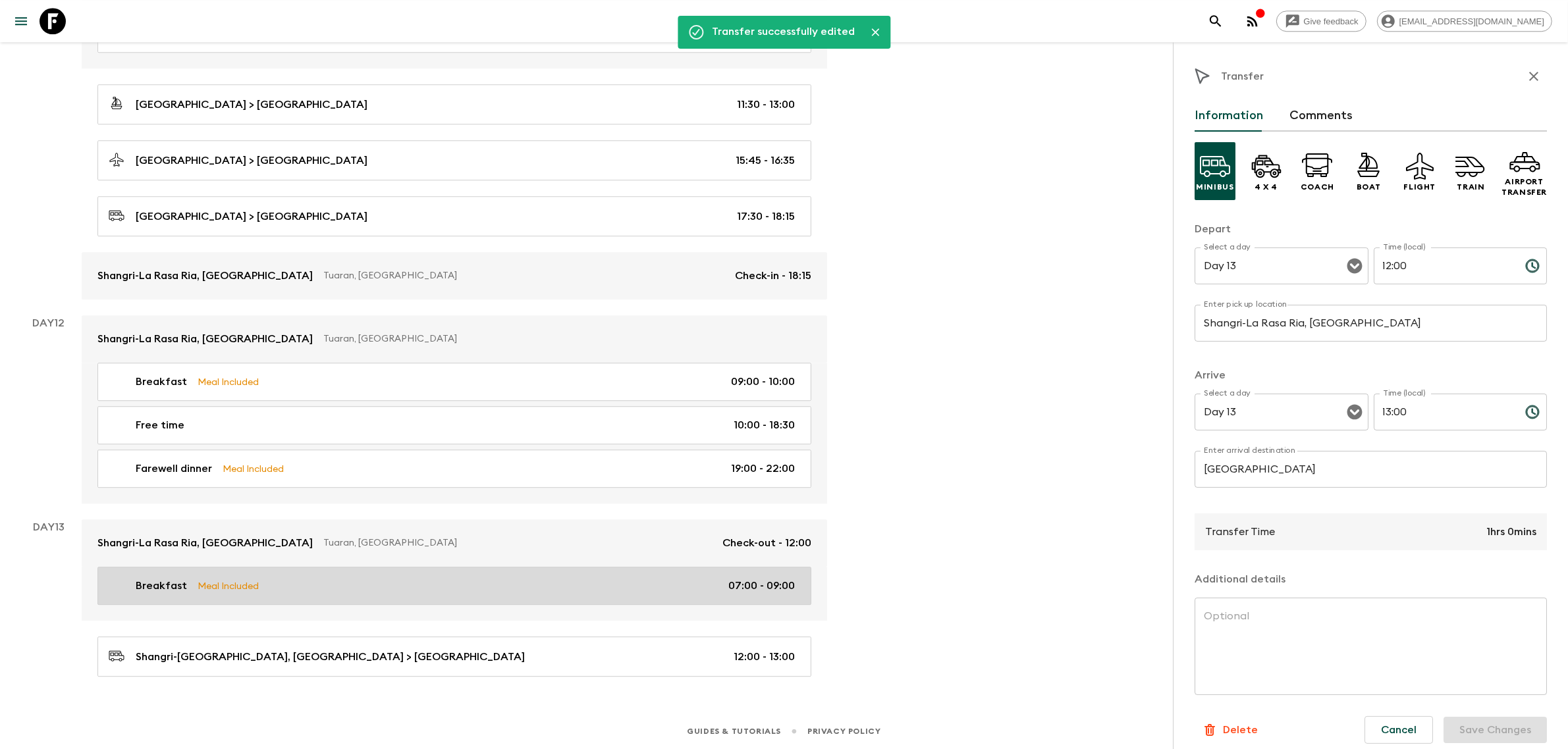
scroll to position [4407, 0]
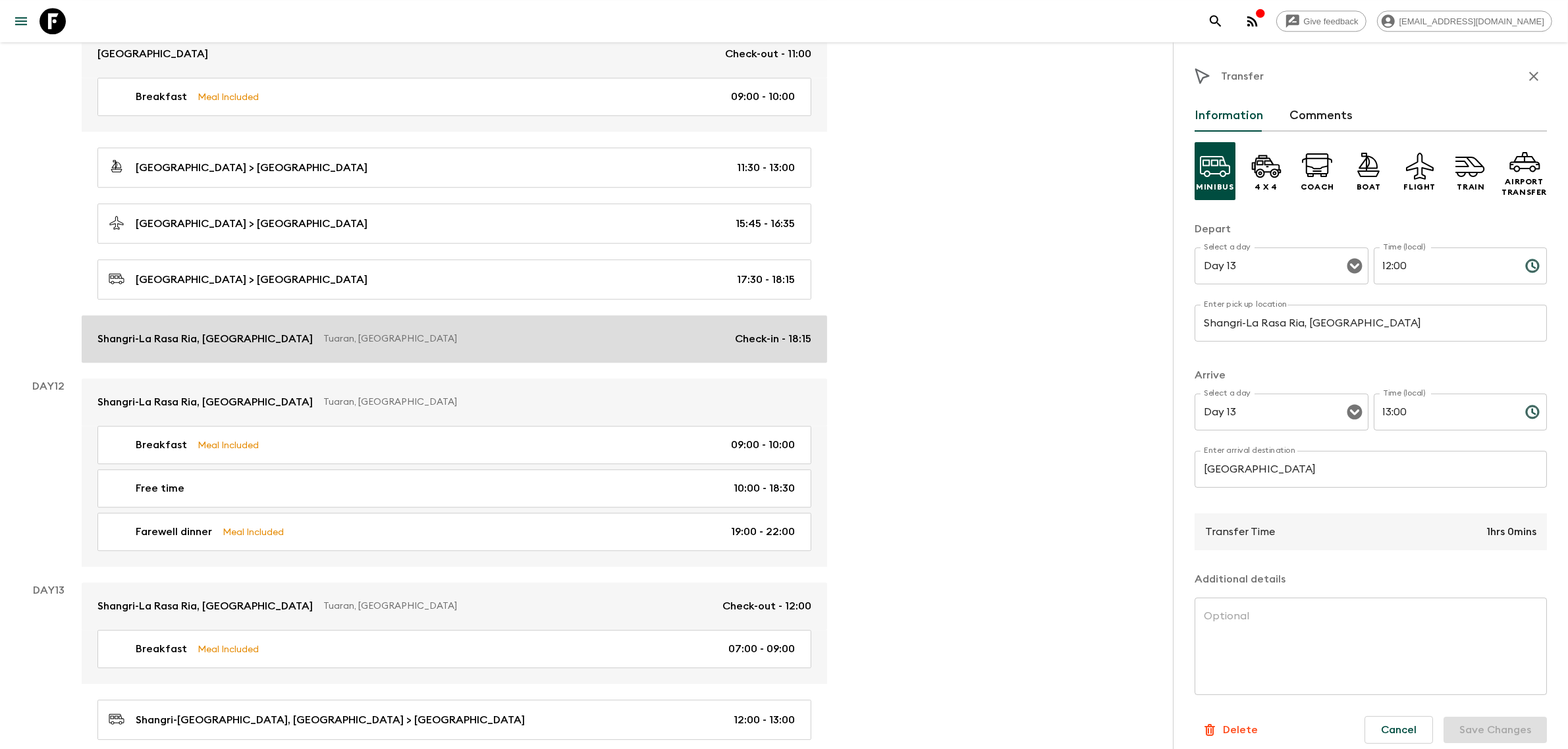
drag, startPoint x: 667, startPoint y: 311, endPoint x: 614, endPoint y: 360, distance: 72.2
click at [667, 288] on div "[GEOGRAPHIC_DATA] > [GEOGRAPHIC_DATA] 17:30 - 18:15" at bounding box center [452, 279] width 686 height 18
type input "[GEOGRAPHIC_DATA]"
type input "Day 11"
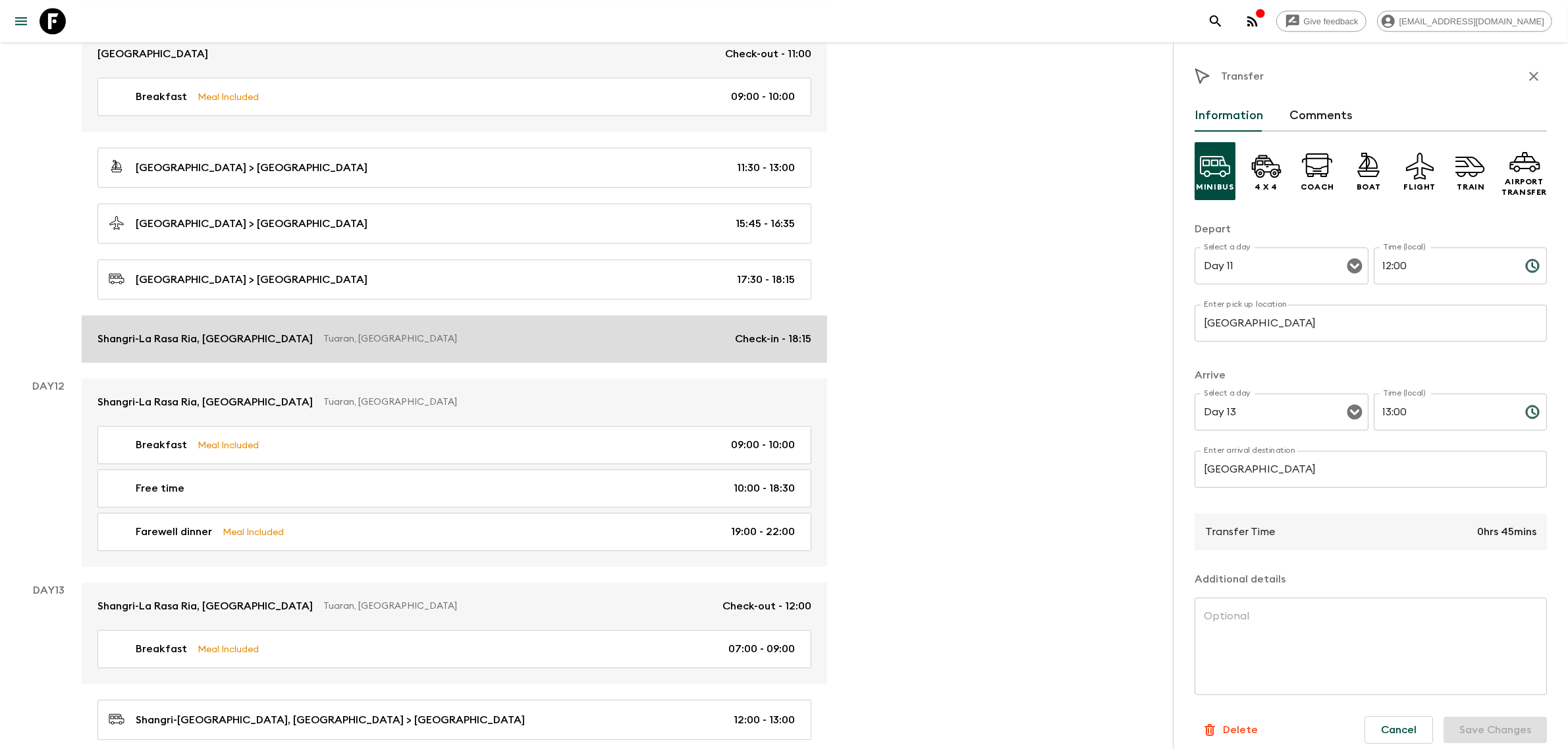
type input "17:30"
type input "Day 11"
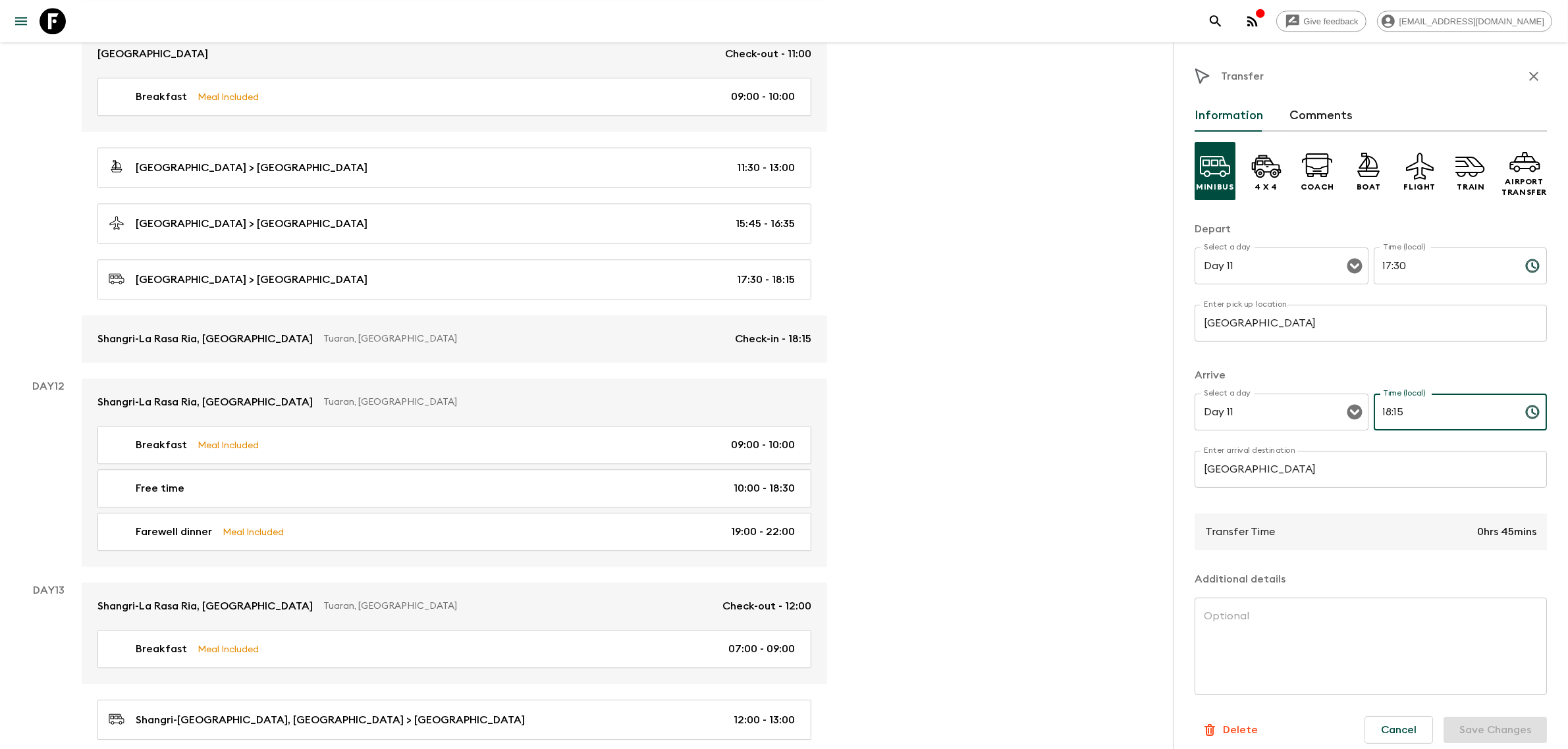
click at [1437, 408] on input "18:15" at bounding box center [1444, 411] width 141 height 37
type input "18:30"
click at [1493, 721] on button "Save Changes" at bounding box center [1495, 730] width 103 height 27
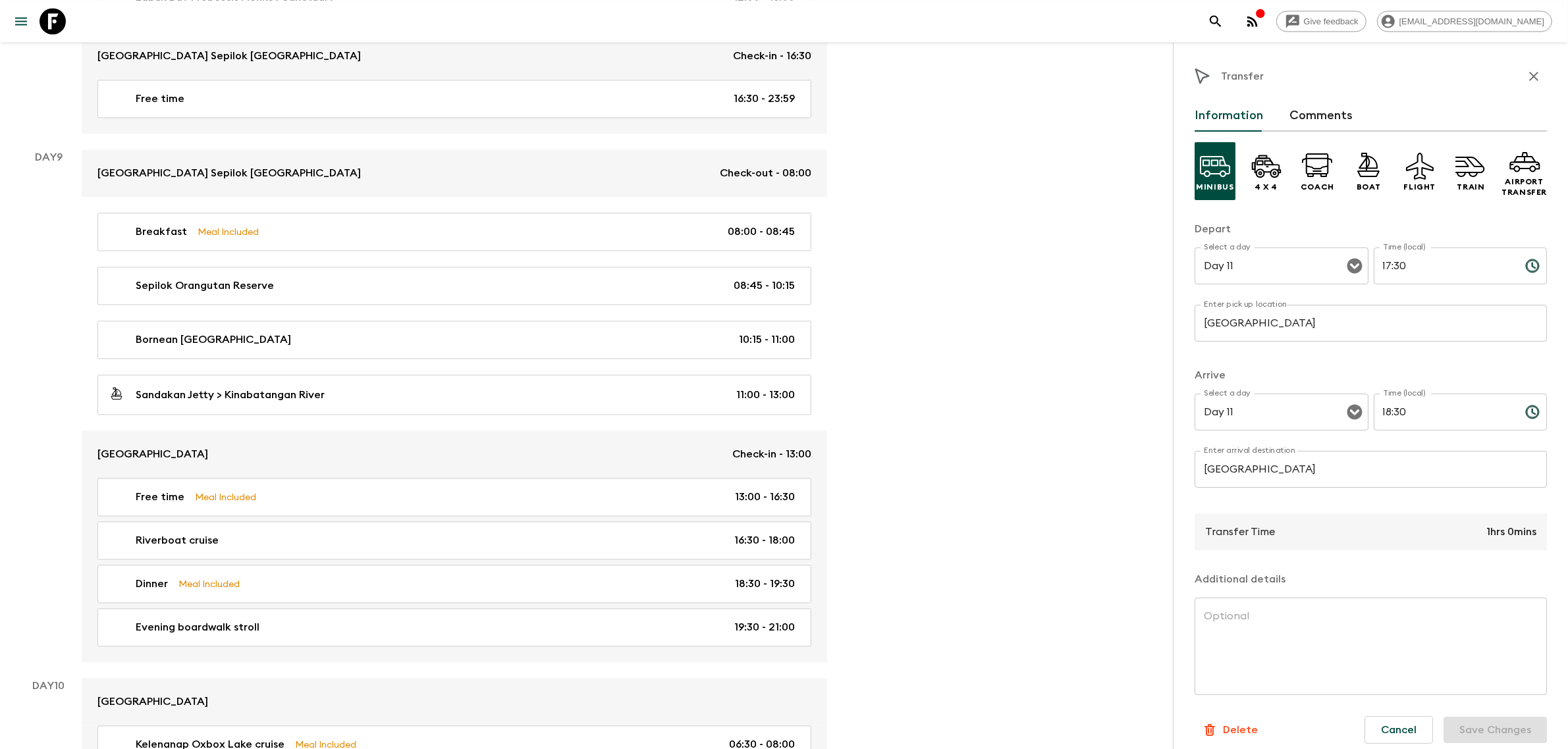
scroll to position [3100, 0]
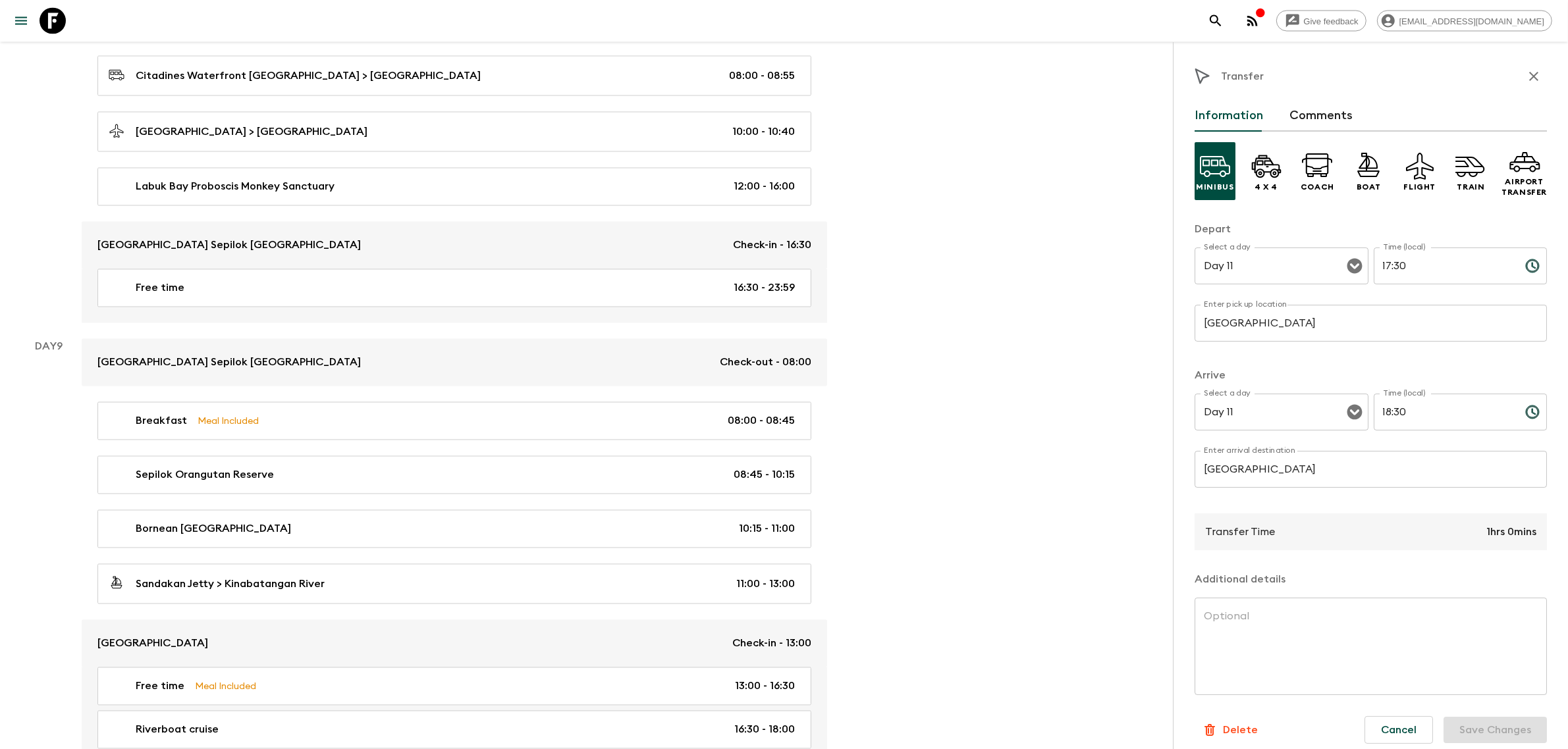
drag, startPoint x: 1520, startPoint y: 69, endPoint x: 1576, endPoint y: 84, distance: 58.0
click at [1525, 69] on icon "button" at bounding box center [1533, 76] width 16 height 16
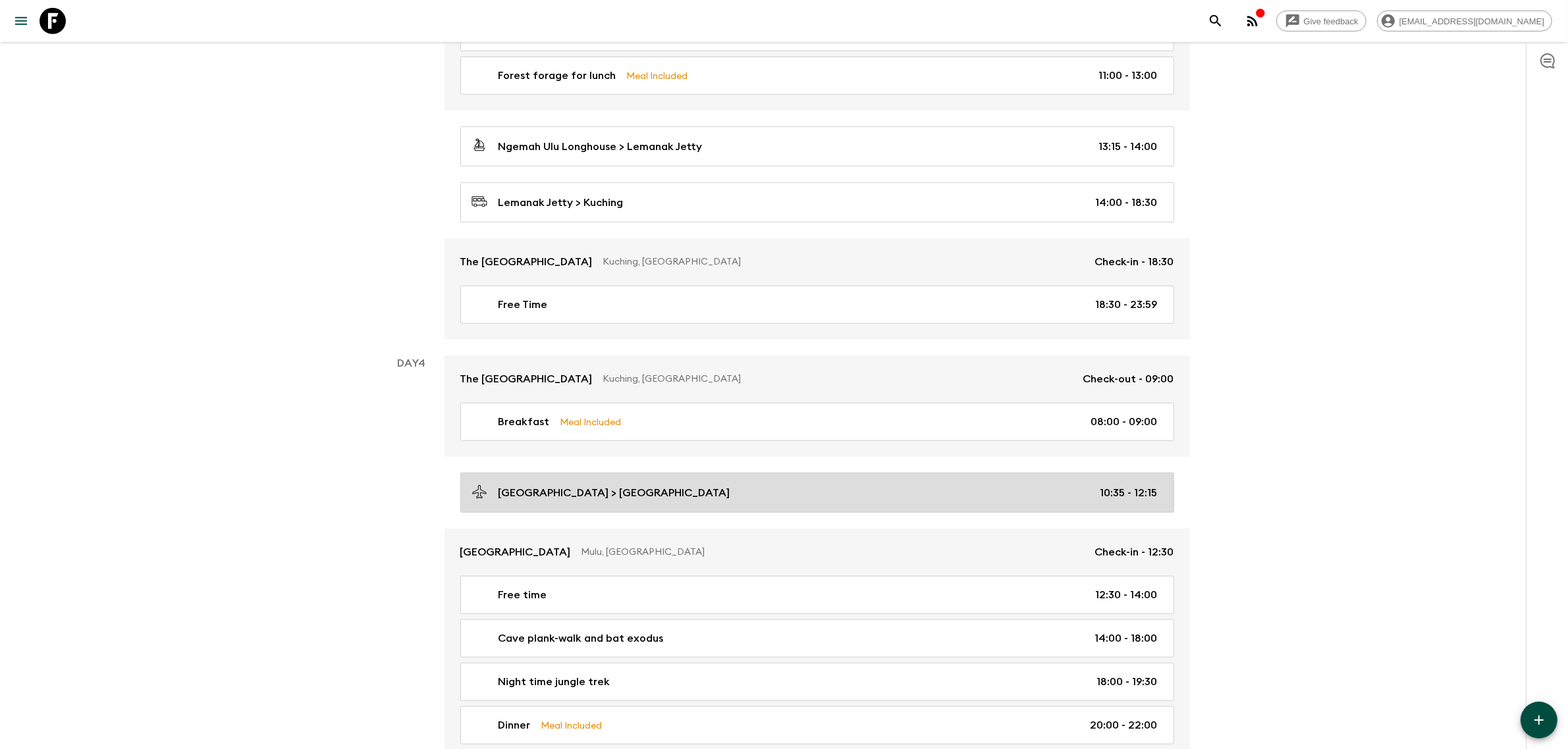
scroll to position [1070, 0]
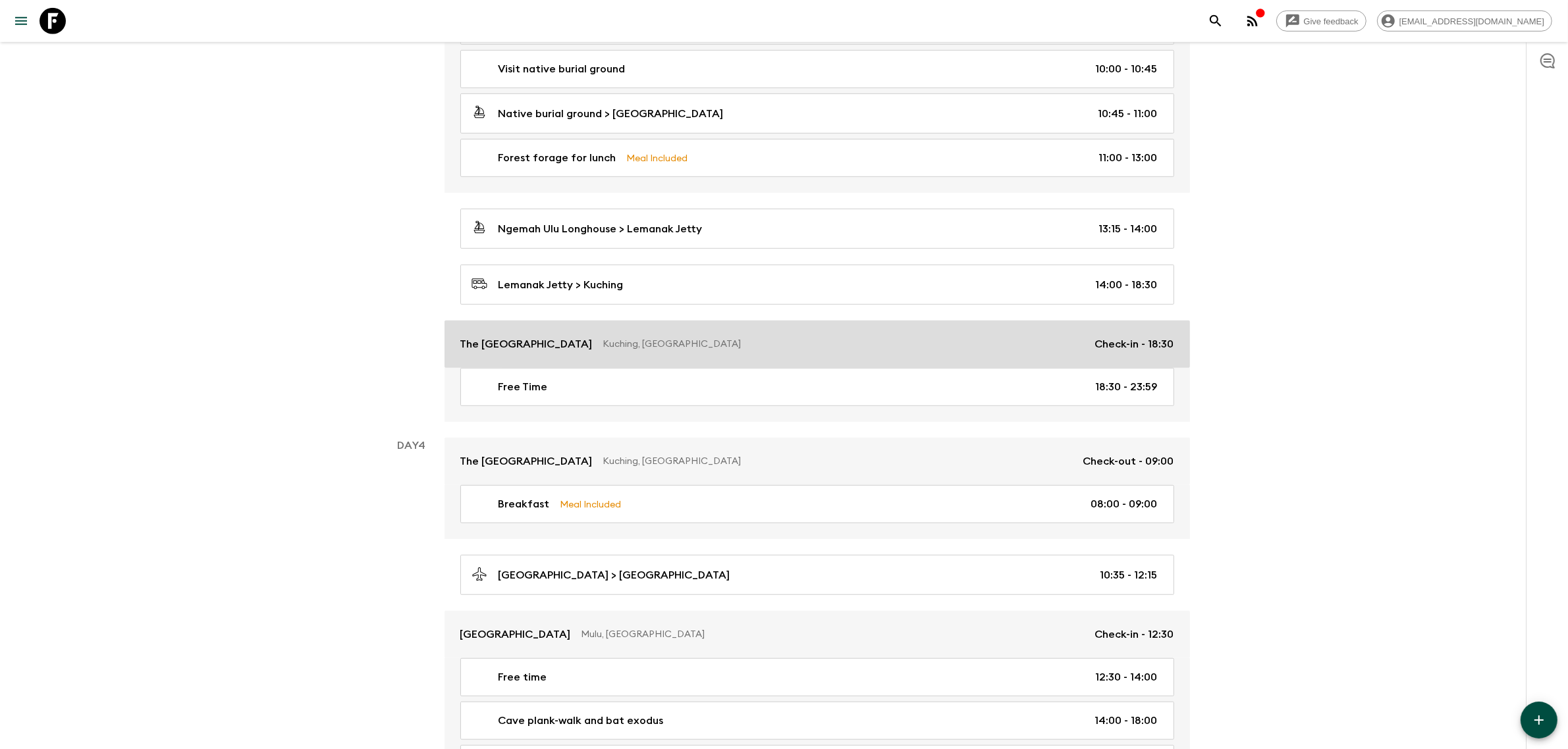
click at [1143, 353] on p "Check-in - 18:30" at bounding box center [1134, 345] width 79 height 16
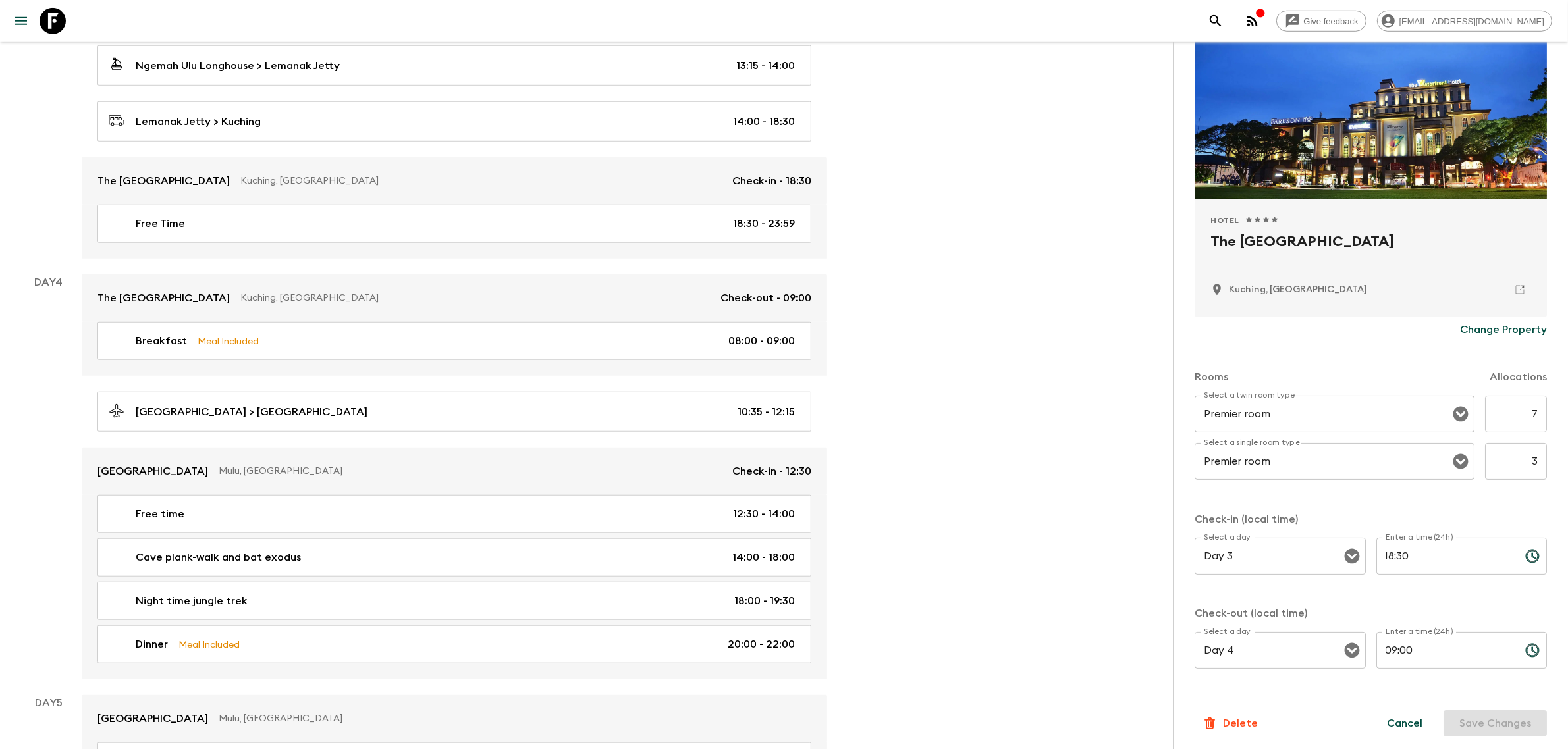
scroll to position [1234, 0]
click at [1423, 644] on input "09:00" at bounding box center [1445, 650] width 139 height 37
drag, startPoint x: 1411, startPoint y: 647, endPoint x: 1345, endPoint y: 649, distance: 66.0
click at [1345, 649] on div "Select a day Day 4 Select a day ​ Enter a time (24h) 09:00 Enter a time (24h) ​" at bounding box center [1371, 658] width 353 height 53
type input "08:30"
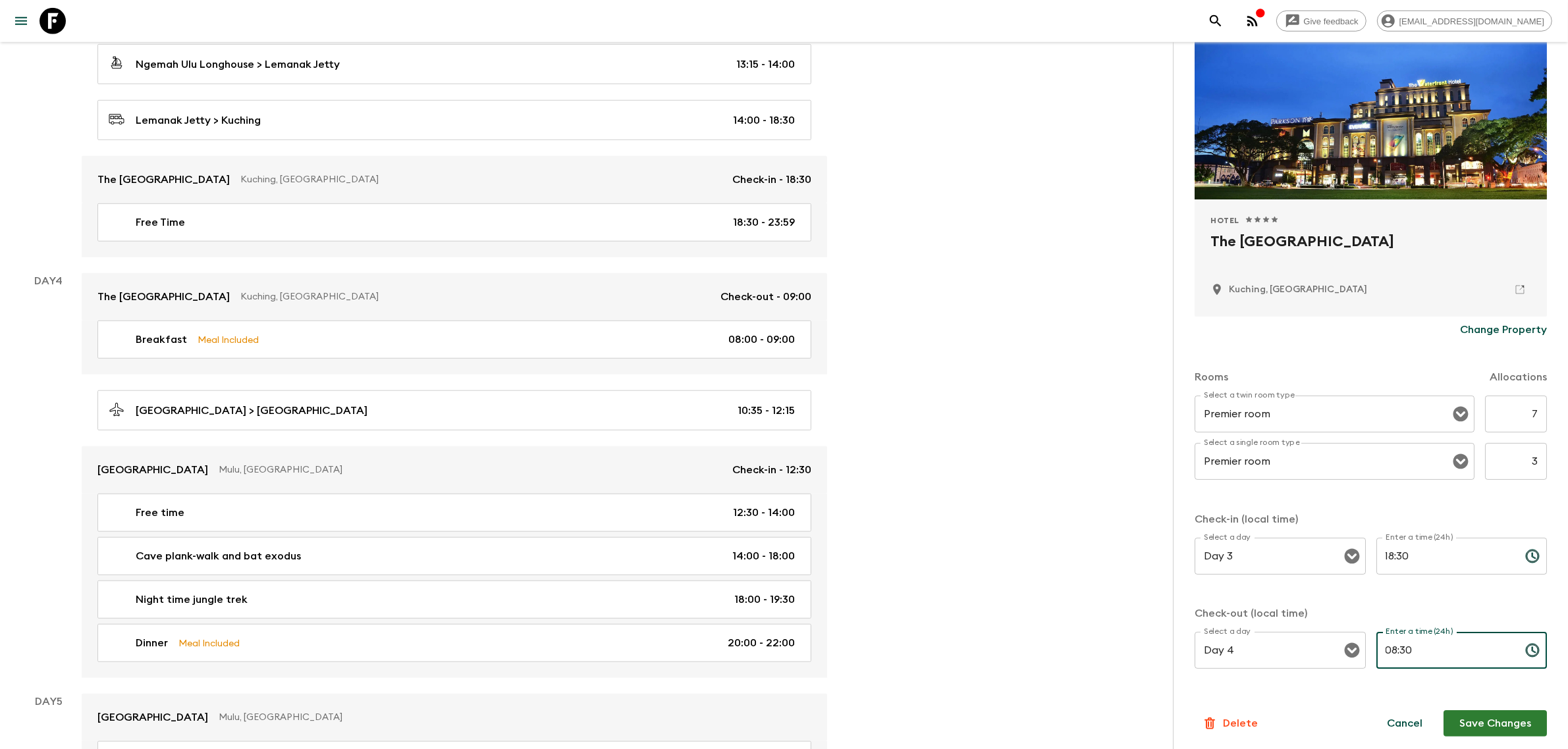
click at [1499, 719] on button "Save Changes" at bounding box center [1495, 723] width 103 height 27
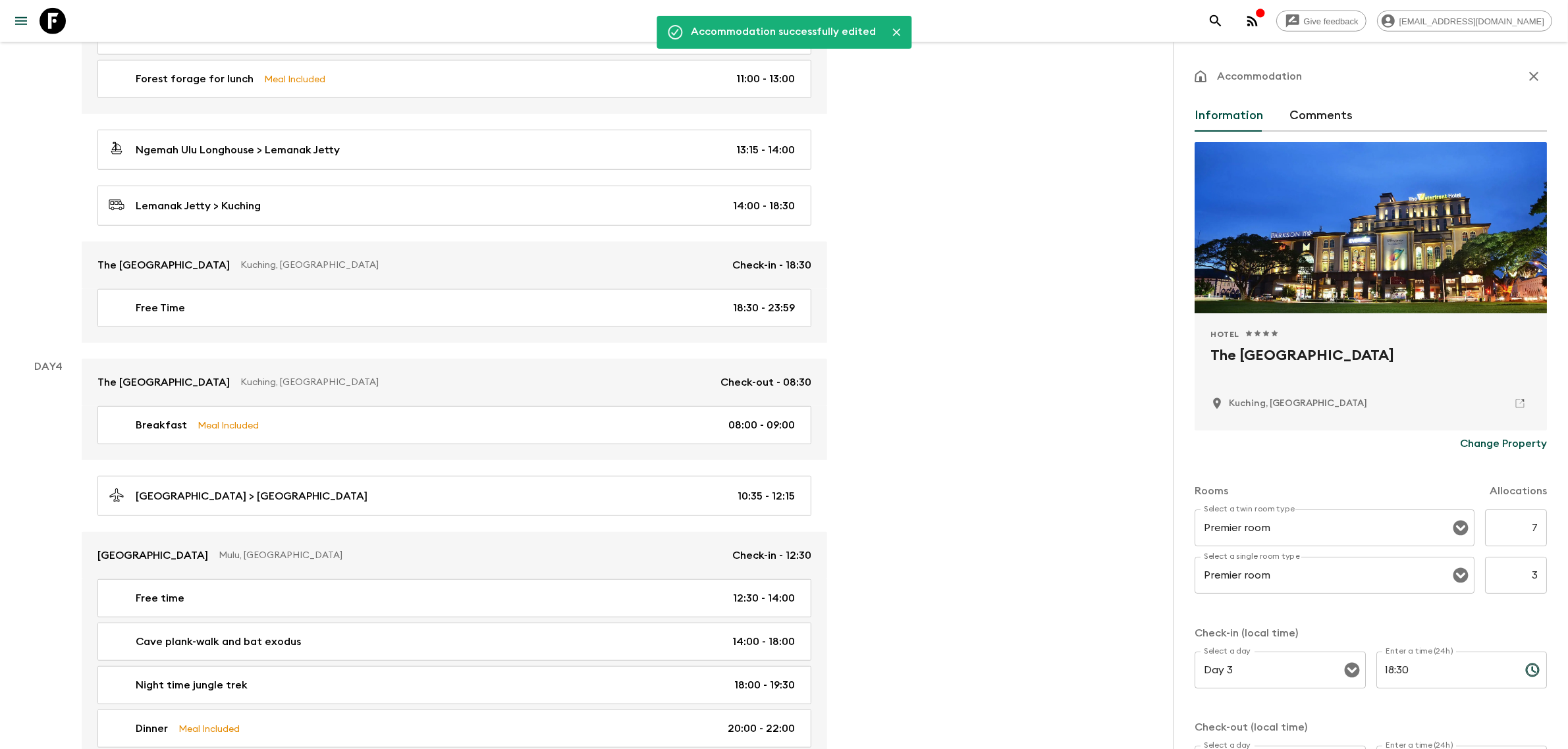
scroll to position [1070, 0]
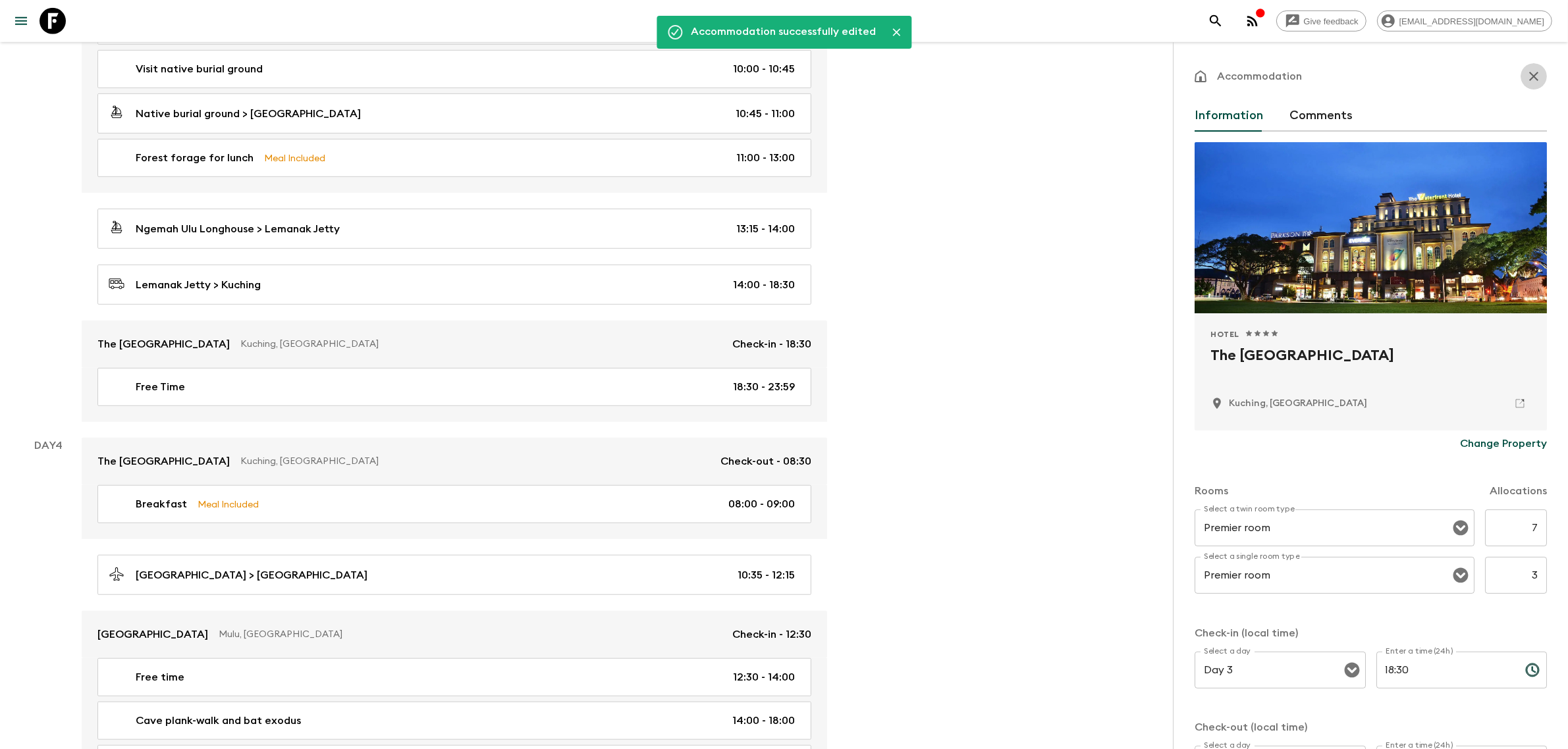
click at [1528, 76] on icon "button" at bounding box center [1532, 75] width 9 height 9
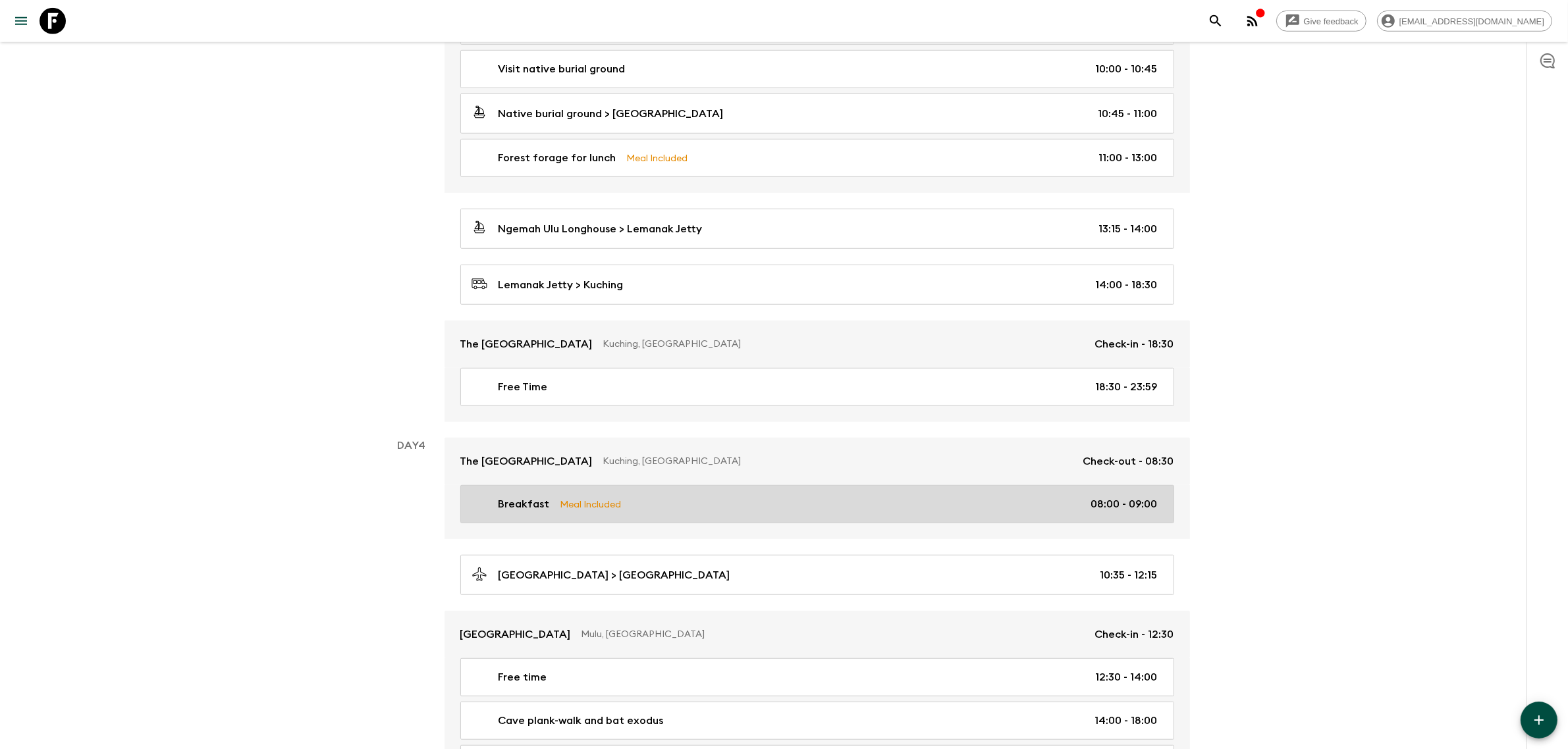
click at [1150, 512] on p "08:00 - 09:00" at bounding box center [1123, 504] width 66 height 16
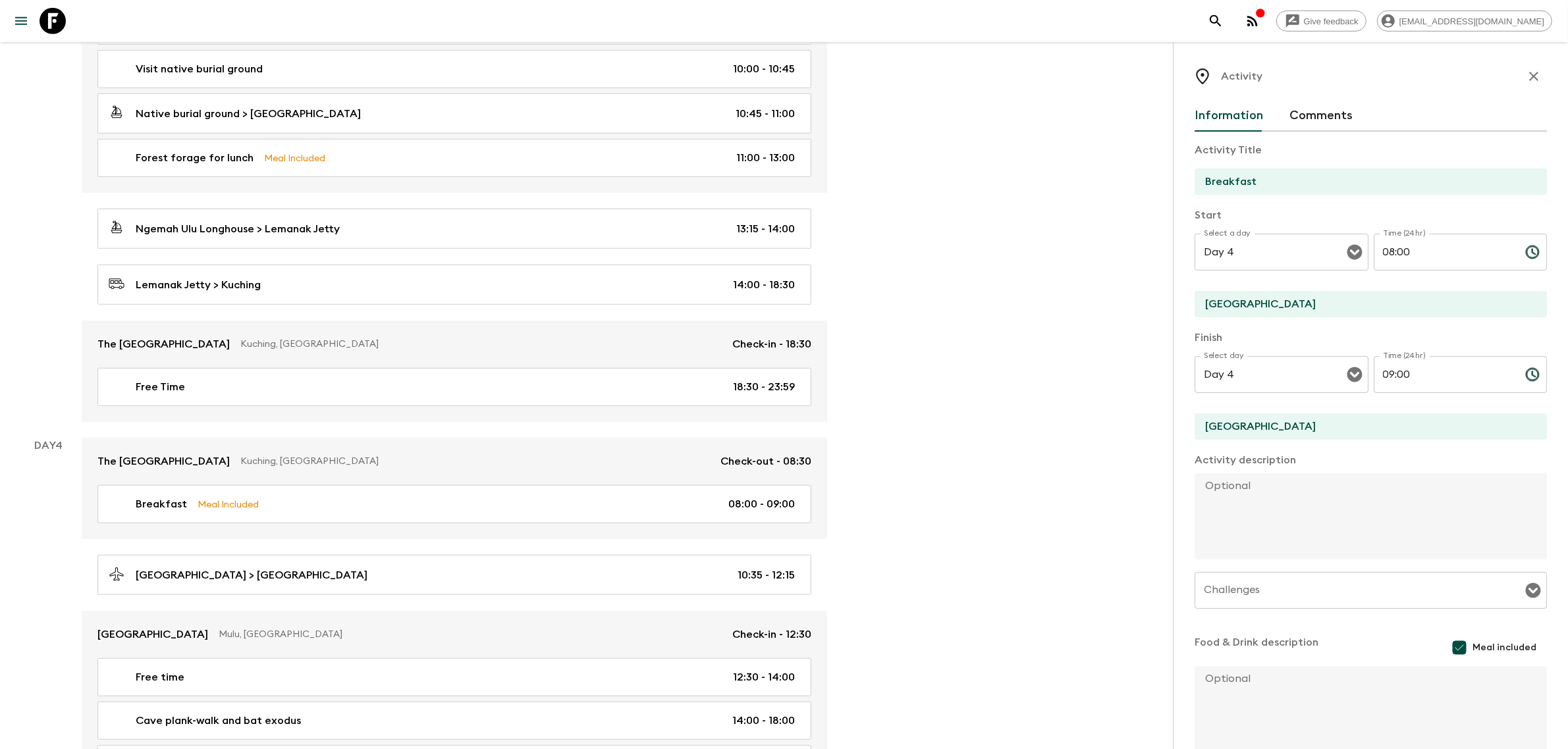
click at [1385, 251] on input "08:00" at bounding box center [1444, 252] width 141 height 37
click at [1391, 376] on input "09:00" at bounding box center [1444, 374] width 141 height 37
click at [1381, 247] on input "07:00" at bounding box center [1444, 252] width 141 height 37
type input "06:00"
drag, startPoint x: 1404, startPoint y: 374, endPoint x: 1383, endPoint y: 375, distance: 21.0
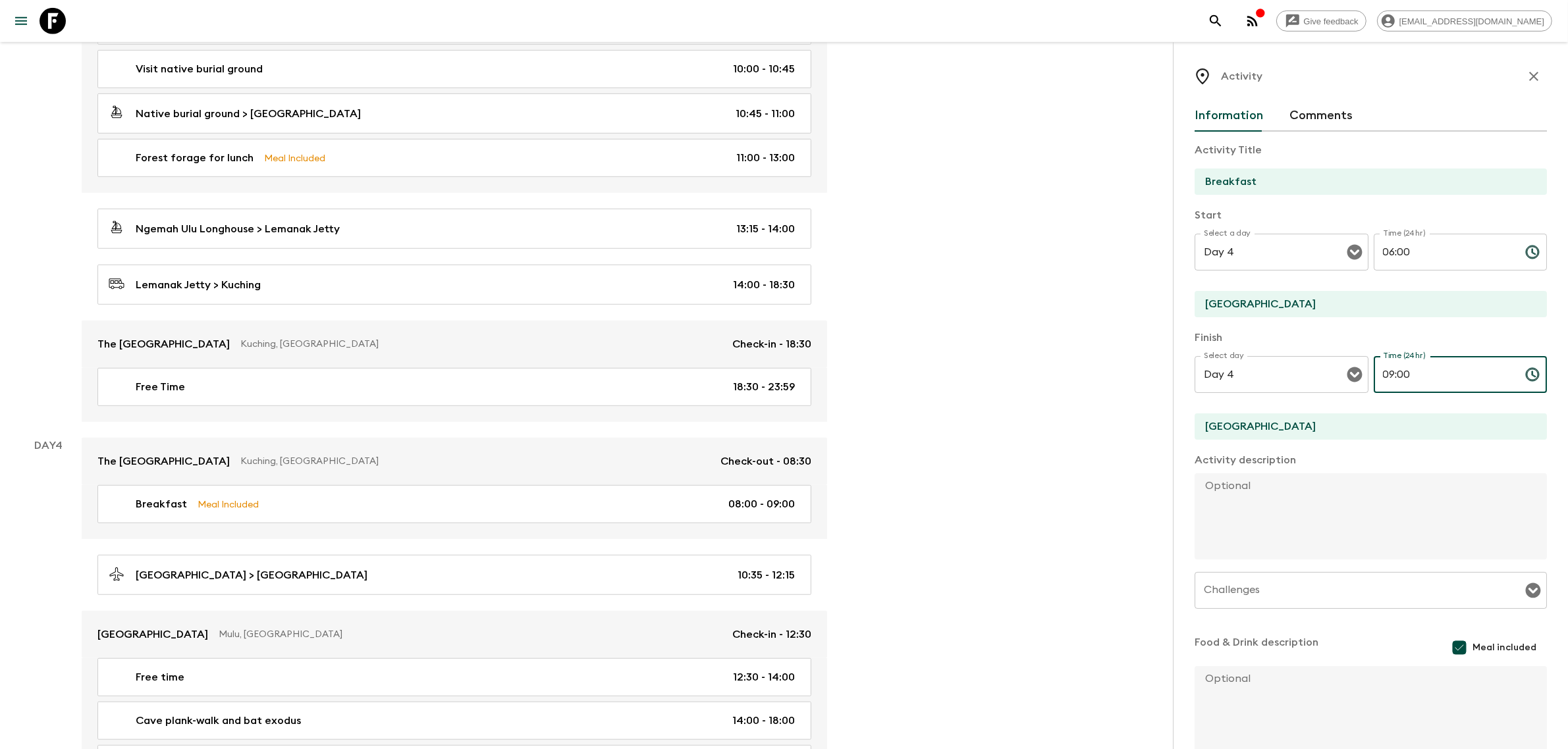
click at [1383, 375] on input "09:00" at bounding box center [1444, 374] width 141 height 37
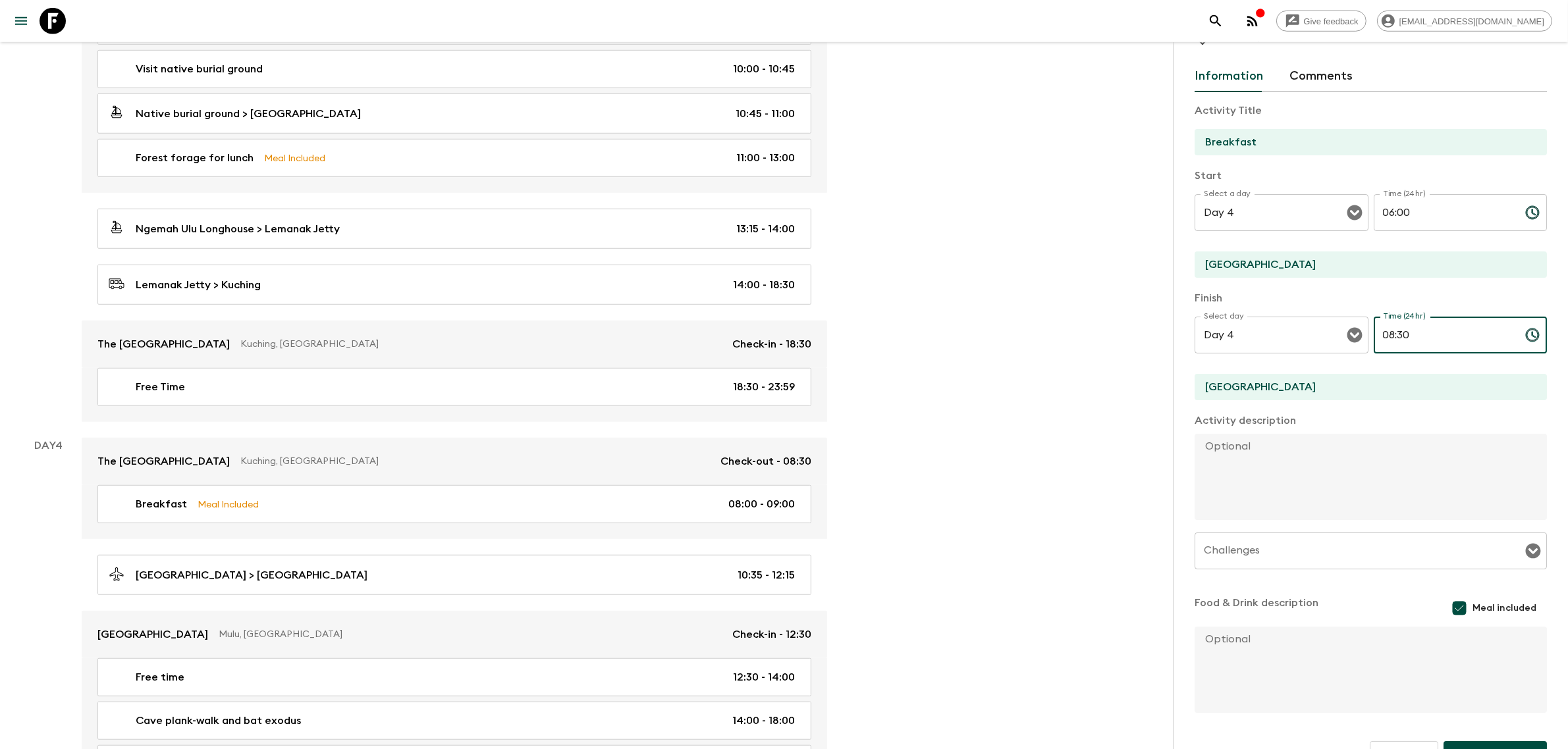
scroll to position [72, 0]
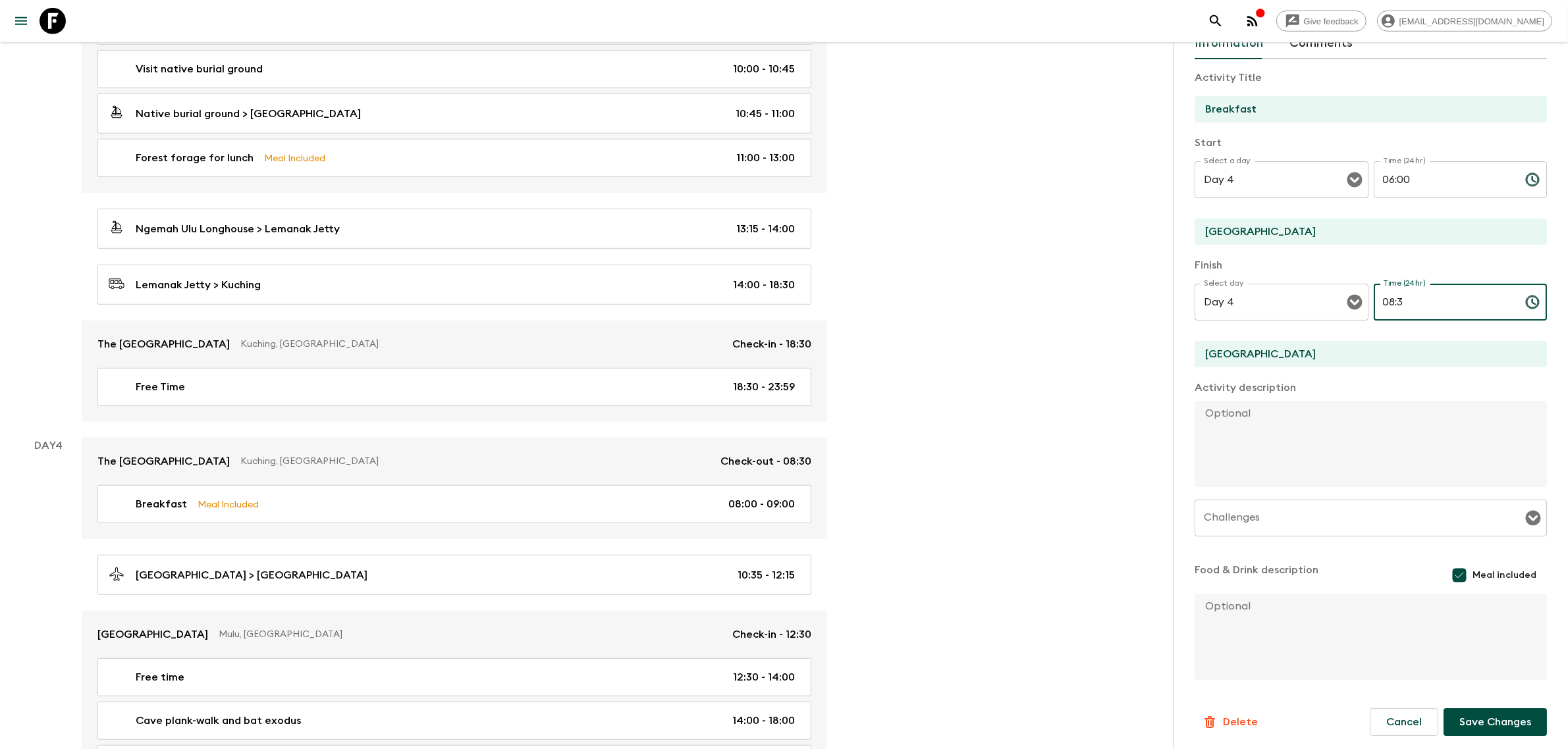
drag, startPoint x: 1395, startPoint y: 296, endPoint x: 1370, endPoint y: 296, distance: 25.0
click at [1374, 296] on input "08:3" at bounding box center [1444, 301] width 141 height 37
type input "09:00"
click at [1391, 735] on div "Information Comments Activity Title Breakfast Start Select a day Day 4 Select a…" at bounding box center [1371, 400] width 353 height 745
click at [1396, 718] on button "Cancel" at bounding box center [1404, 722] width 68 height 28
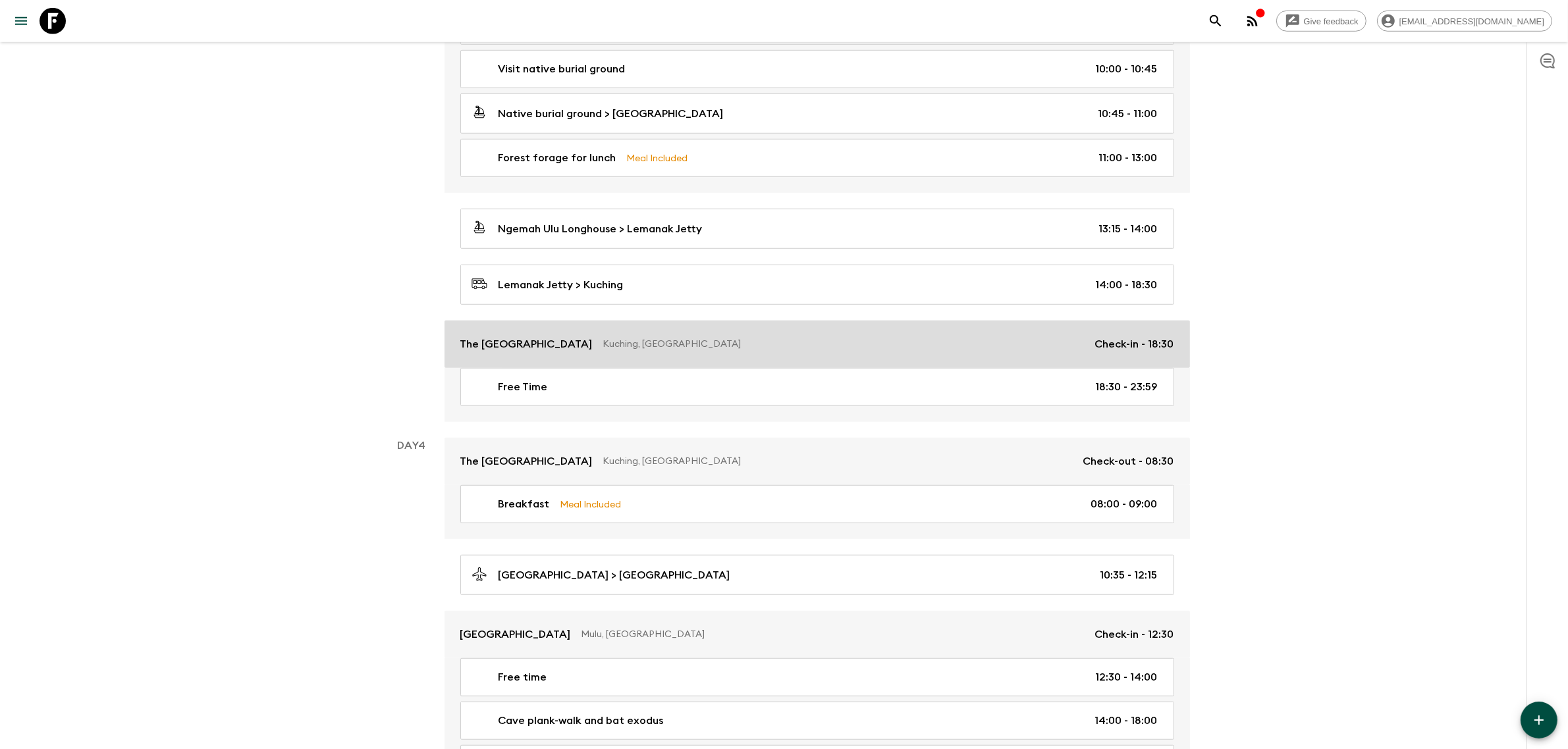
click at [831, 365] on link "The [GEOGRAPHIC_DATA], [GEOGRAPHIC_DATA] Check-in - 18:30" at bounding box center [817, 345] width 745 height 48
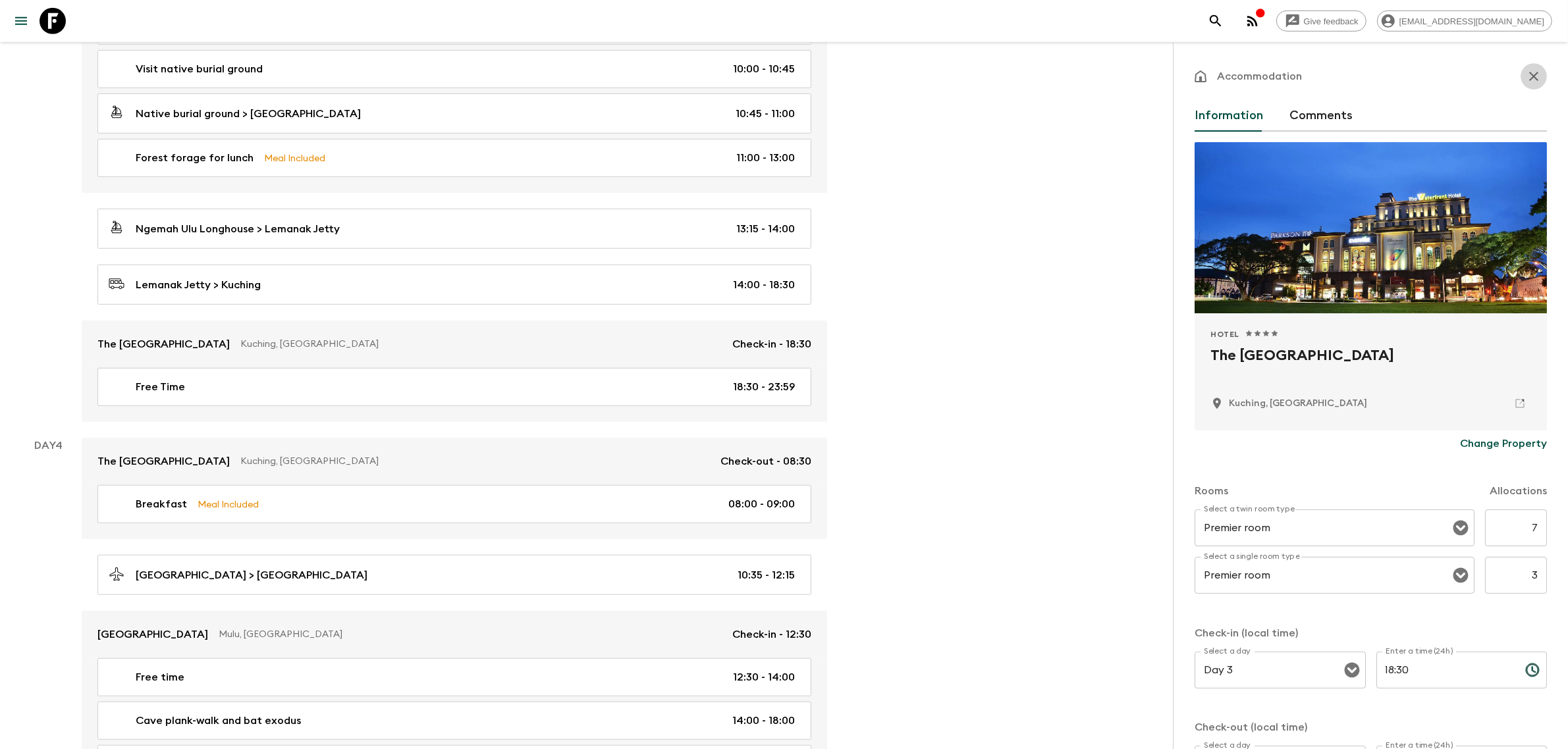
drag, startPoint x: 1518, startPoint y: 84, endPoint x: 1377, endPoint y: 119, distance: 145.3
click at [1520, 84] on button "button" at bounding box center [1533, 76] width 27 height 27
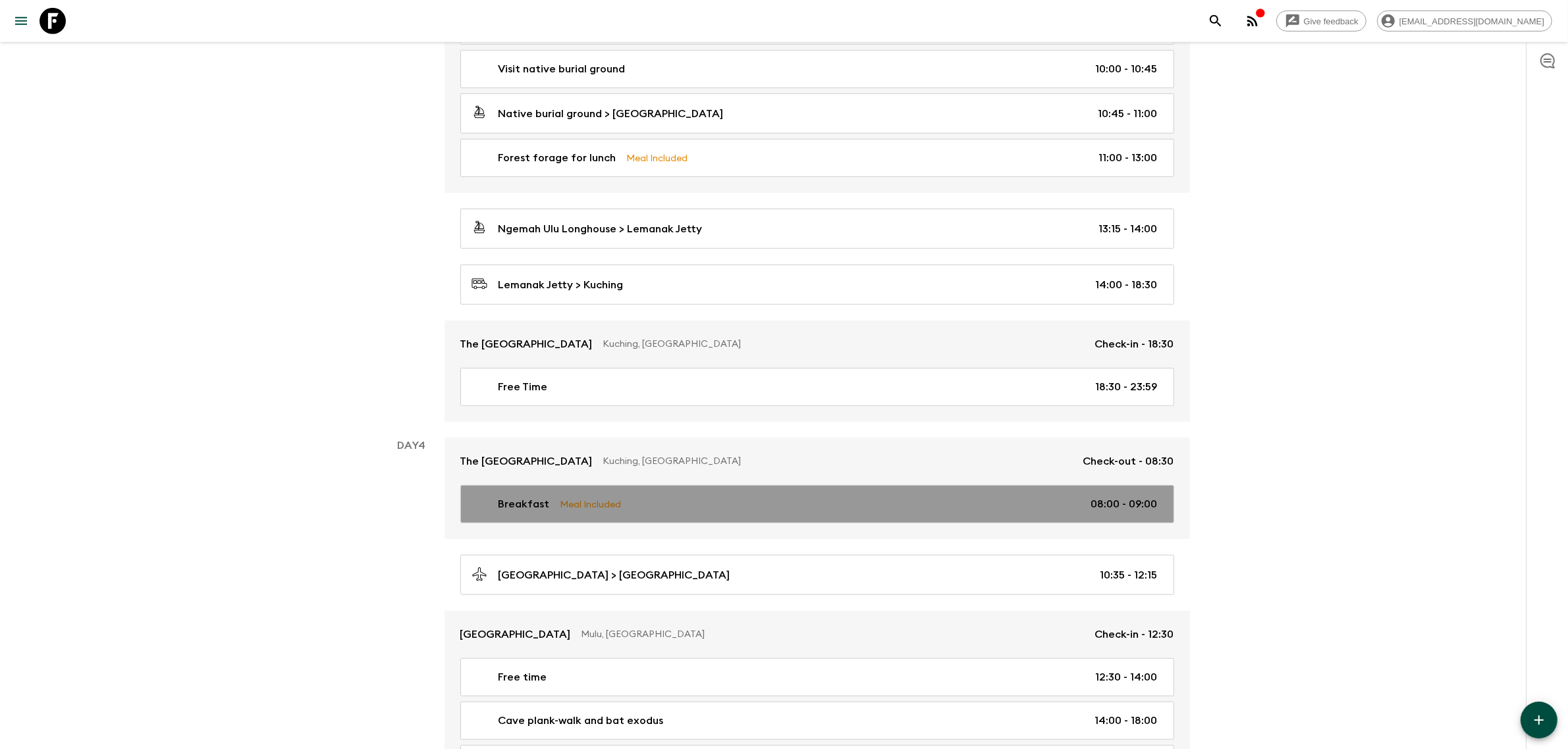
click at [1131, 505] on p "08:00 - 09:00" at bounding box center [1123, 504] width 66 height 16
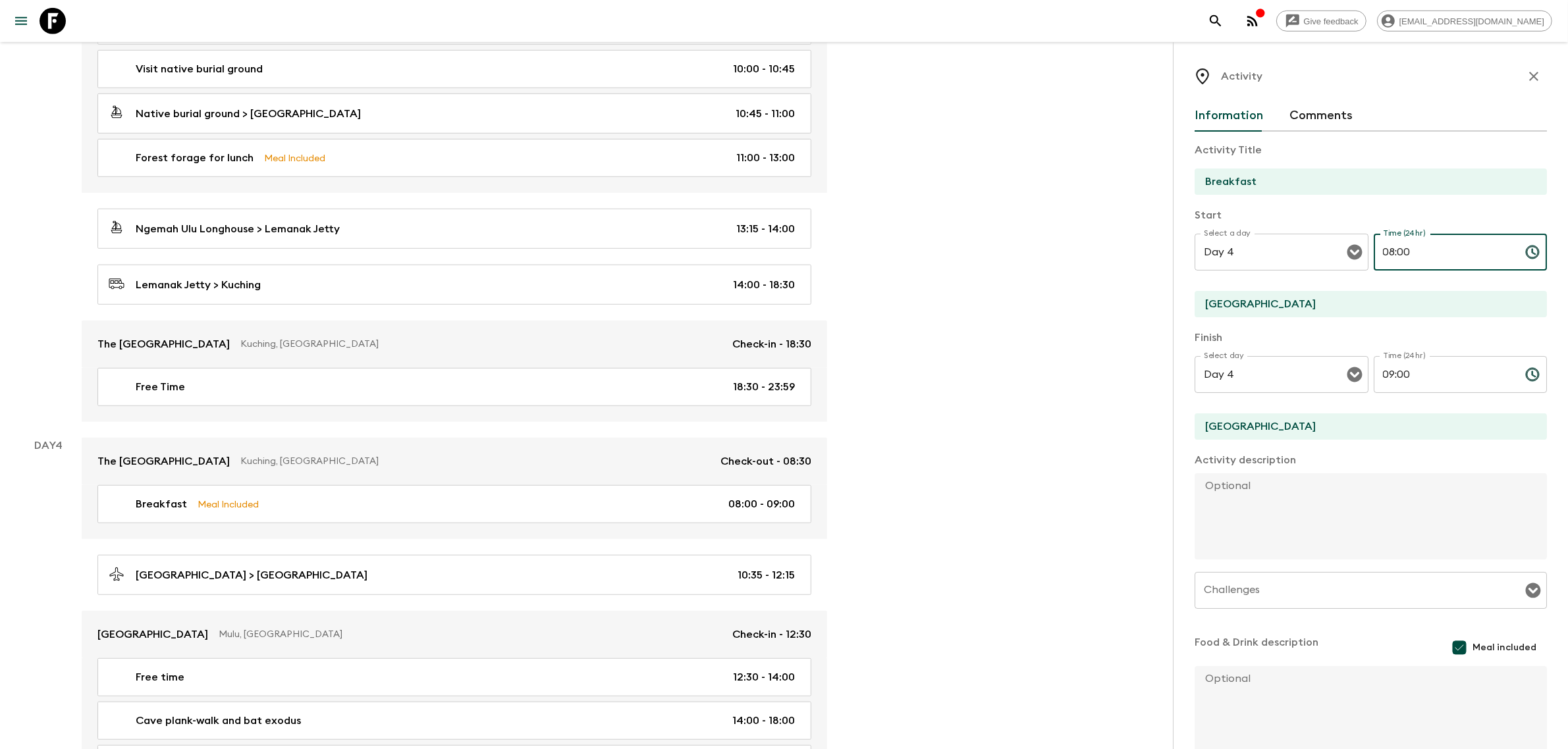
click at [1387, 254] on input "08:00" at bounding box center [1444, 252] width 141 height 37
click at [1397, 255] on input "06:00" at bounding box center [1444, 252] width 141 height 37
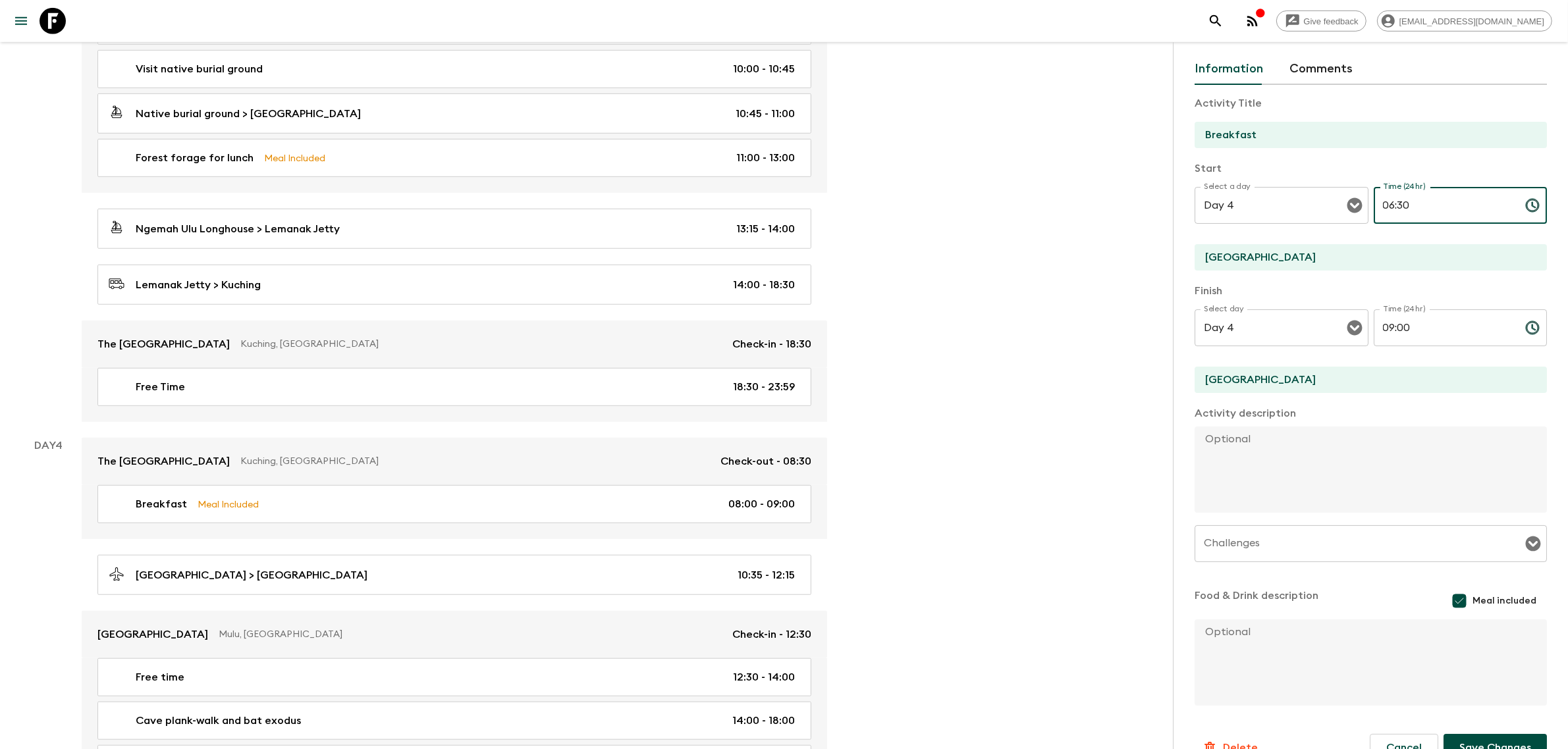
scroll to position [72, 0]
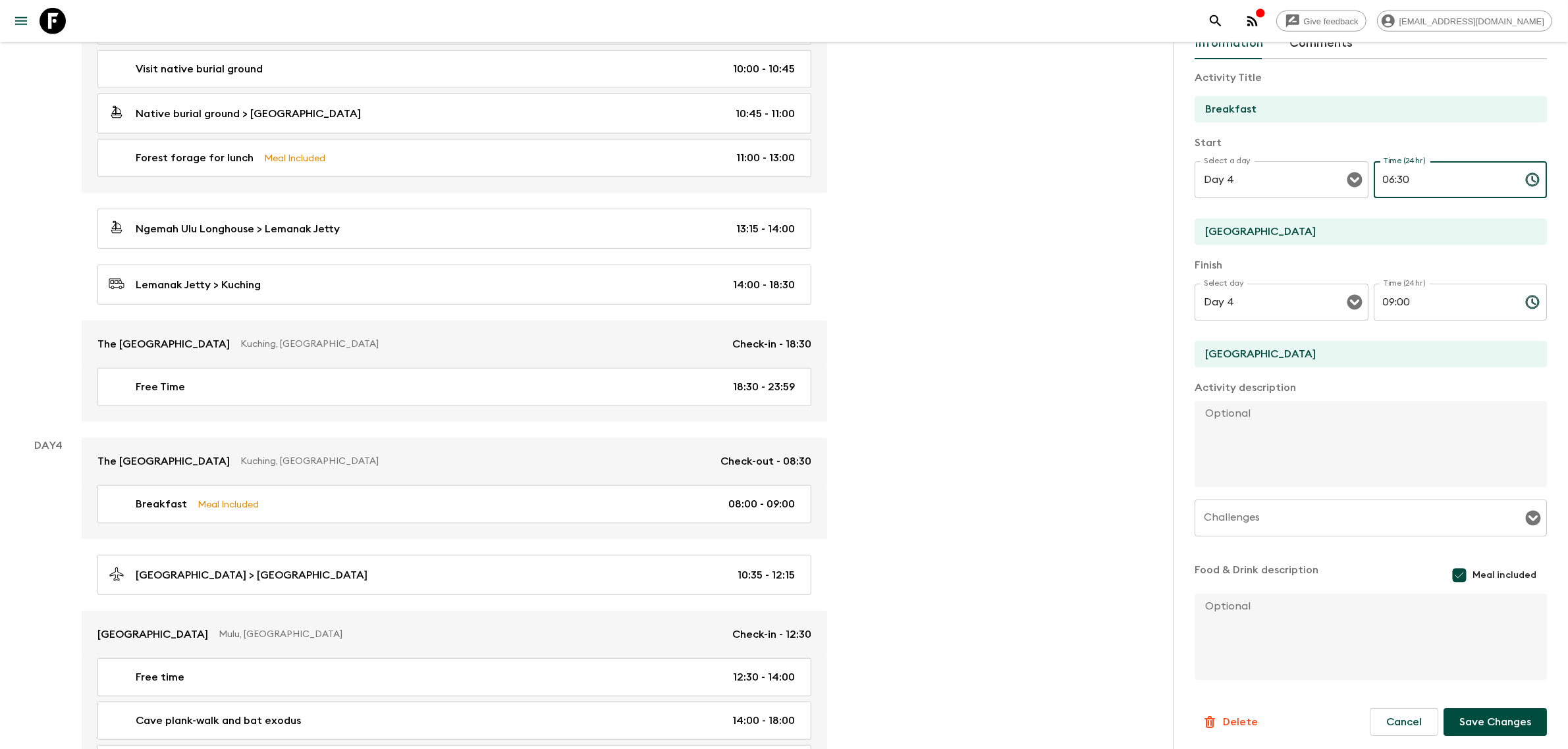
type input "06:30"
drag, startPoint x: 1499, startPoint y: 726, endPoint x: 1493, endPoint y: 709, distance: 18.0
click at [1499, 725] on button "Save Changes" at bounding box center [1495, 722] width 103 height 28
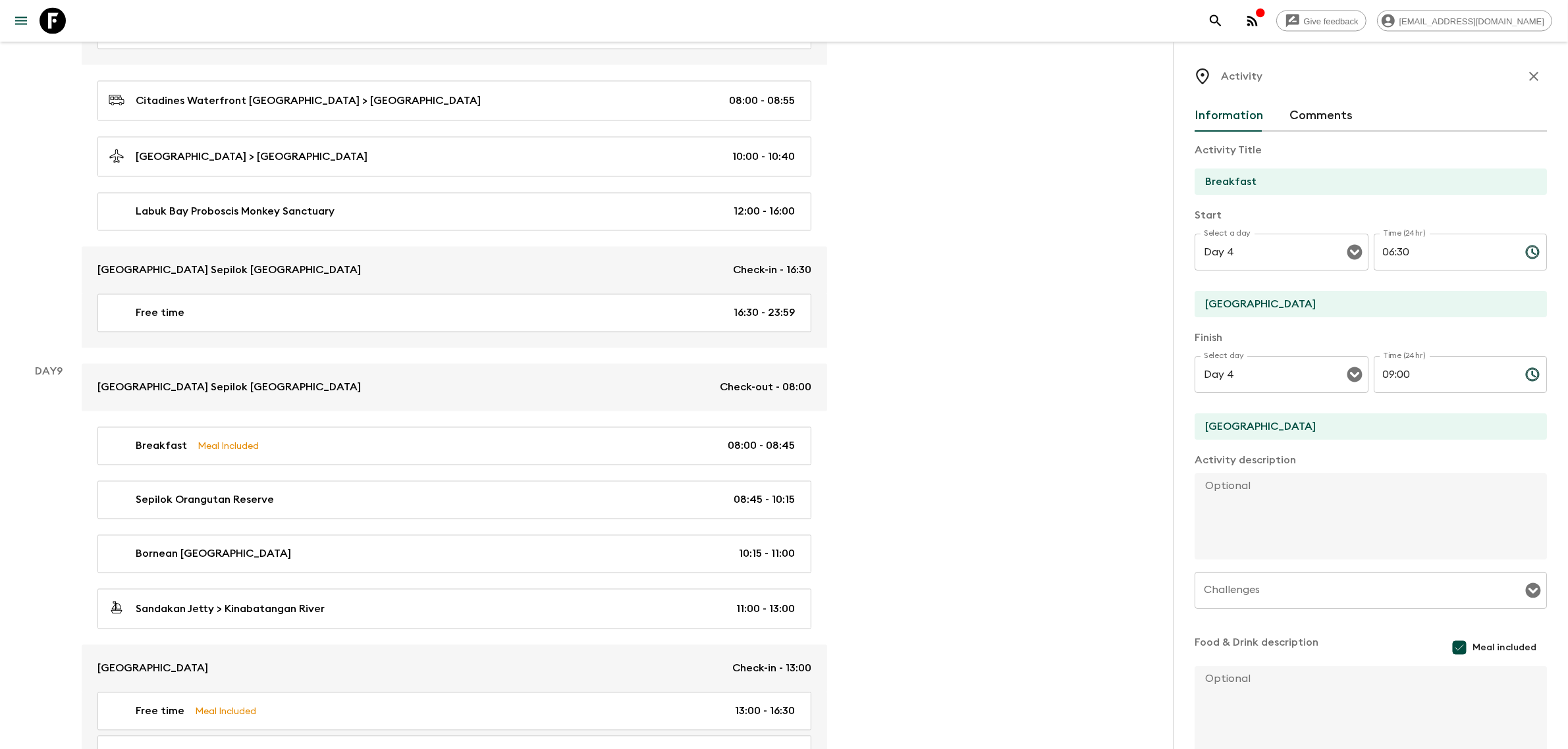
scroll to position [2963, 0]
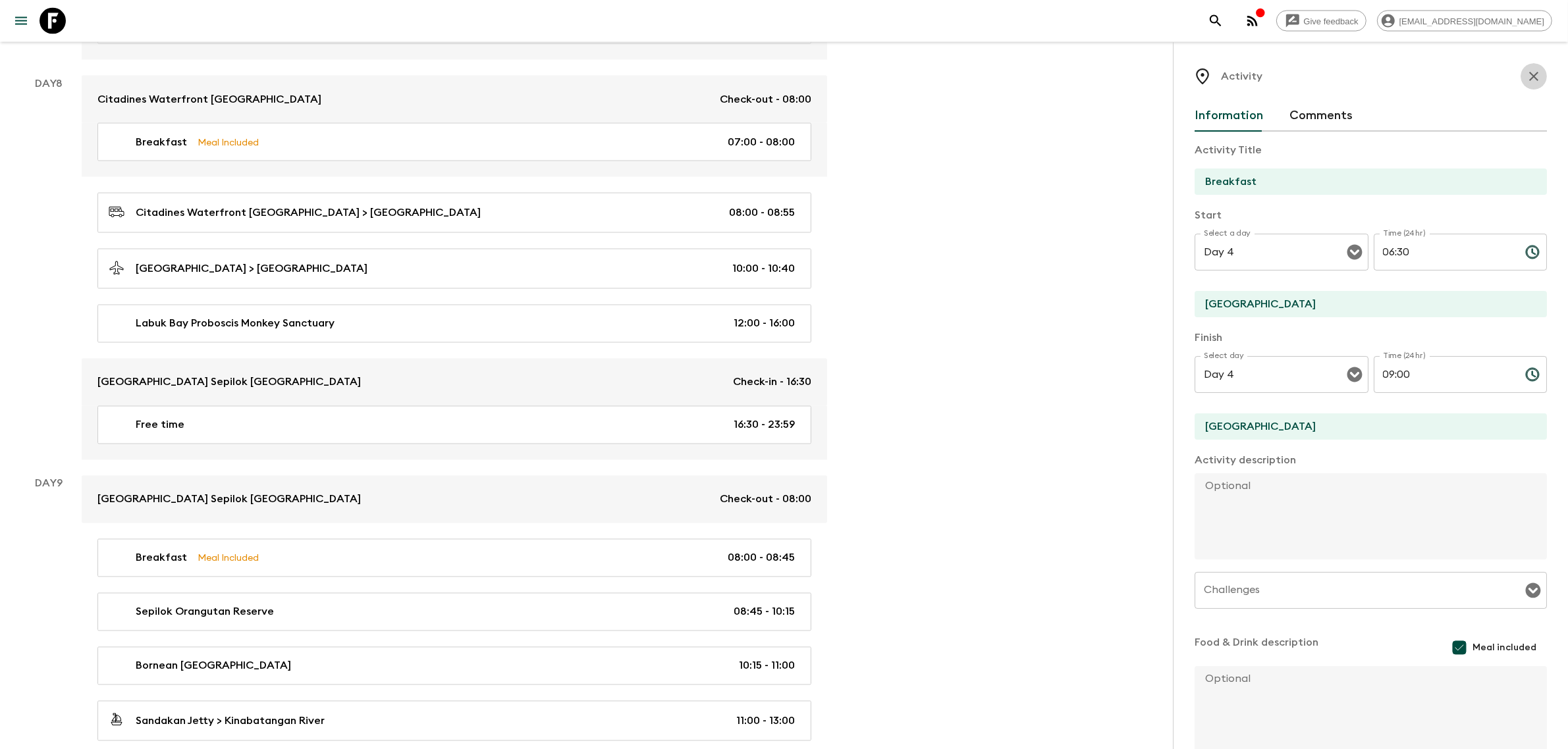
click at [1528, 74] on icon "button" at bounding box center [1532, 75] width 9 height 9
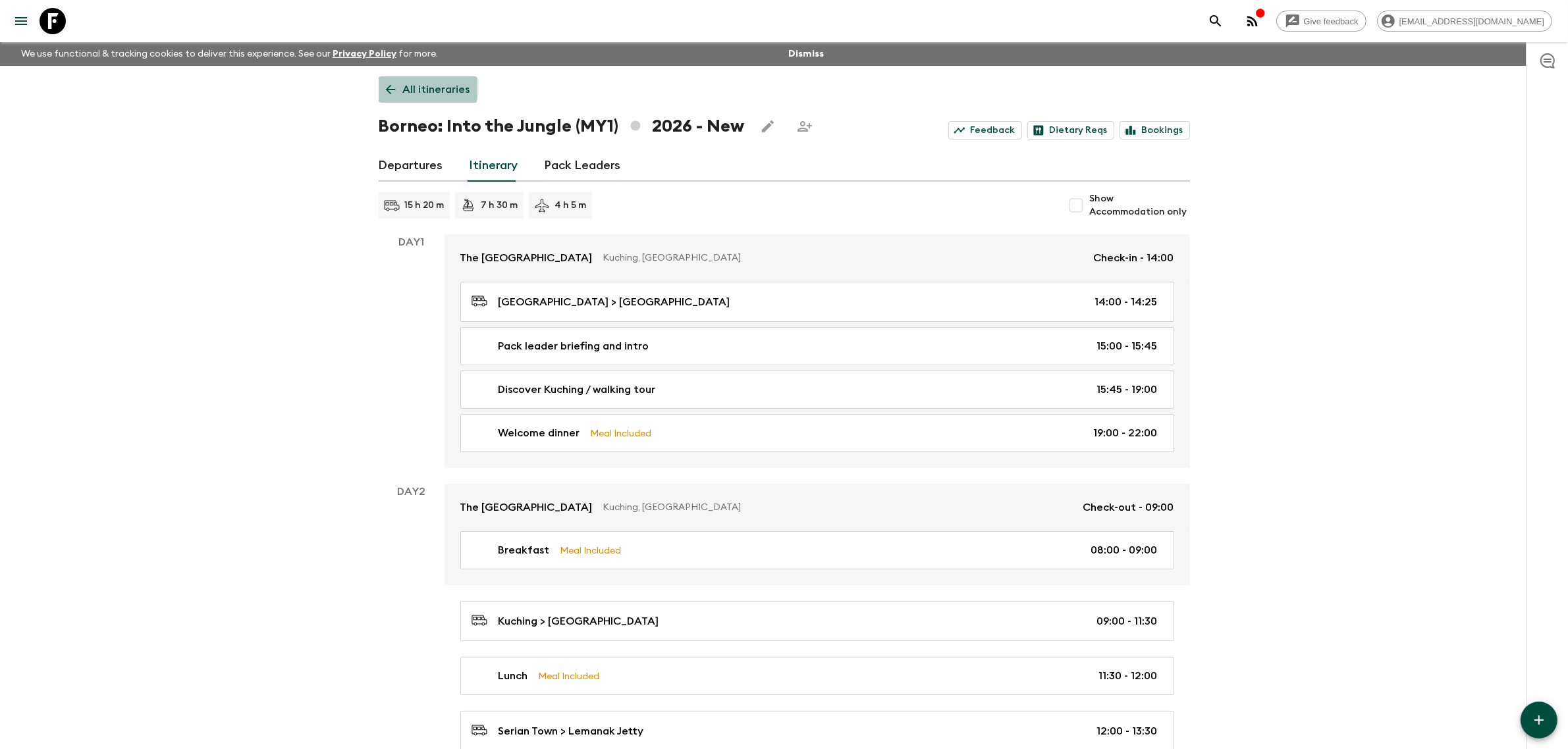
click at [405, 87] on p "All itineraries" at bounding box center [437, 89] width 67 height 16
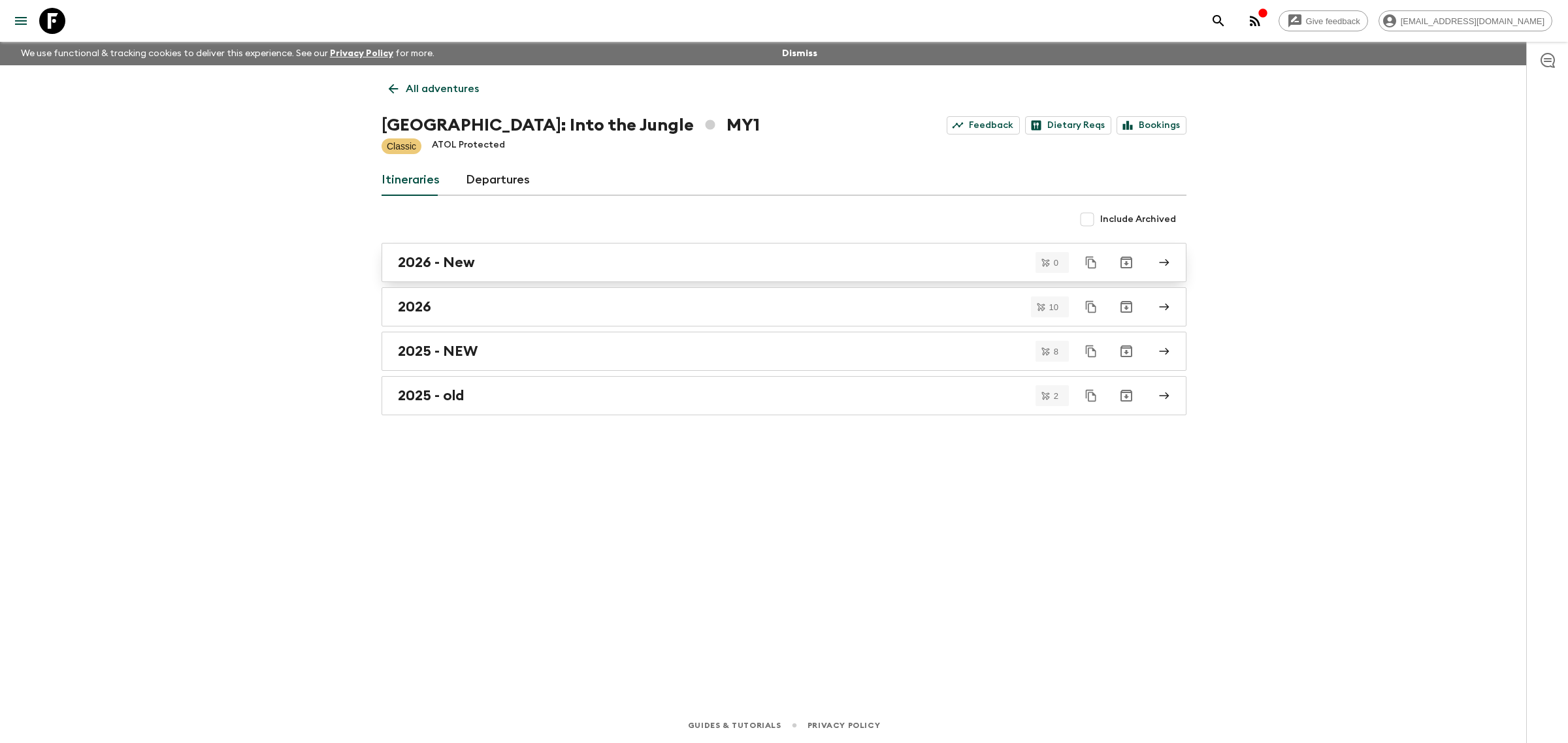
click at [497, 253] on link "2026 - New" at bounding box center [784, 262] width 805 height 39
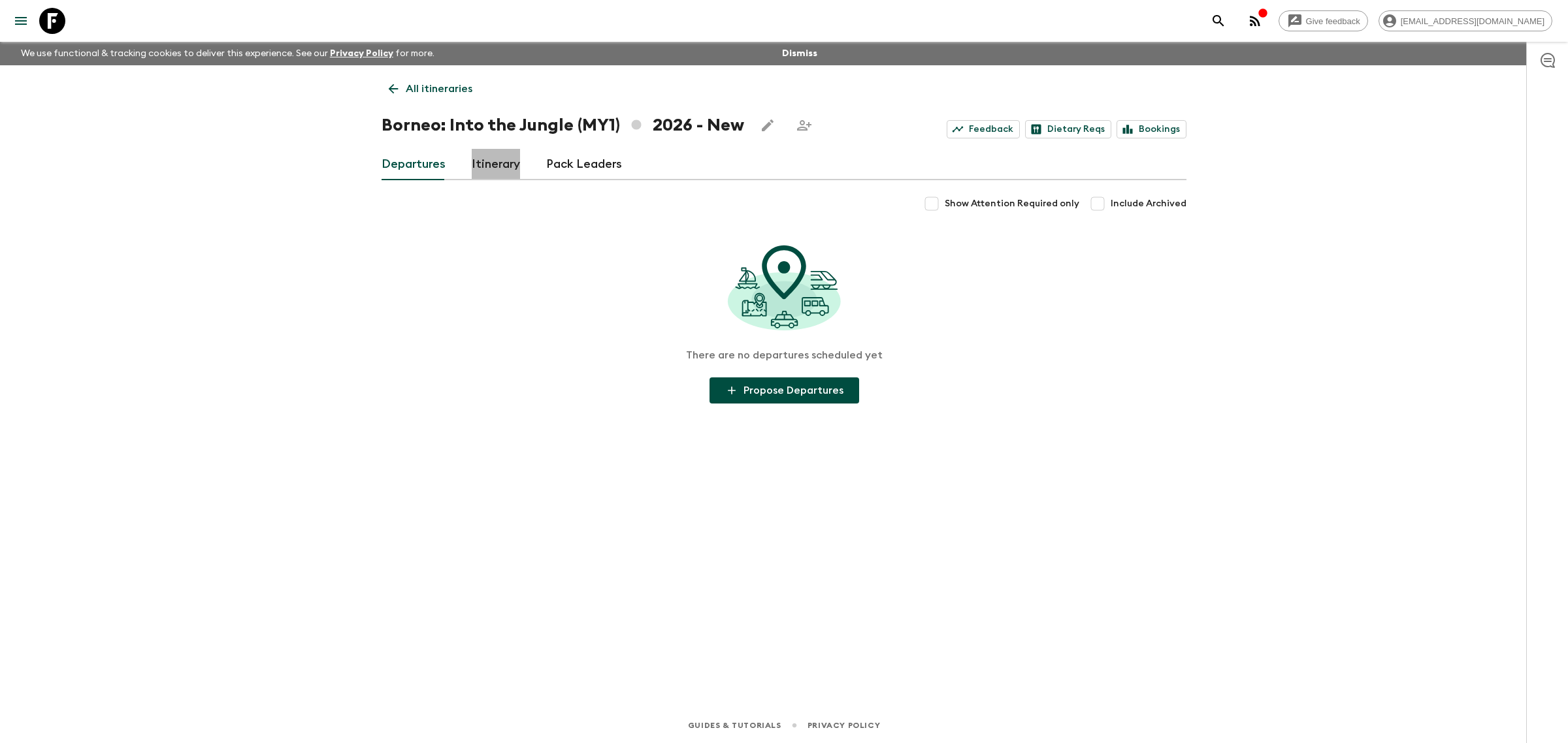
click at [509, 162] on link "Itinerary" at bounding box center [495, 165] width 48 height 31
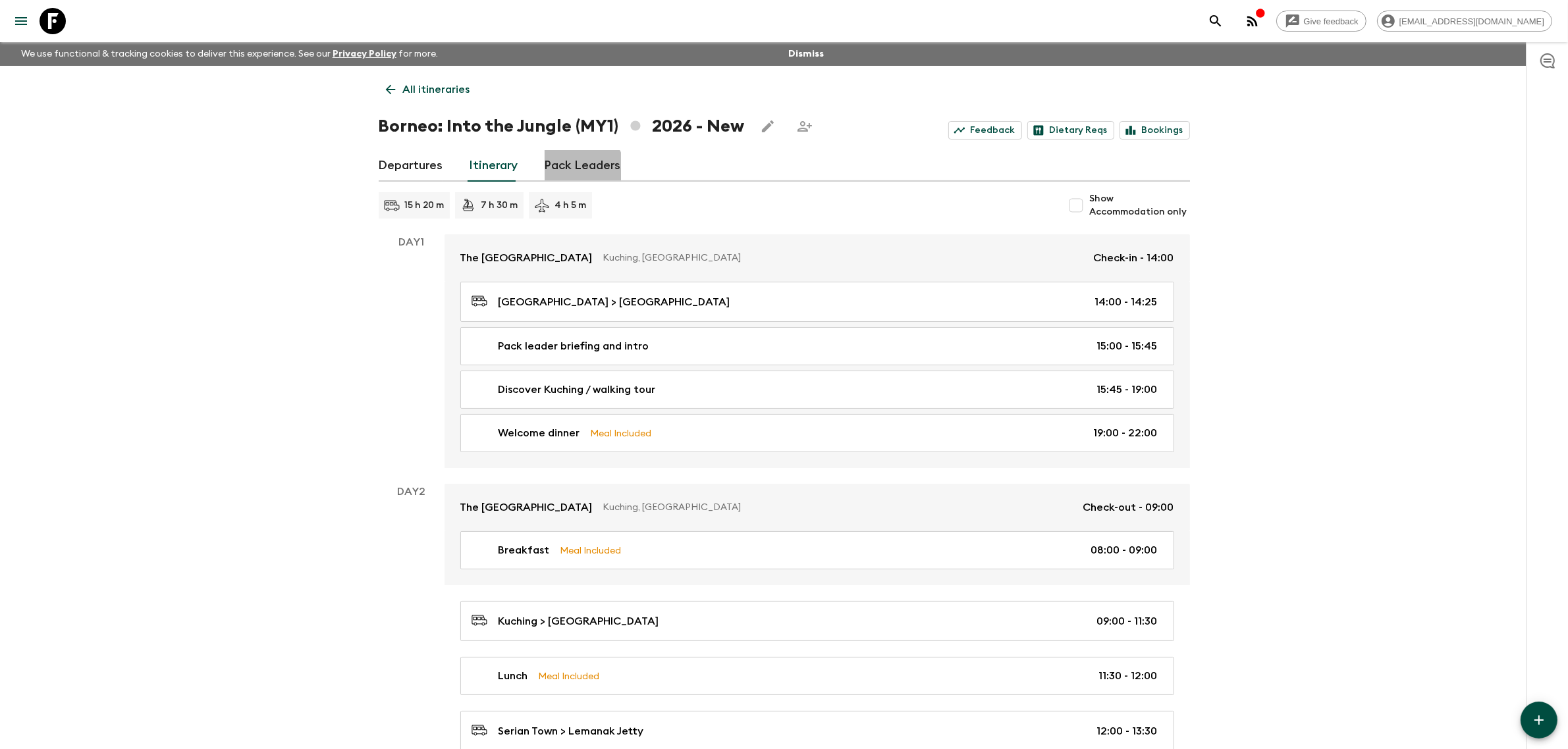
click at [572, 175] on link "Pack Leaders" at bounding box center [582, 166] width 76 height 32
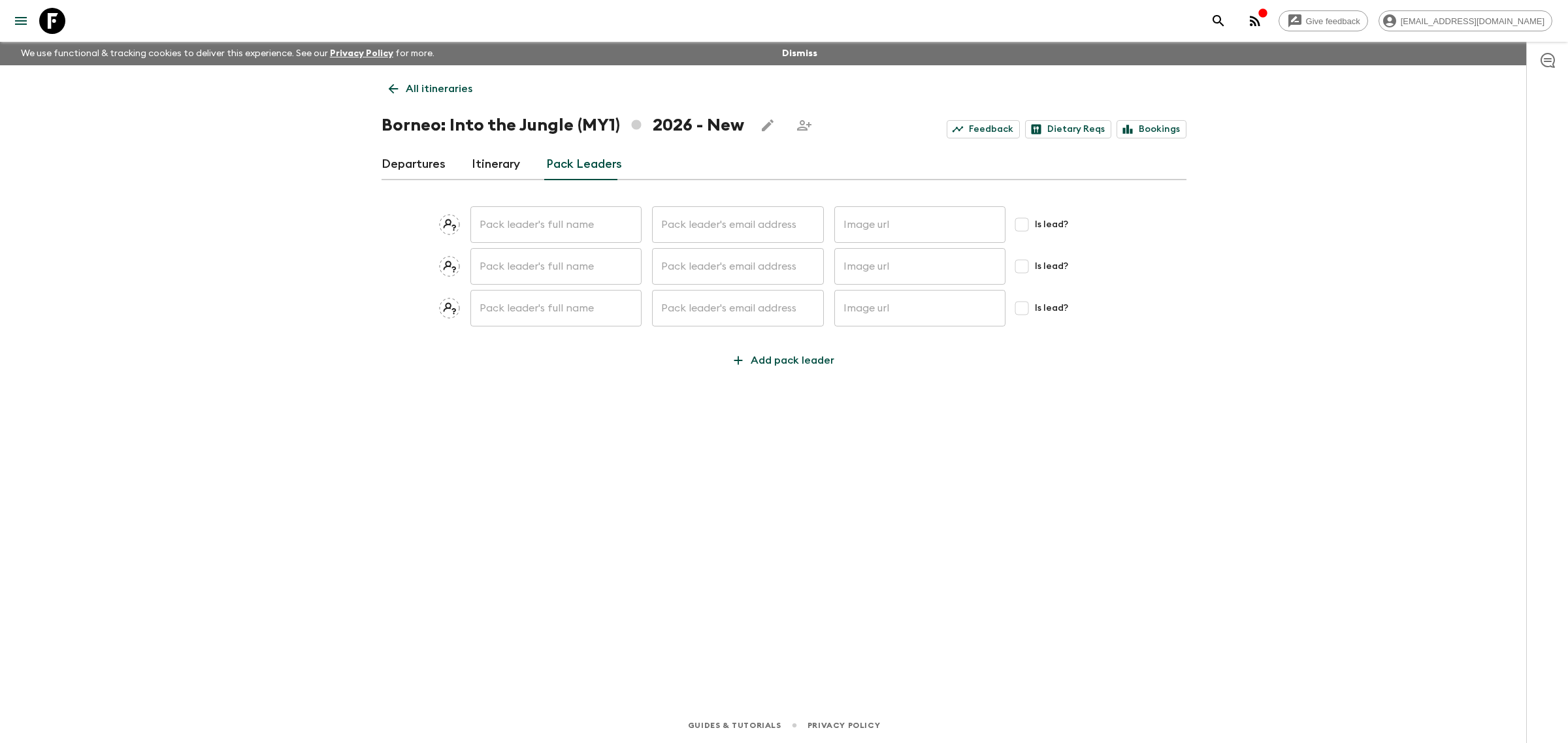
click at [432, 161] on link "Departures" at bounding box center [413, 165] width 64 height 31
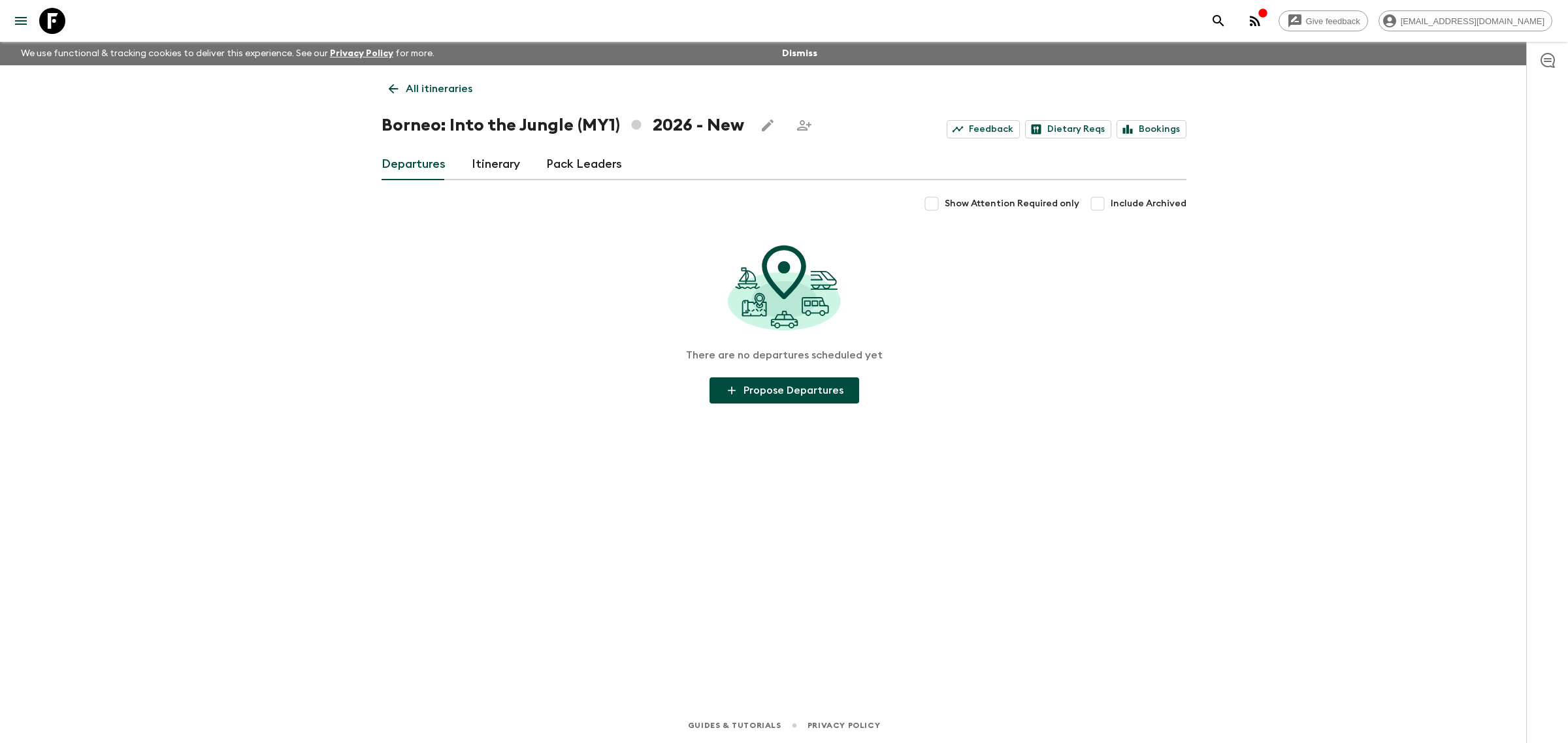
click at [437, 86] on p "All itineraries" at bounding box center [439, 88] width 67 height 16
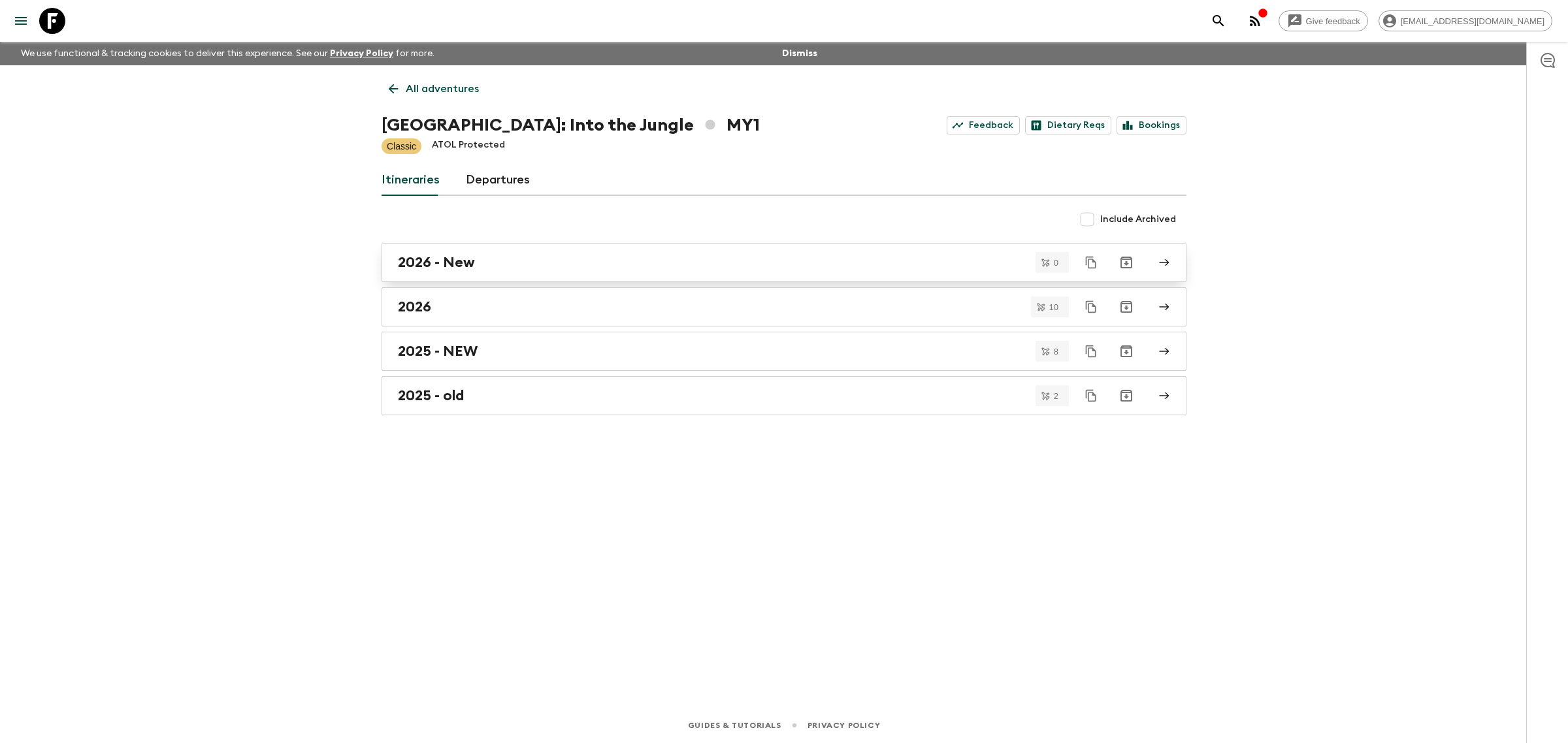
click at [459, 264] on h2 "2026 - New" at bounding box center [436, 262] width 77 height 17
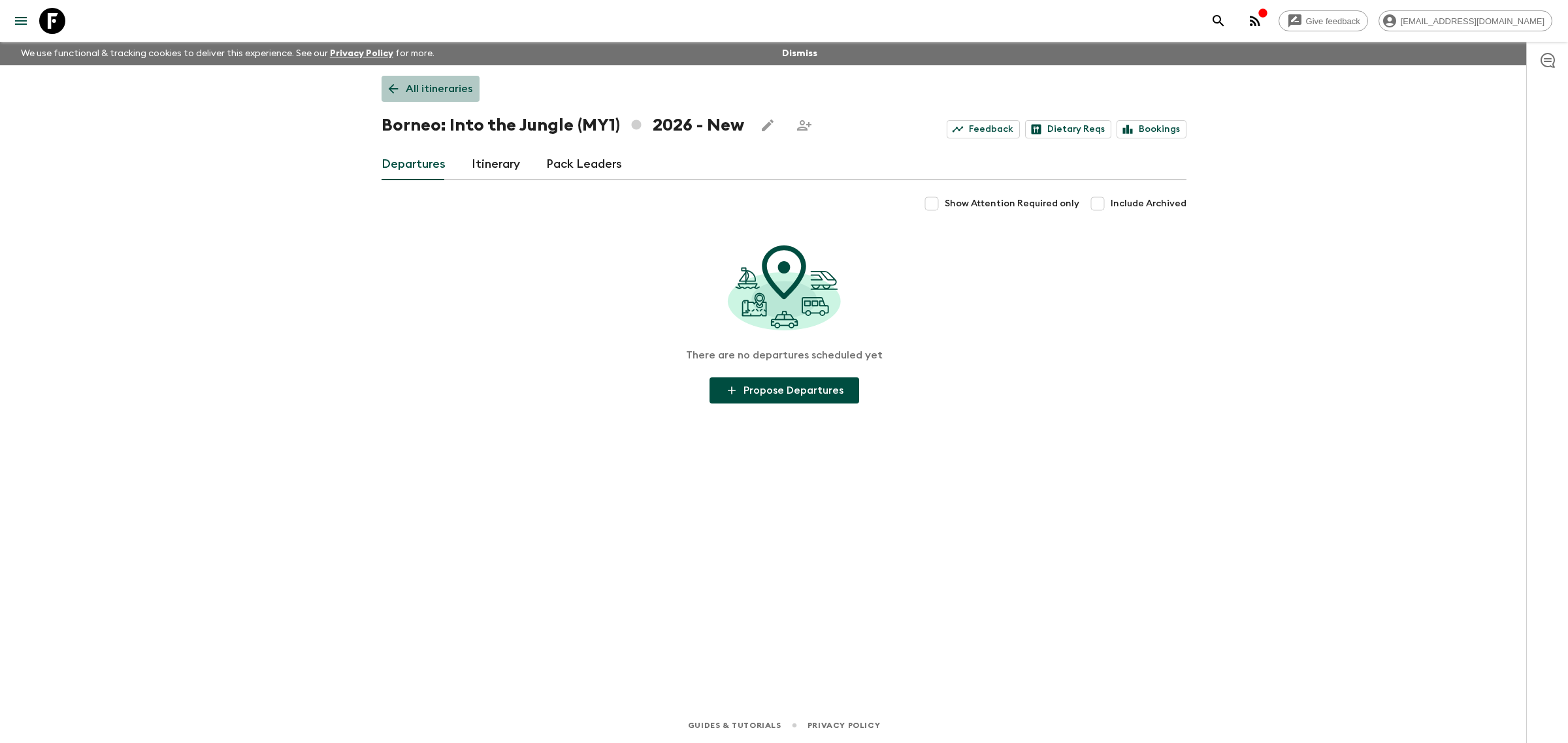
click at [398, 92] on icon at bounding box center [393, 88] width 15 height 15
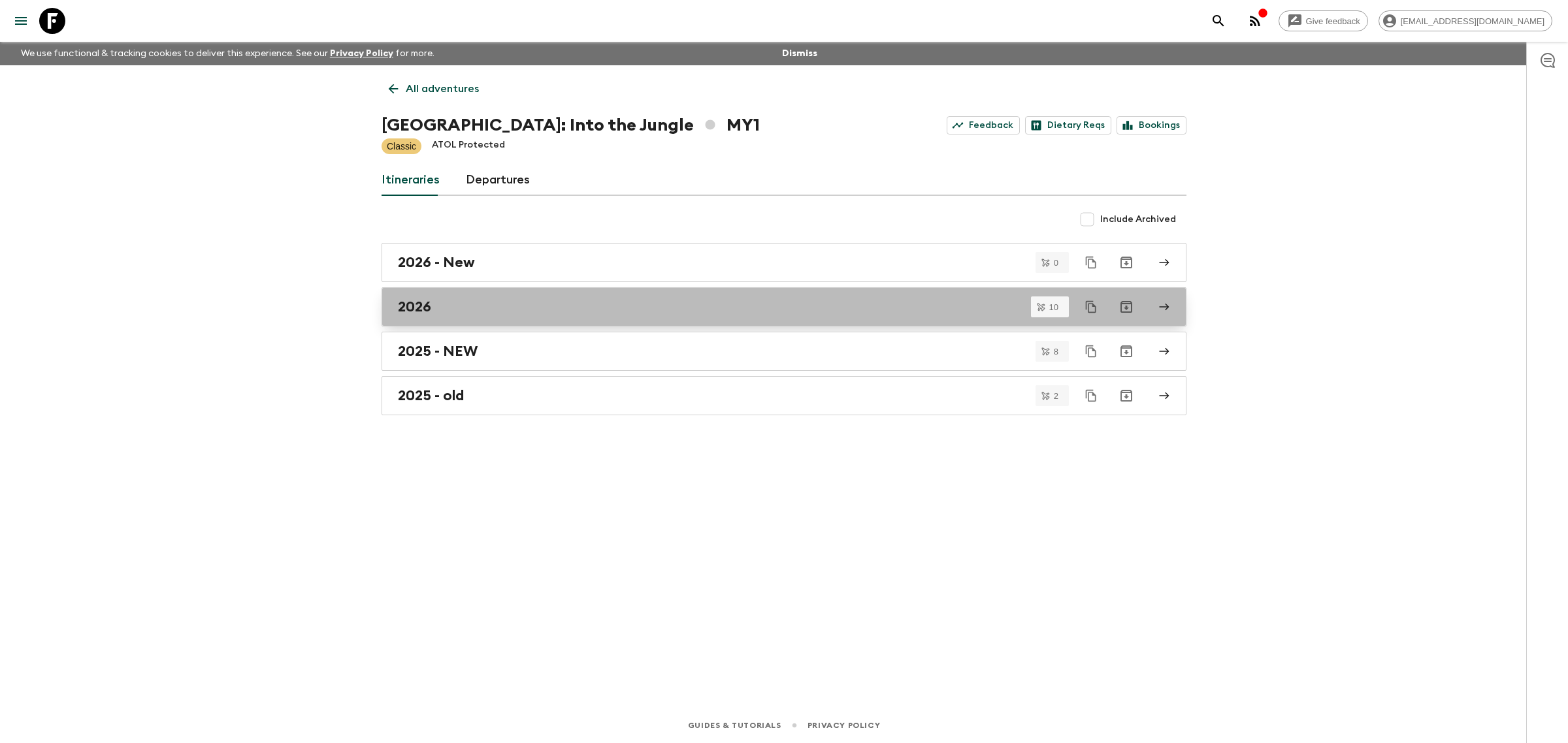
click at [462, 314] on div "2026" at bounding box center [772, 307] width 747 height 17
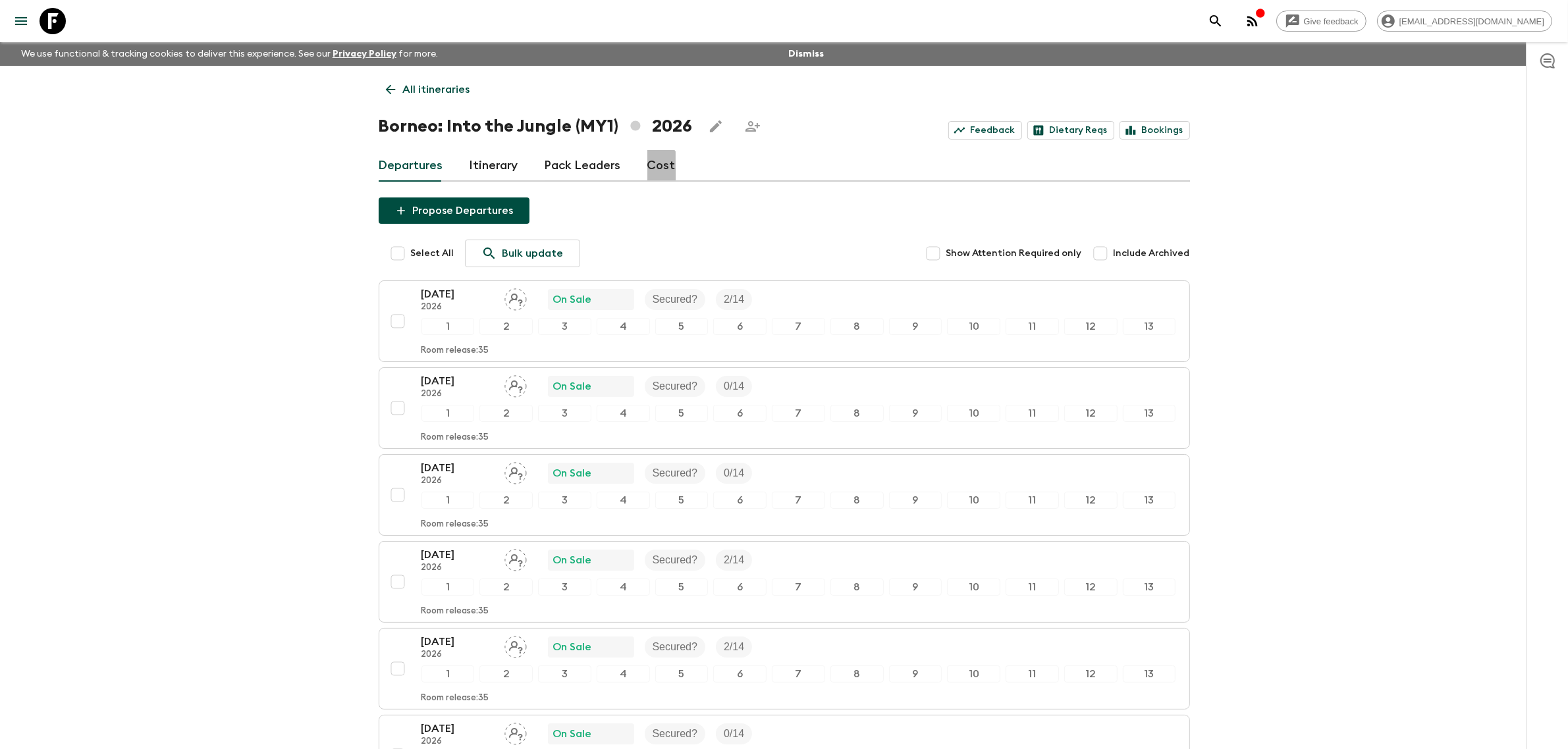
click at [649, 168] on link "Cost" at bounding box center [661, 166] width 29 height 32
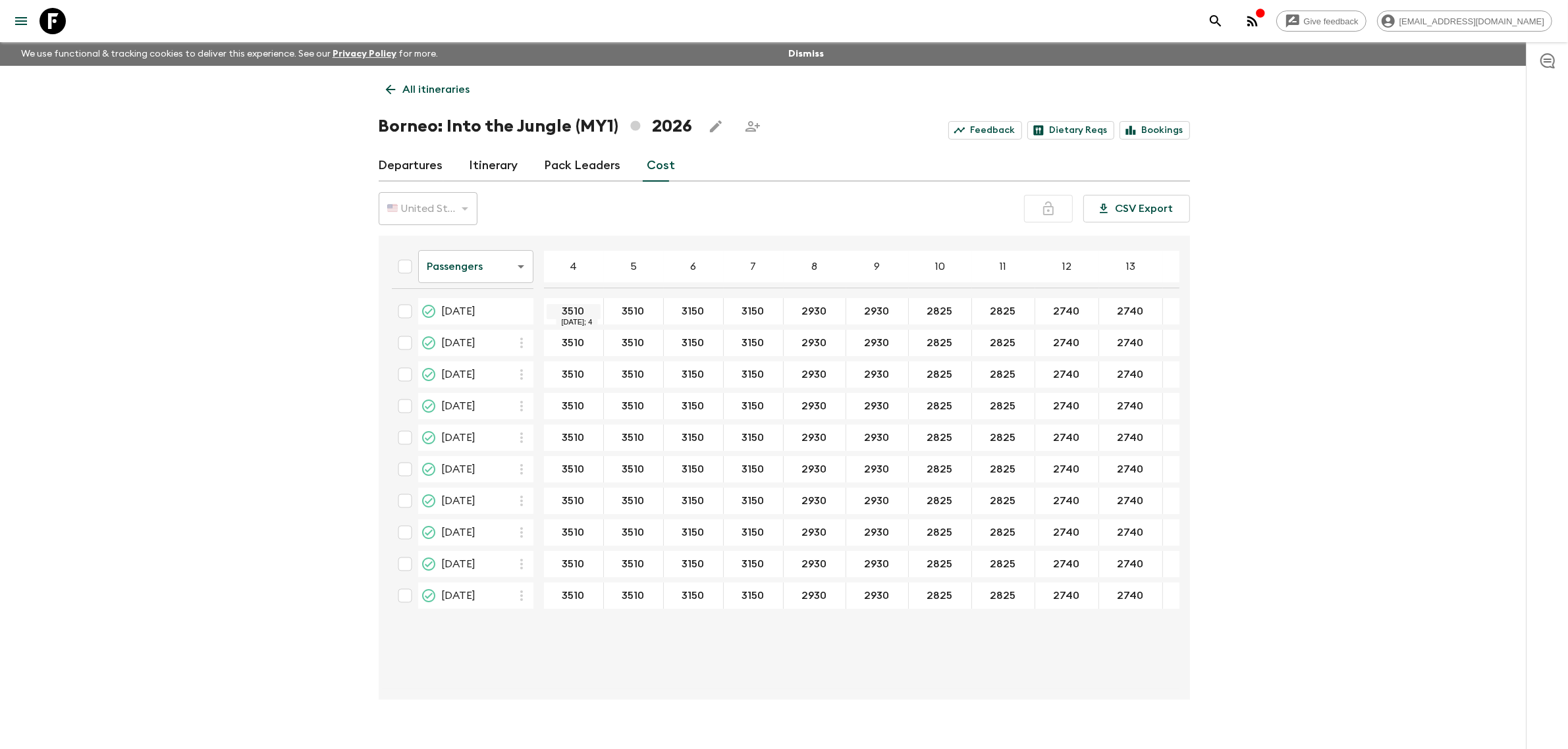
drag, startPoint x: 586, startPoint y: 306, endPoint x: 561, endPoint y: 306, distance: 25.0
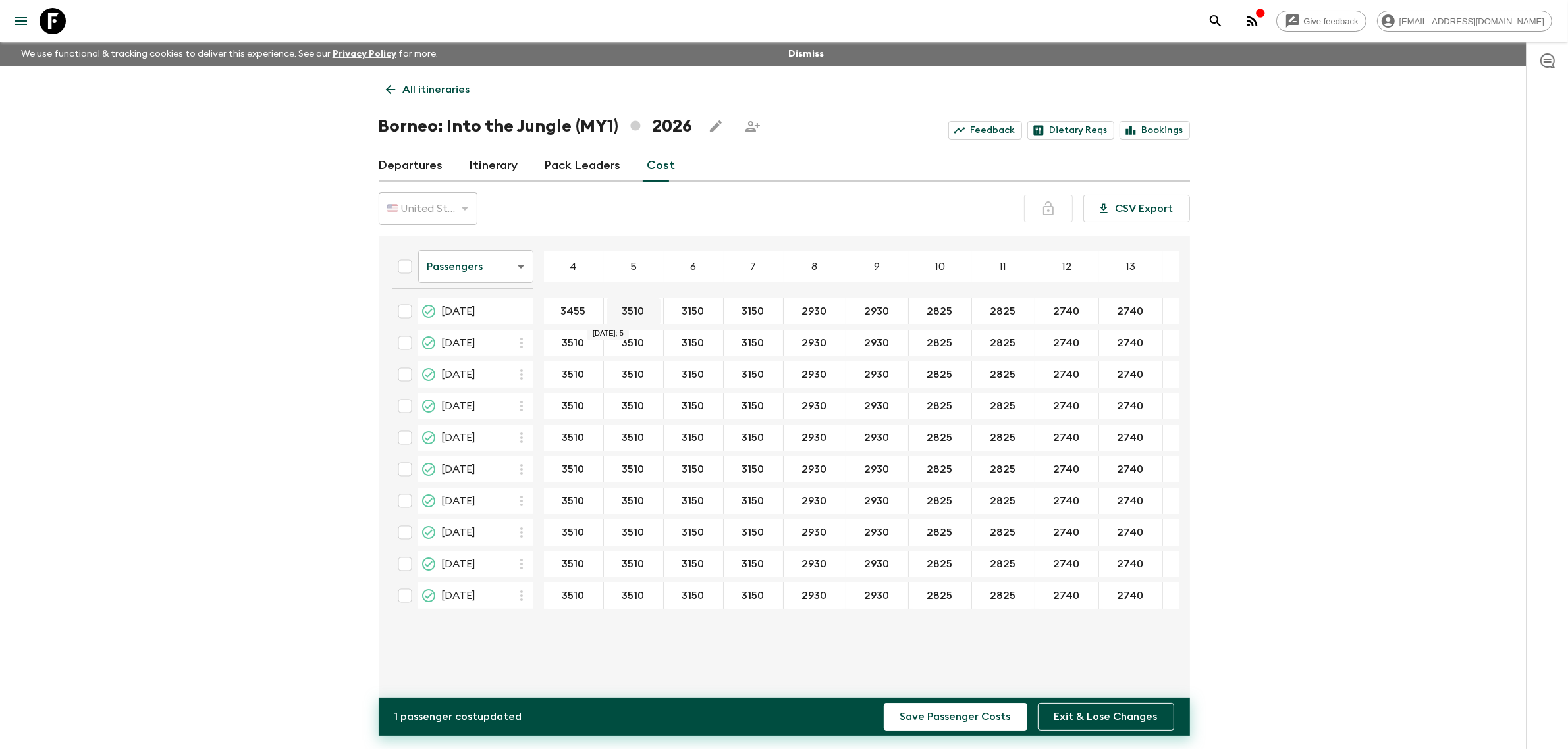
type input "3455"
paste input "455"
type input "3455"
type input "3085"
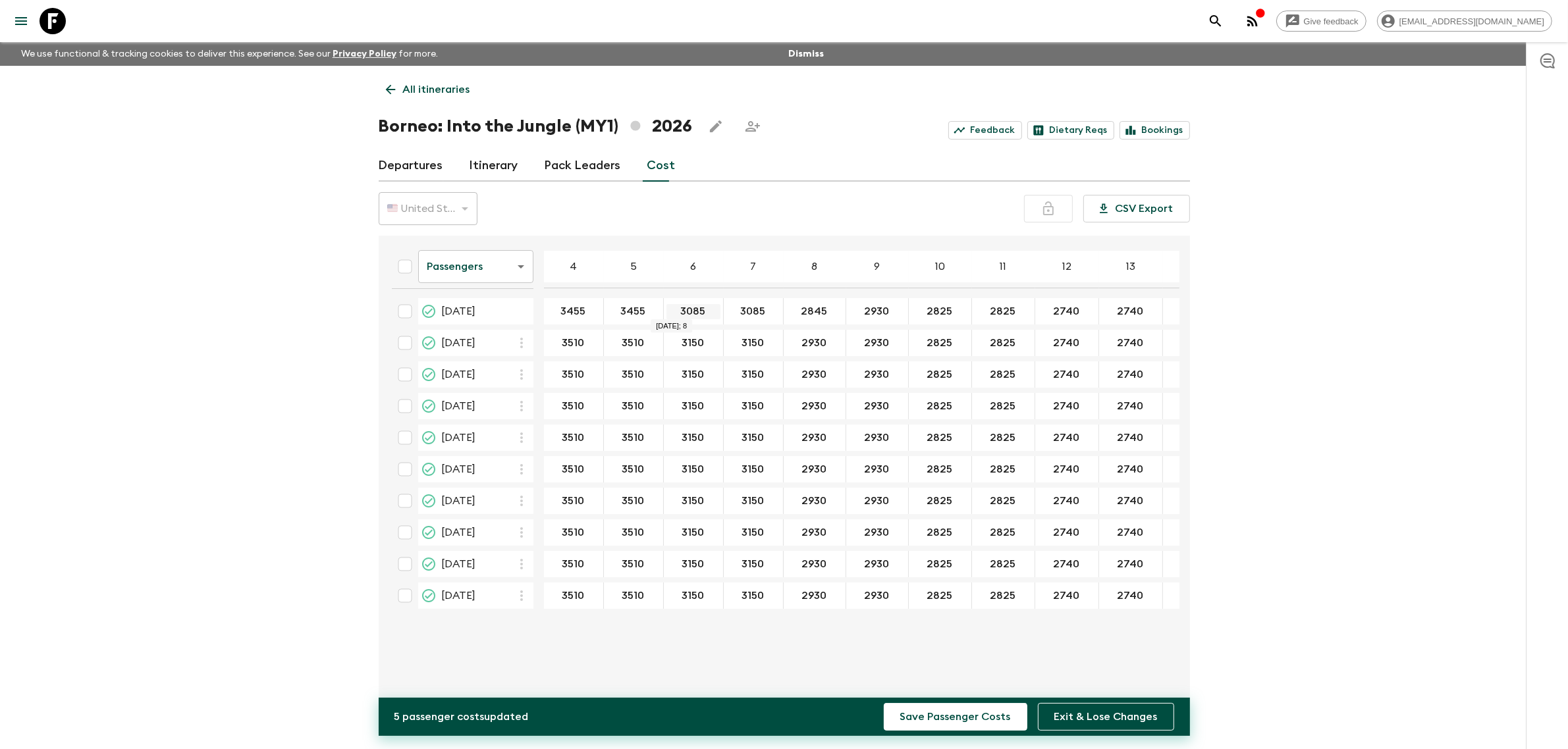
type input "2845"
type input "2725"
type input "2640"
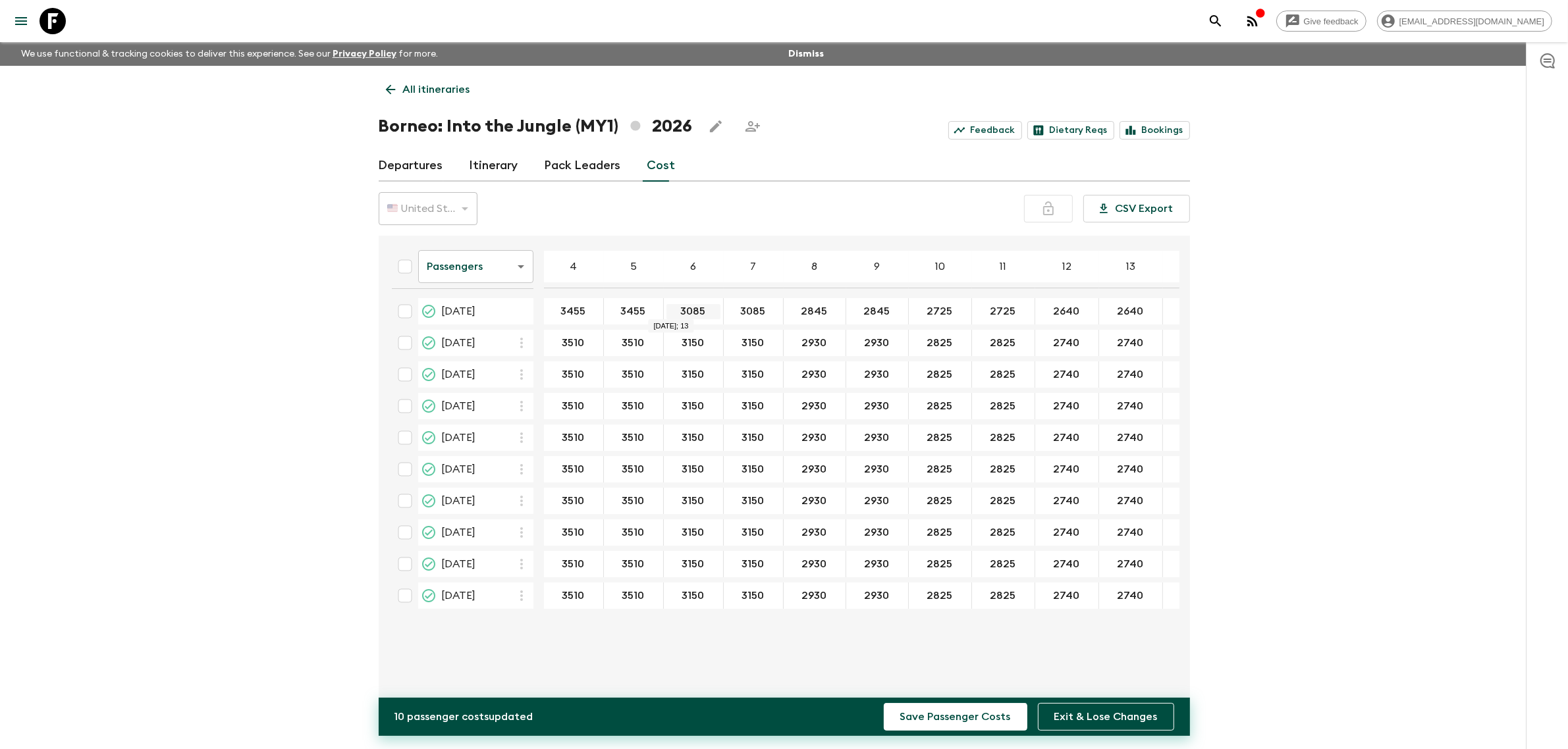
type input "2640"
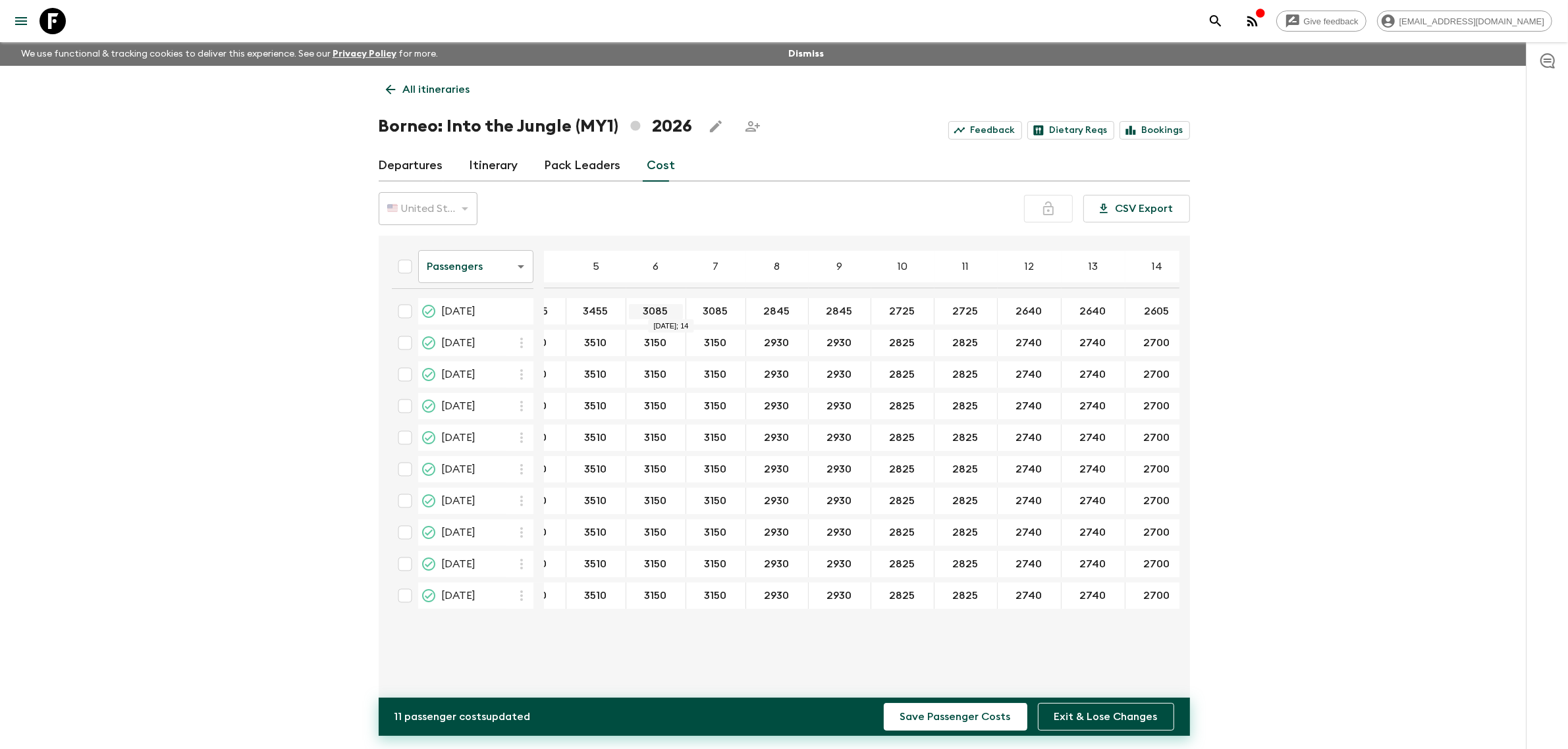
type input "2605"
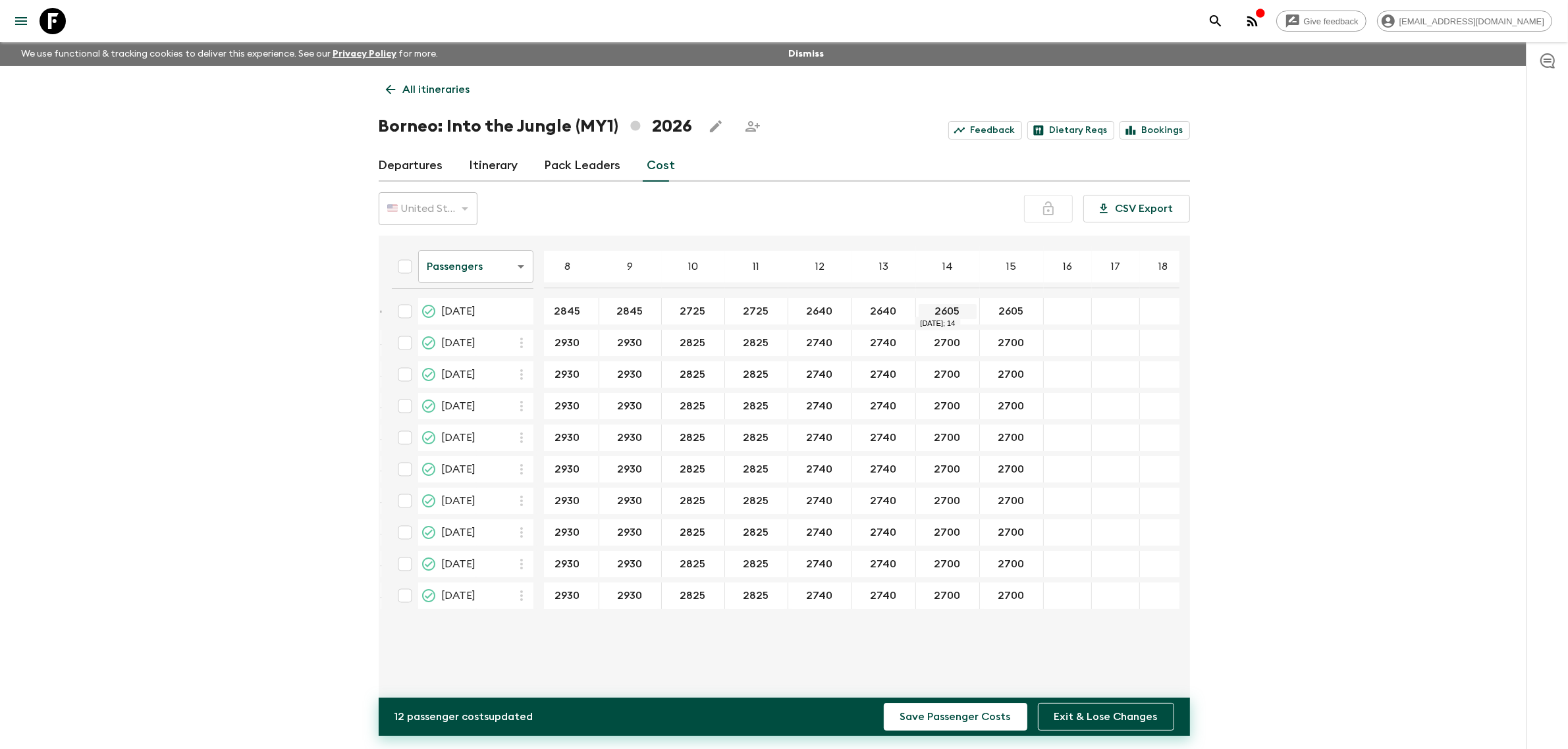
type input "2605"
drag, startPoint x: 920, startPoint y: 343, endPoint x: 945, endPoint y: 346, distance: 25.2
click at [949, 343] on input "2700" at bounding box center [947, 343] width 57 height 15
drag, startPoint x: 926, startPoint y: 339, endPoint x: 956, endPoint y: 347, distance: 31.0
click at [956, 347] on input "2700" at bounding box center [947, 343] width 57 height 15
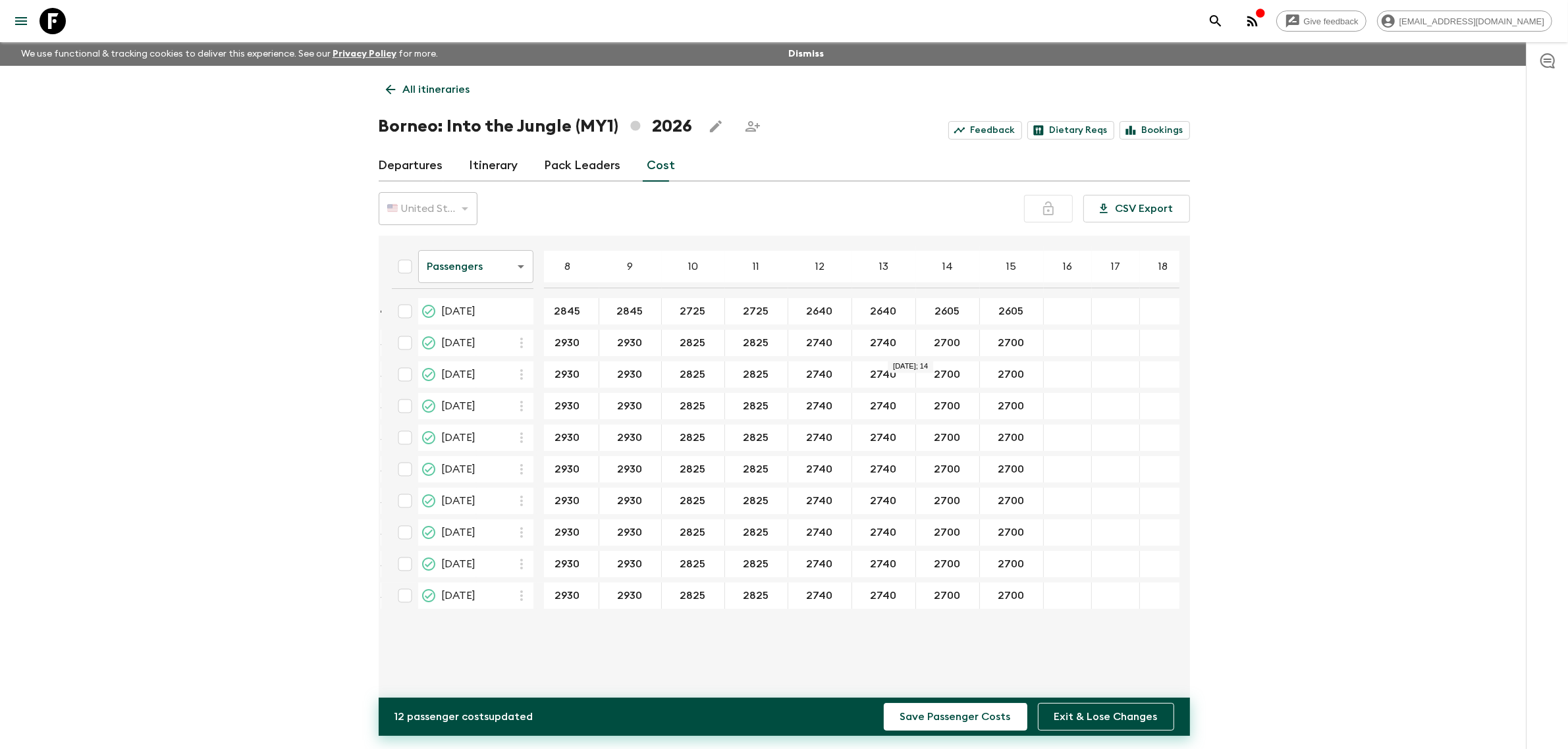
type input "2605"
drag, startPoint x: 926, startPoint y: 370, endPoint x: 949, endPoint y: 373, distance: 23.2
type input "2605"
drag, startPoint x: 979, startPoint y: 341, endPoint x: 1004, endPoint y: 350, distance: 26.6
type input "2605"
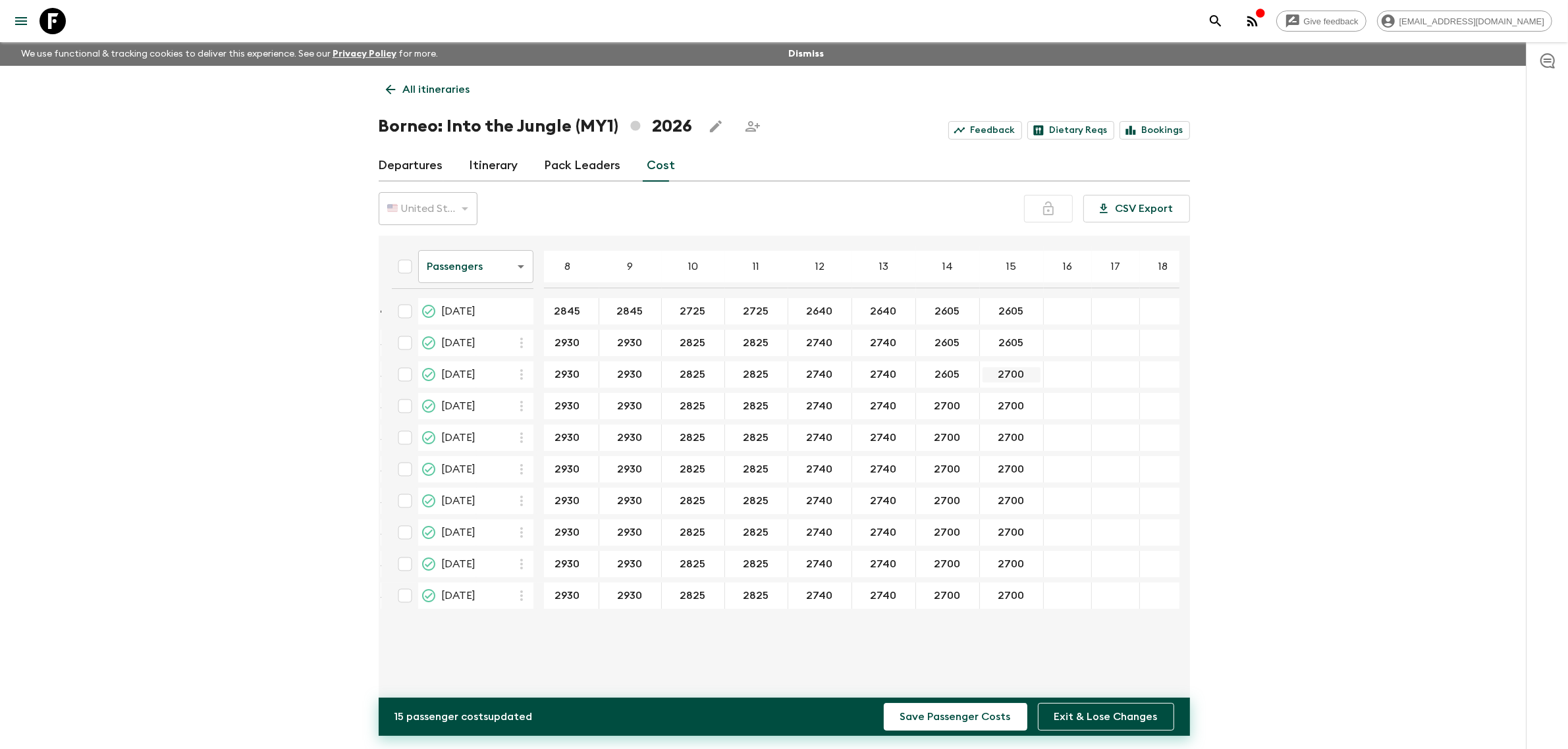
drag, startPoint x: 986, startPoint y: 373, endPoint x: 1011, endPoint y: 373, distance: 25.0
type input "2605"
drag, startPoint x: 926, startPoint y: 403, endPoint x: 978, endPoint y: 402, distance: 52.0
type input "2605"
drag, startPoint x: 980, startPoint y: 403, endPoint x: 1004, endPoint y: 402, distance: 24.0
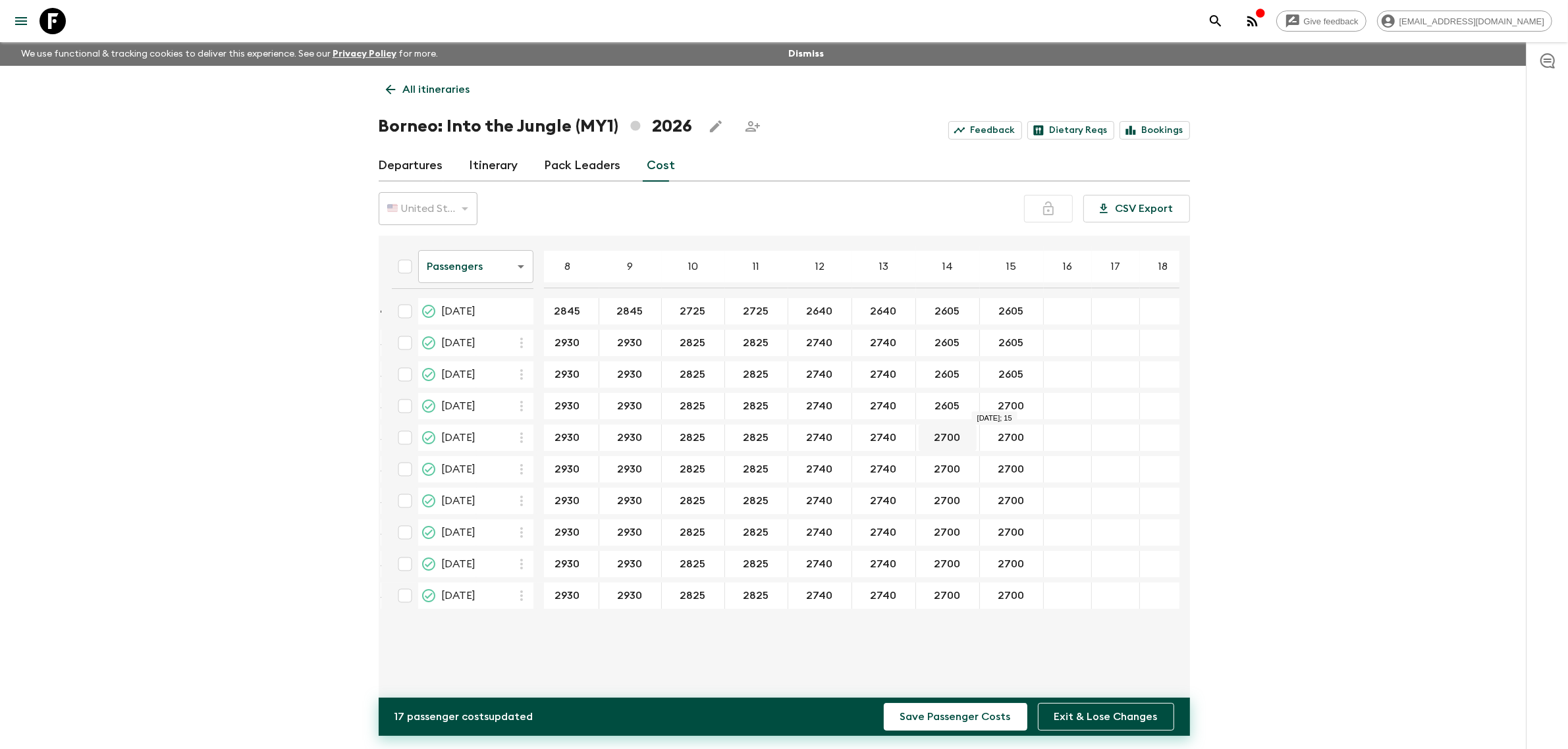
type input "2605"
drag, startPoint x: 910, startPoint y: 433, endPoint x: 965, endPoint y: 431, distance: 55.0
type input "2605"
drag, startPoint x: 980, startPoint y: 432, endPoint x: 1017, endPoint y: 432, distance: 37.0
type input "2605"
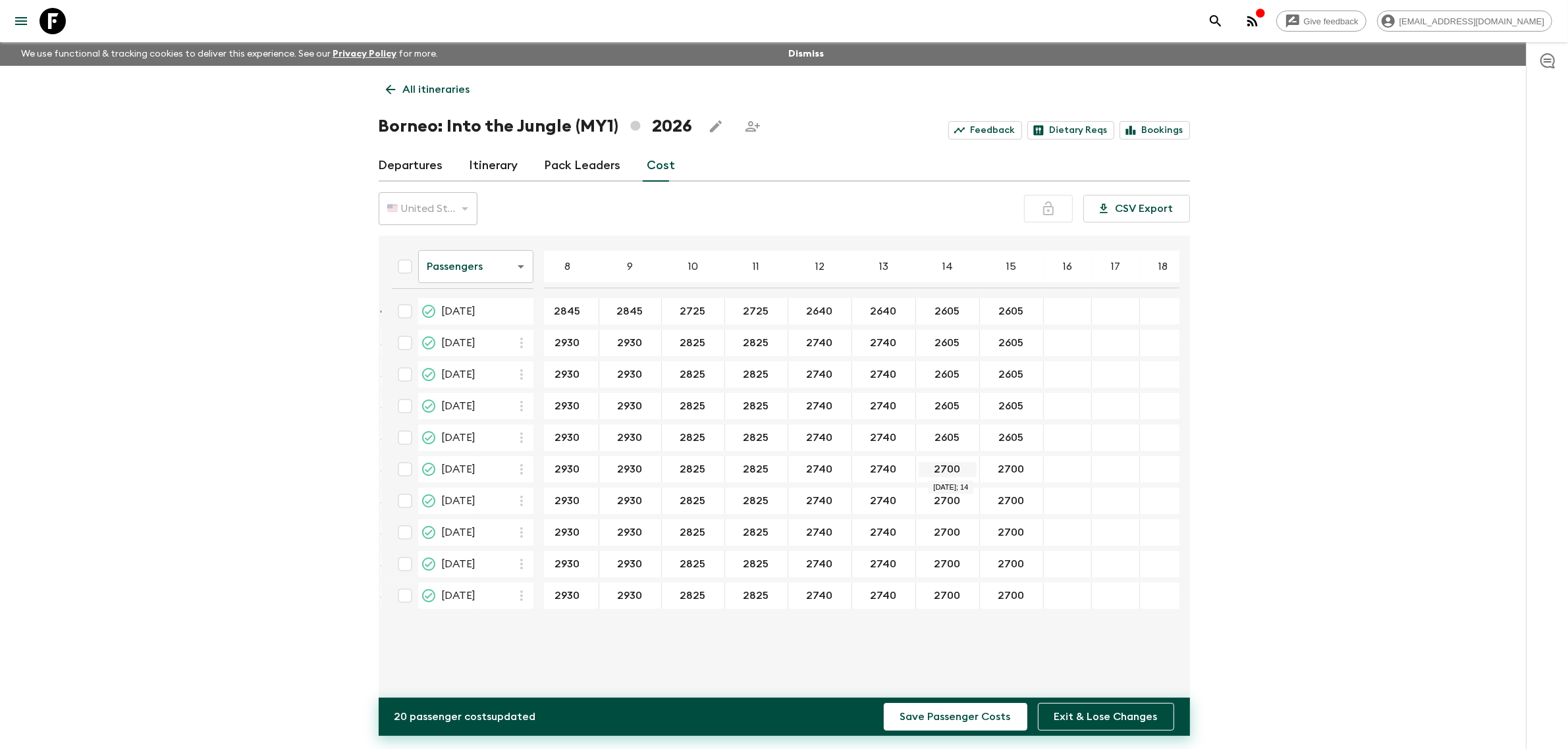
type input "2605"
drag, startPoint x: 985, startPoint y: 475, endPoint x: 1008, endPoint y: 473, distance: 23.1
type input "2605"
drag, startPoint x: 920, startPoint y: 497, endPoint x: 961, endPoint y: 509, distance: 42.7
type input "2605"
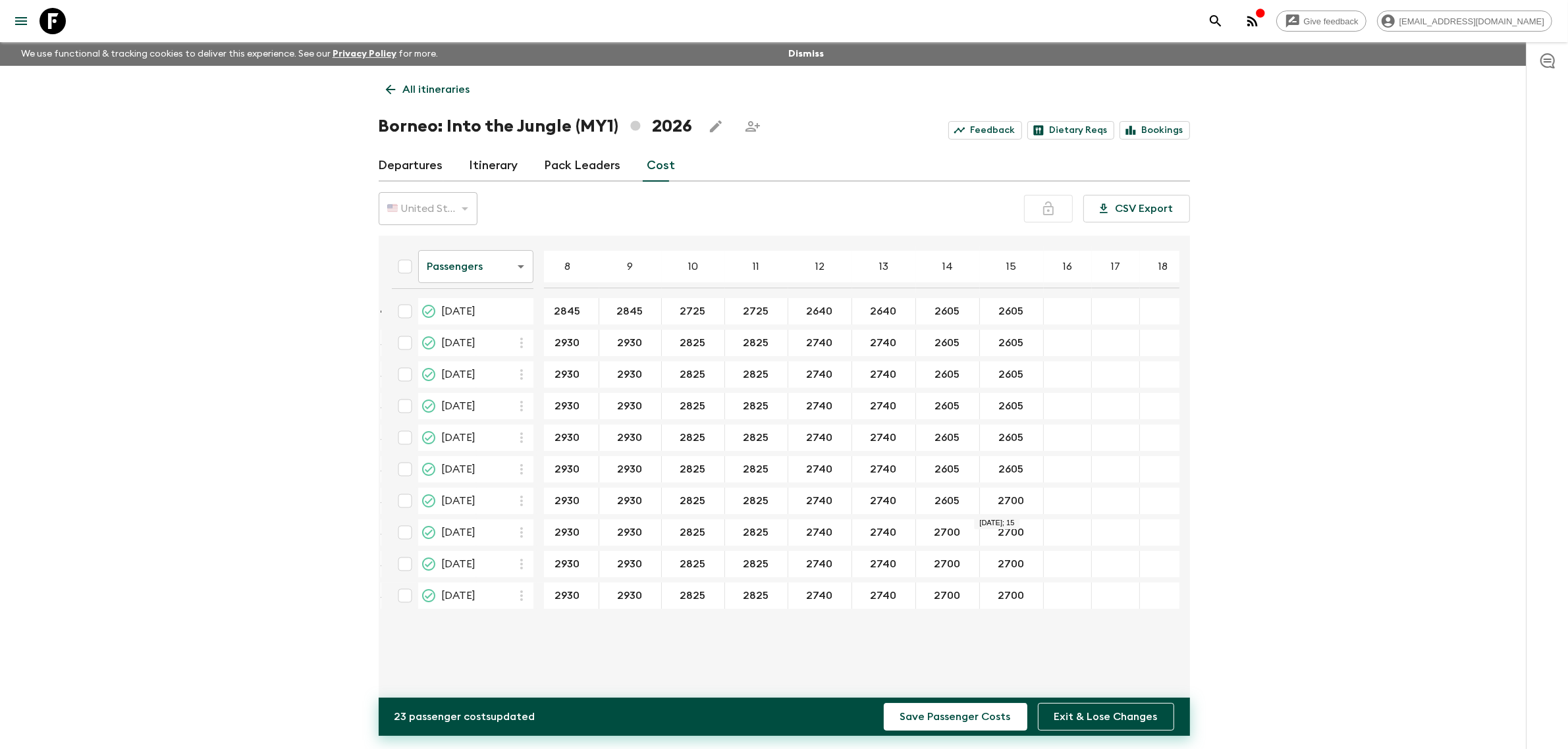
drag, startPoint x: 976, startPoint y: 501, endPoint x: 1006, endPoint y: 507, distance: 30.6
type input "2605"
drag, startPoint x: 918, startPoint y: 531, endPoint x: 969, endPoint y: 529, distance: 51.0
type input "2605"
drag, startPoint x: 983, startPoint y: 531, endPoint x: 1016, endPoint y: 535, distance: 33.2
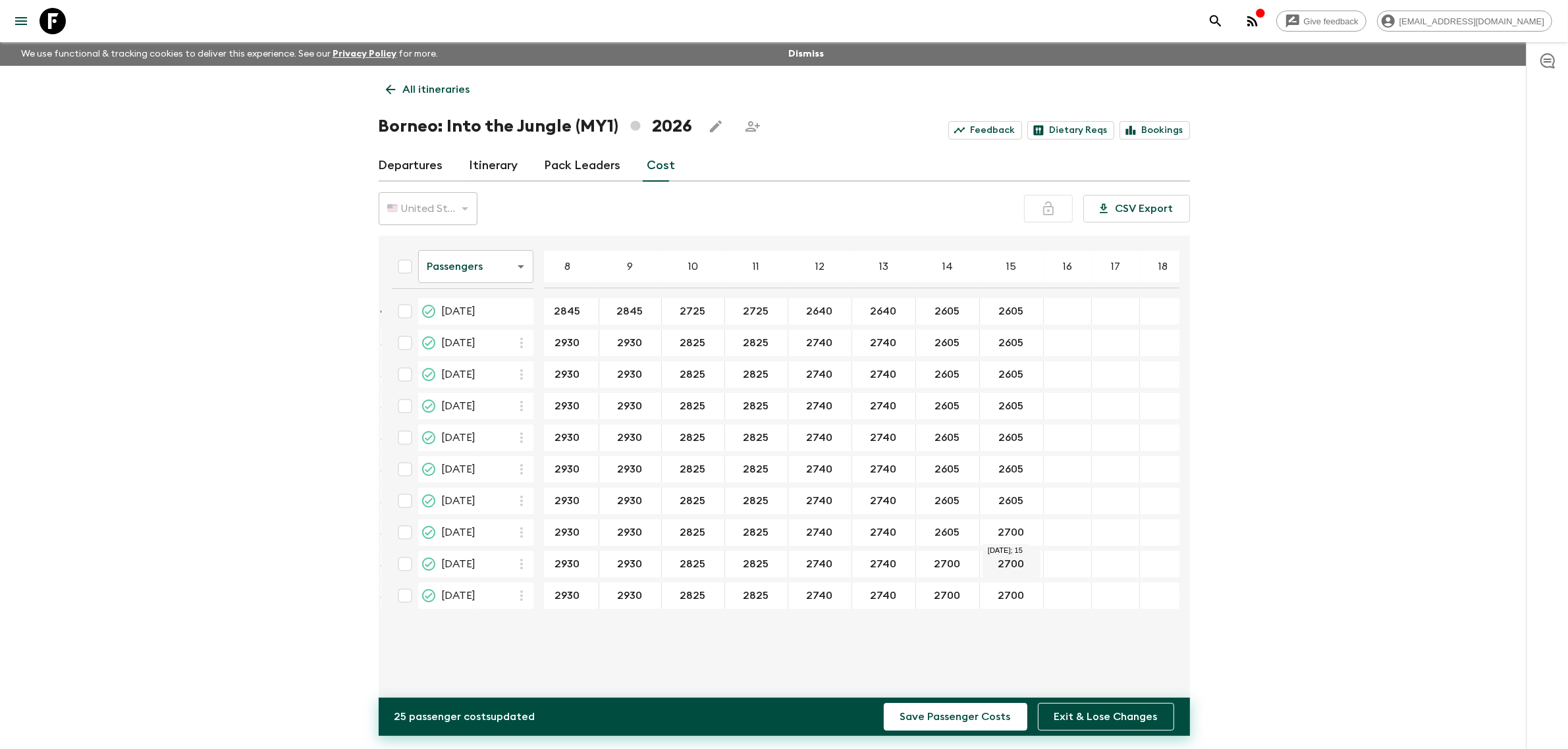
type input "2605"
drag, startPoint x: 923, startPoint y: 561, endPoint x: 971, endPoint y: 562, distance: 48.0
type input "2605"
drag, startPoint x: 980, startPoint y: 562, endPoint x: 1008, endPoint y: 567, distance: 28.4
type input "2605"
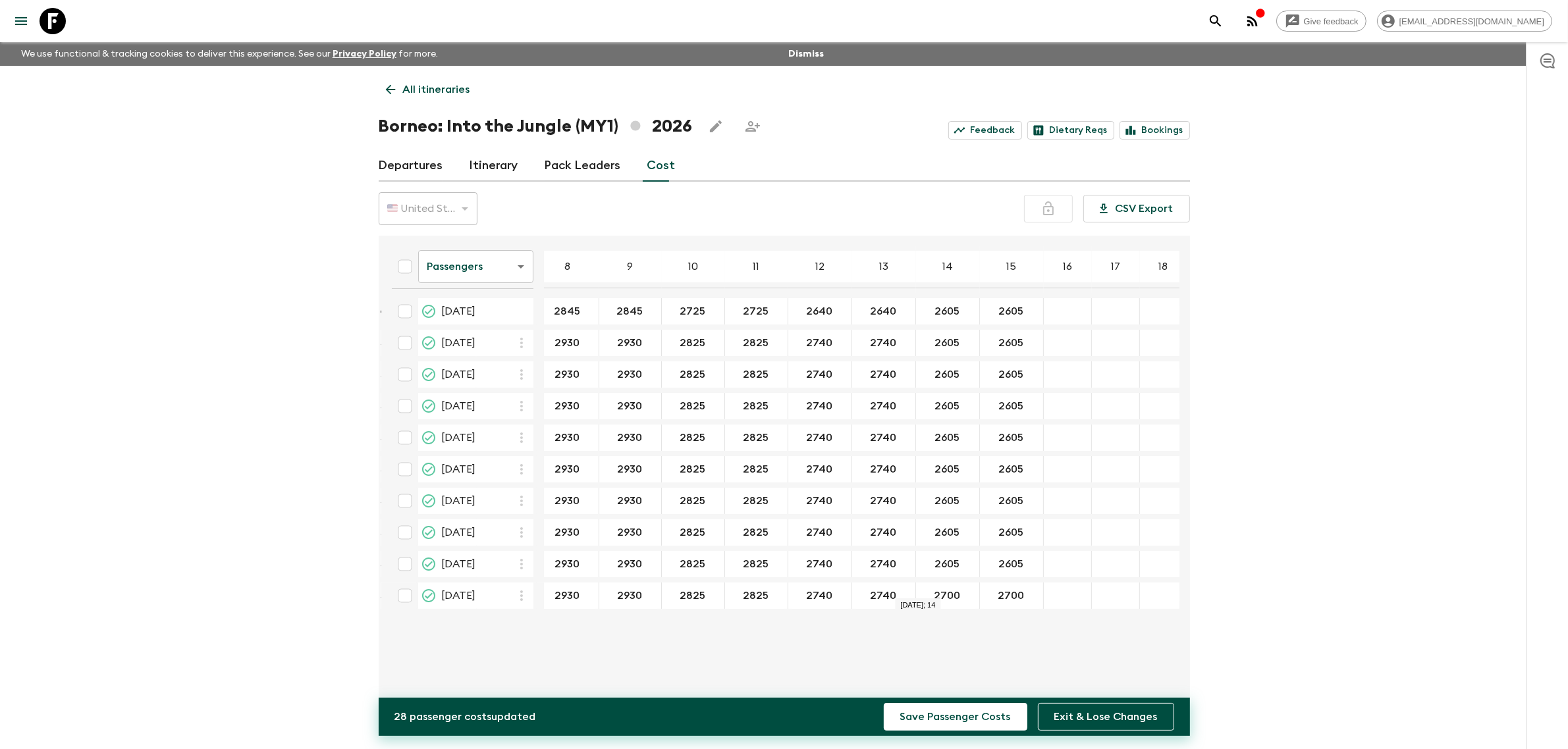
scroll to position [0, 225]
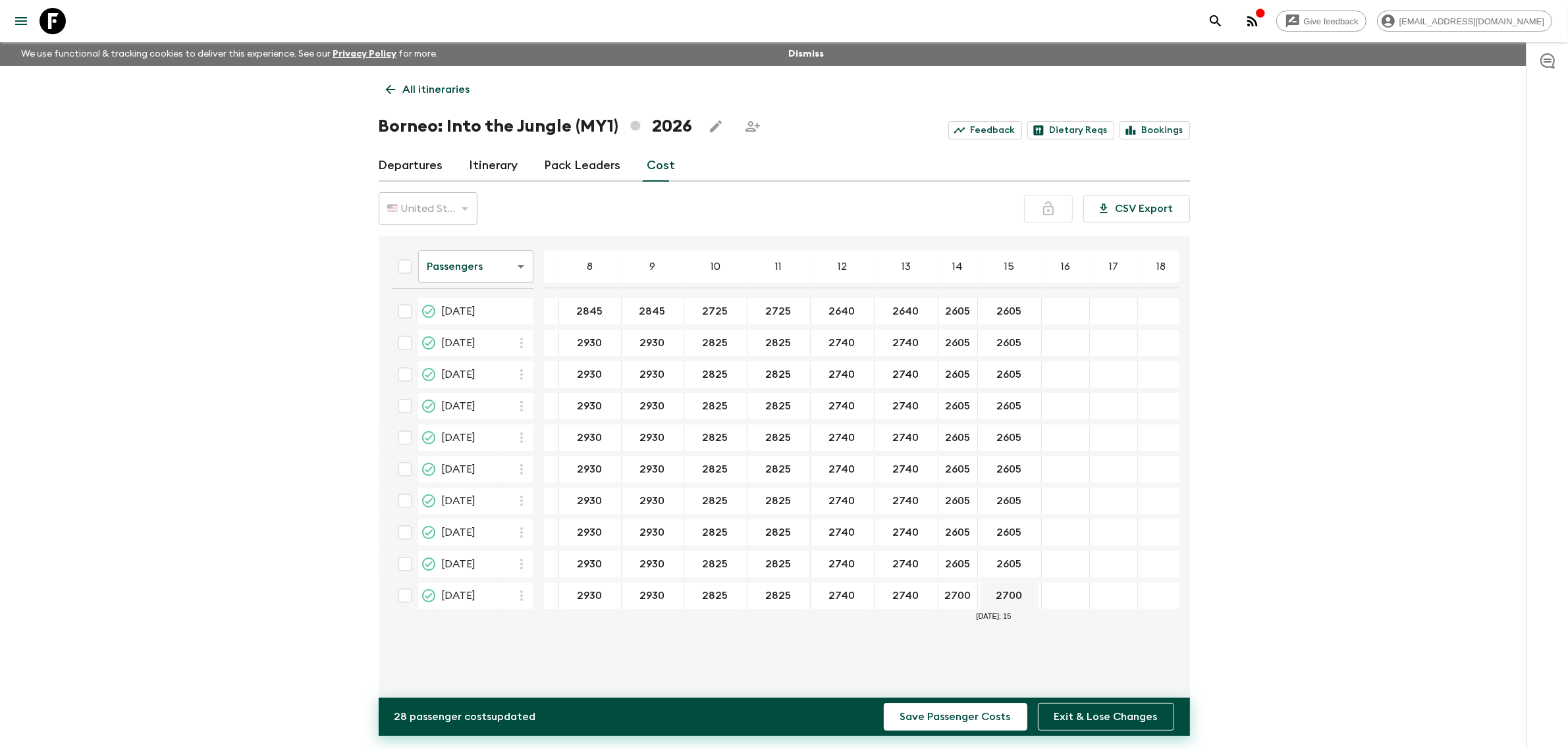
type input "2605"
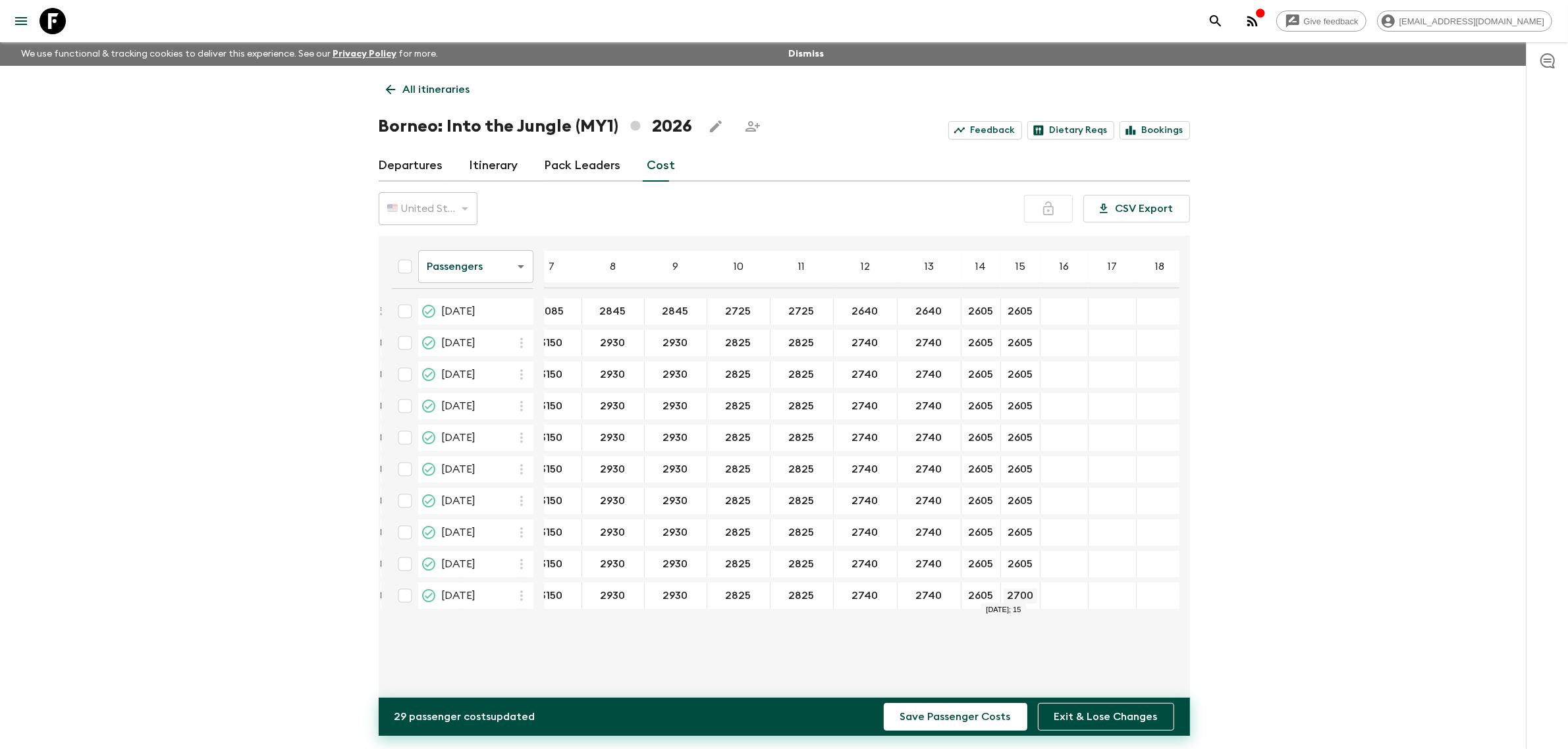
drag, startPoint x: 979, startPoint y: 587, endPoint x: 1012, endPoint y: 594, distance: 33.7
type input "2605"
drag, startPoint x: 579, startPoint y: 690, endPoint x: 386, endPoint y: 684, distance: 193.1
click at [386, 684] on div "Passengers passengersCost ​ 4 5 6 7 8 9 10 11 12 13 14 15 16 17 18 [DATE] 3455 …" at bounding box center [781, 468] width 798 height 443
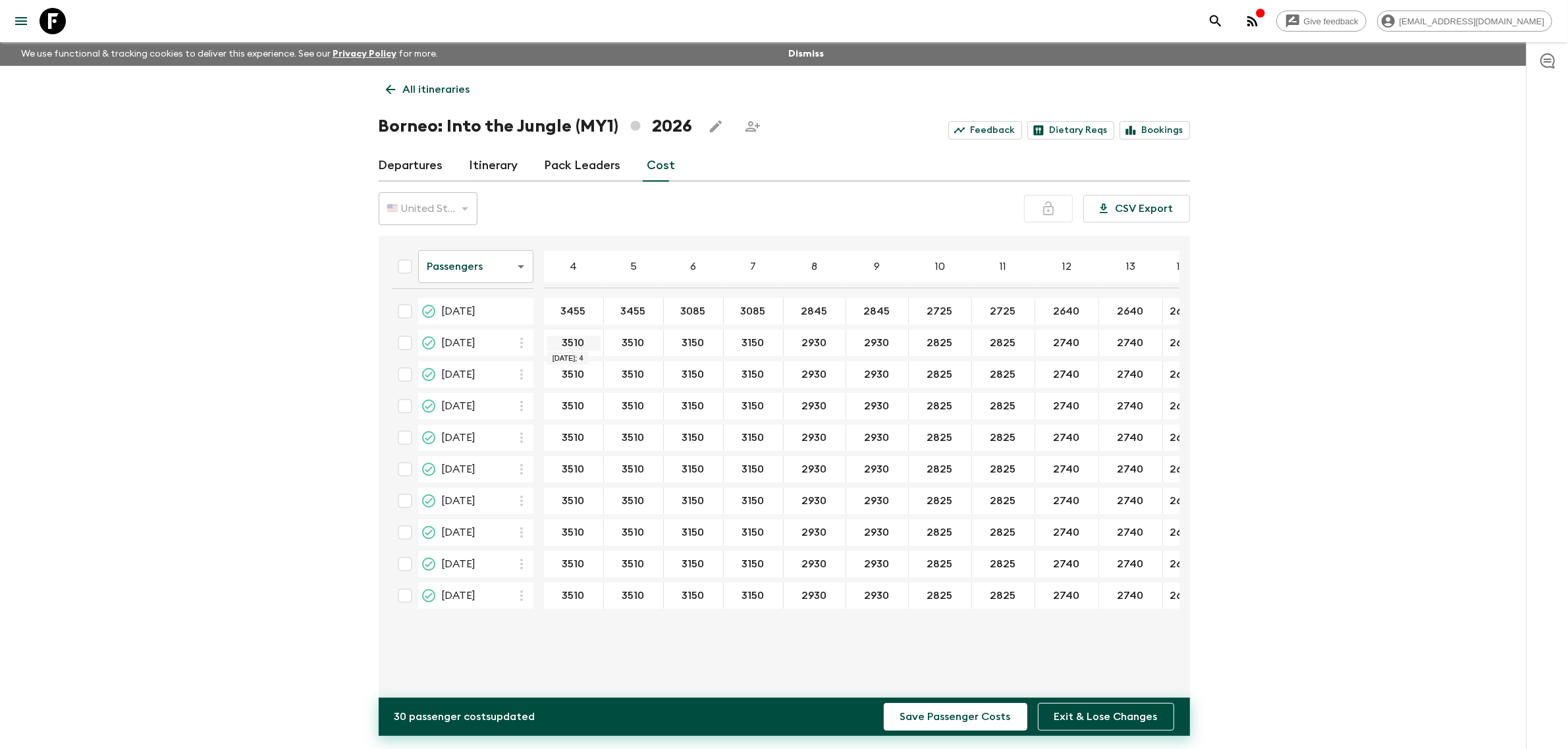
drag, startPoint x: 557, startPoint y: 338, endPoint x: 582, endPoint y: 343, distance: 25.5
type input "3455"
drag, startPoint x: 617, startPoint y: 343, endPoint x: 645, endPoint y: 341, distance: 28.1
type input "3455"
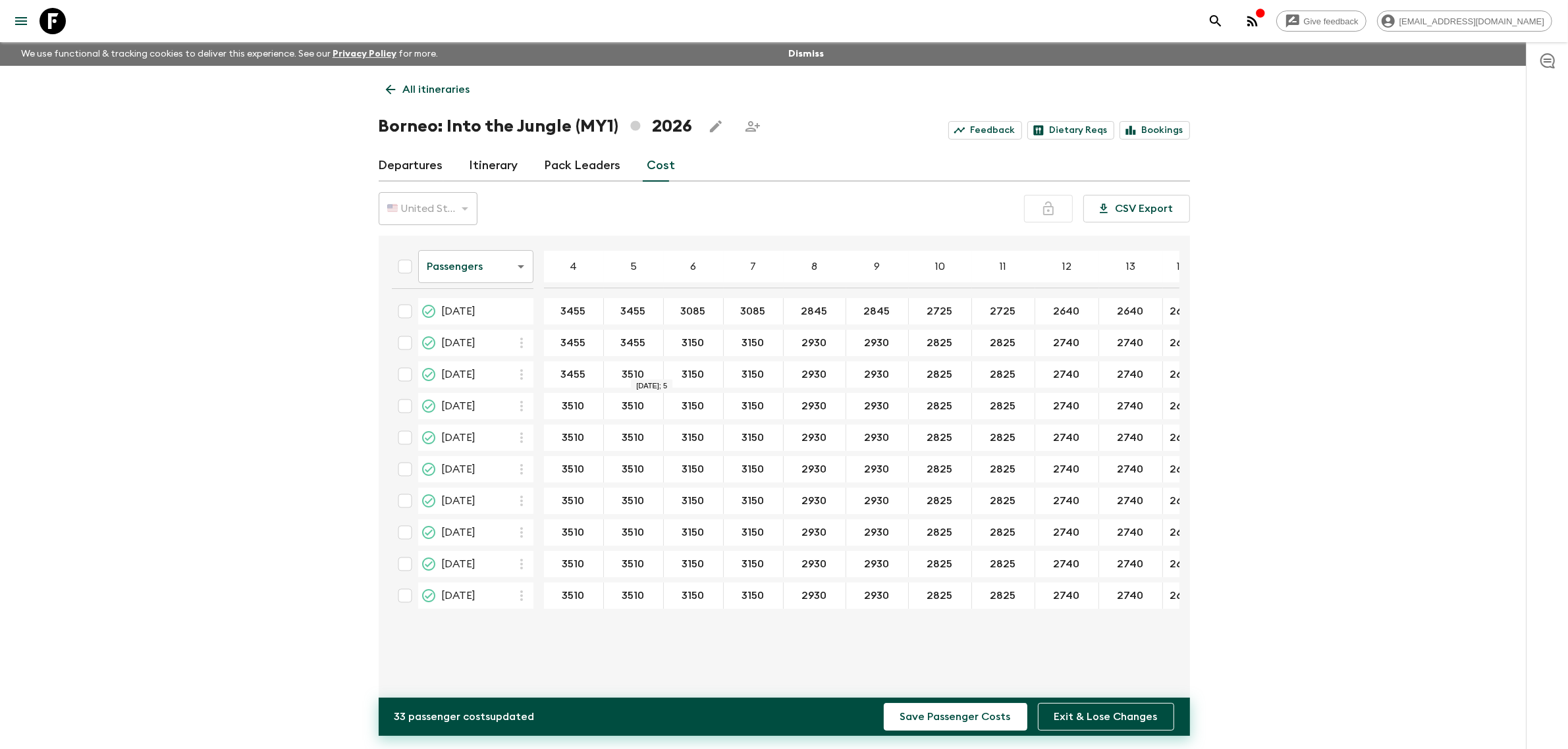
drag, startPoint x: 617, startPoint y: 376, endPoint x: 660, endPoint y: 371, distance: 43.3
type input "3455"
drag, startPoint x: 606, startPoint y: 401, endPoint x: 643, endPoint y: 409, distance: 37.9
type input "3455"
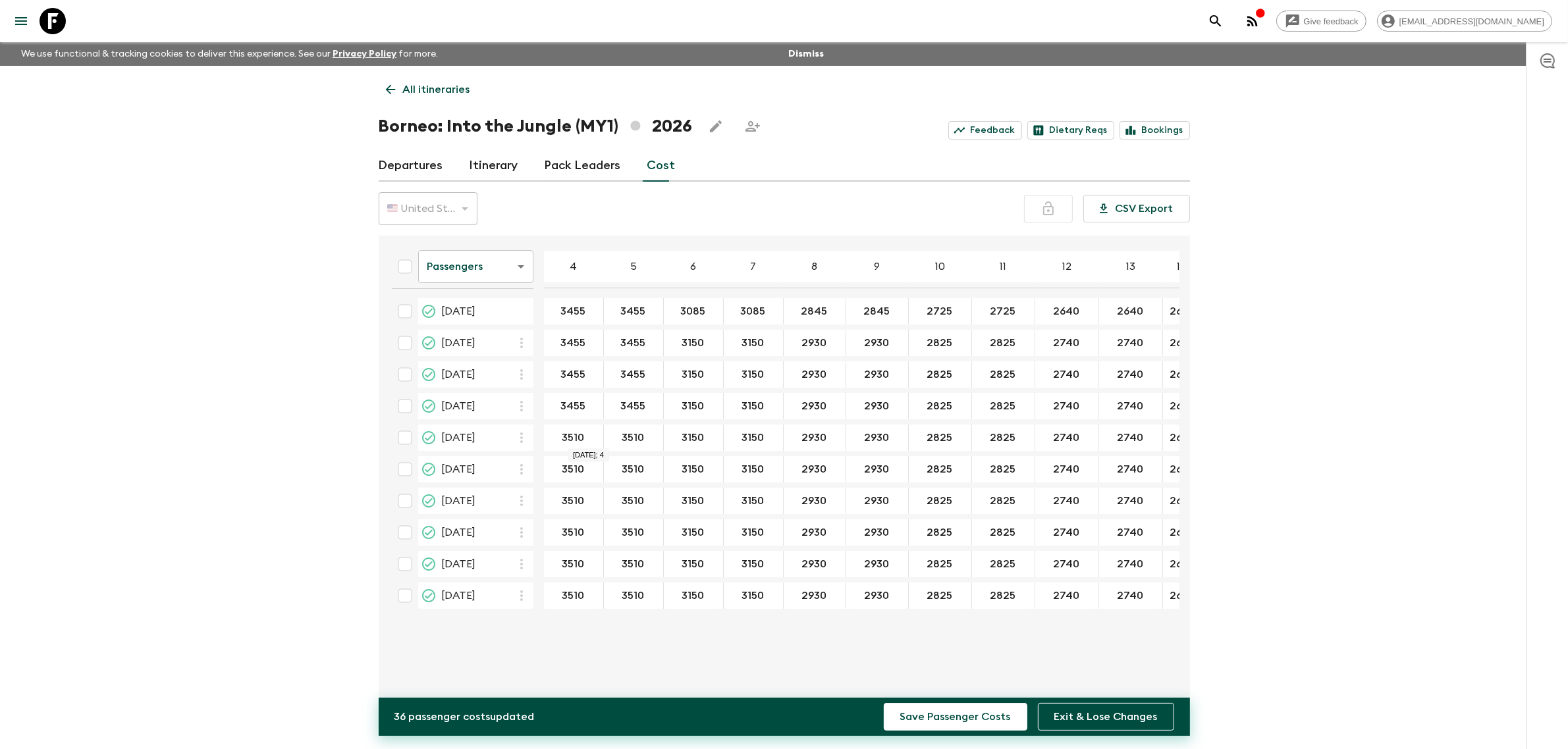
drag, startPoint x: 557, startPoint y: 435, endPoint x: 602, endPoint y: 435, distance: 45.0
type input "3455"
drag, startPoint x: 612, startPoint y: 435, endPoint x: 663, endPoint y: 431, distance: 51.2
type input "3455"
drag, startPoint x: 555, startPoint y: 470, endPoint x: 596, endPoint y: 472, distance: 41.0
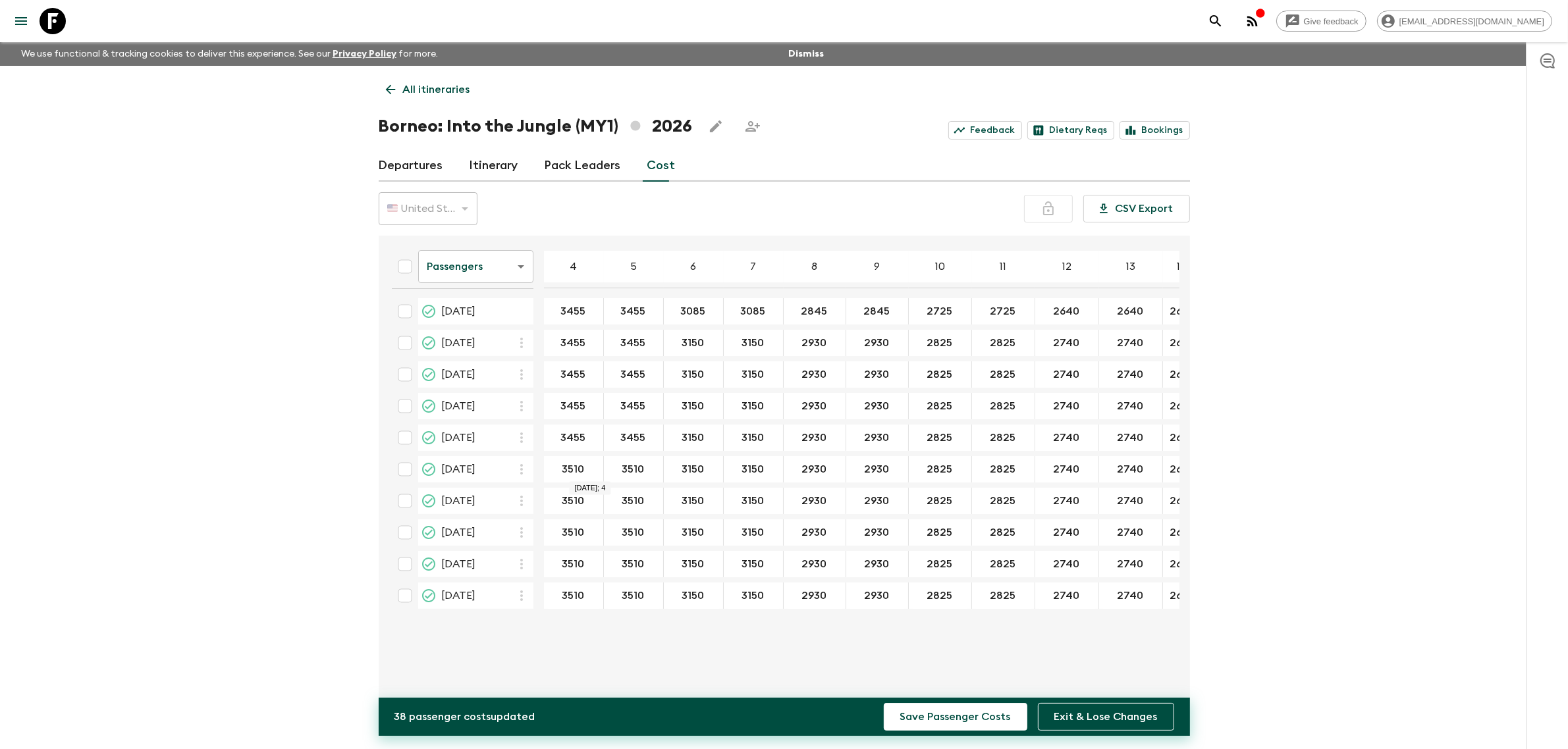
type input "3455"
drag, startPoint x: 613, startPoint y: 470, endPoint x: 642, endPoint y: 471, distance: 29.0
type input "3455"
drag, startPoint x: 557, startPoint y: 500, endPoint x: 600, endPoint y: 500, distance: 43.0
type input "3455"
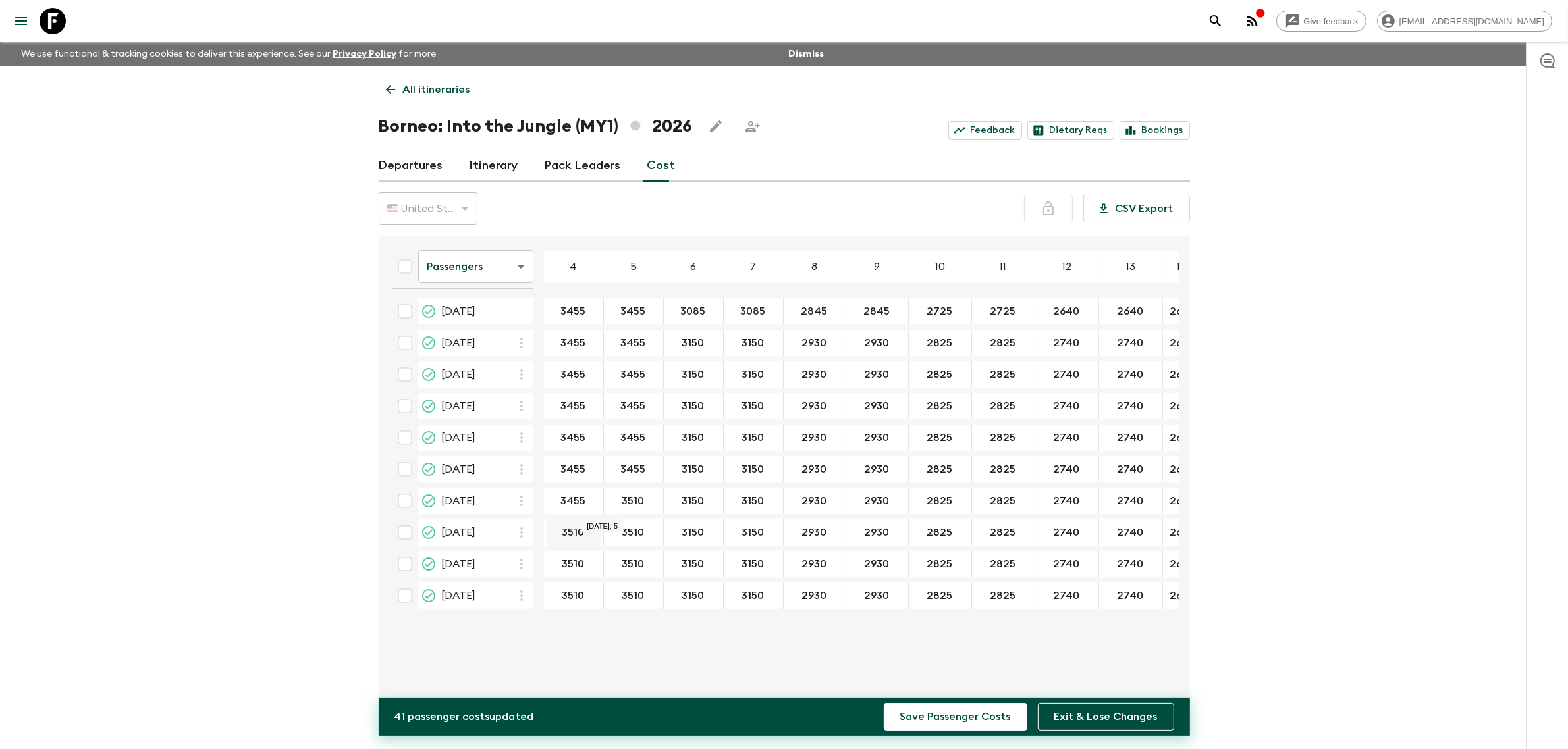
type input "3455"
drag, startPoint x: 550, startPoint y: 525, endPoint x: 600, endPoint y: 537, distance: 51.4
type input "3455"
drag, startPoint x: 609, startPoint y: 533, endPoint x: 645, endPoint y: 531, distance: 36.1
type input "3455"
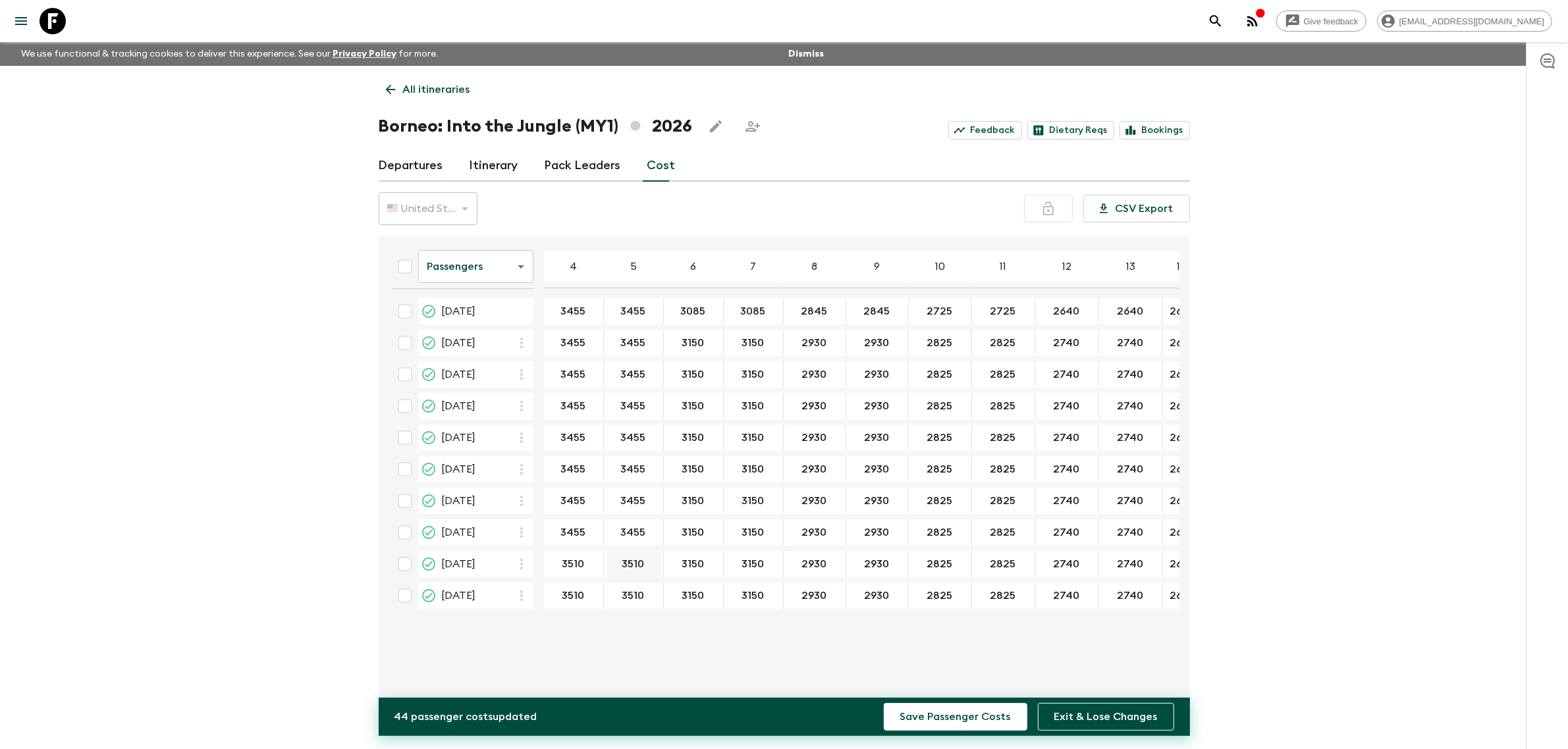
drag, startPoint x: 558, startPoint y: 562, endPoint x: 612, endPoint y: 559, distance: 54.1
type input "3455"
drag
type input "3455"
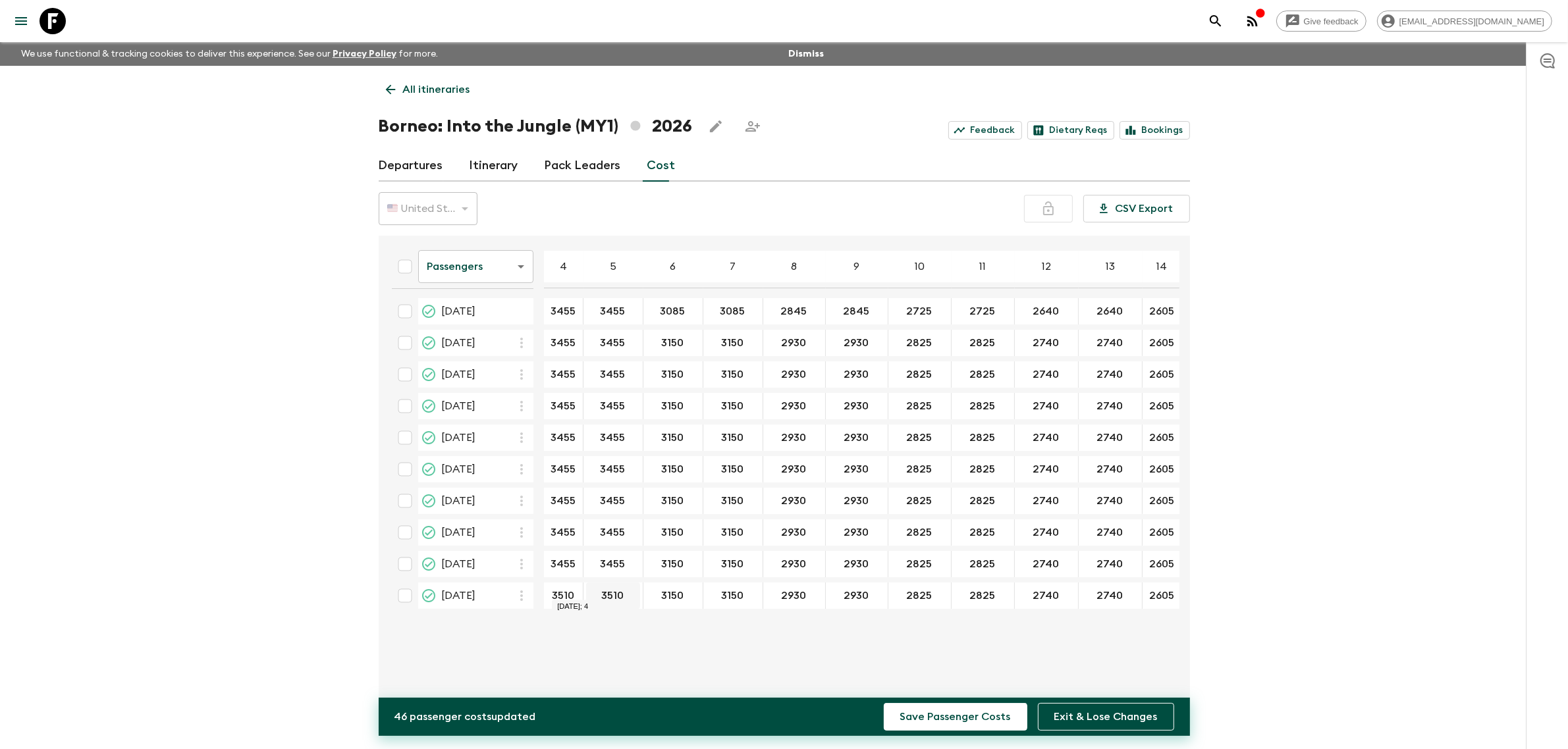
type input "3455"
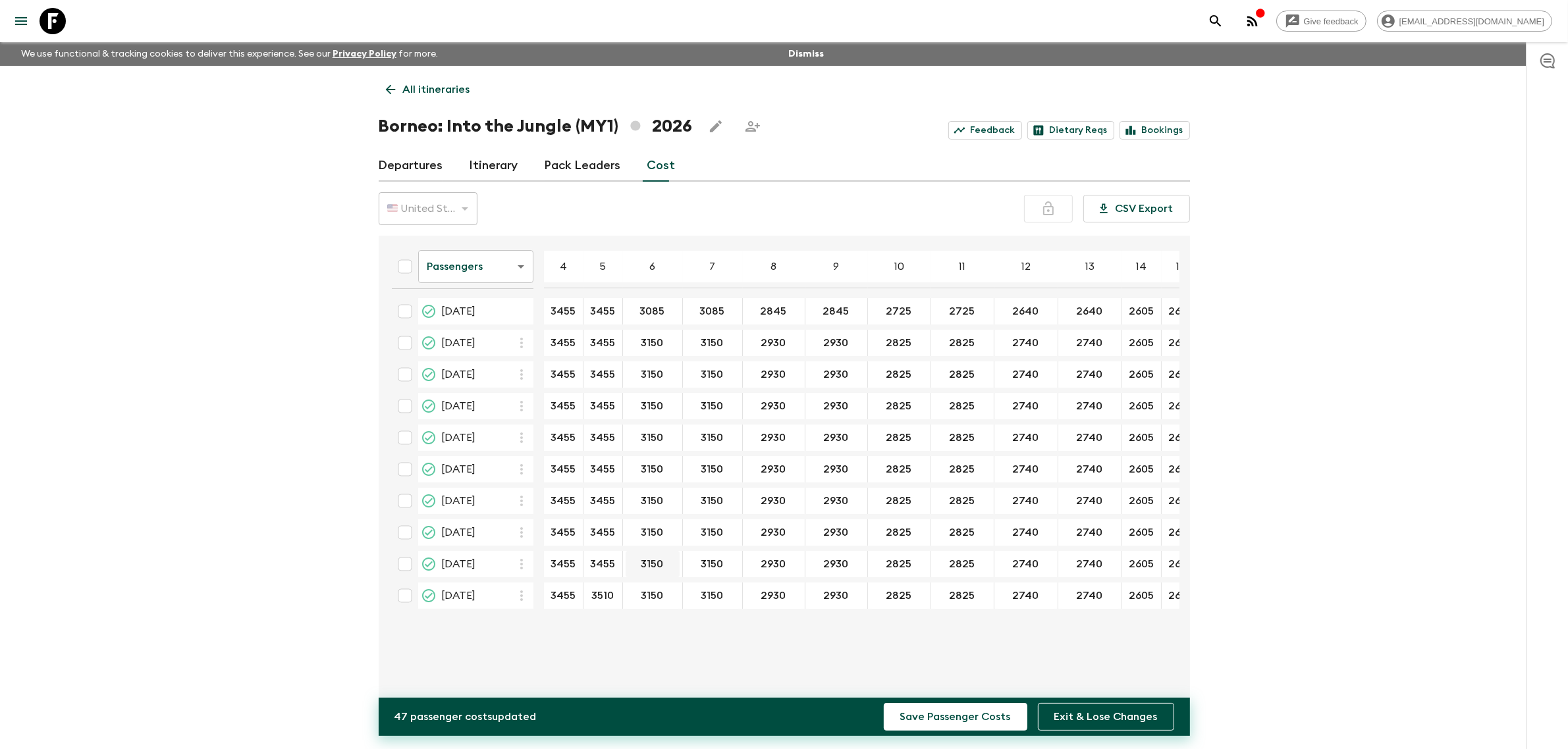
type input "3455"
drag, startPoint x: 644, startPoint y: 345, endPoint x: 688, endPoint y: 351, distance: 44.4
type input "3085"
drag, startPoint x: 637, startPoint y: 373, endPoint x: 670, endPoint y: 379, distance: 33.5
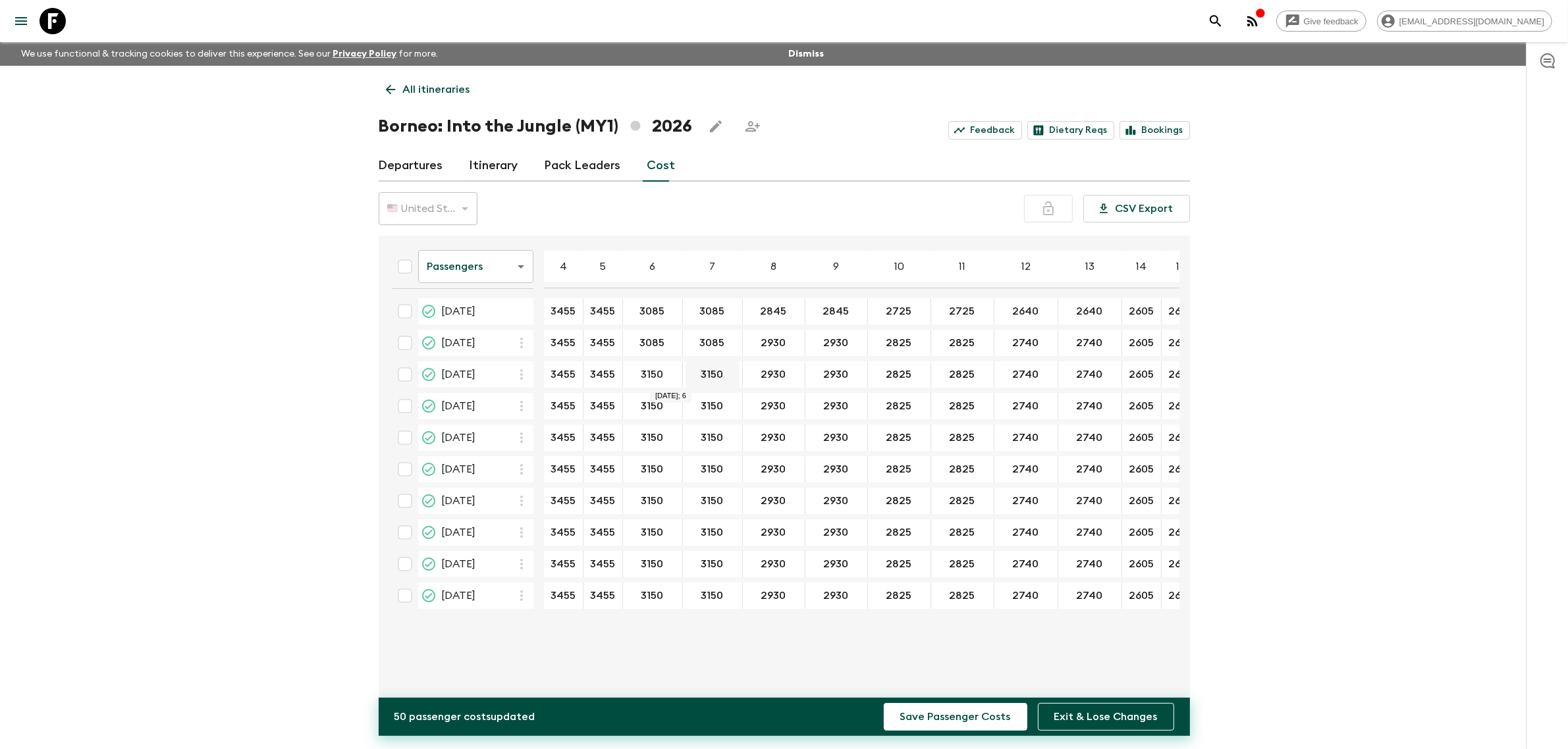
type input "3085"
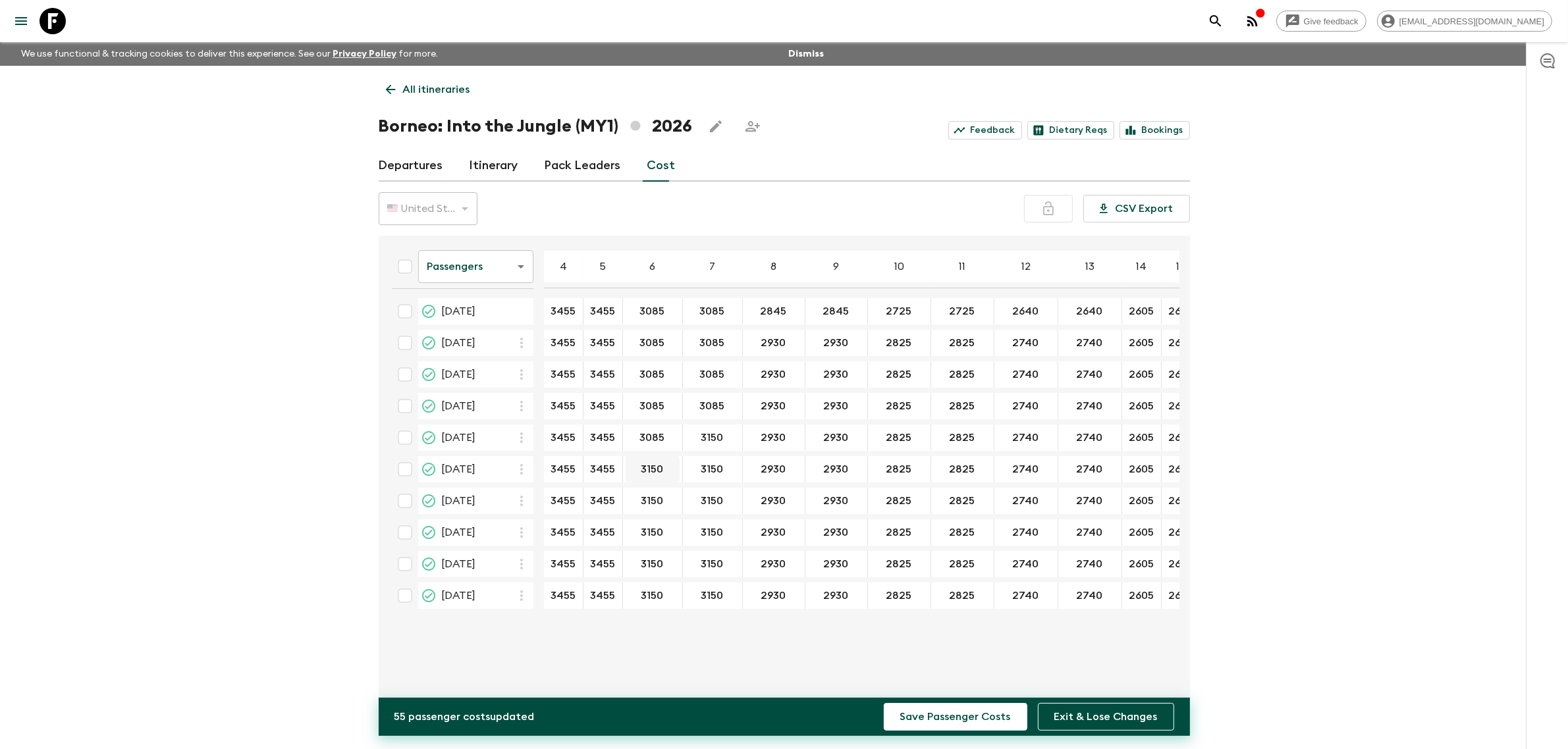
type input "3085"
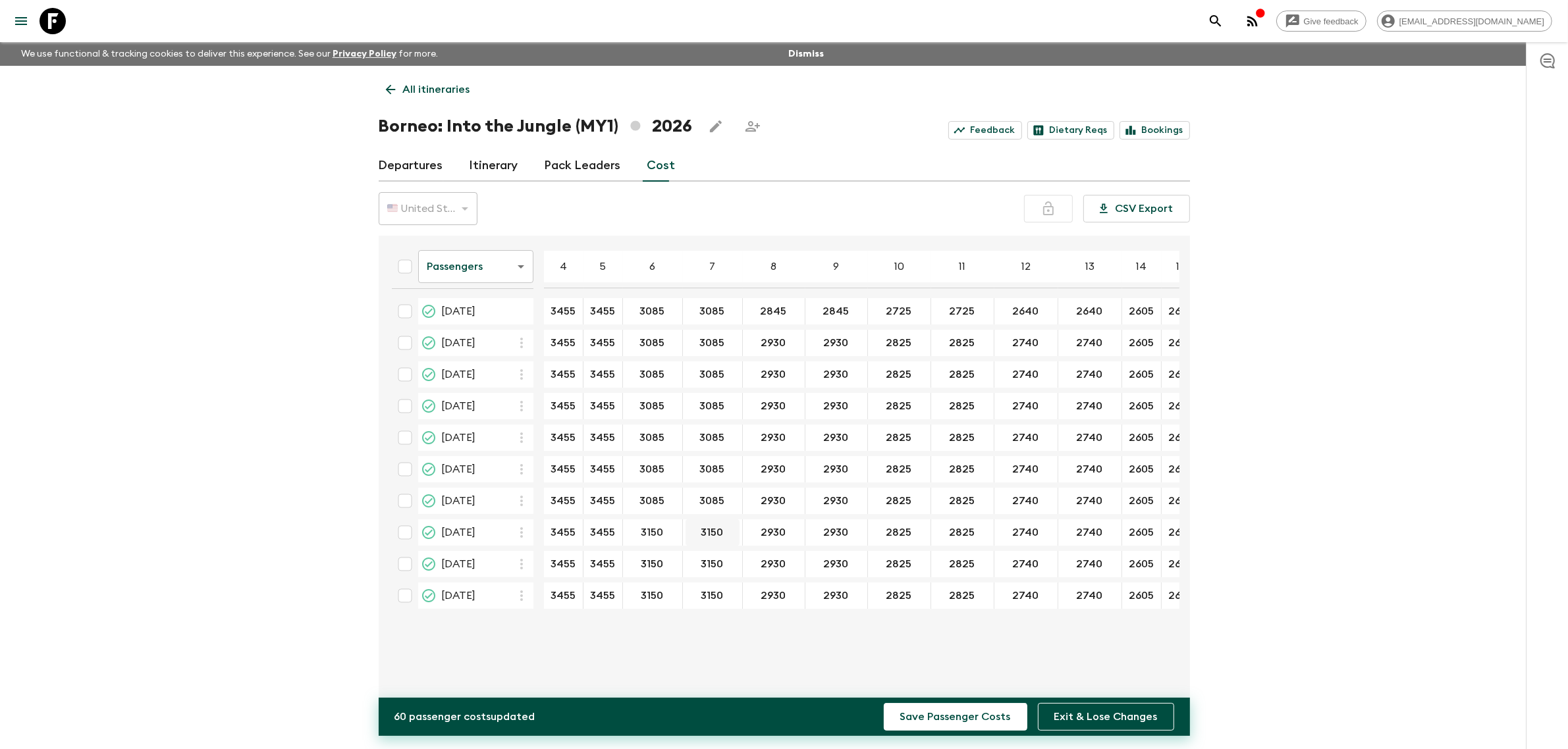
type input "3085"
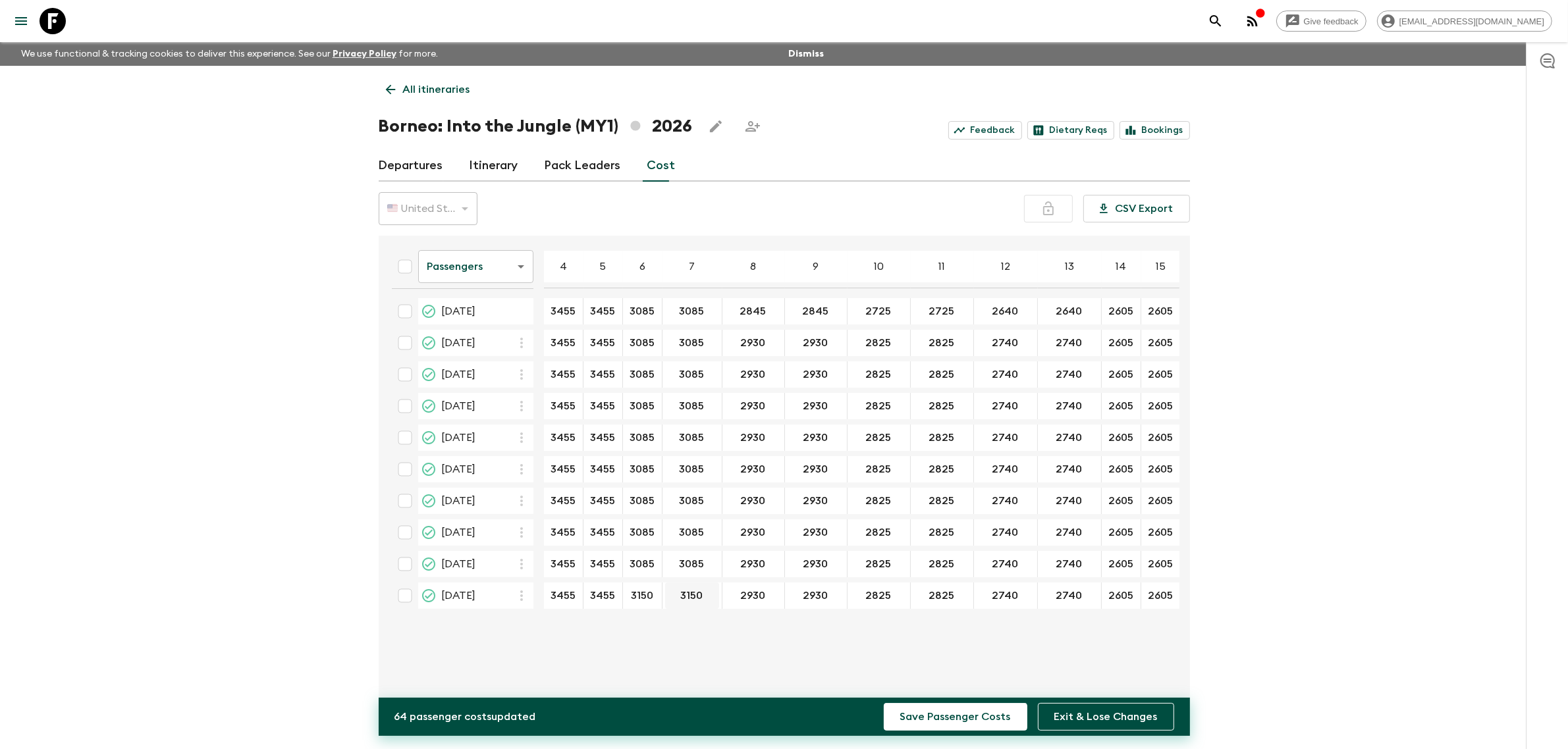
type input "3085"
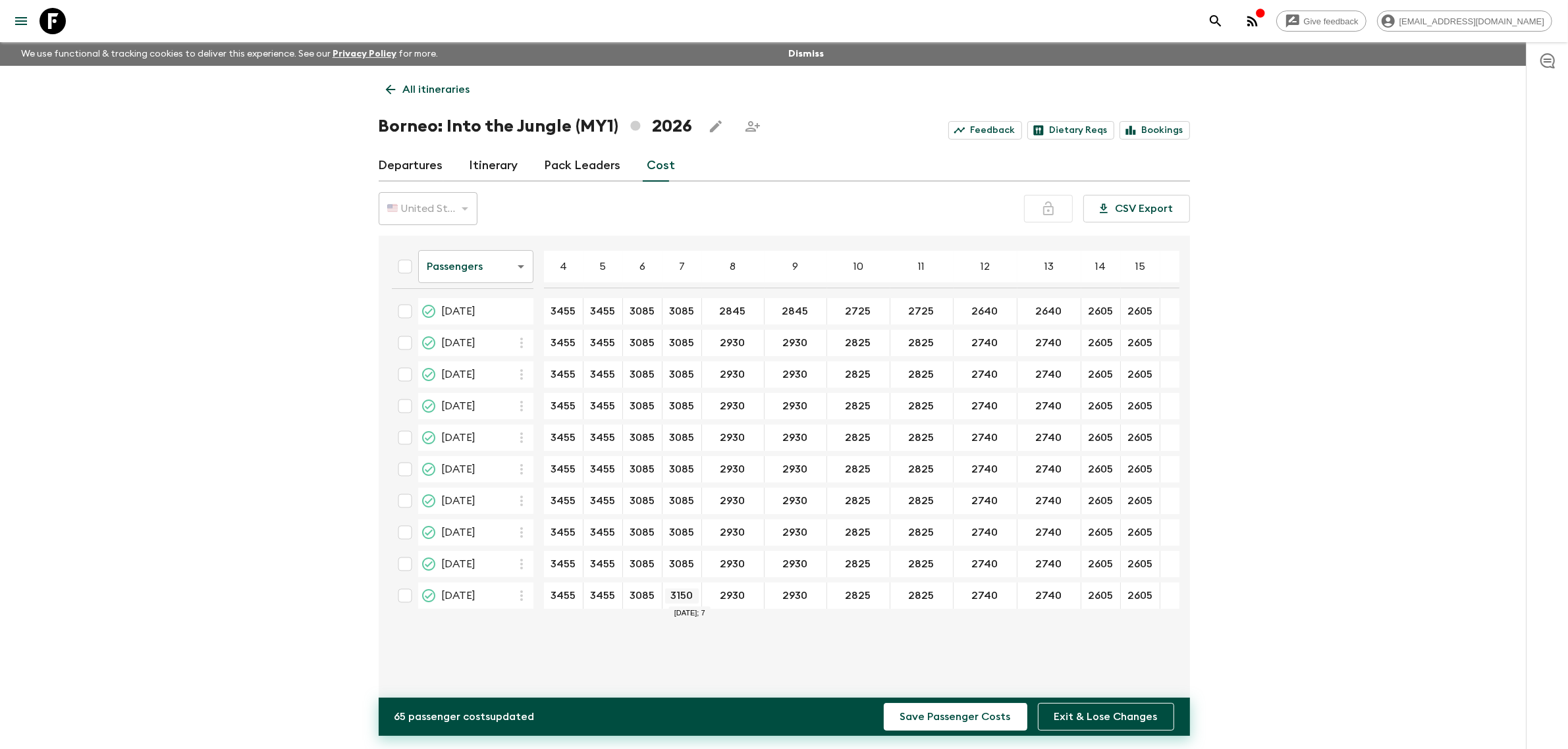
type input "3085"
type input "2845"
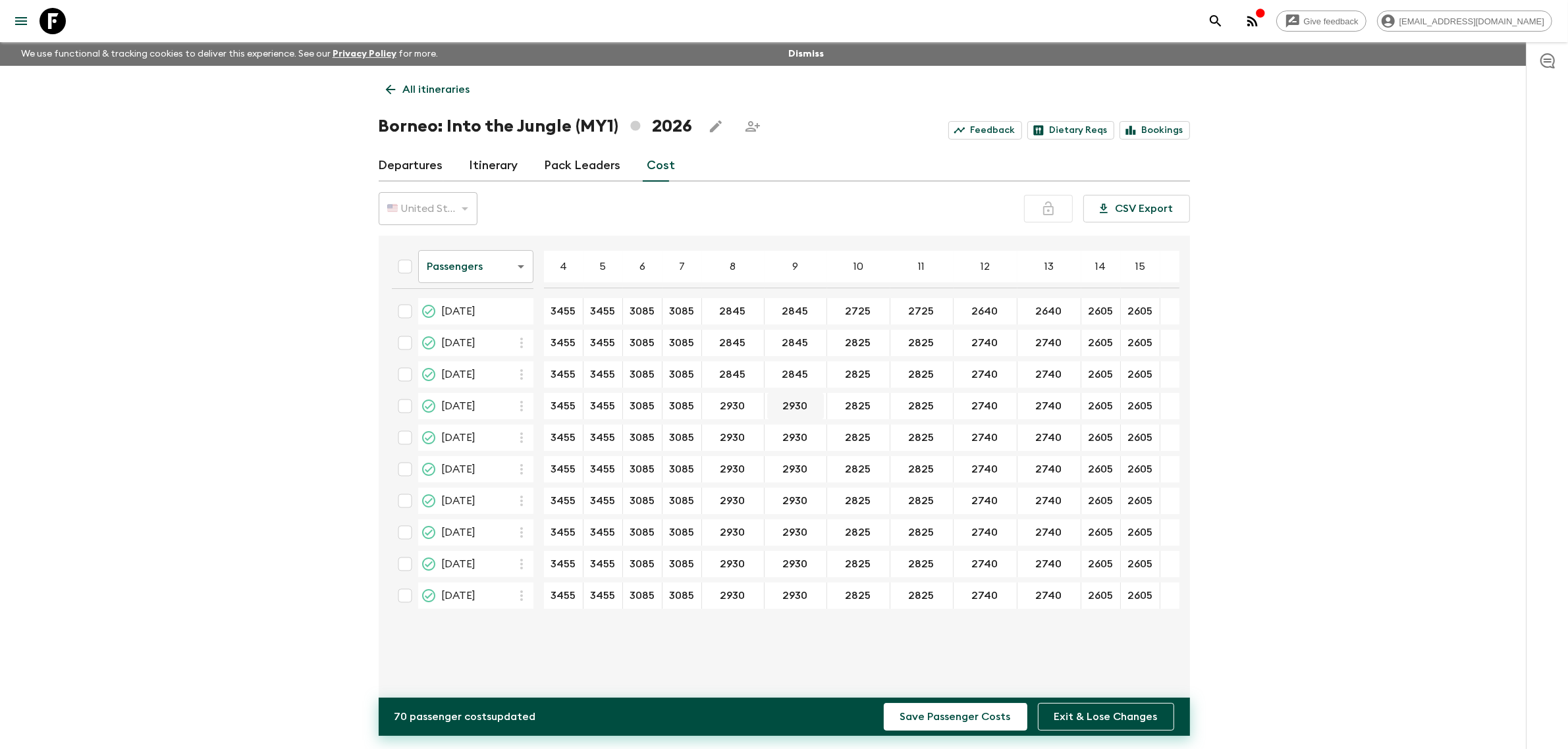
type input "2845"
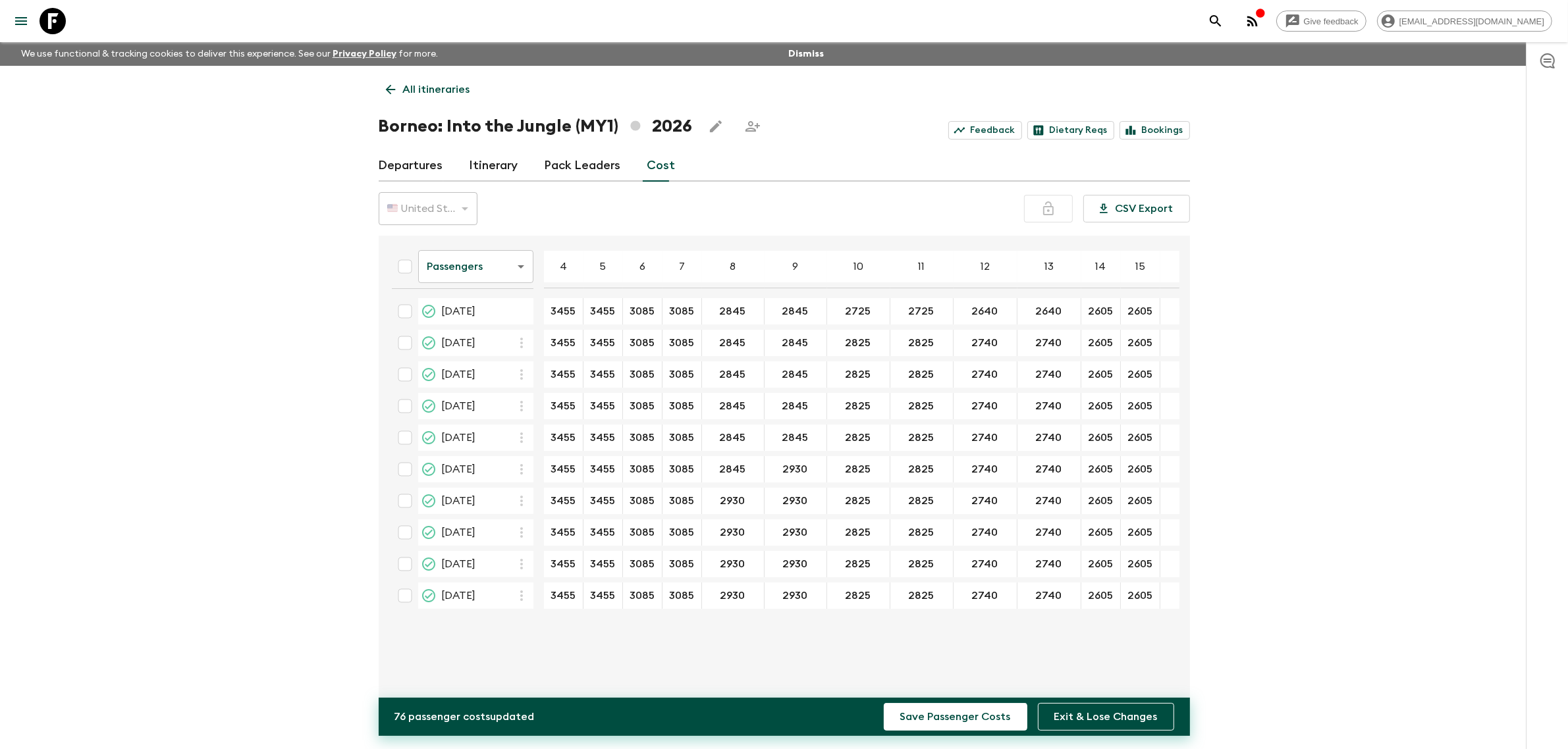
type input "2845"
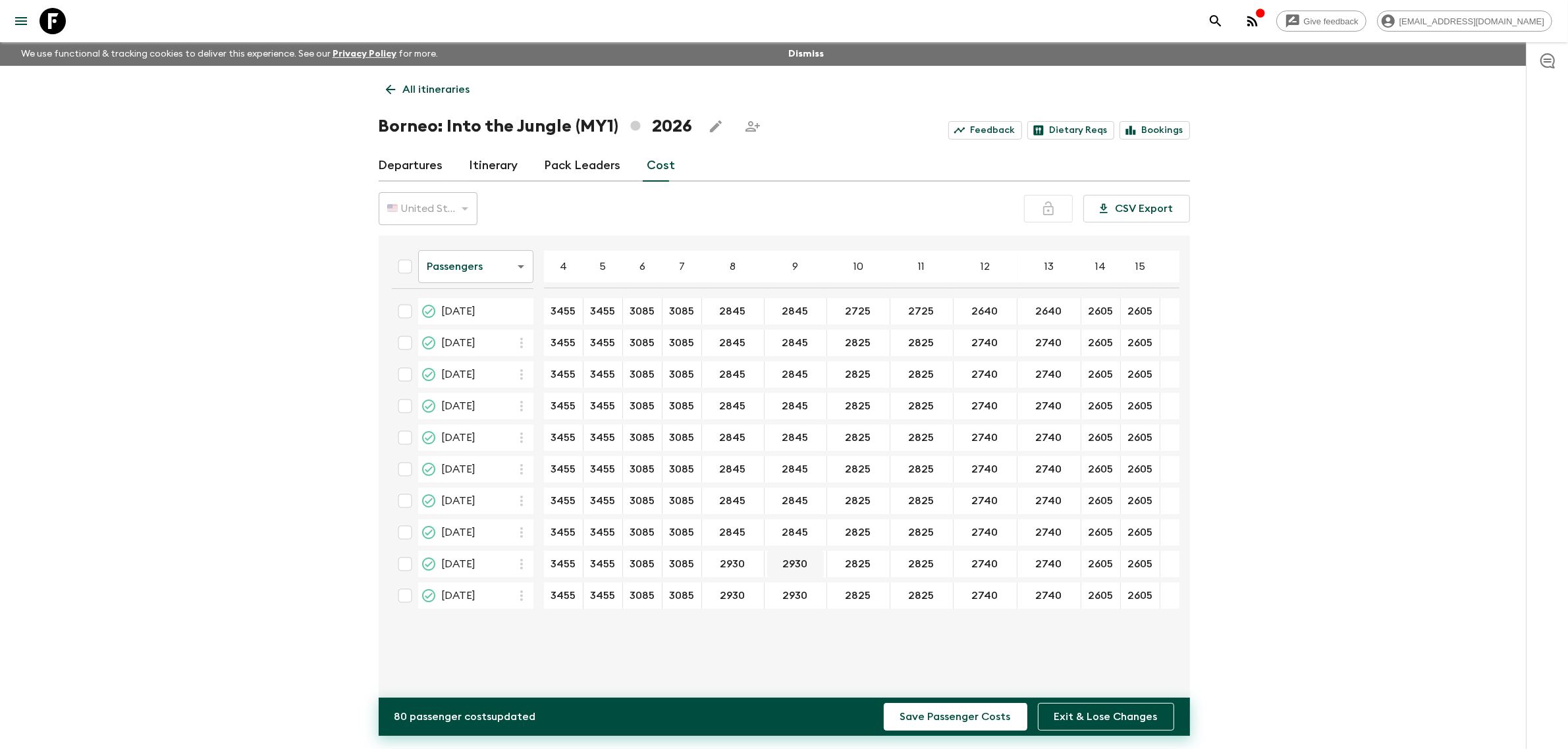
type input "2845"
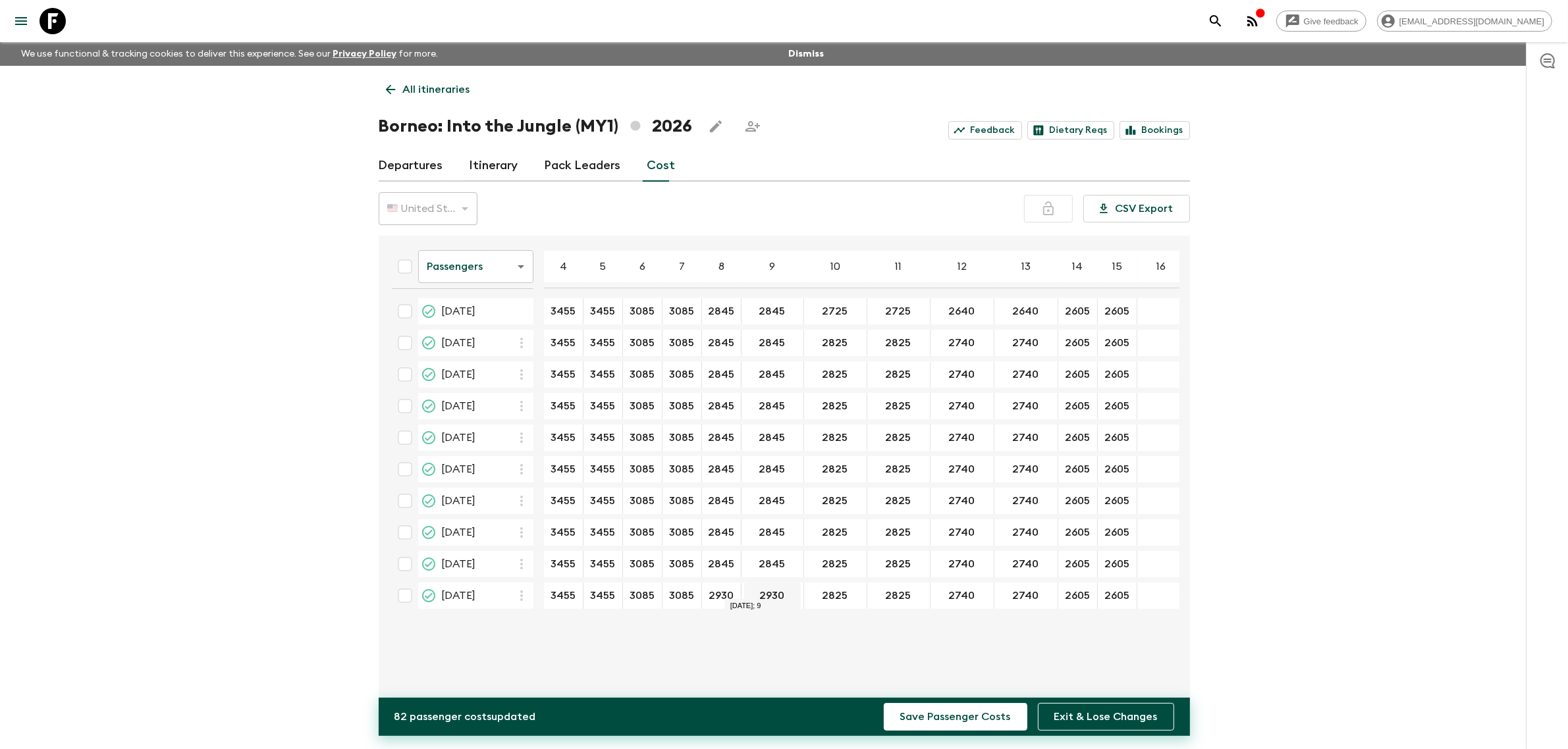
type input "2845"
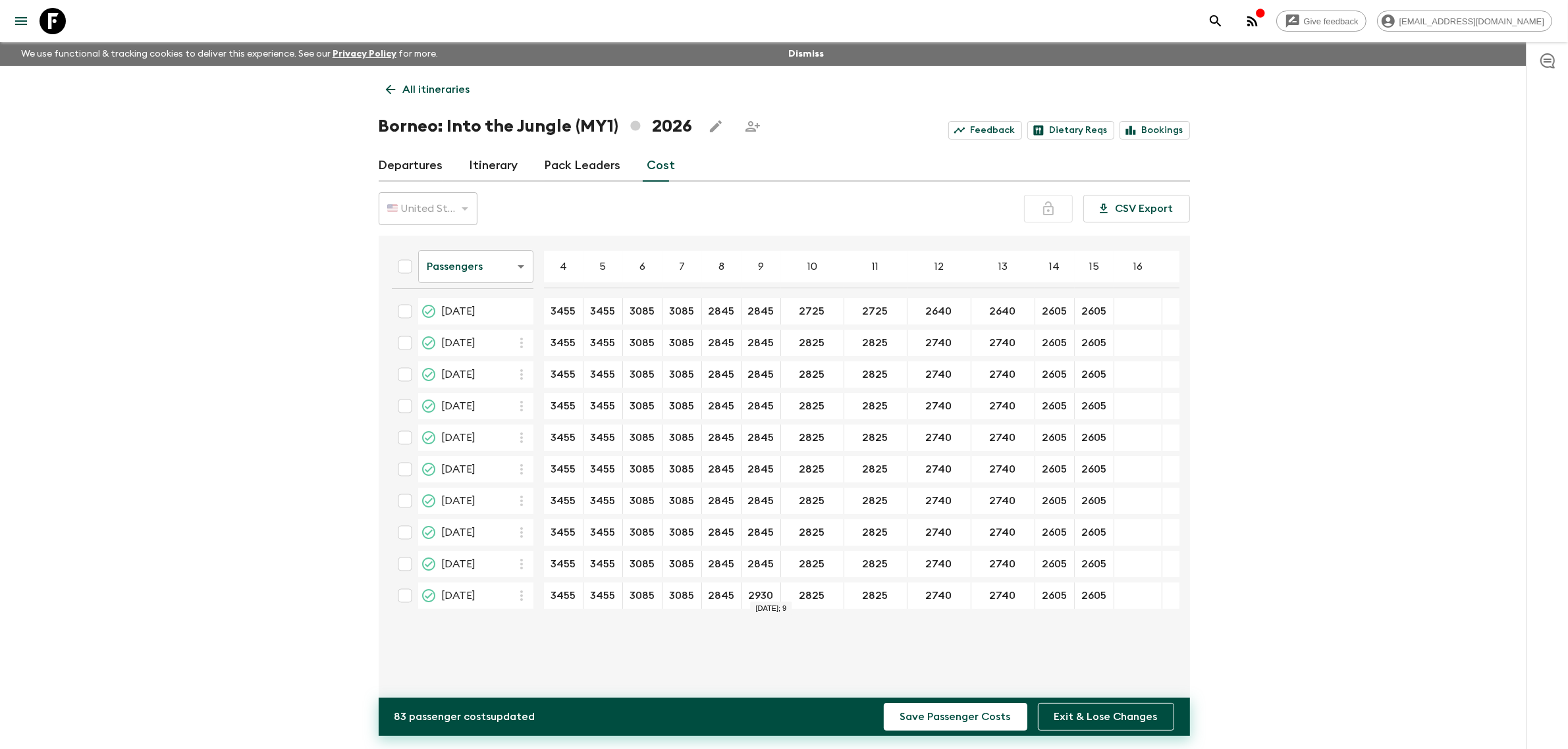
type input "2845"
type input "2725"
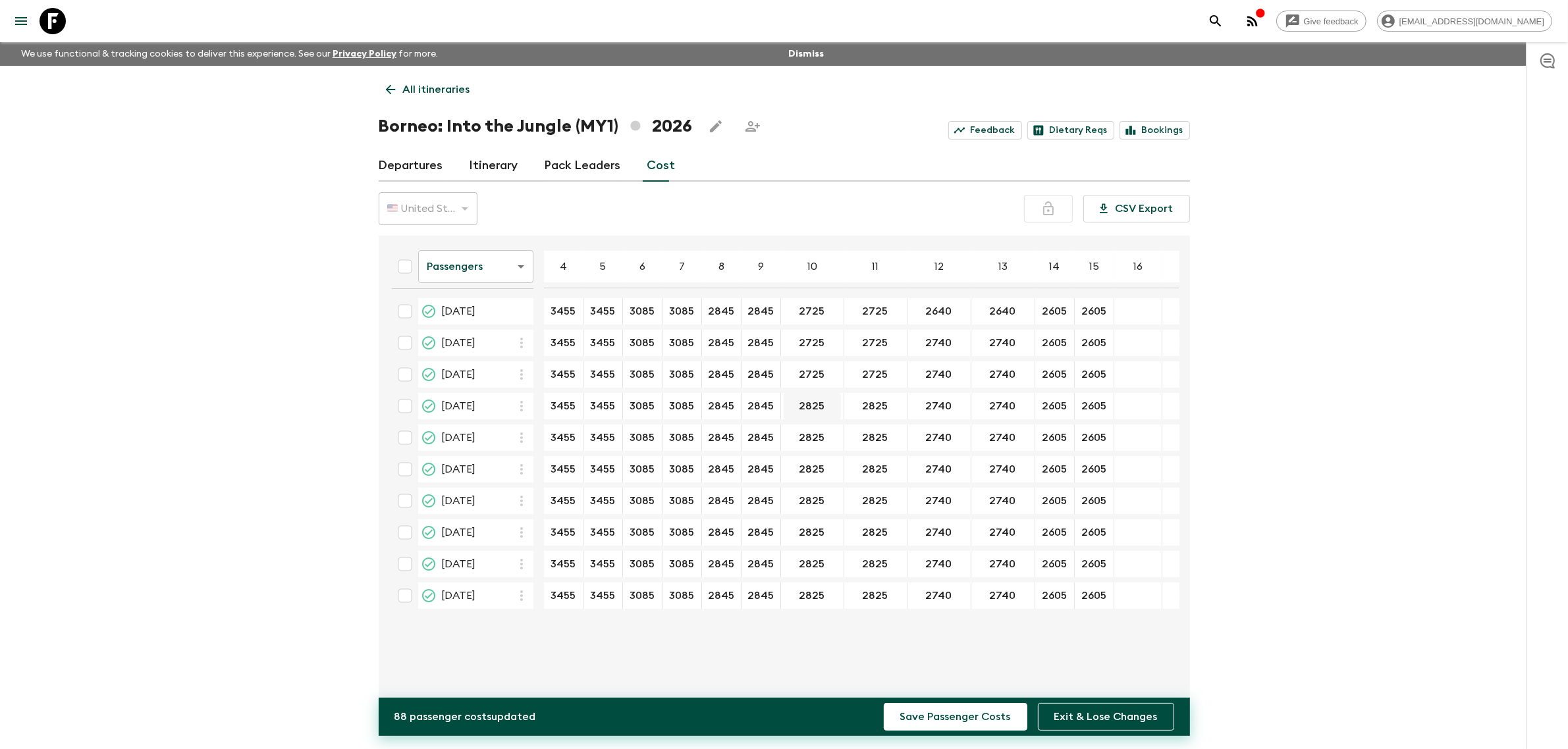
type input "2725"
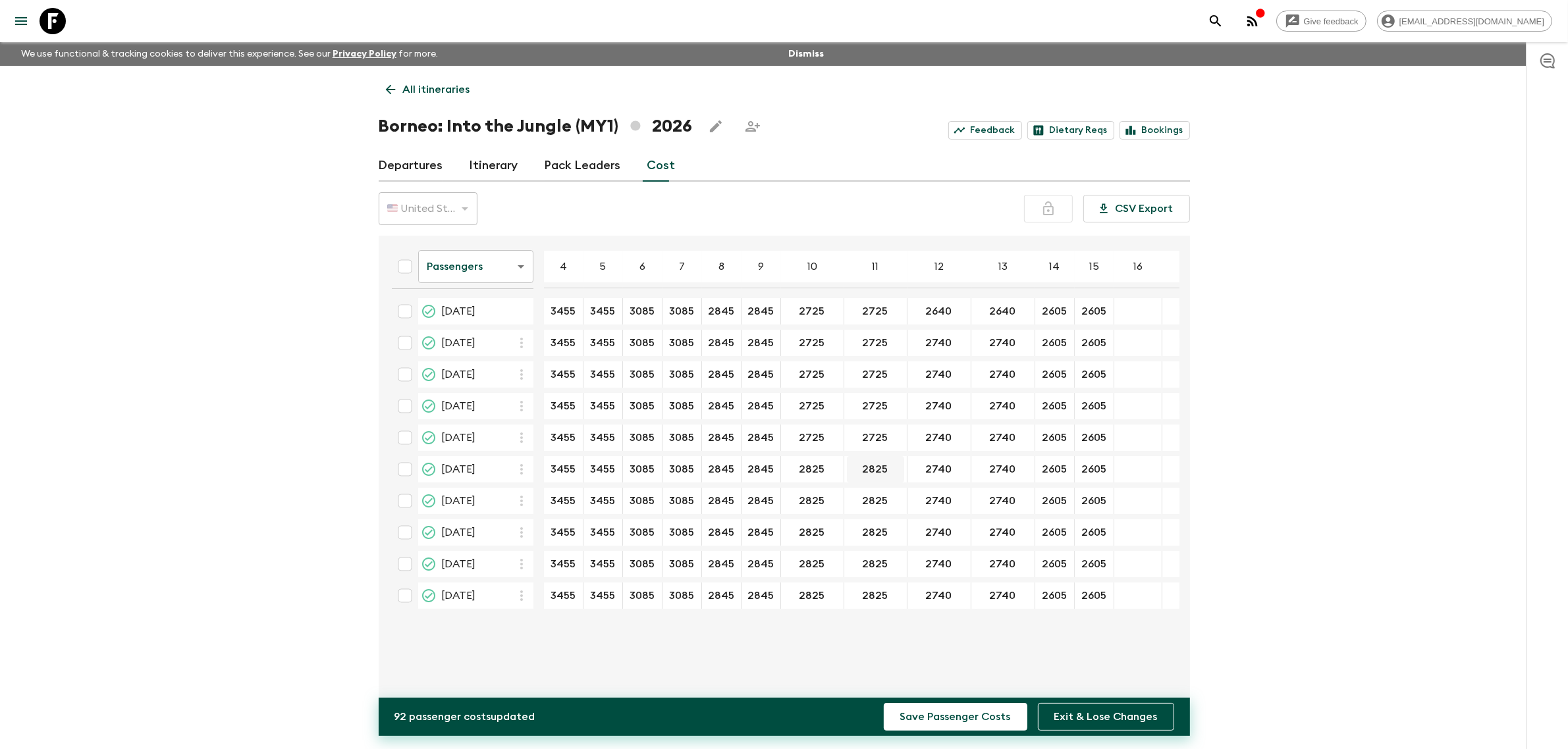
type input "2725"
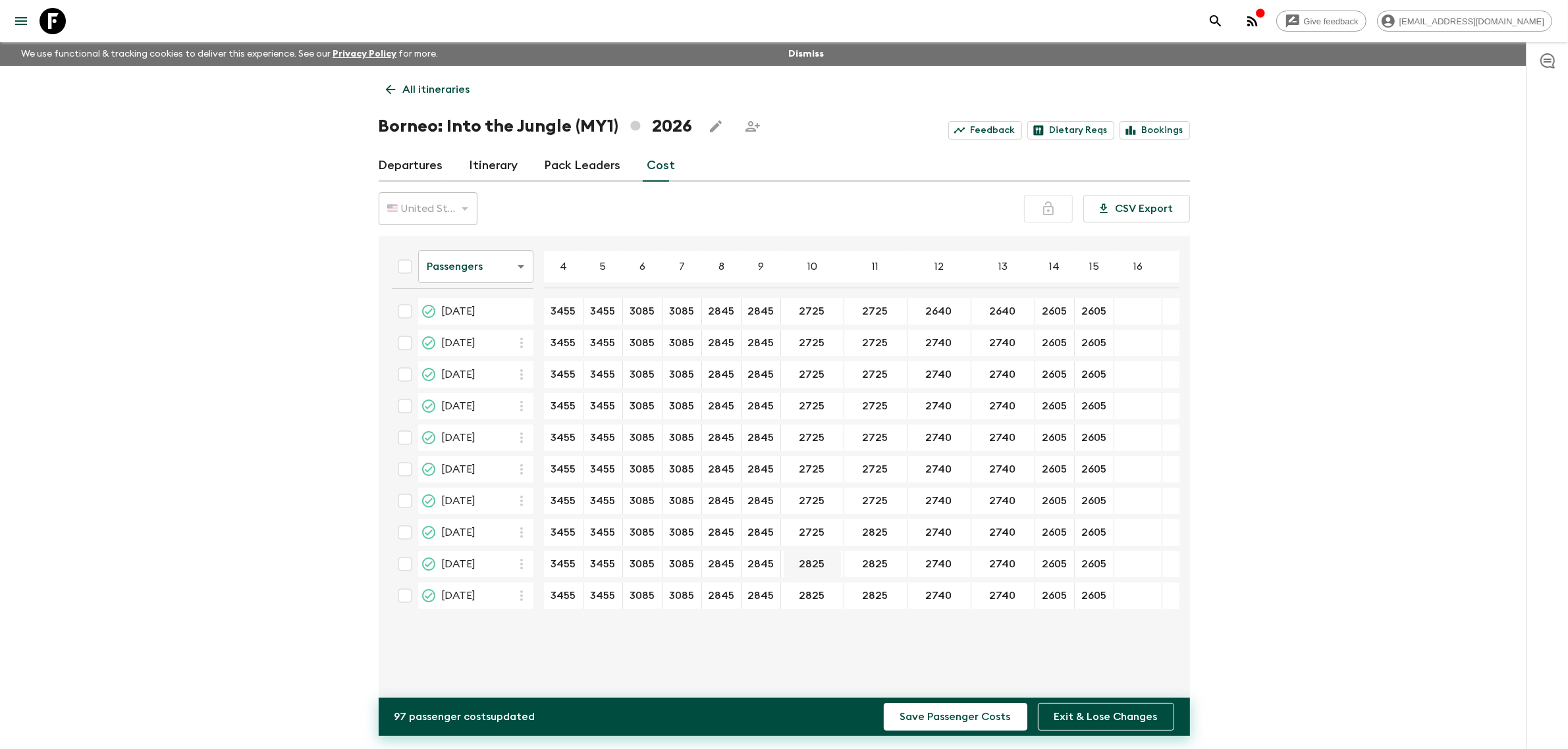
type input "2725"
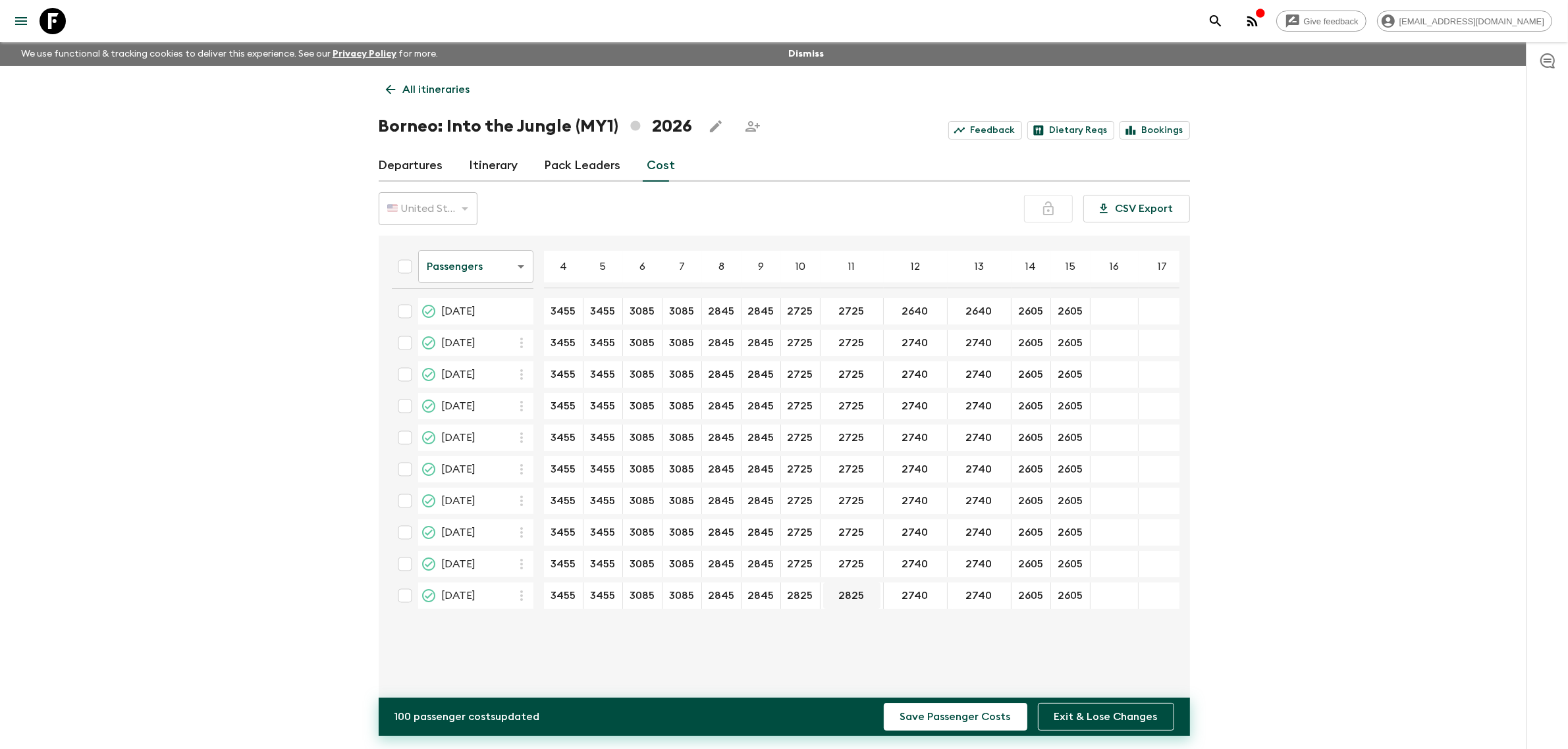
type input "2725"
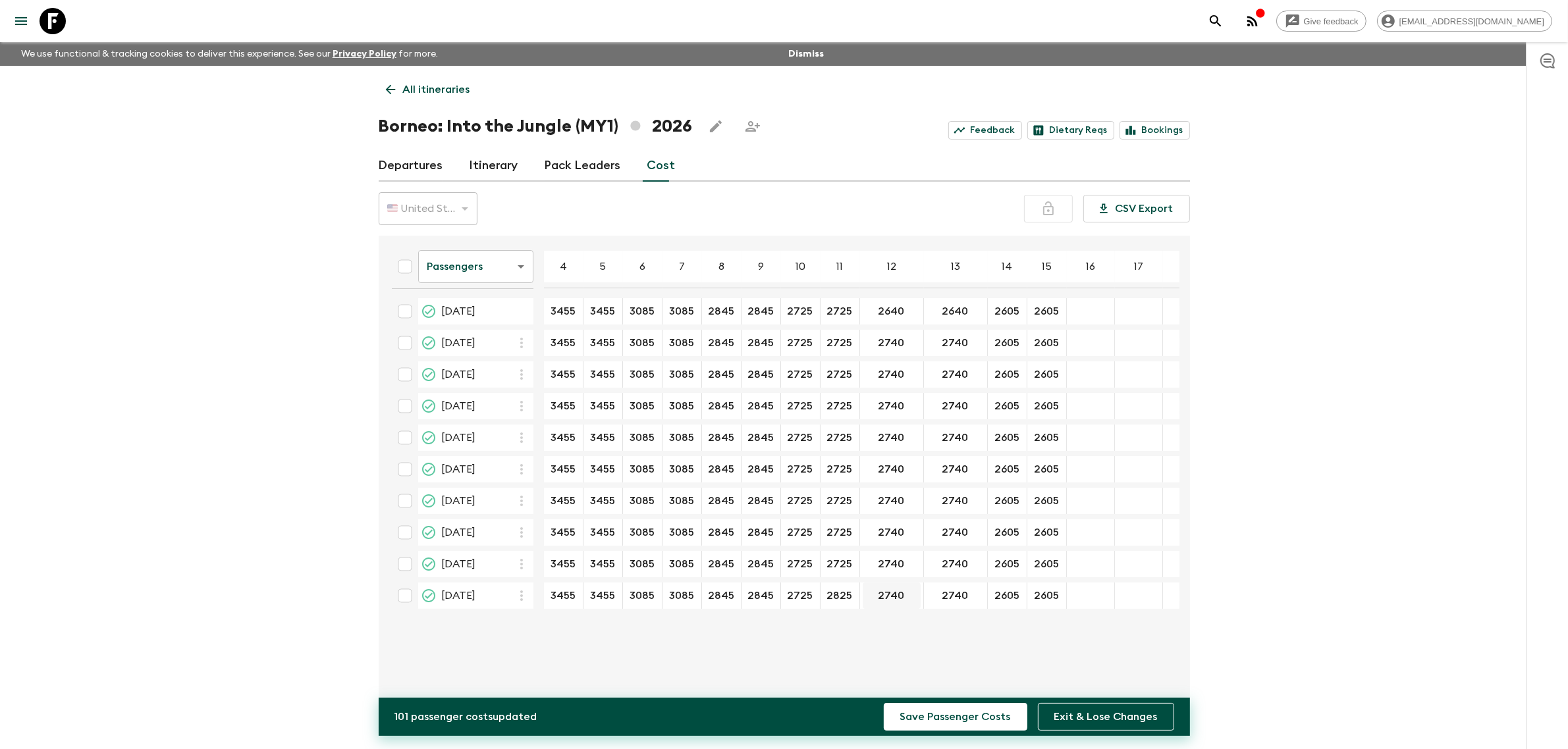
type input "2725"
type input "2640"
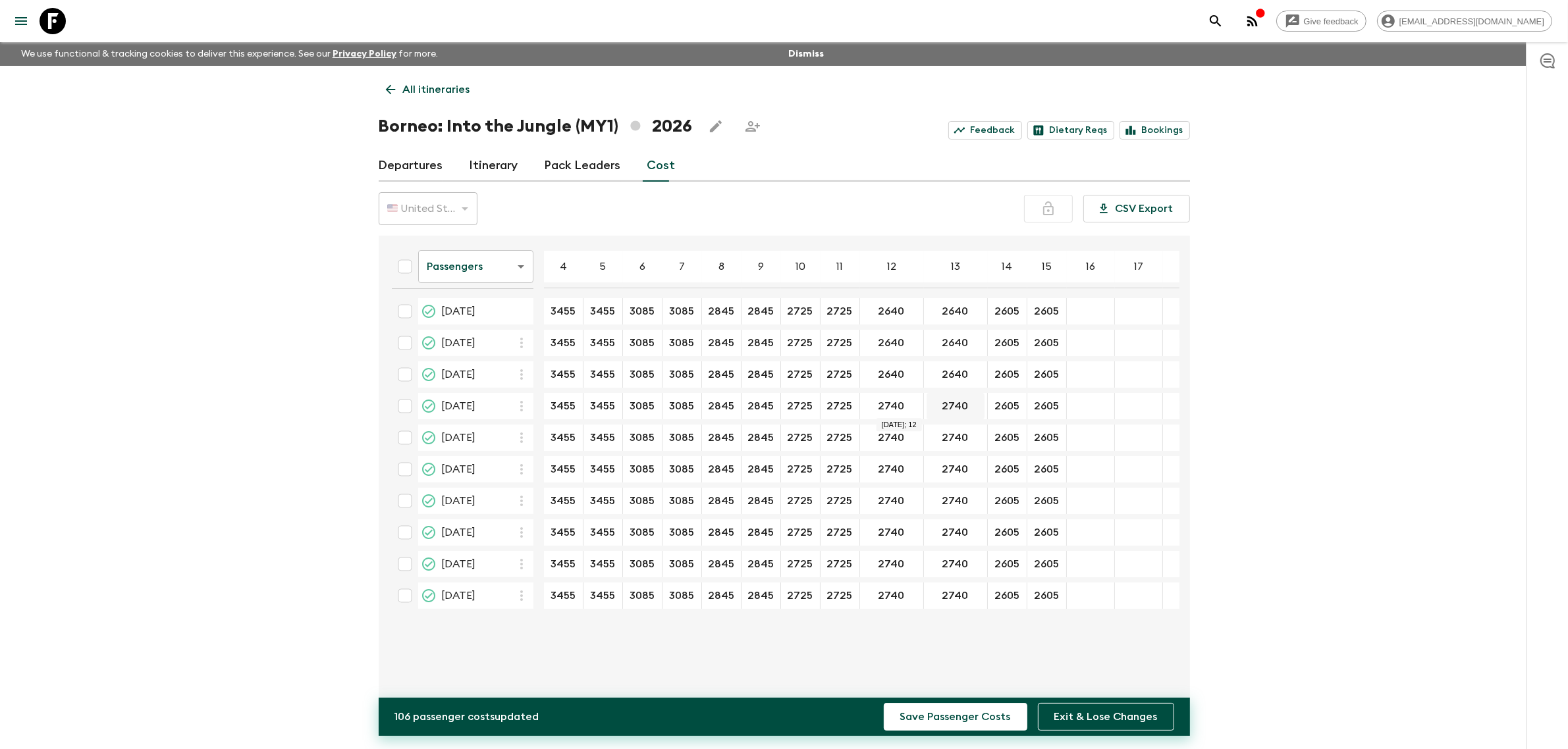
type input "2640"
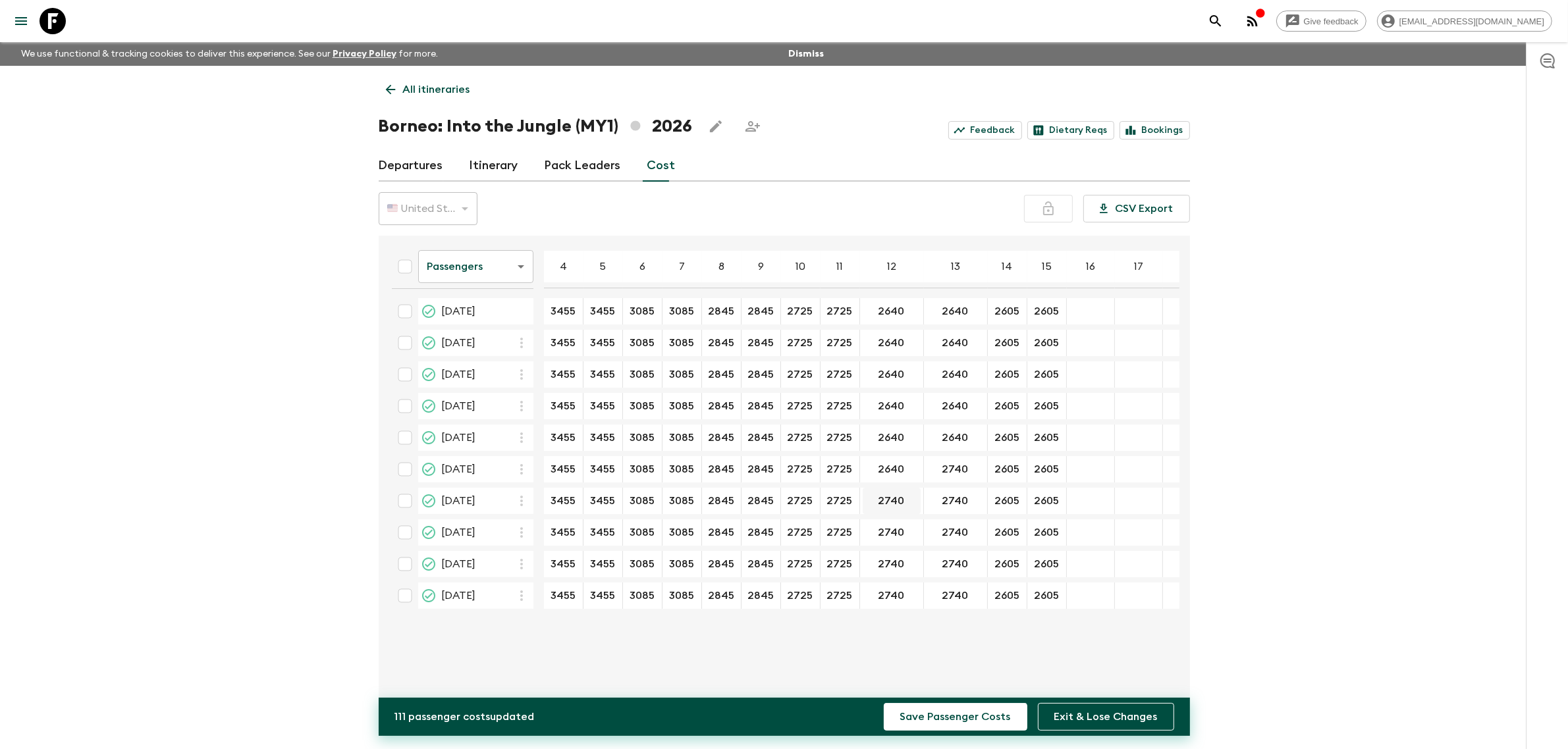
type input "2640"
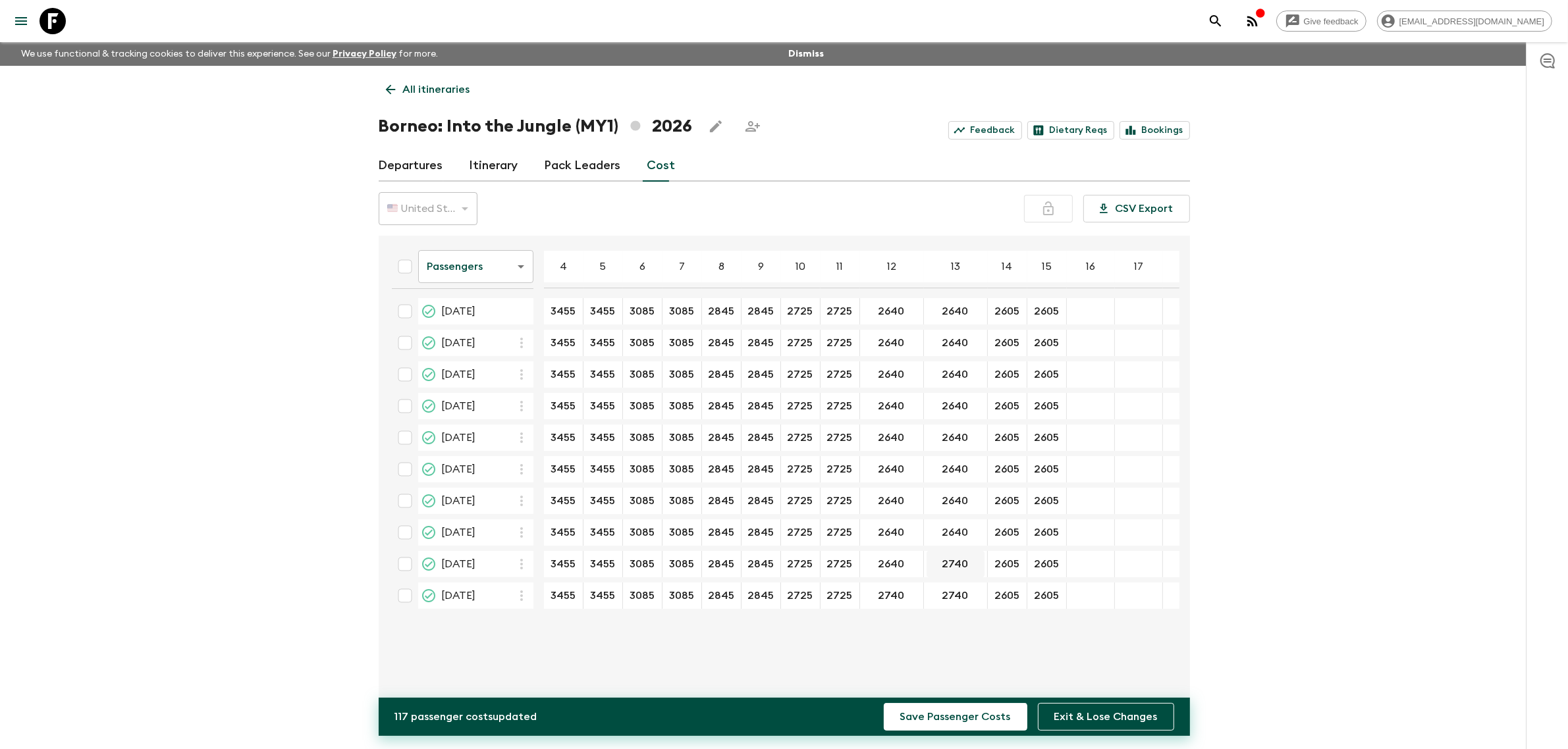
type input "2640"
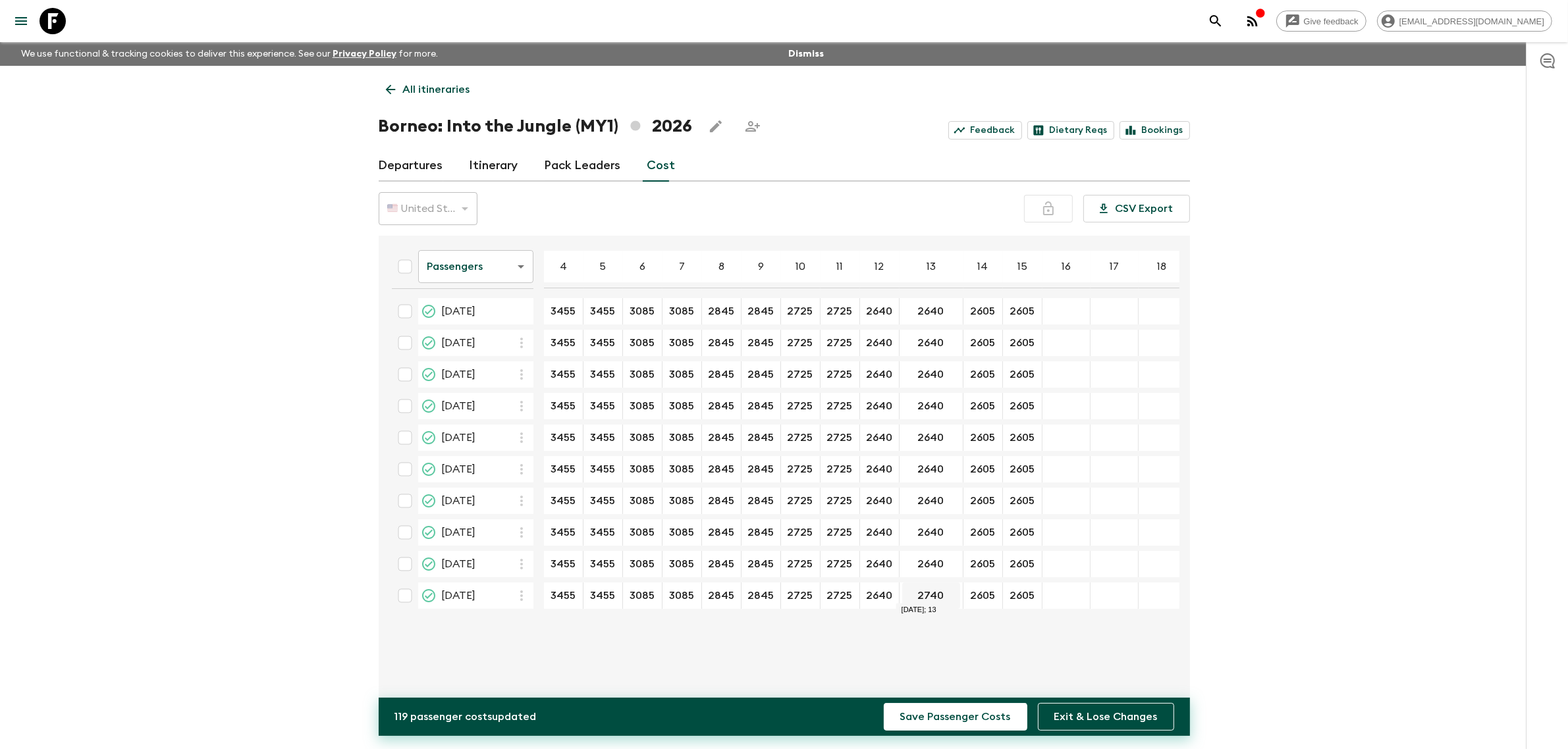
type input "2640"
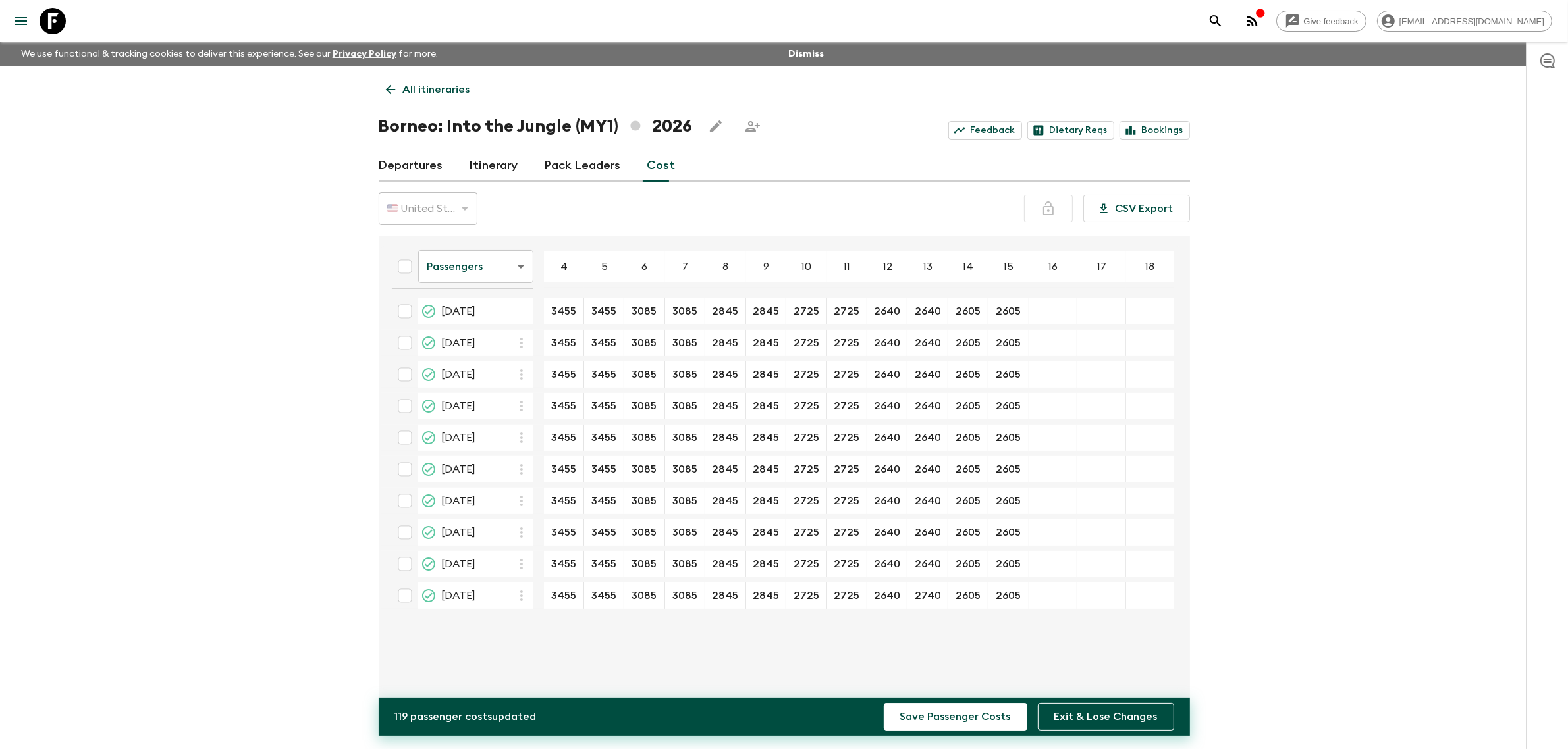
type input "2640"
click at [983, 726] on button "Save Passenger Costs" at bounding box center [955, 717] width 144 height 28
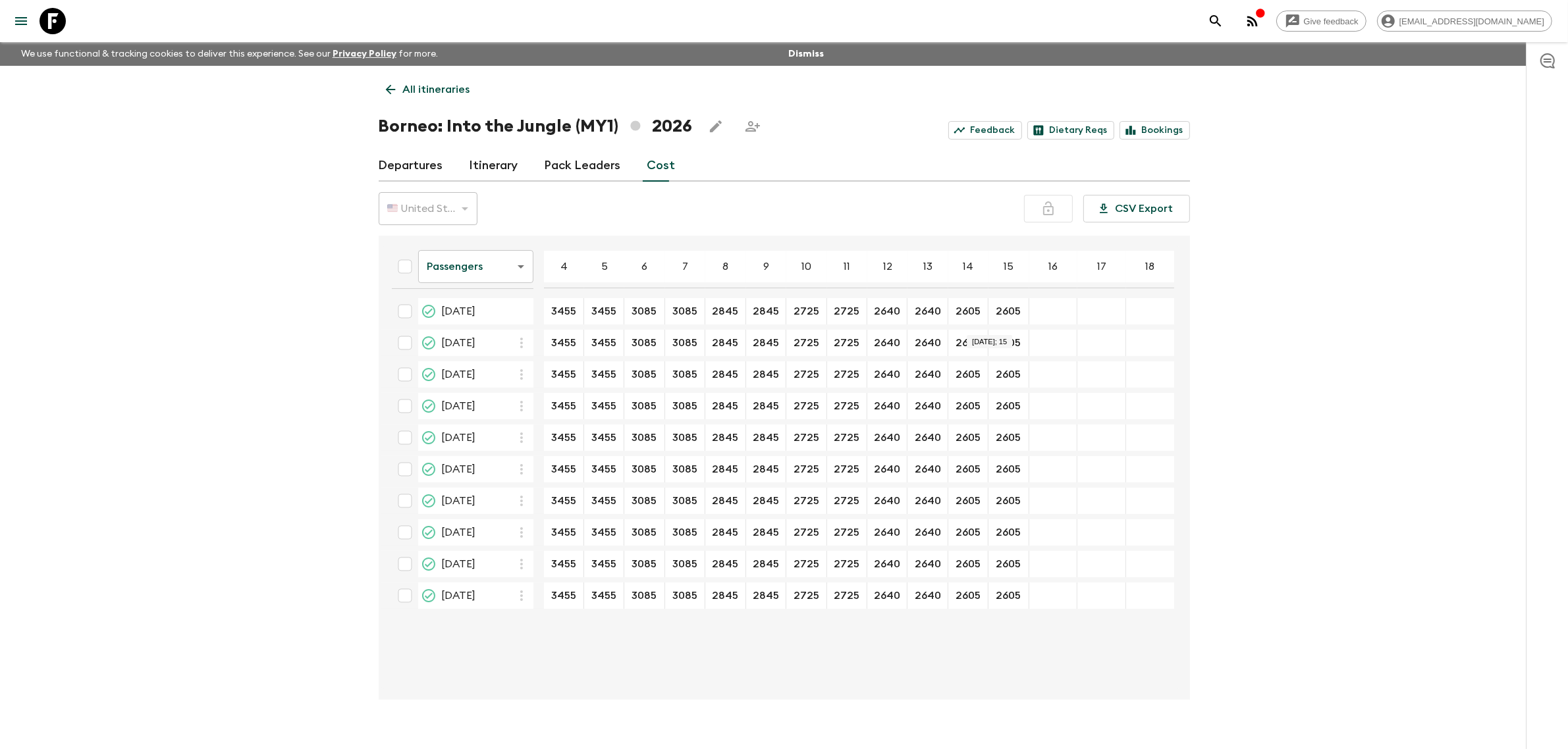
click at [578, 168] on link "Pack Leaders" at bounding box center [582, 166] width 76 height 32
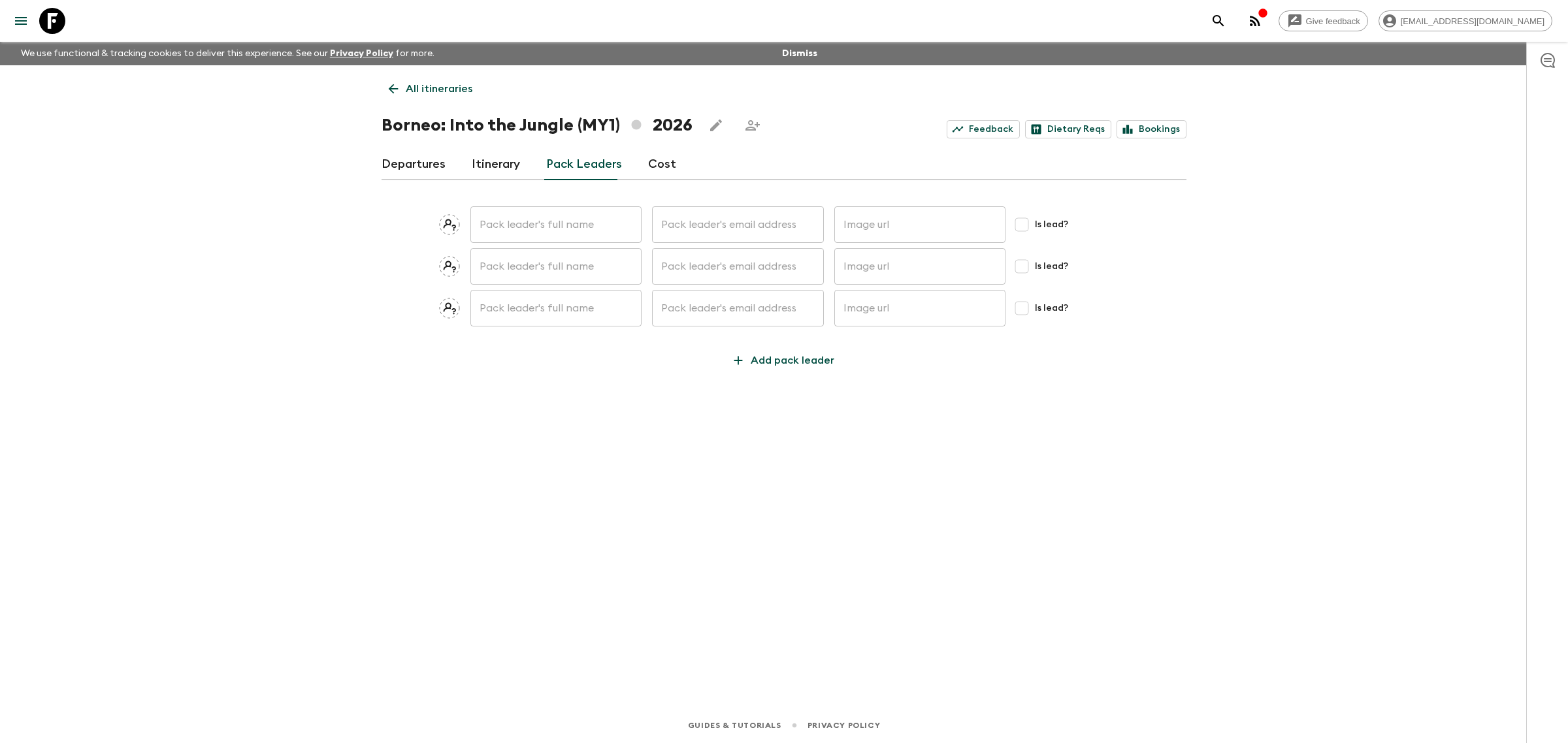
click at [507, 170] on link "Itinerary" at bounding box center [495, 165] width 48 height 31
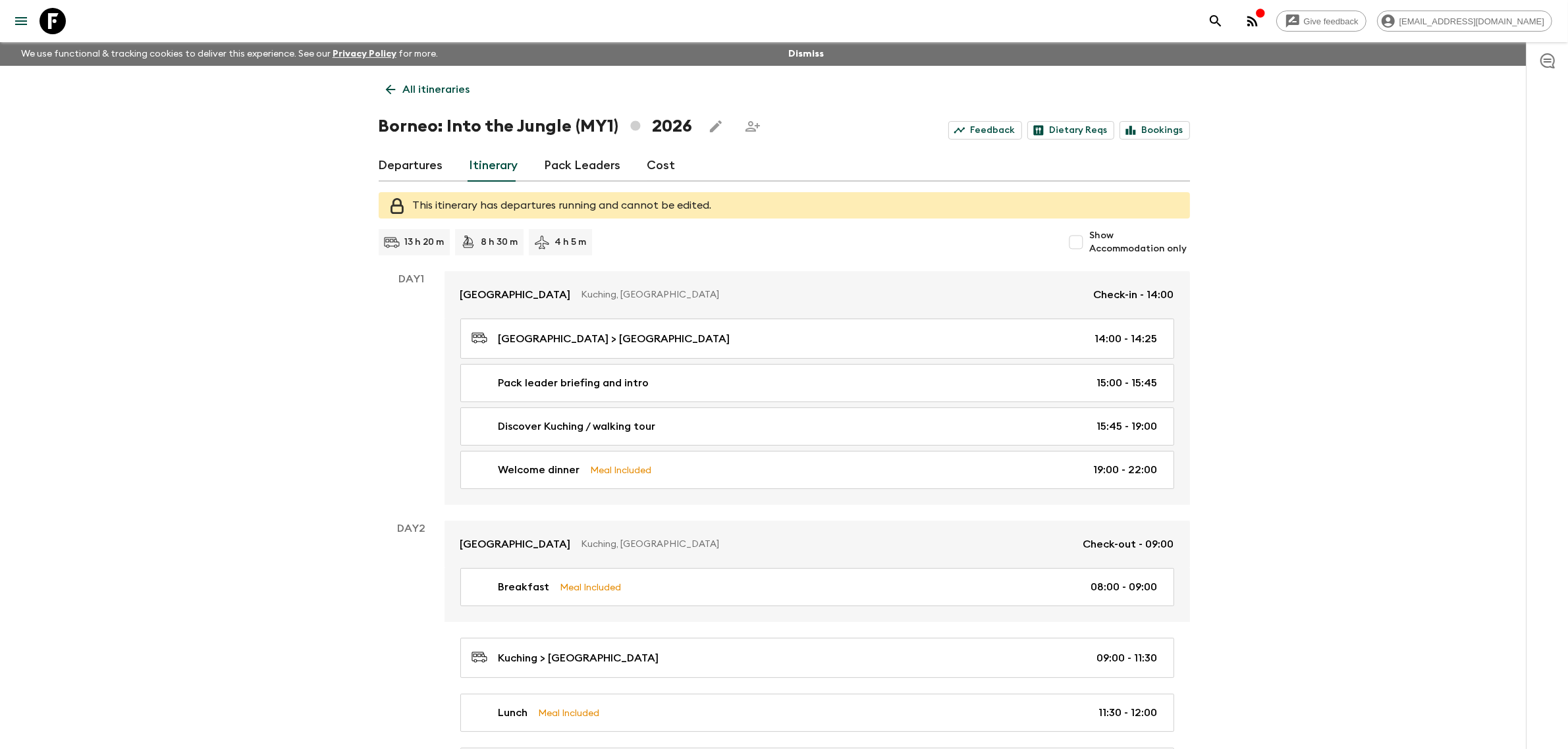
click at [654, 163] on link "Cost" at bounding box center [661, 166] width 29 height 32
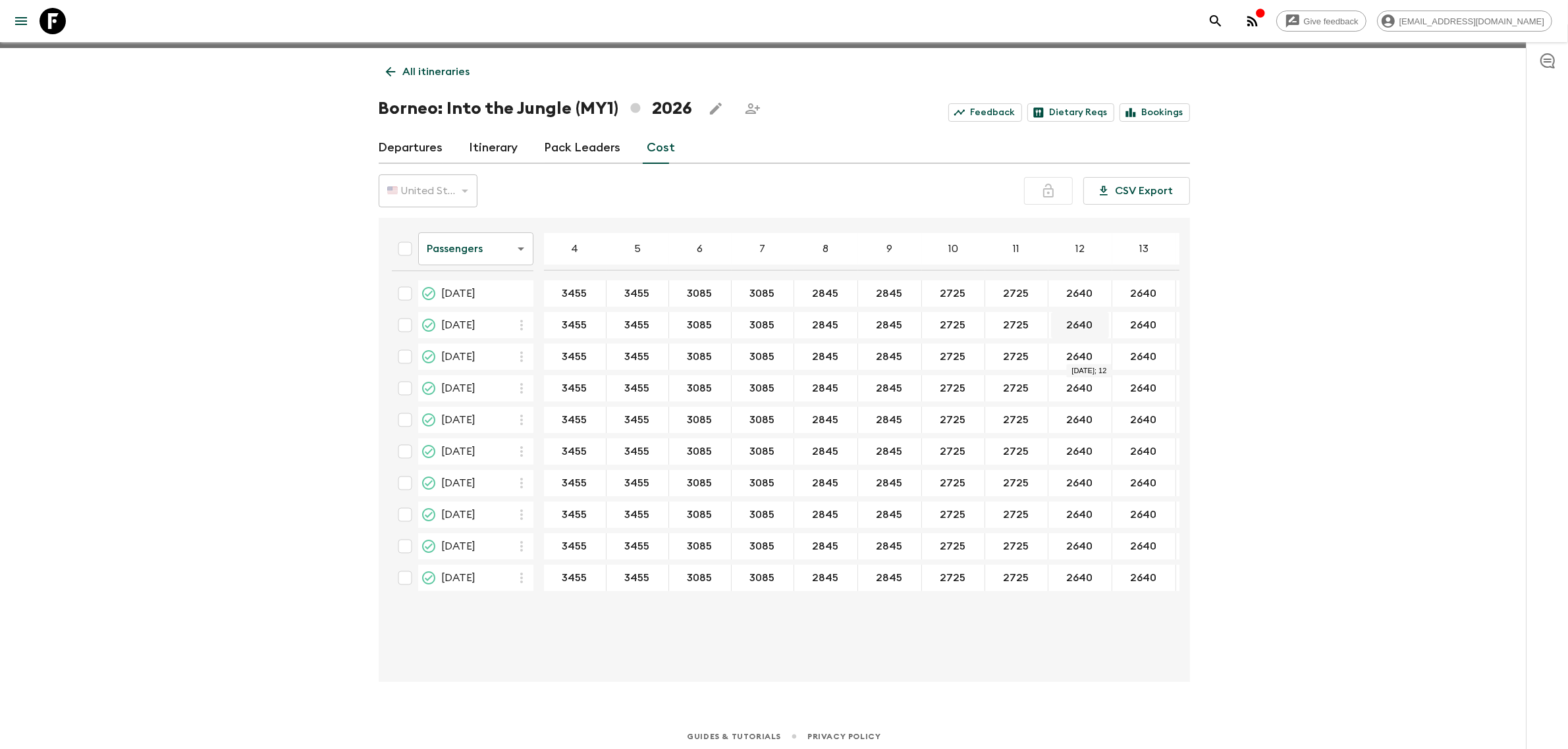
scroll to position [23, 0]
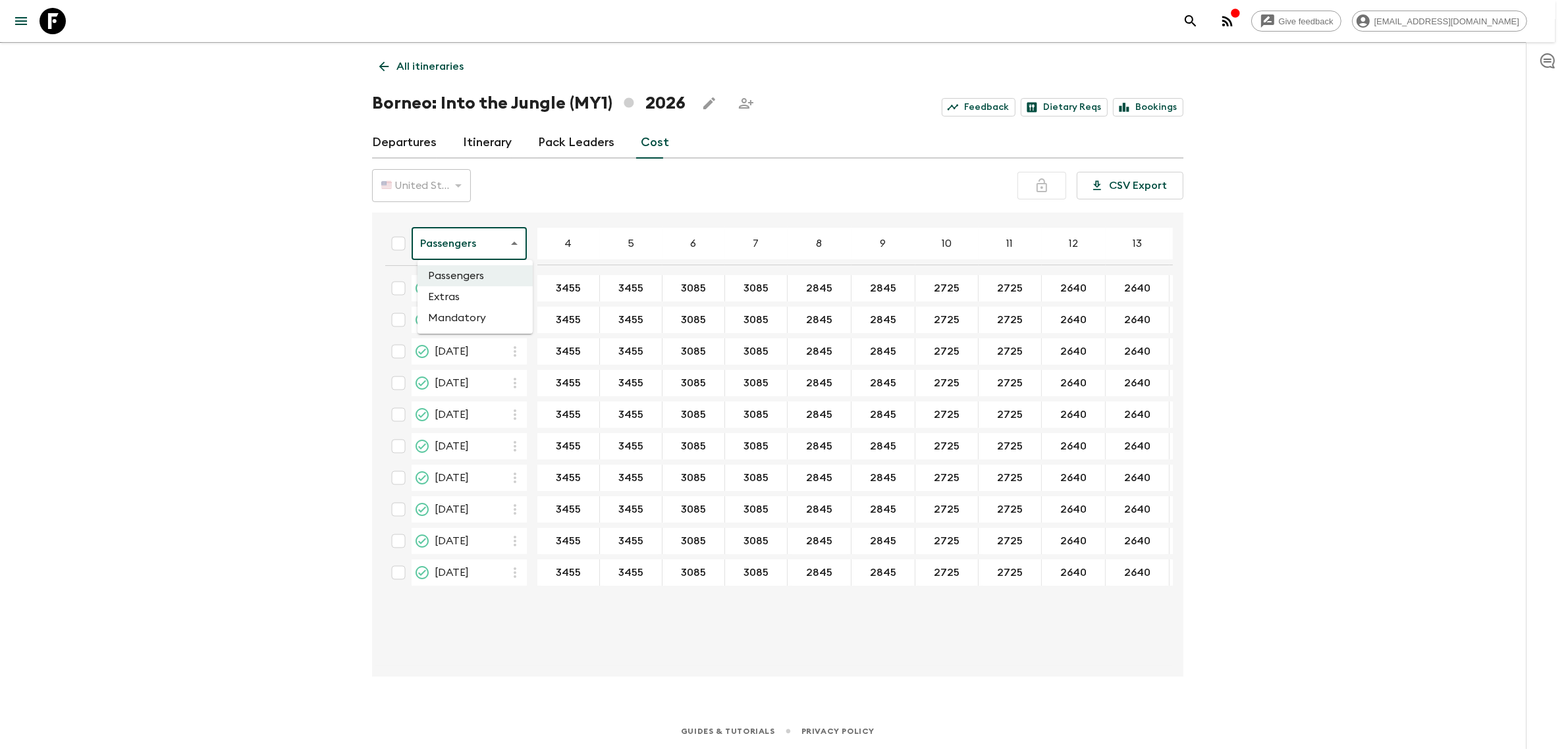
click at [515, 251] on body "Give feedback [PERSON_NAME][EMAIL_ADDRESS][DOMAIN_NAME] We use functional & tra…" at bounding box center [784, 364] width 1568 height 773
click at [468, 297] on li "Extras" at bounding box center [474, 296] width 115 height 21
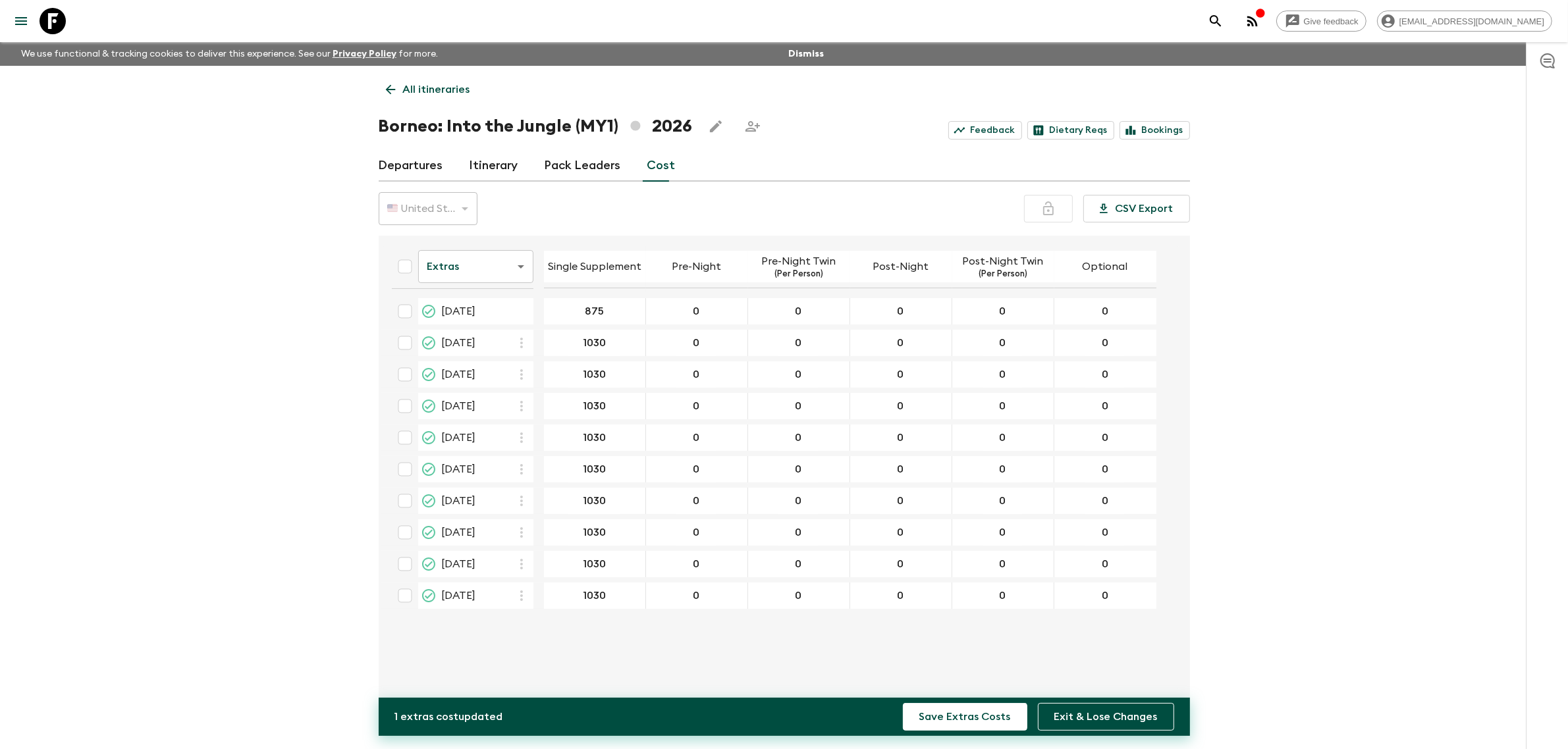
type input "875"
click at [679, 199] on div "🇺🇸 United States Dollar (USD) USD ​ CSV Export" at bounding box center [784, 208] width 811 height 33
drag, startPoint x: 607, startPoint y: 346, endPoint x: 551, endPoint y: 355, distance: 56.7
click at [551, 355] on div "1030" at bounding box center [594, 343] width 102 height 27
drag, startPoint x: 580, startPoint y: 341, endPoint x: 635, endPoint y: 345, distance: 55.1
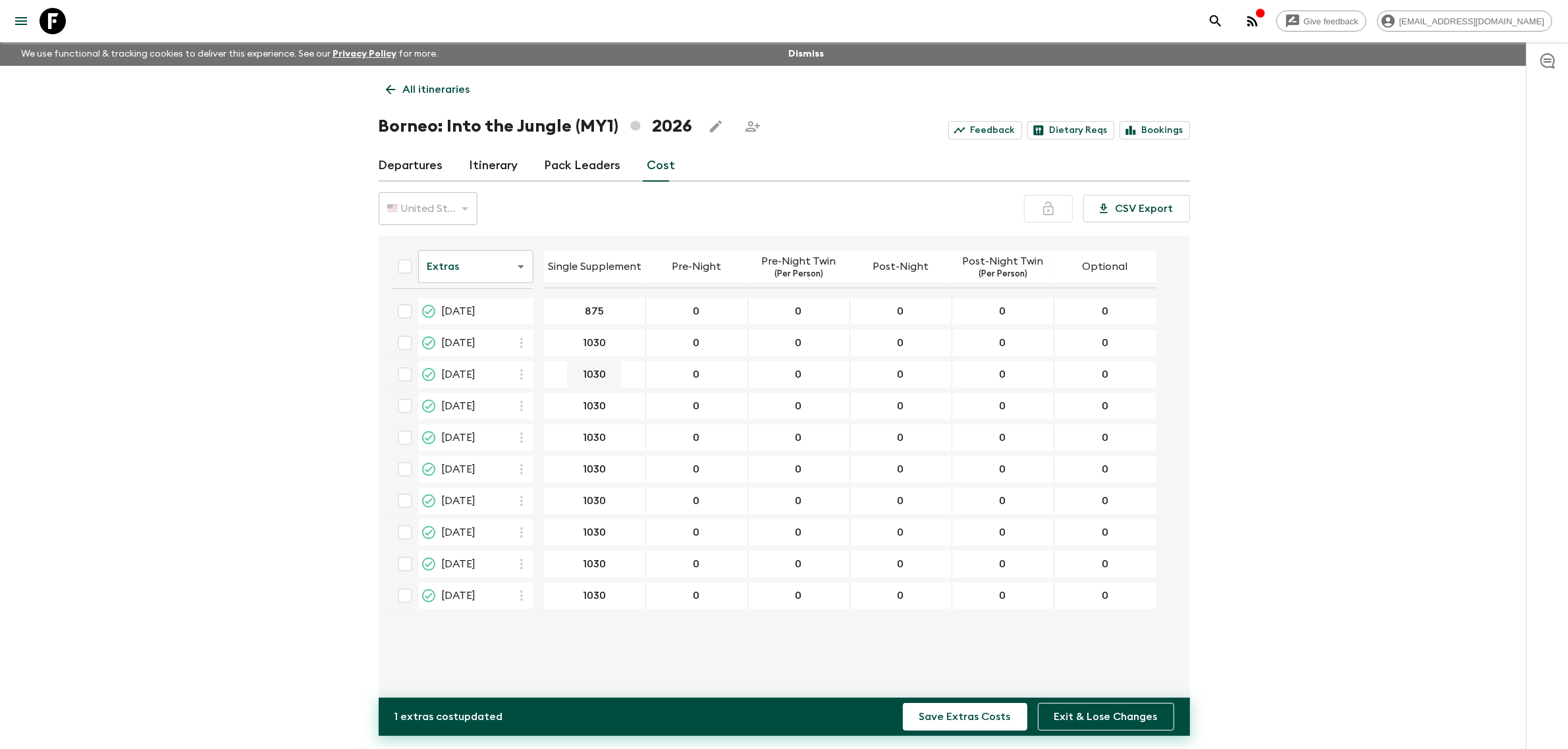
type input "875"
drag, startPoint x: 567, startPoint y: 379, endPoint x: 609, endPoint y: 383, distance: 42.2
type input "875"
drag, startPoint x: 579, startPoint y: 399, endPoint x: 599, endPoint y: 403, distance: 20.4
type input "875"
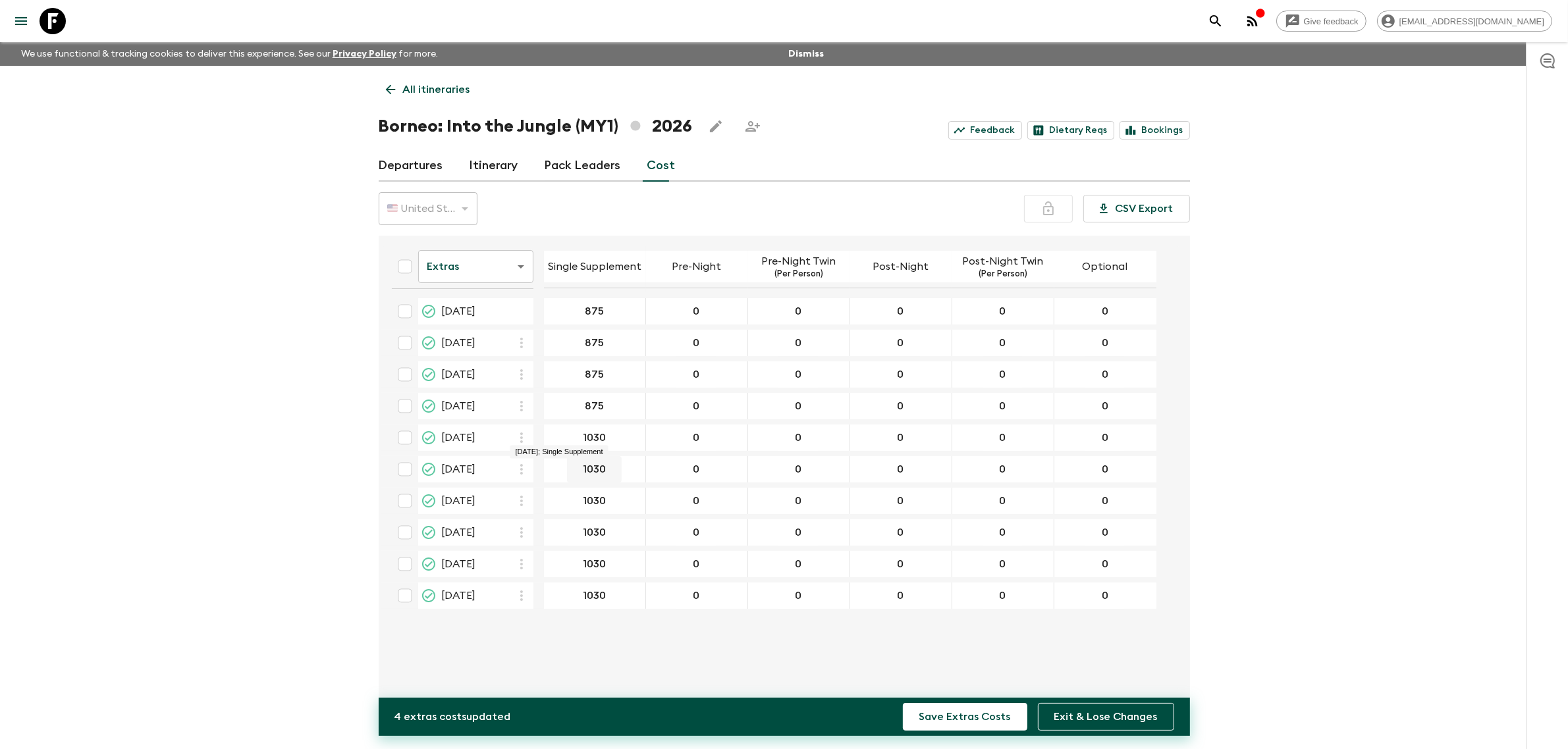
type input "875"
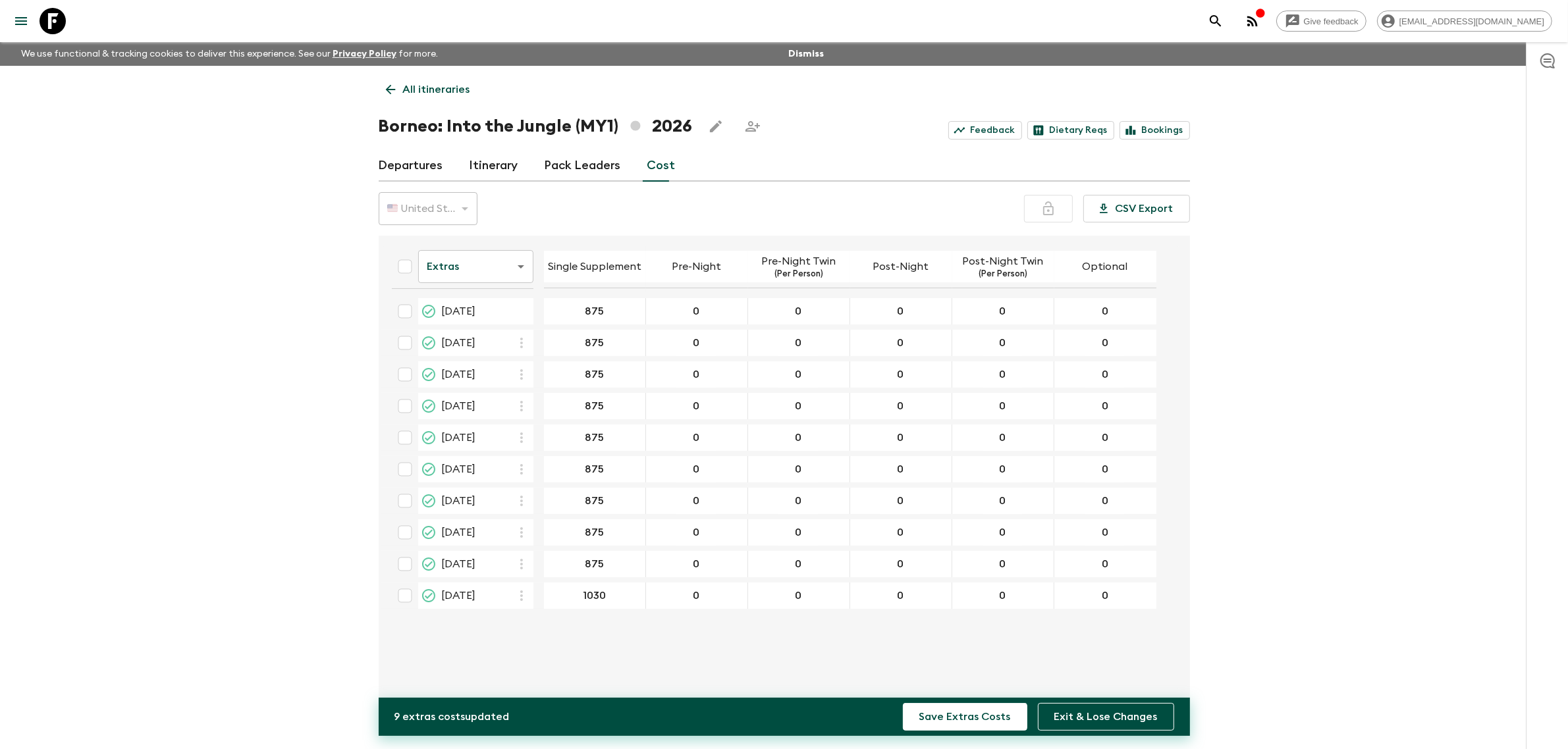
type input "875"
click at [930, 722] on button "Save Extras Costs" at bounding box center [965, 717] width 125 height 28
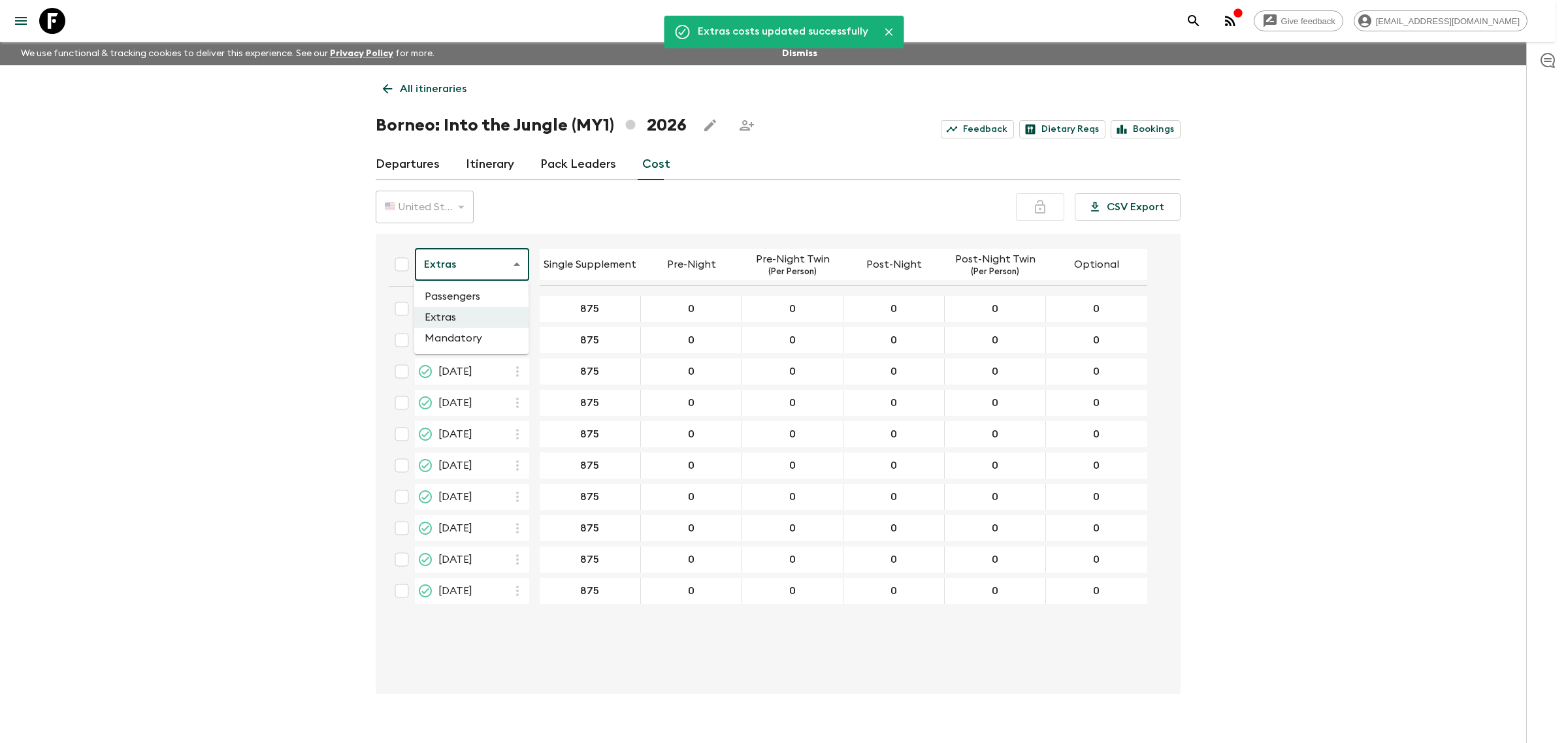
click at [493, 262] on body "Give feedback [PERSON_NAME][EMAIL_ADDRESS][DOMAIN_NAME] We use functional & tra…" at bounding box center [784, 383] width 1568 height 767
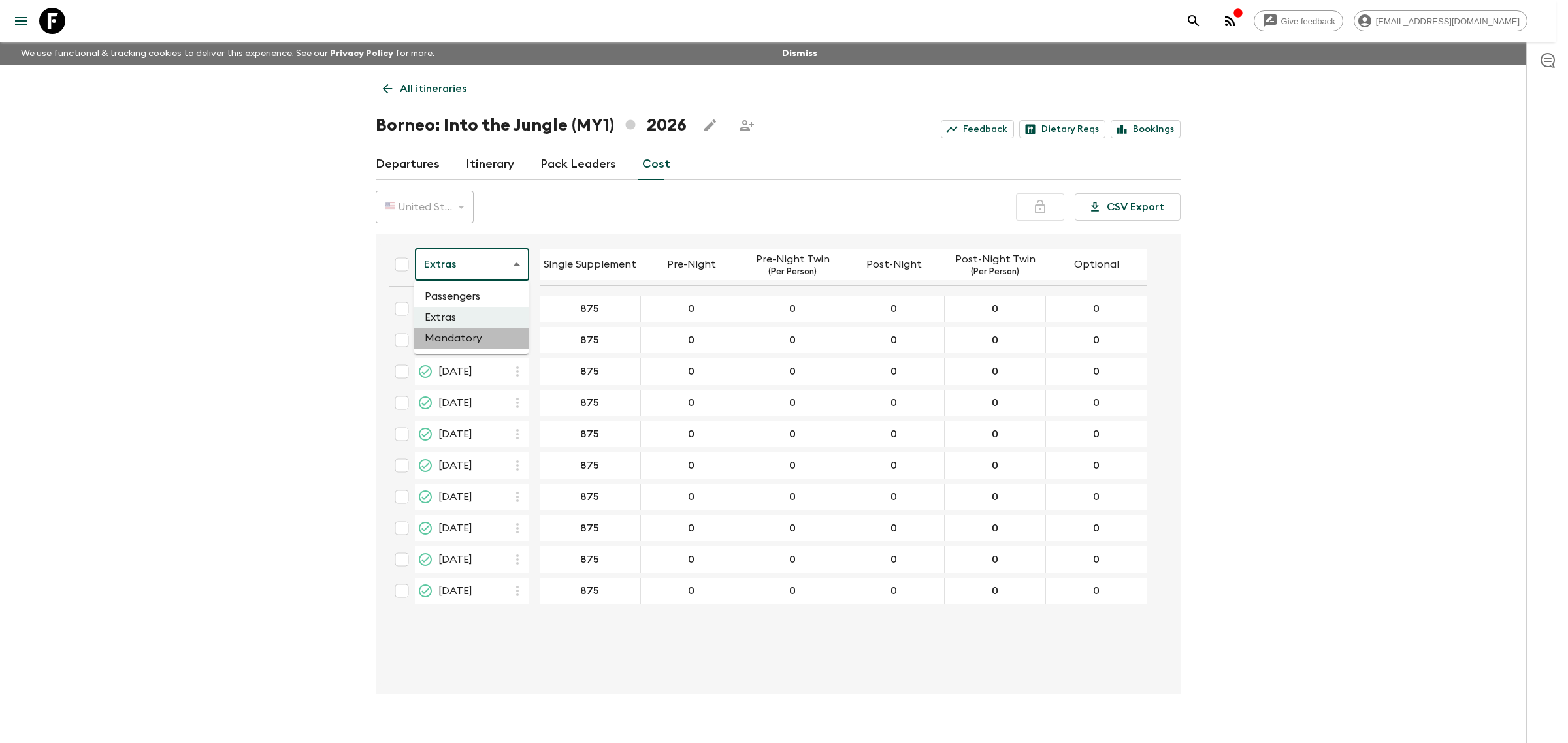
click at [459, 338] on li "Mandatory" at bounding box center [471, 338] width 114 height 21
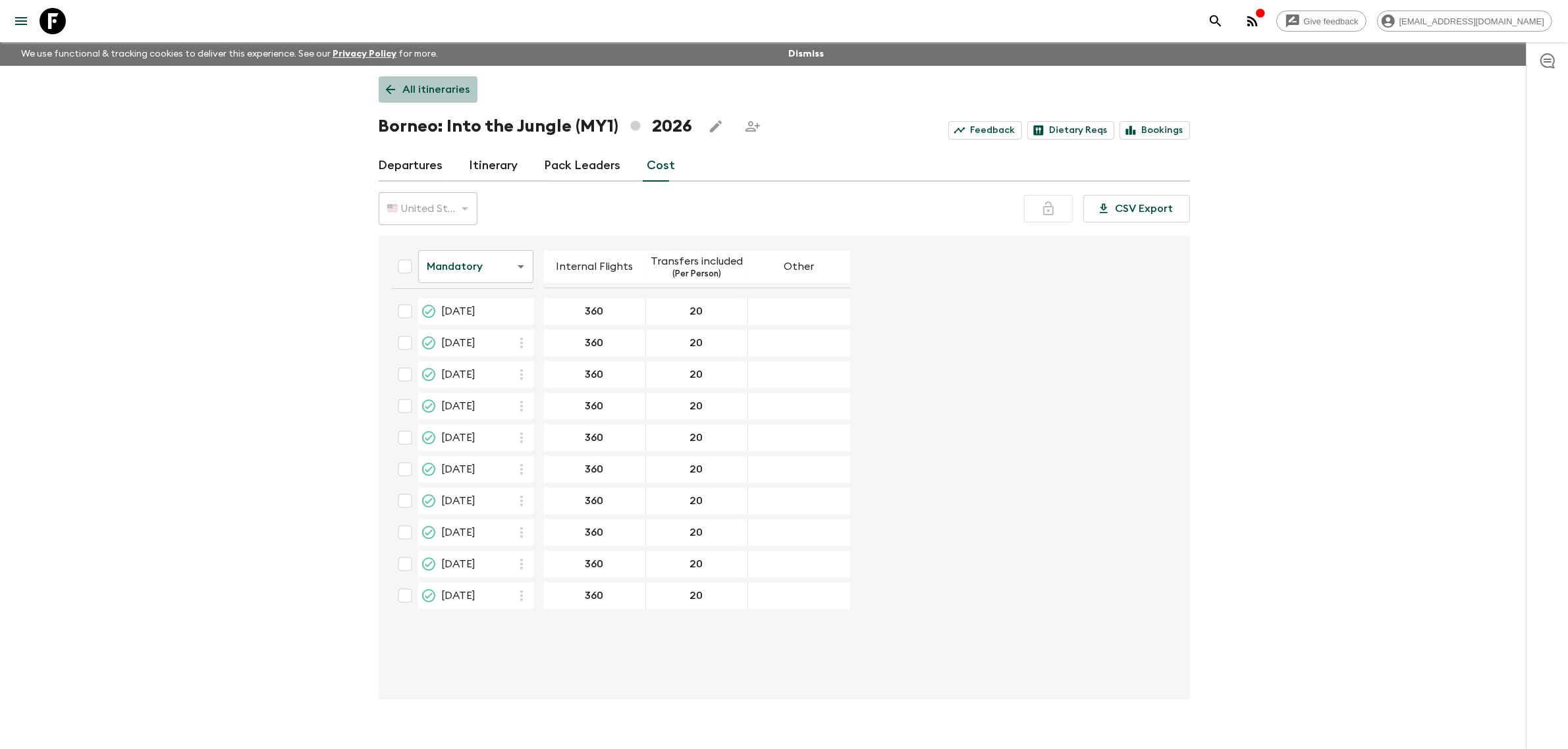
click at [399, 99] on link "All itineraries" at bounding box center [428, 89] width 99 height 27
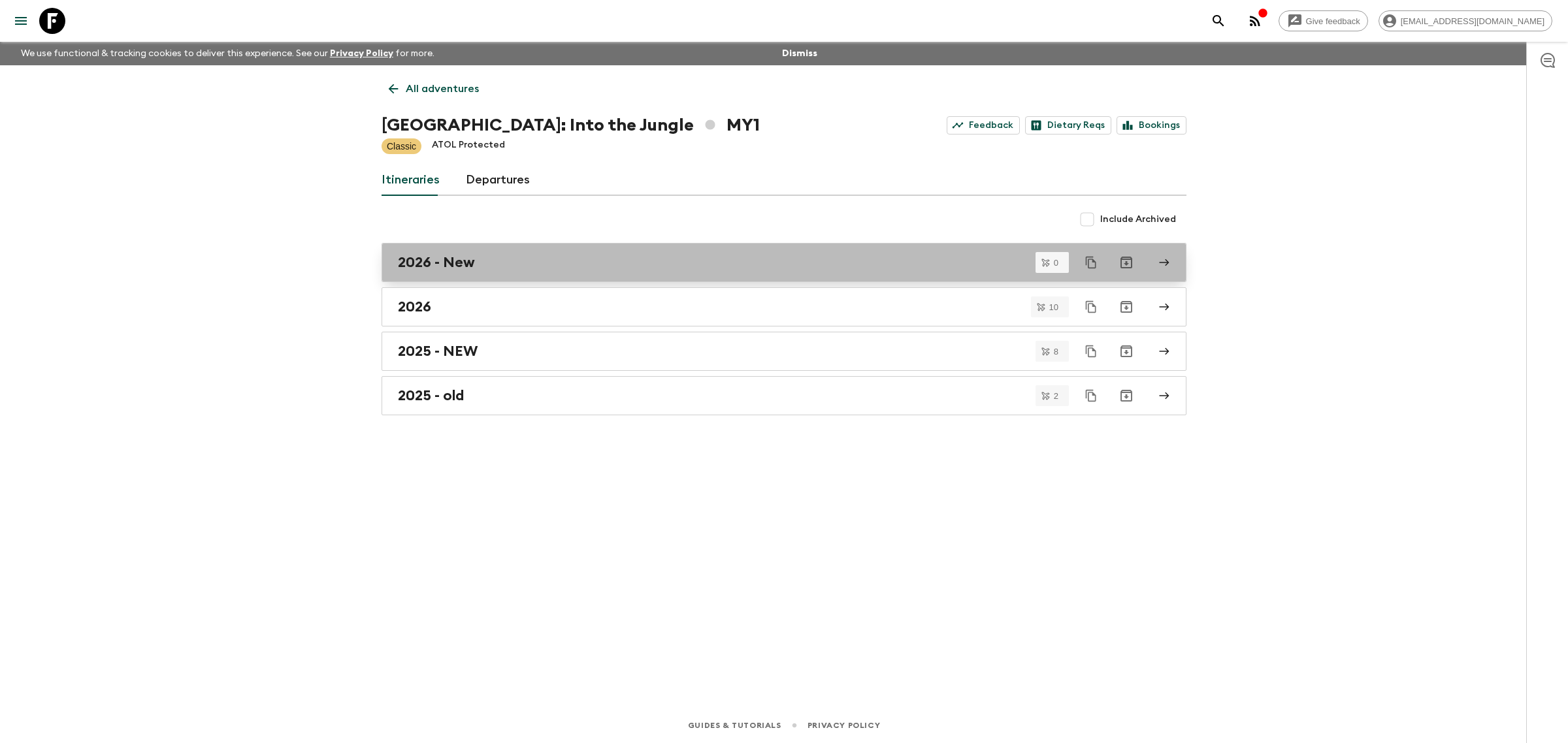
click at [483, 268] on div "2026 - New" at bounding box center [772, 262] width 747 height 17
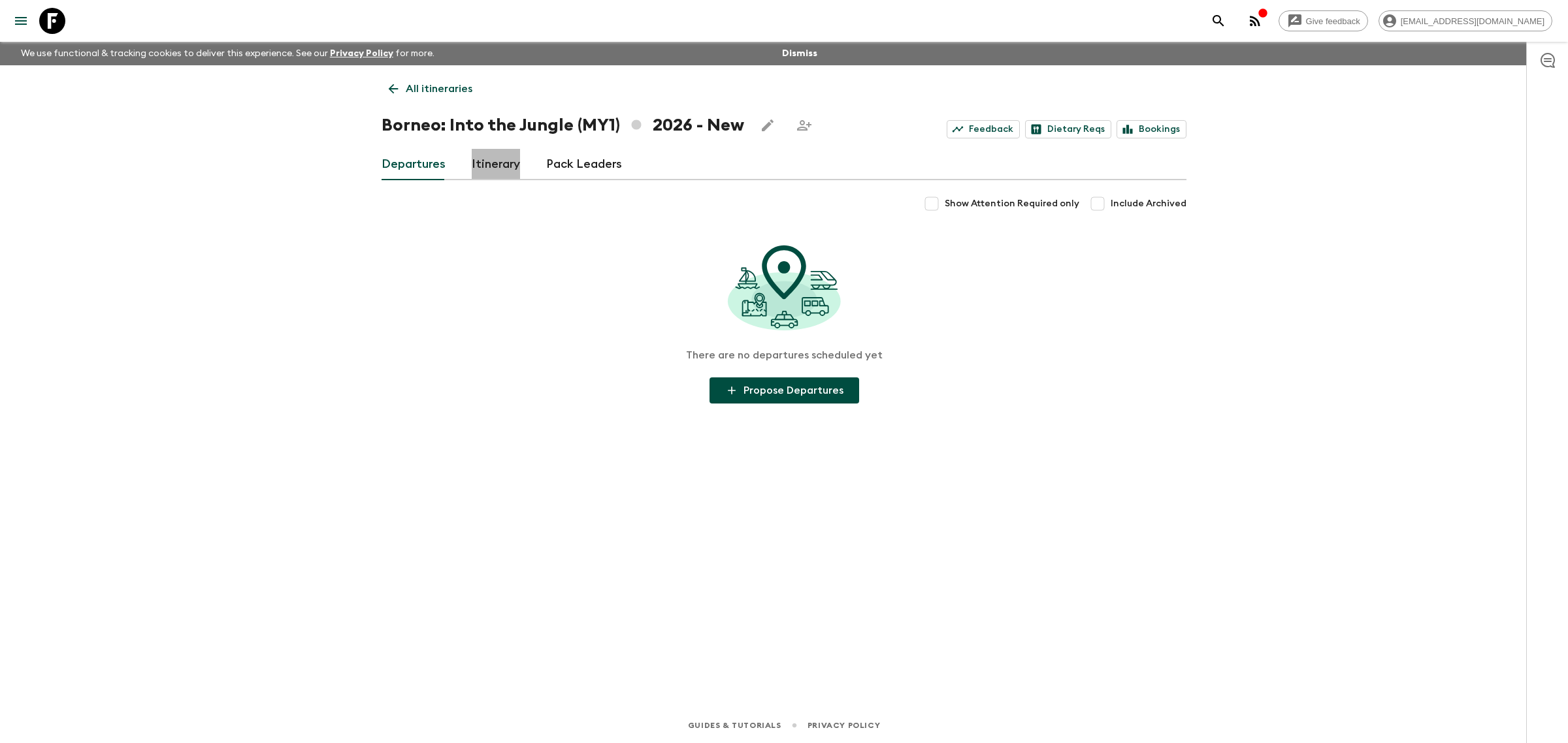
click at [503, 158] on link "Itinerary" at bounding box center [495, 165] width 48 height 31
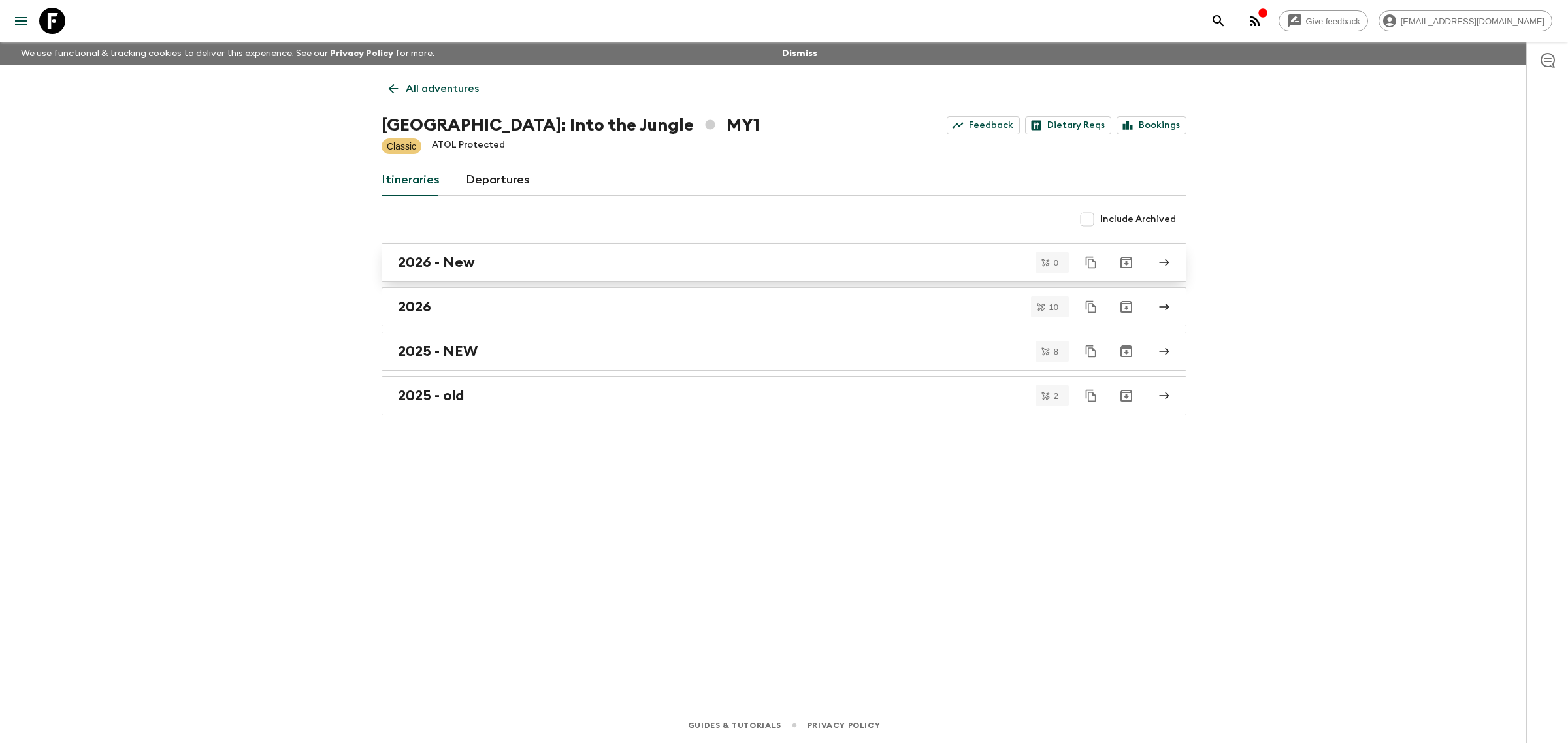
click at [429, 265] on h2 "2026 - New" at bounding box center [436, 262] width 77 height 17
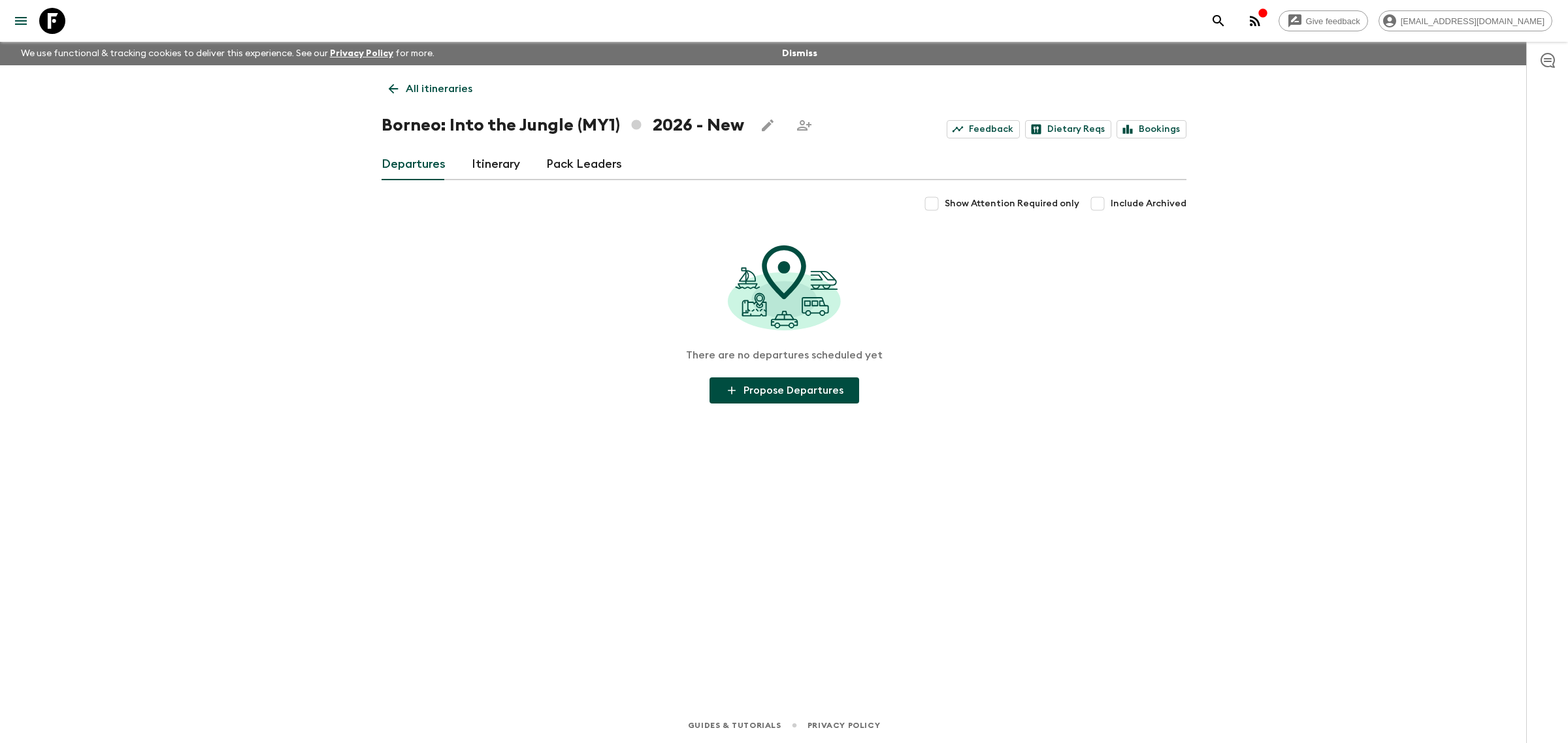
click at [398, 88] on icon at bounding box center [393, 88] width 15 height 15
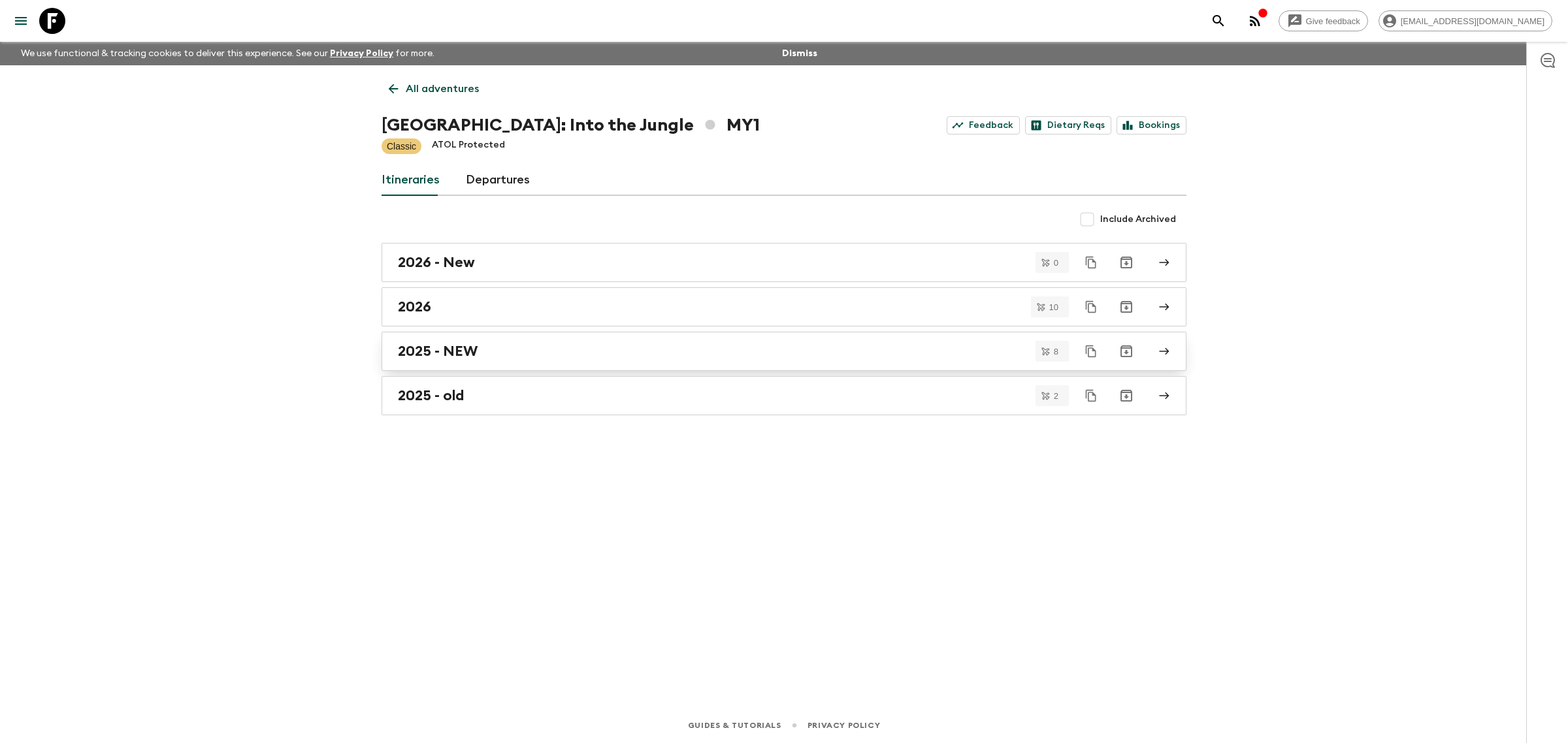
click at [469, 354] on h2 "2025 - NEW" at bounding box center [437, 351] width 80 height 17
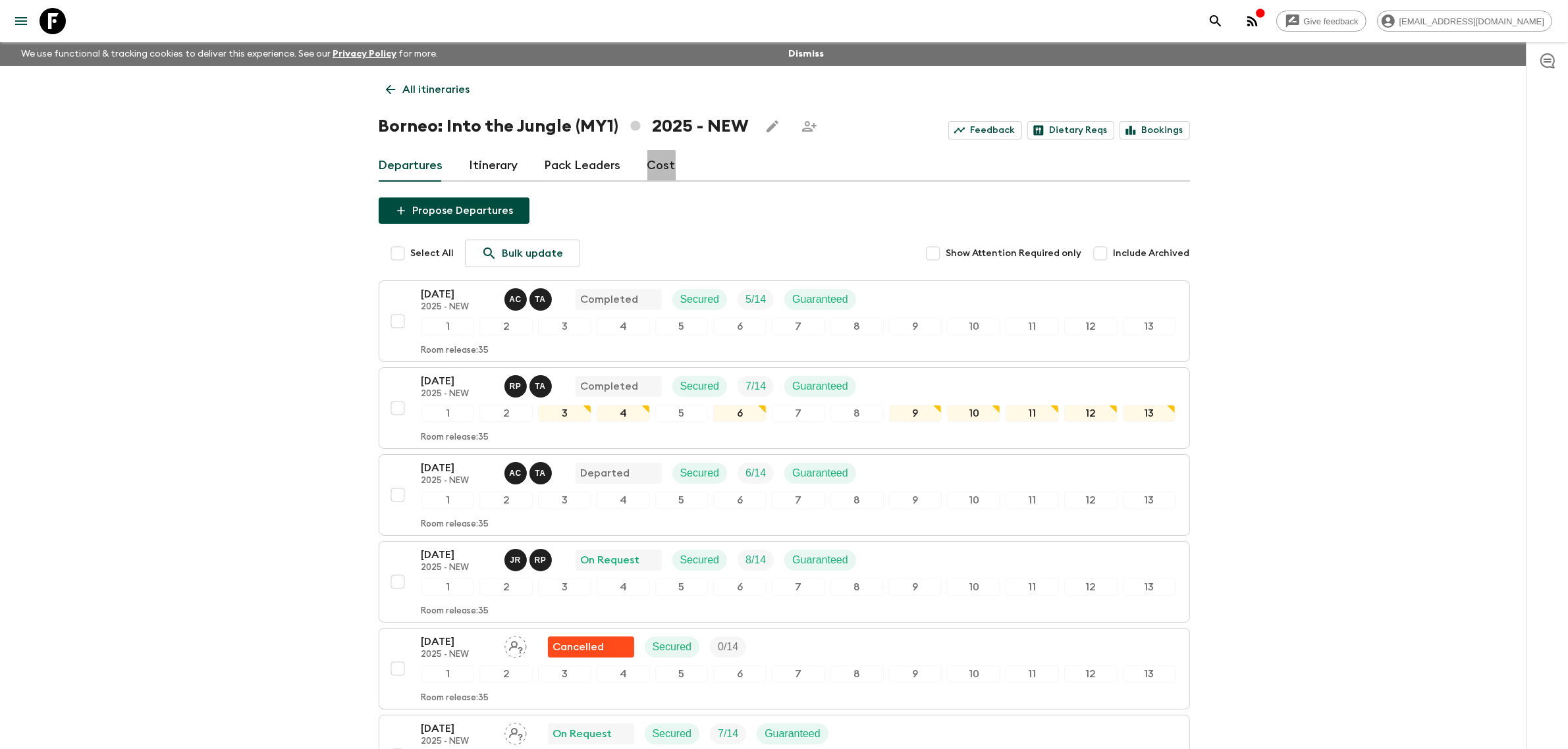
click at [656, 167] on link "Cost" at bounding box center [661, 166] width 29 height 32
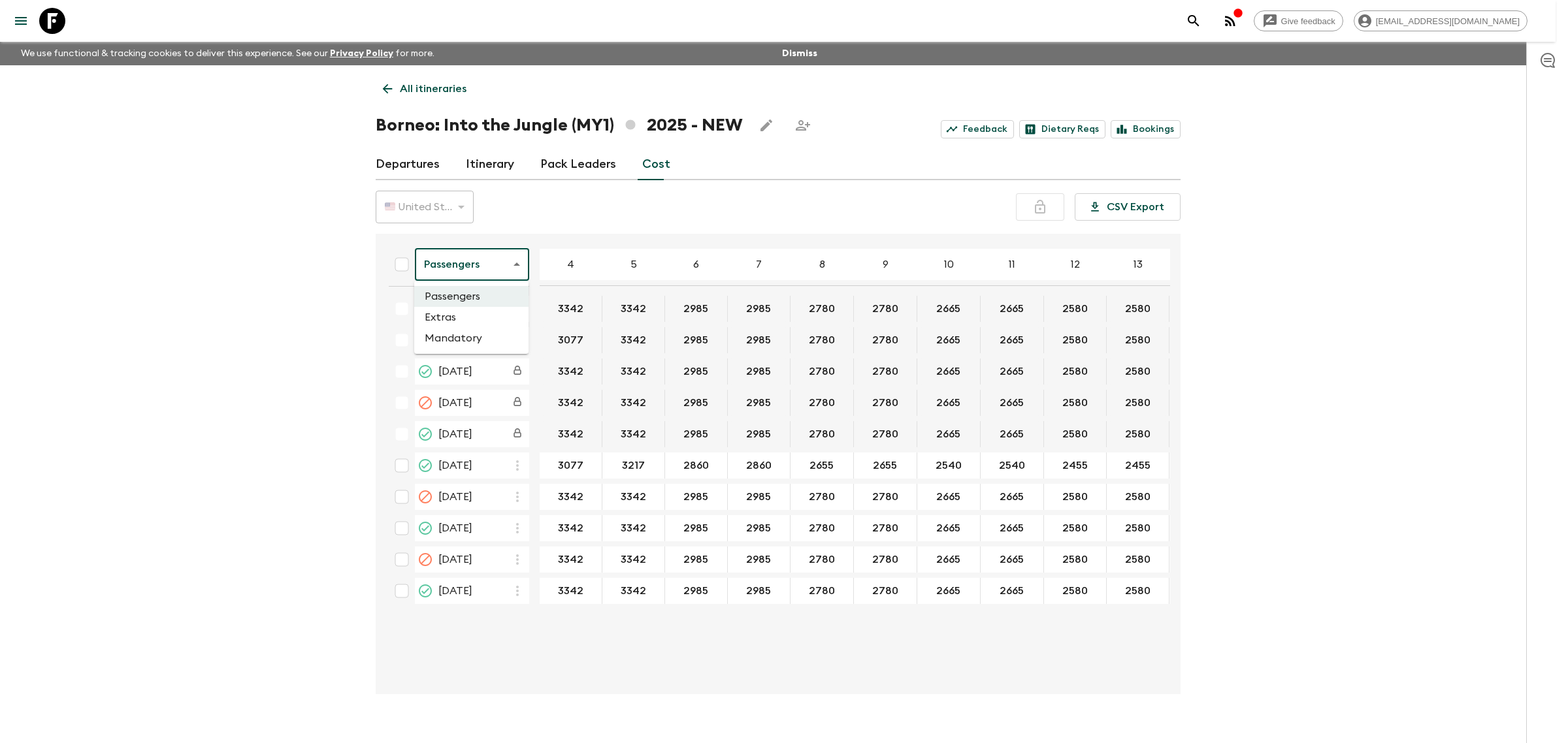
click at [487, 272] on body "Give feedback lailahaziz@exotravel.com We use functional & tracking cookies to …" at bounding box center [784, 383] width 1568 height 767
click at [471, 320] on li "Extras" at bounding box center [471, 316] width 114 height 21
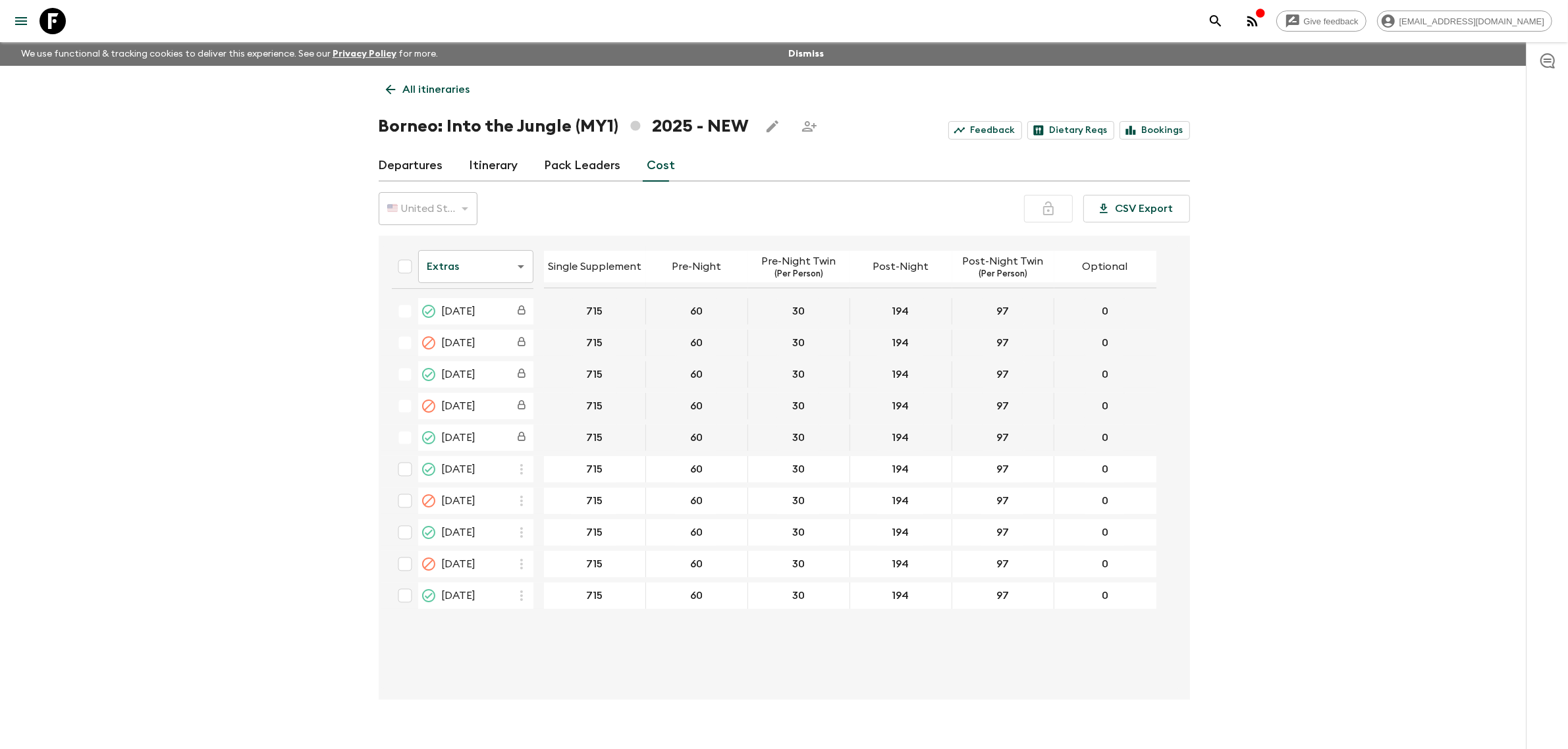
click at [389, 82] on icon at bounding box center [390, 89] width 15 height 15
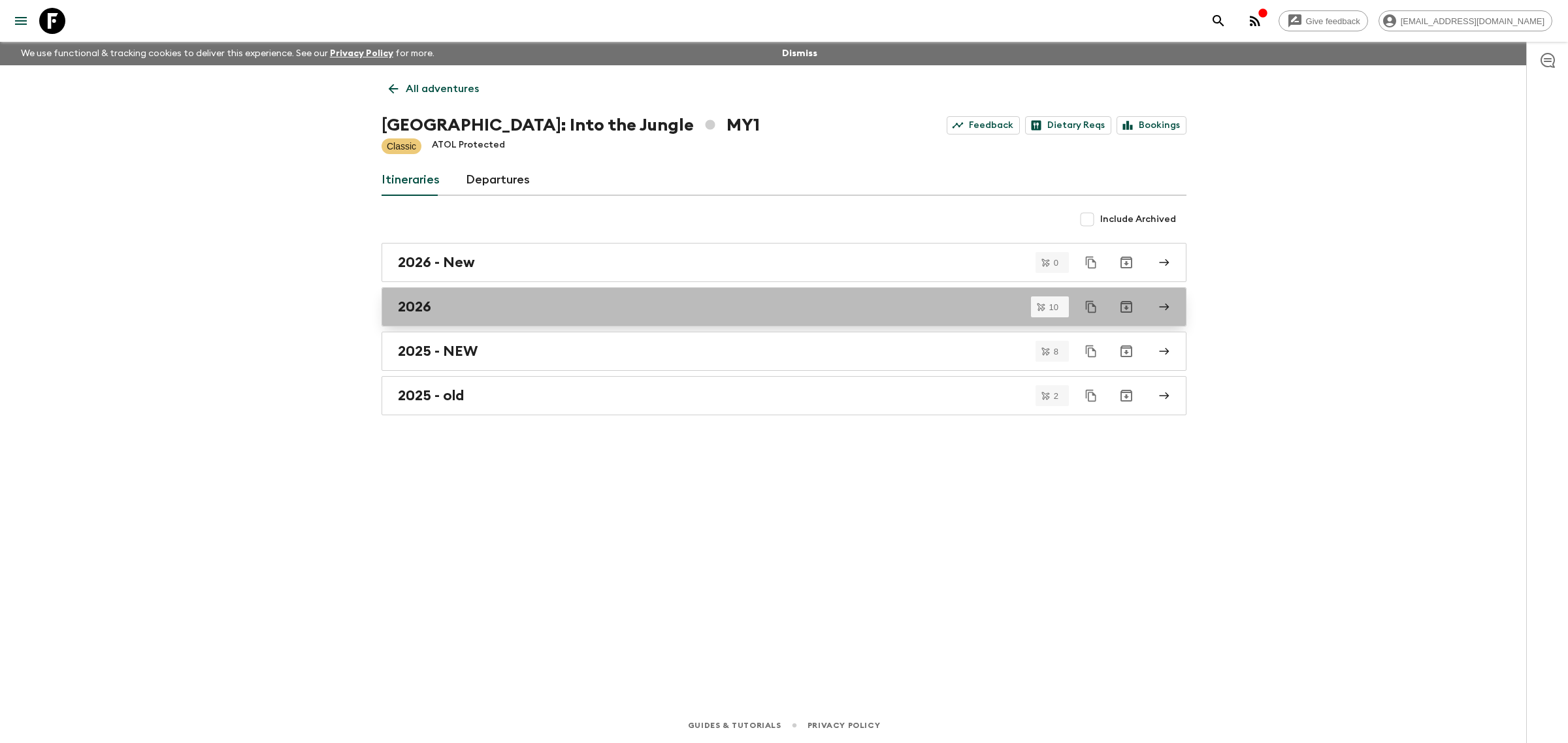
click at [485, 318] on link "2026" at bounding box center [784, 307] width 805 height 39
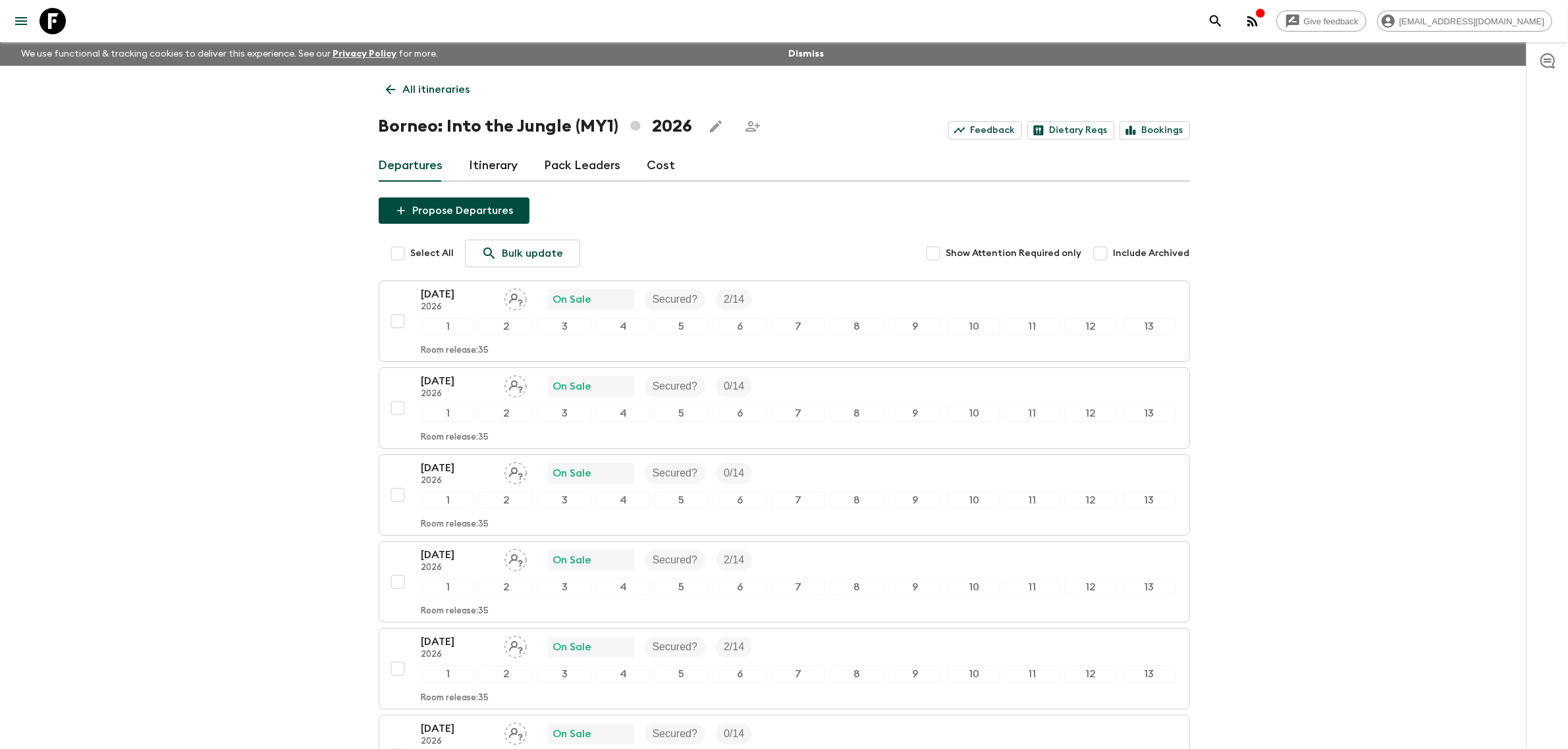
click at [667, 169] on link "Cost" at bounding box center [661, 166] width 29 height 32
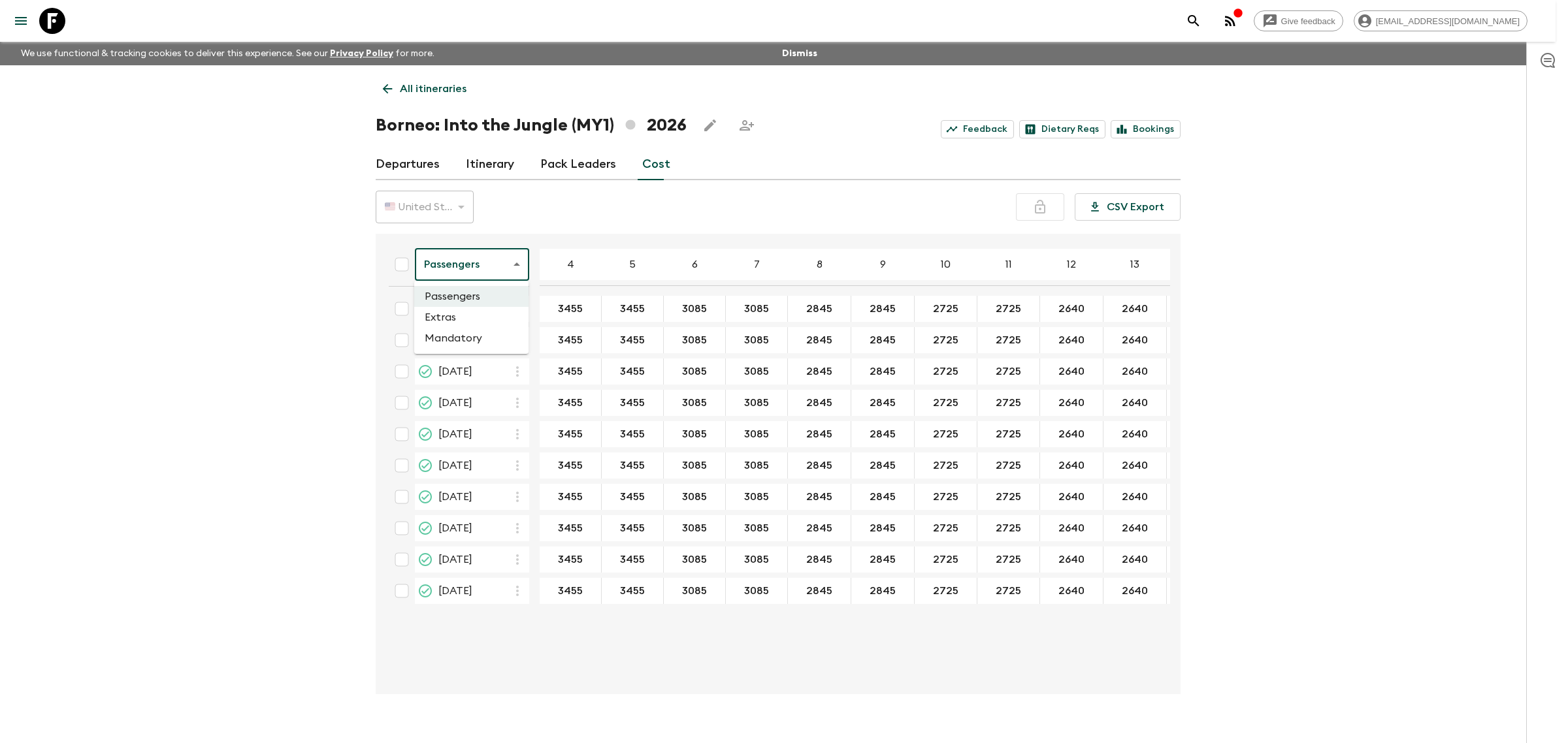
click at [489, 274] on body "Give feedback [PERSON_NAME][EMAIL_ADDRESS][DOMAIN_NAME] We use functional & tra…" at bounding box center [784, 383] width 1568 height 767
click at [487, 328] on li "Mandatory" at bounding box center [471, 338] width 114 height 21
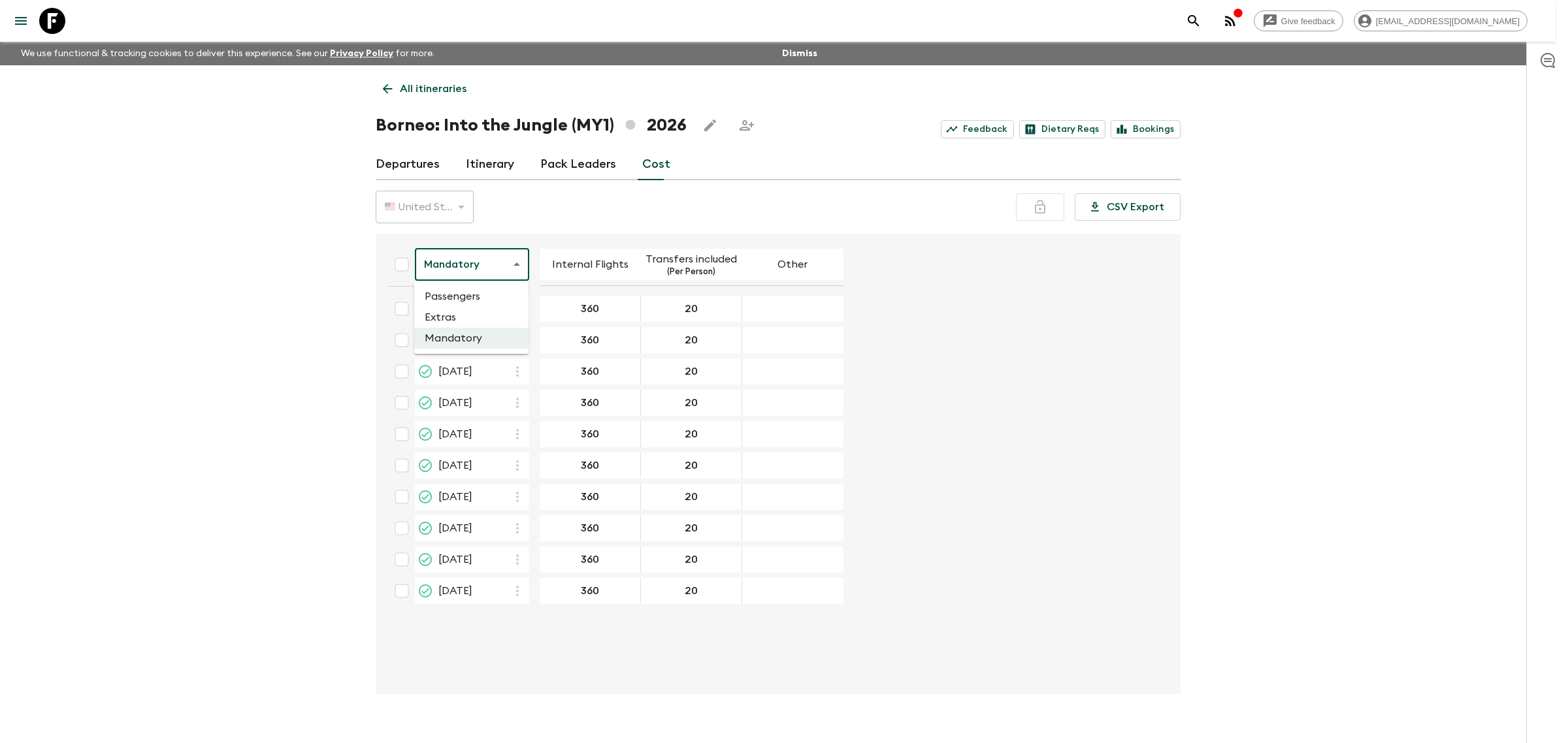
click at [434, 271] on body "Give feedback lailahaziz@exotravel.com We use functional & tracking cookies to …" at bounding box center [784, 383] width 1568 height 767
click at [451, 320] on li "Extras" at bounding box center [471, 316] width 114 height 21
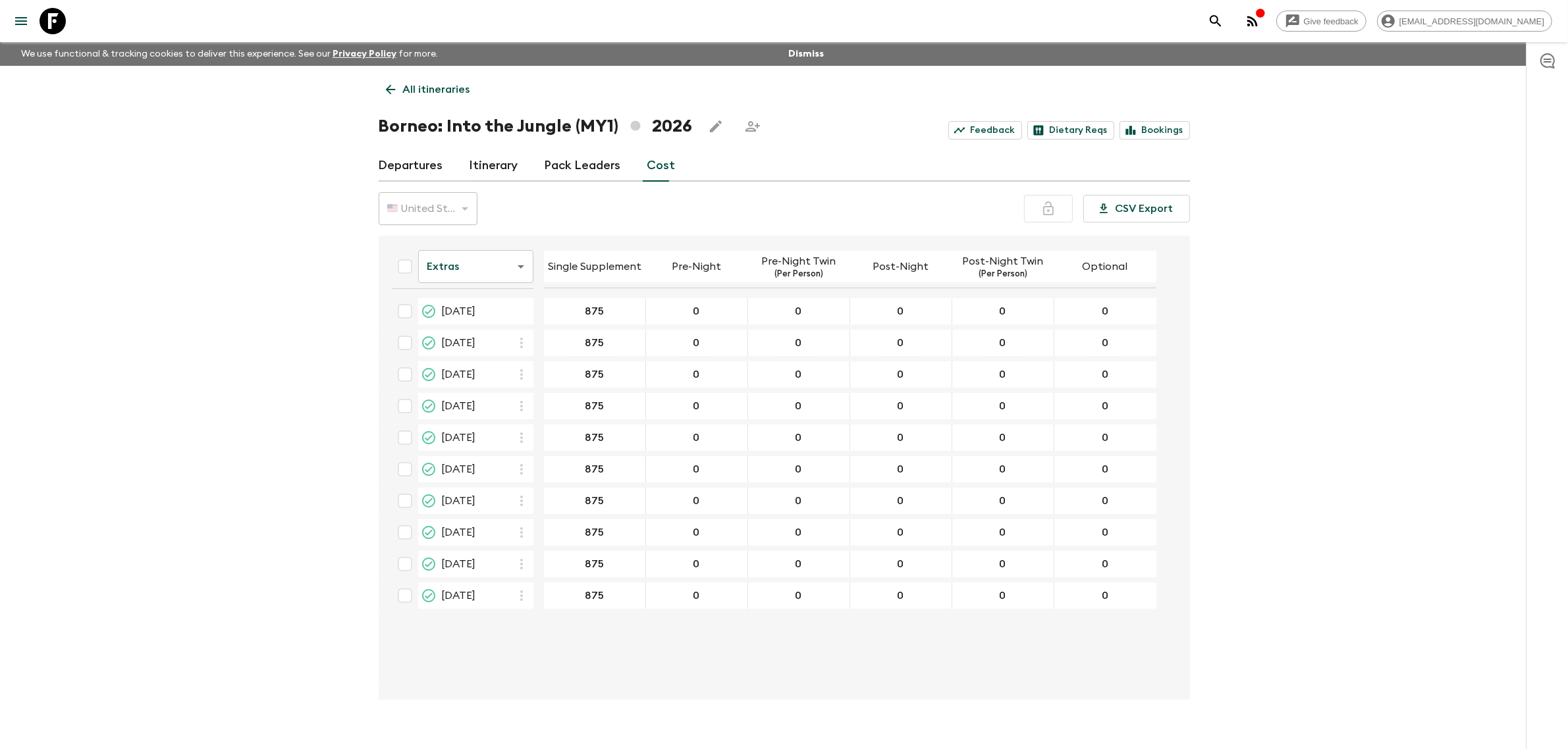
click at [684, 674] on div "Extras extrasCost ​ Single Supplement Pre-Night Pre-Night Twin (Per Person) Pos…" at bounding box center [781, 468] width 798 height 443
